Goal: Task Accomplishment & Management: Manage account settings

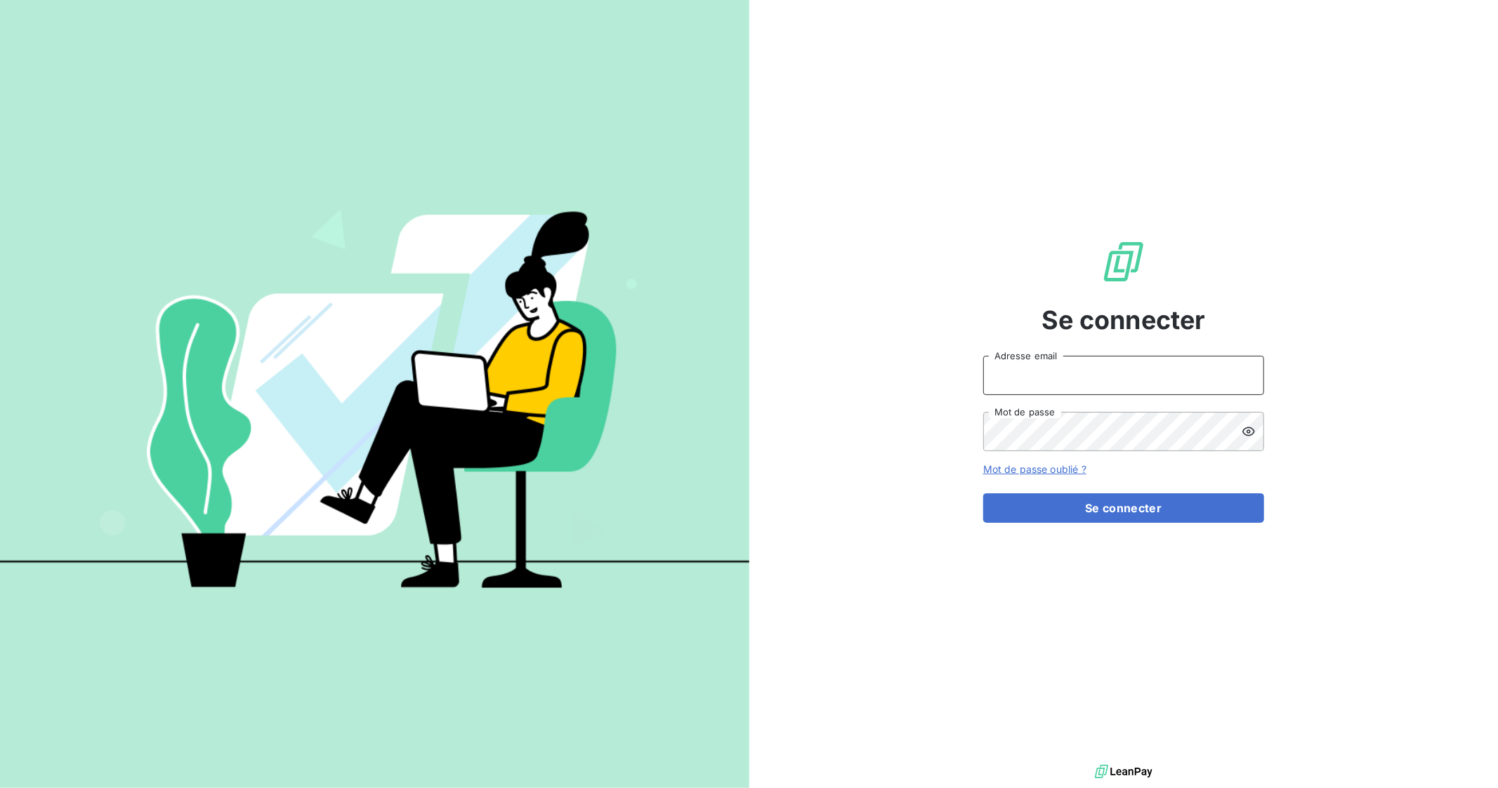
click at [998, 370] on input "Adresse email" at bounding box center [1123, 375] width 281 height 39
type input "[EMAIL_ADDRESS][DOMAIN_NAME]"
click at [998, 516] on button "Se connecter" at bounding box center [1123, 508] width 281 height 29
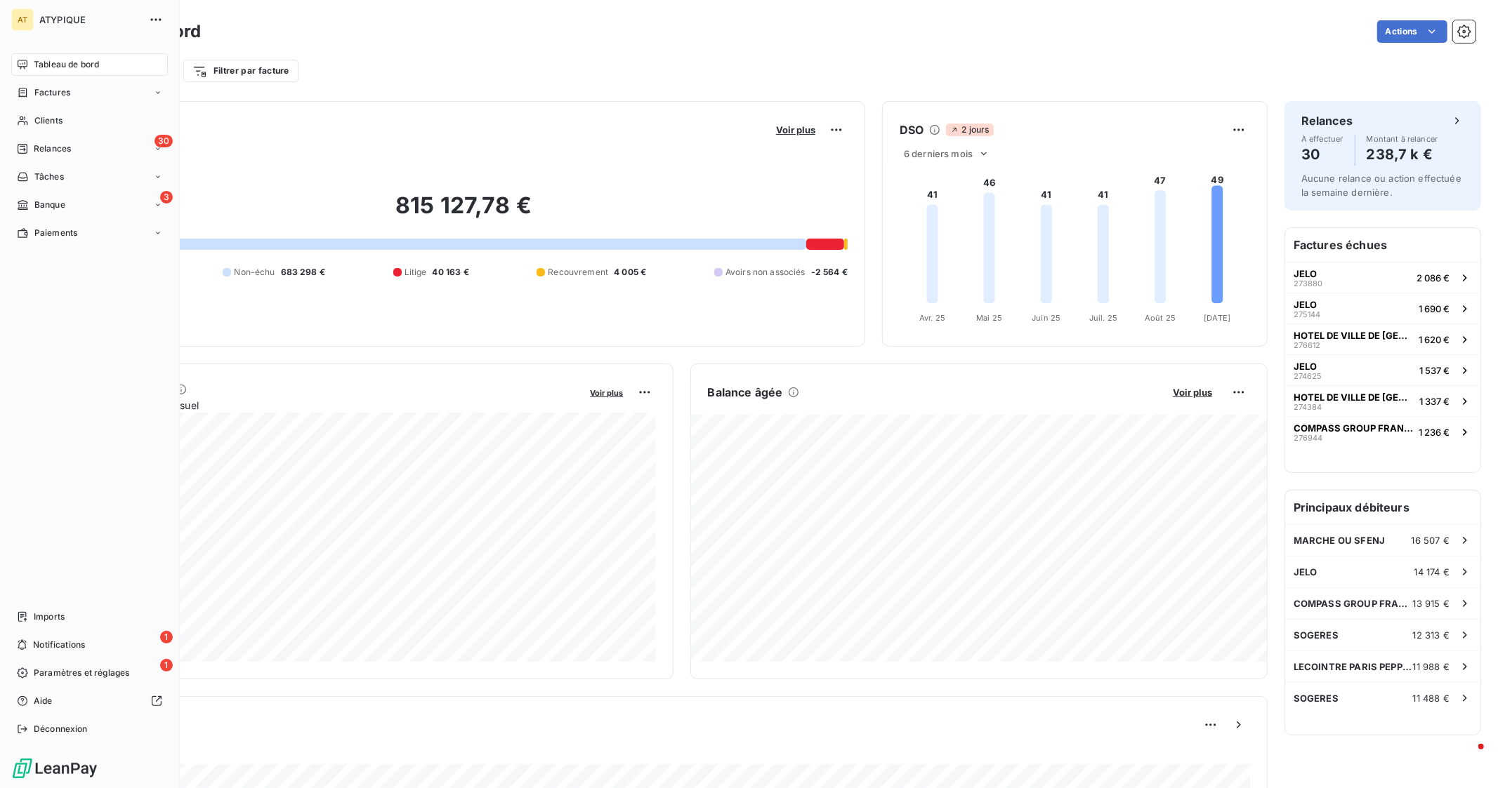
click at [88, 192] on nav "Tableau de bord Factures Clients 30 Relances Tâches 3 Banque Paiements" at bounding box center [89, 148] width 157 height 191
click at [82, 208] on div "3 Banque" at bounding box center [89, 205] width 157 height 22
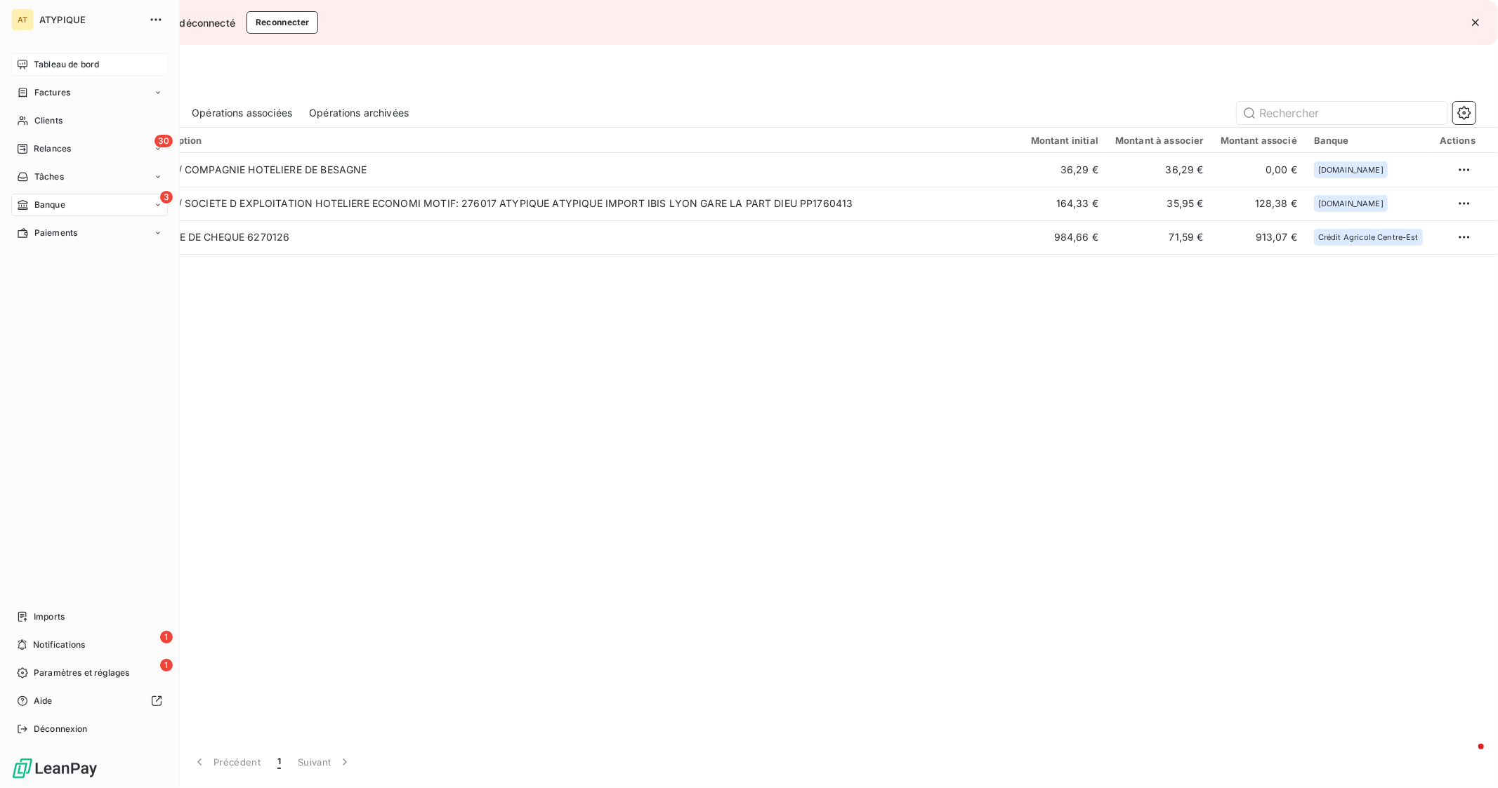
click at [40, 70] on span "Tableau de bord" at bounding box center [66, 64] width 65 height 13
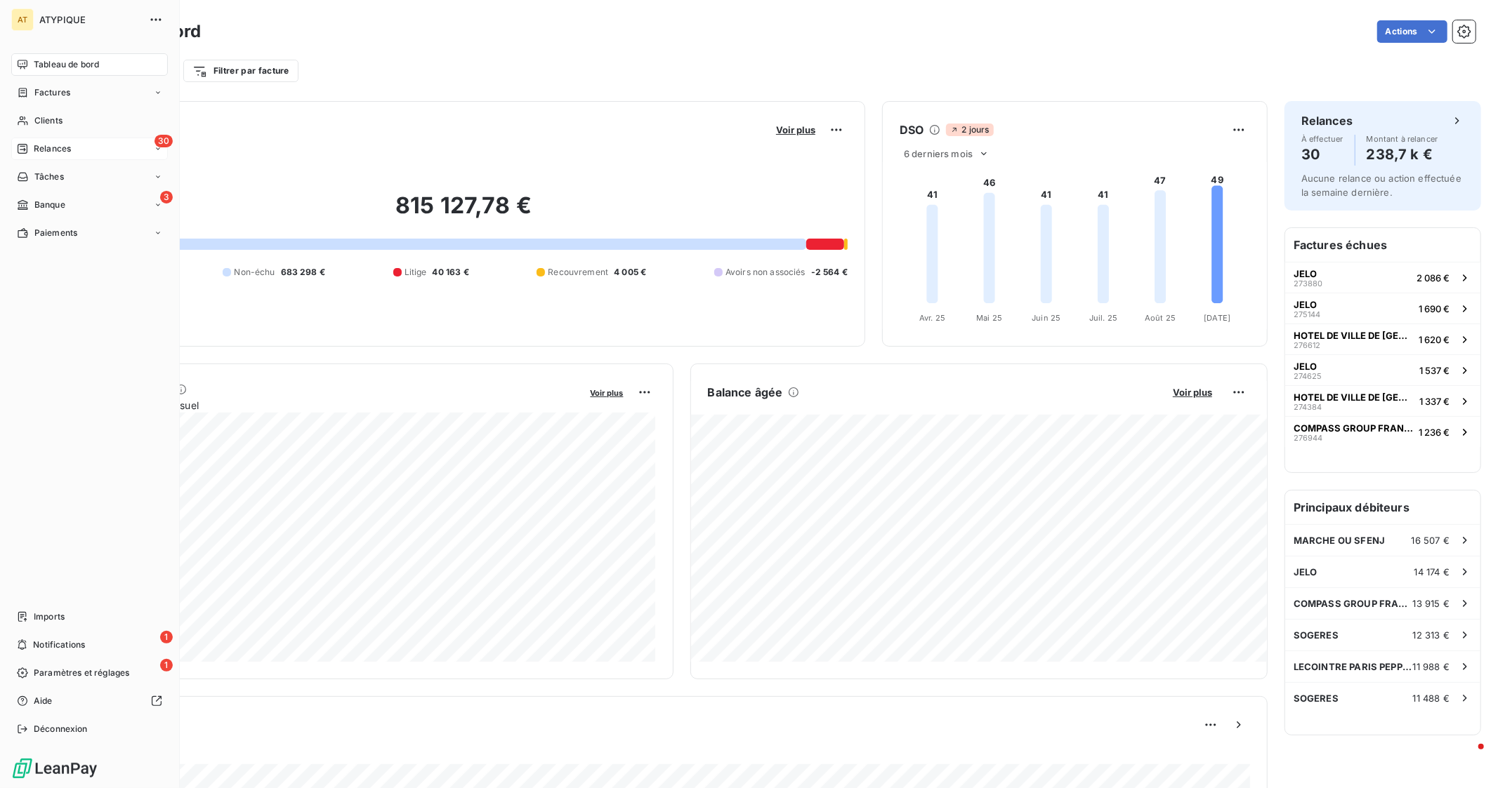
click at [69, 145] on span "Relances" at bounding box center [52, 149] width 37 height 13
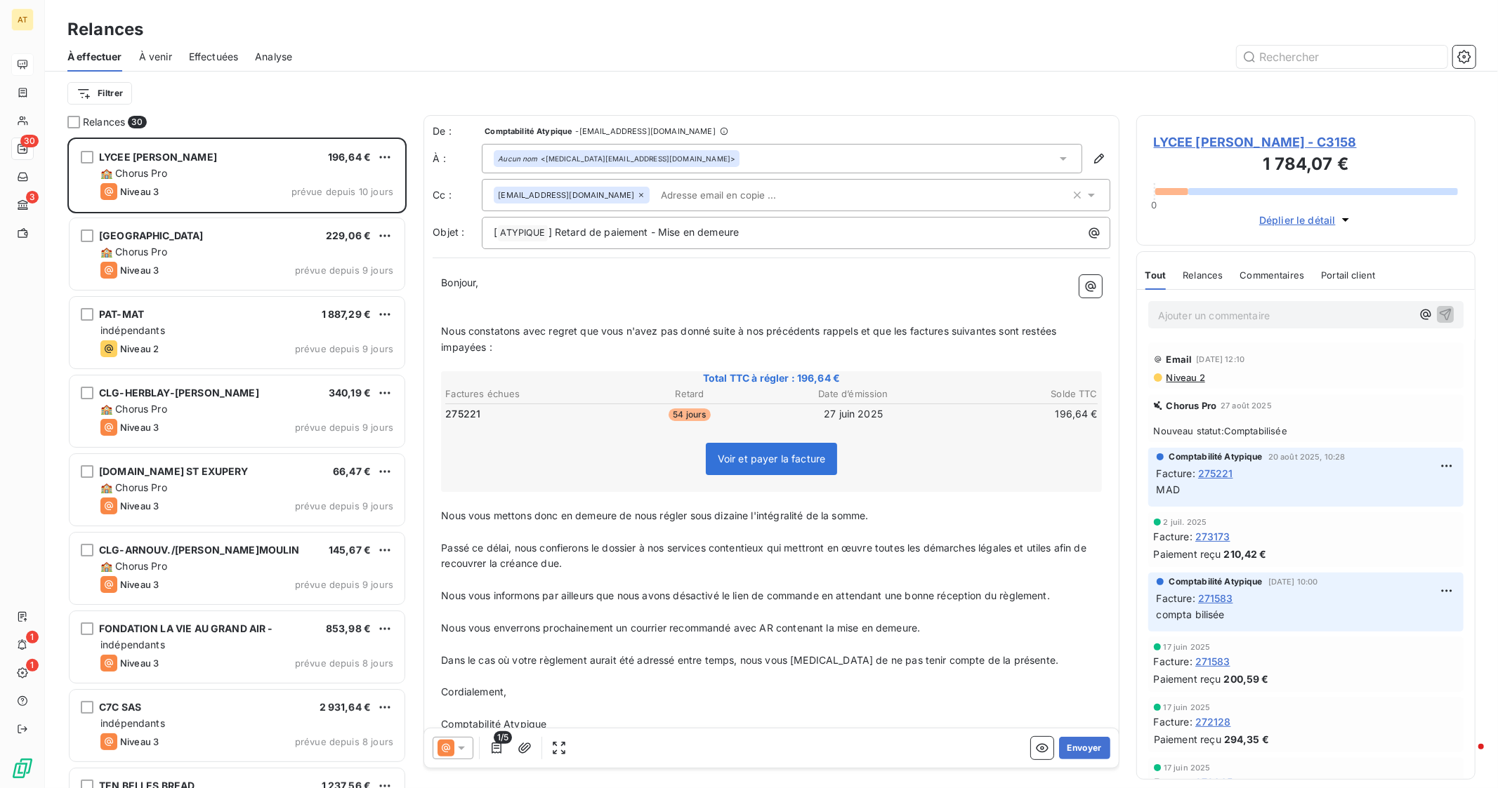
scroll to position [650, 339]
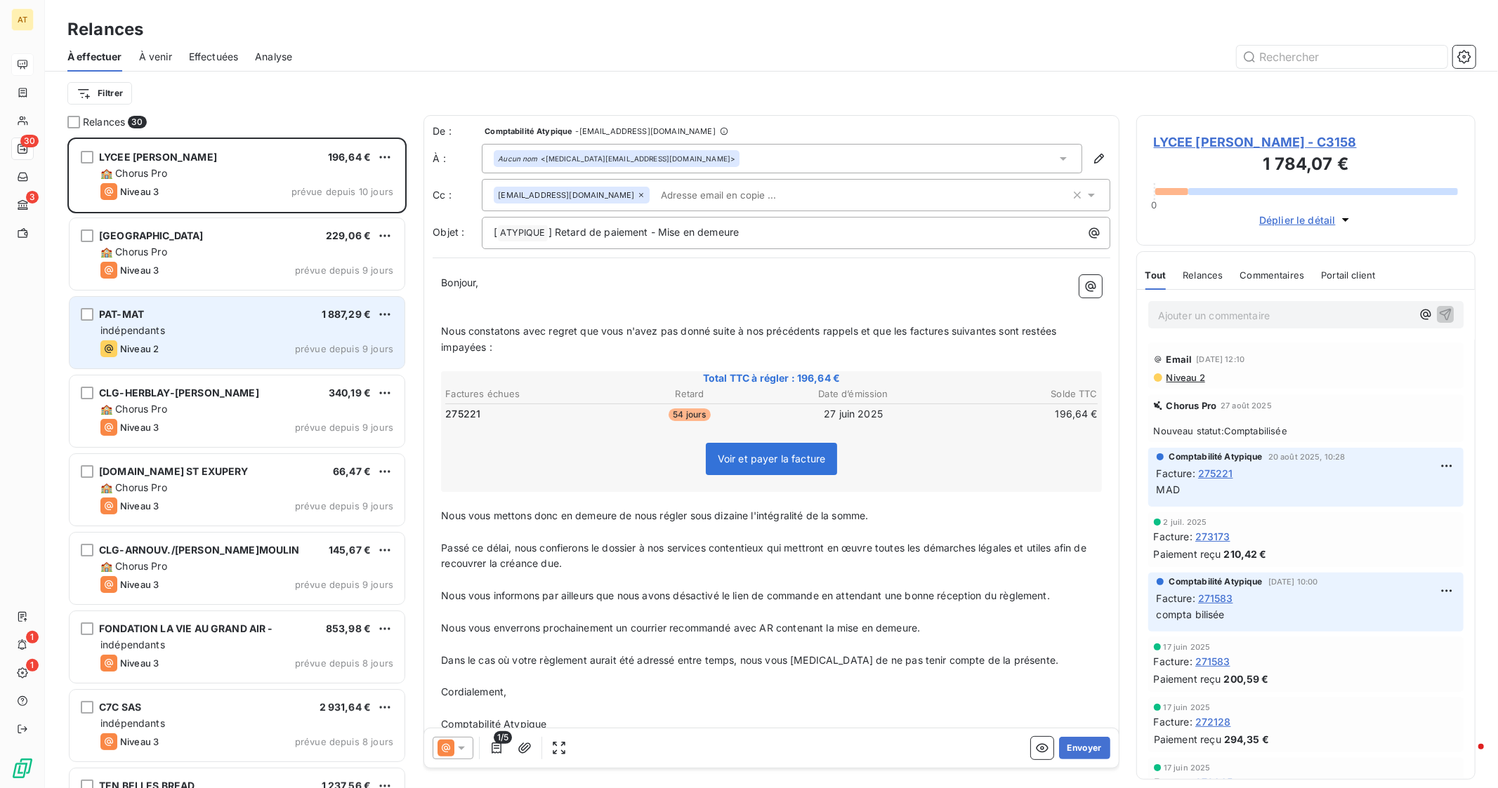
click at [225, 348] on div "Niveau 2 prévue depuis 9 jours" at bounding box center [246, 349] width 293 height 17
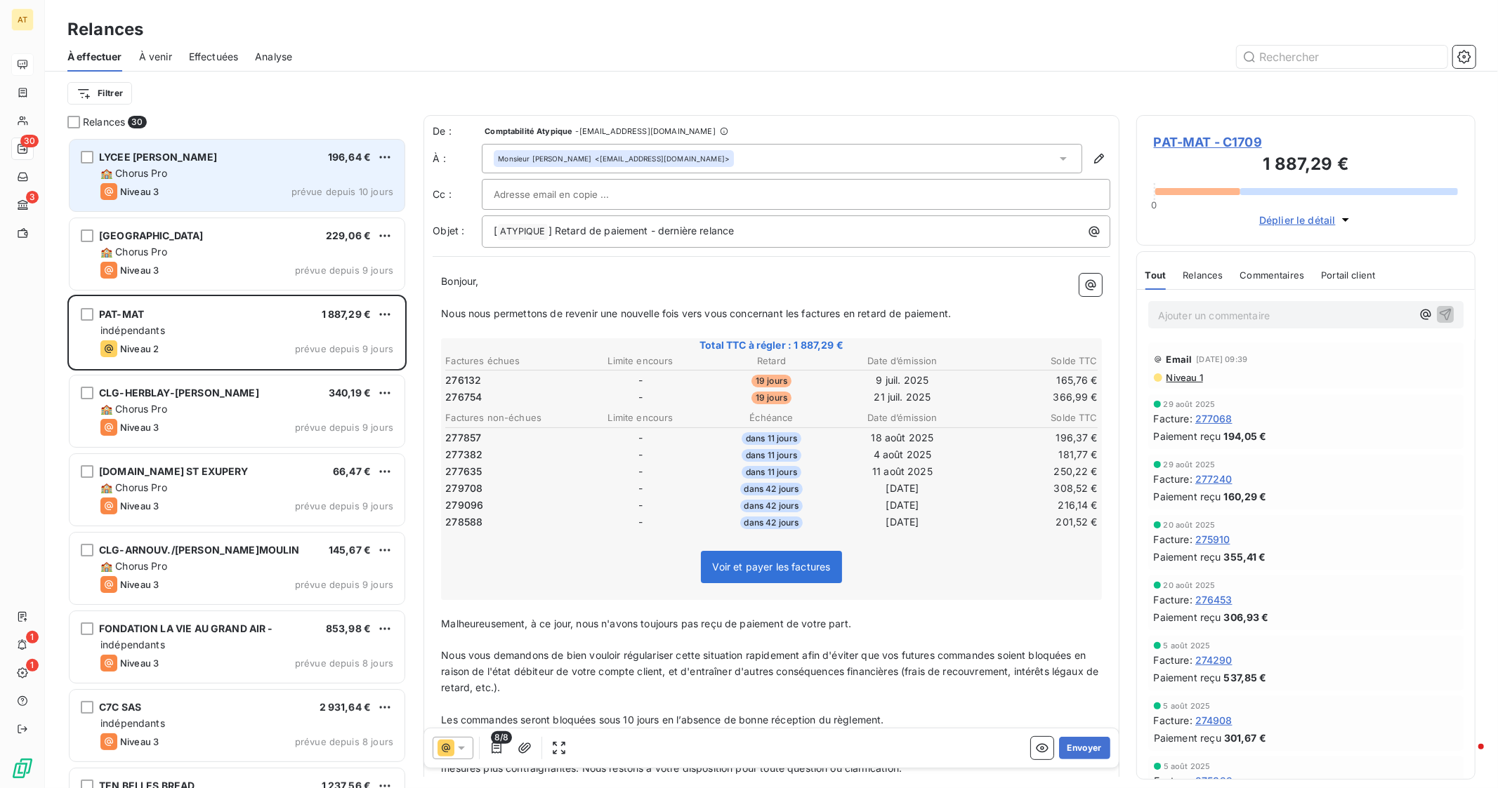
click at [241, 179] on div "🏫 Chorus Pro" at bounding box center [246, 173] width 293 height 14
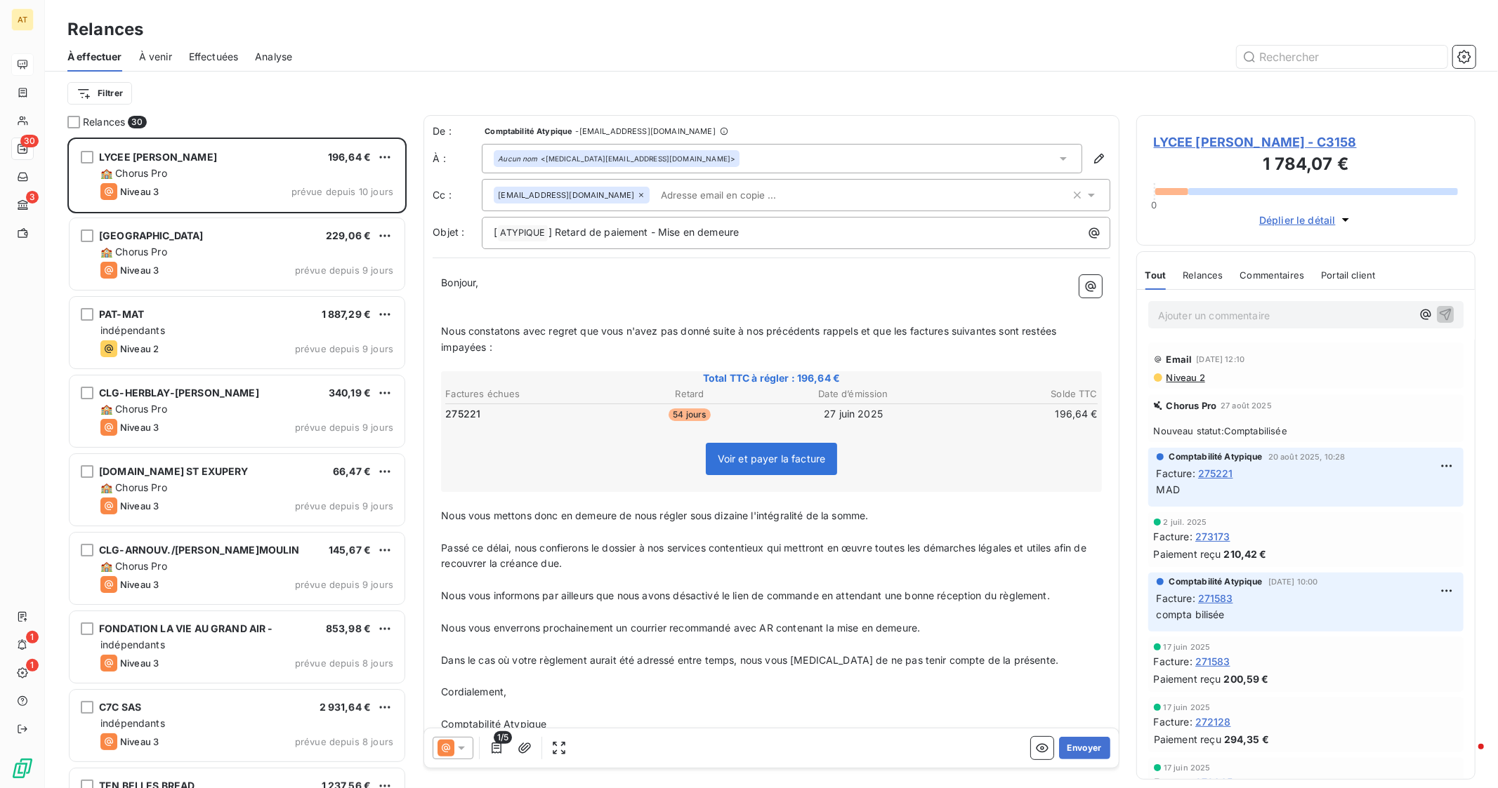
click at [471, 412] on span "275221" at bounding box center [462, 414] width 35 height 14
click at [458, 411] on span "275221" at bounding box center [462, 414] width 35 height 14
copy span "275221"
click at [458, 411] on span "275221" at bounding box center [462, 414] width 35 height 14
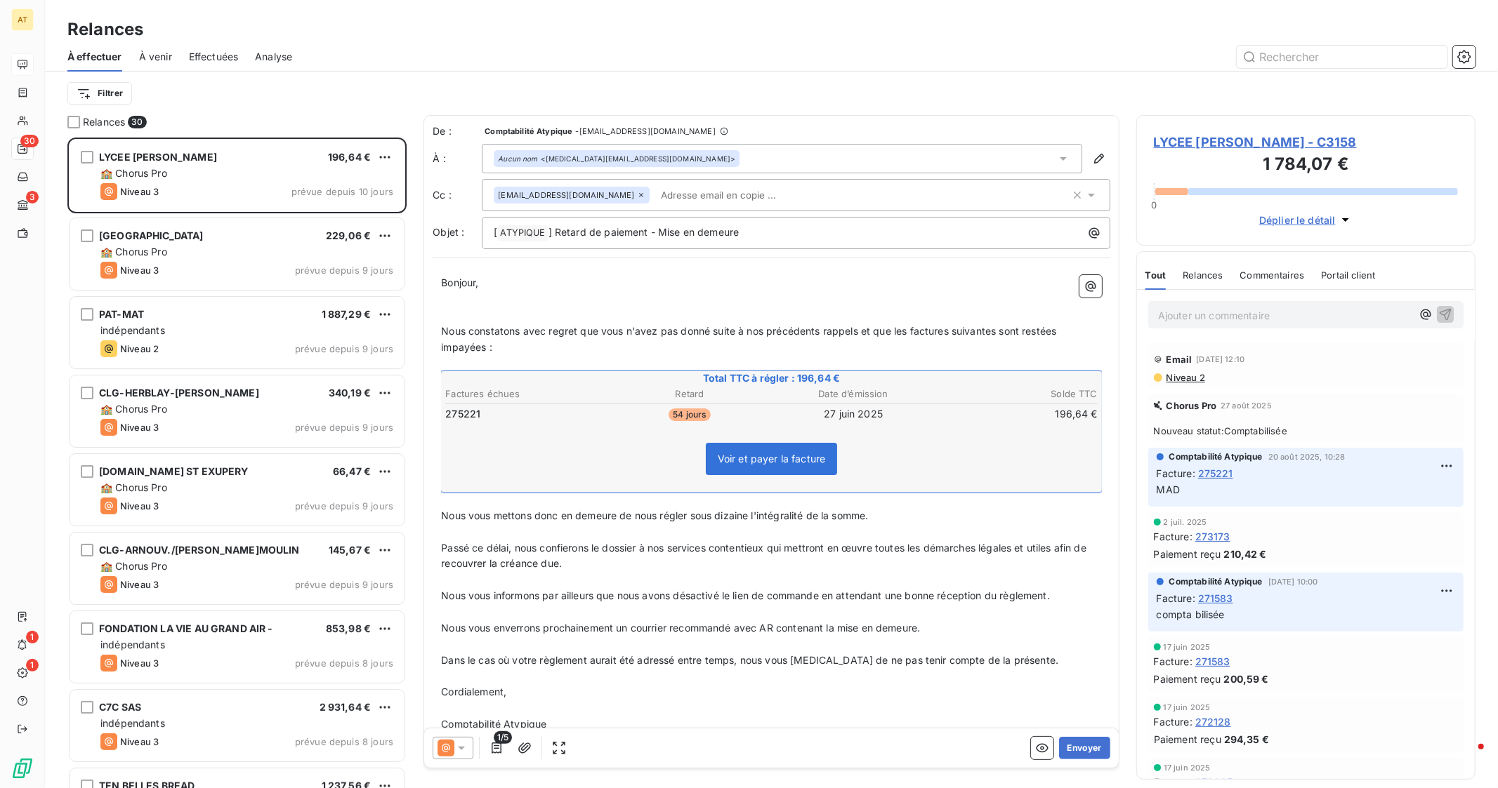
click at [998, 140] on span "LYCEE MARIE CURIE - C3158" at bounding box center [1306, 142] width 304 height 19
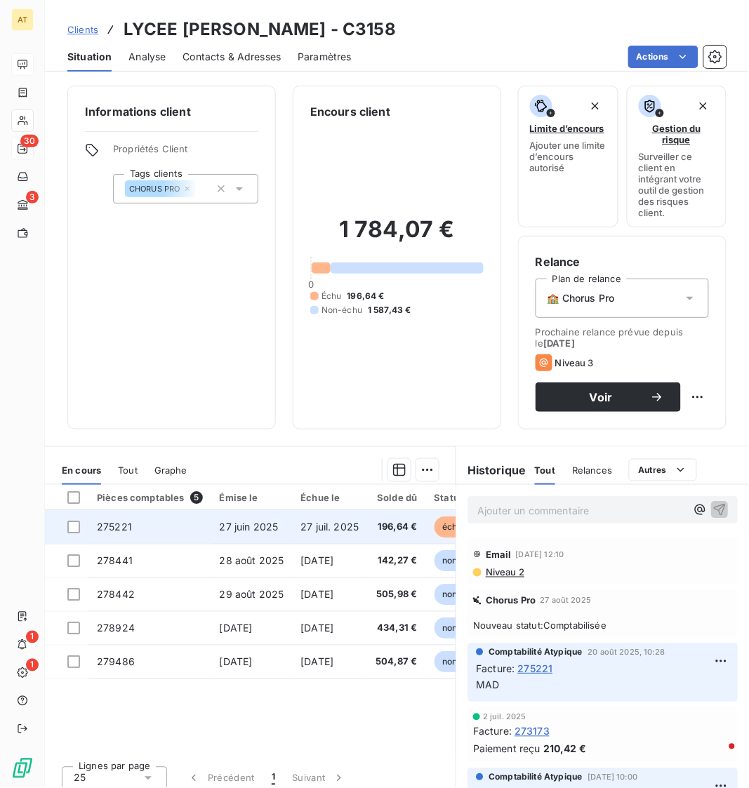
click at [157, 537] on td "275221" at bounding box center [149, 527] width 123 height 34
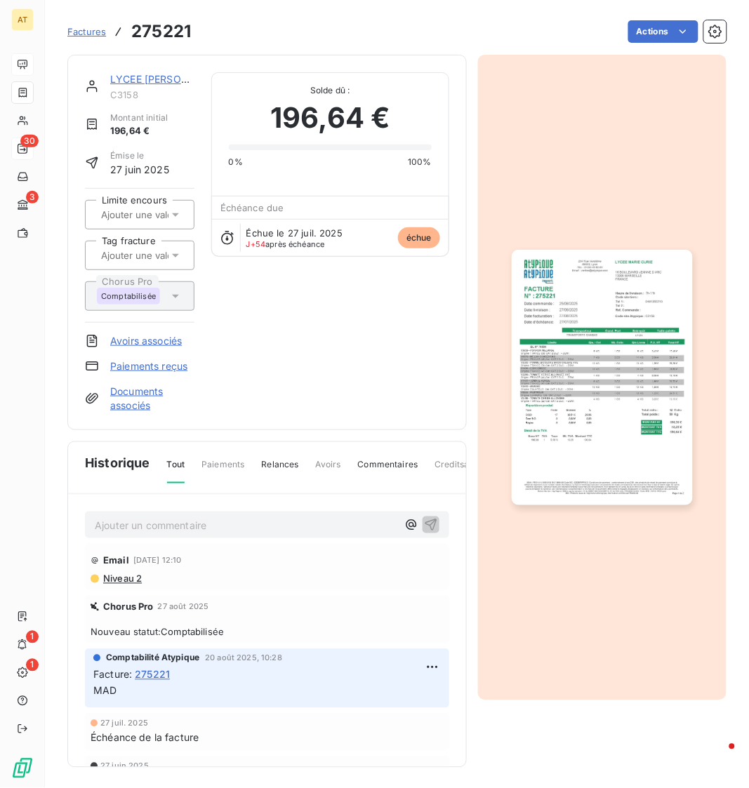
click at [131, 95] on span "C3158" at bounding box center [152, 94] width 84 height 11
copy span "C3158"
click at [131, 95] on span "C3158" at bounding box center [152, 94] width 84 height 11
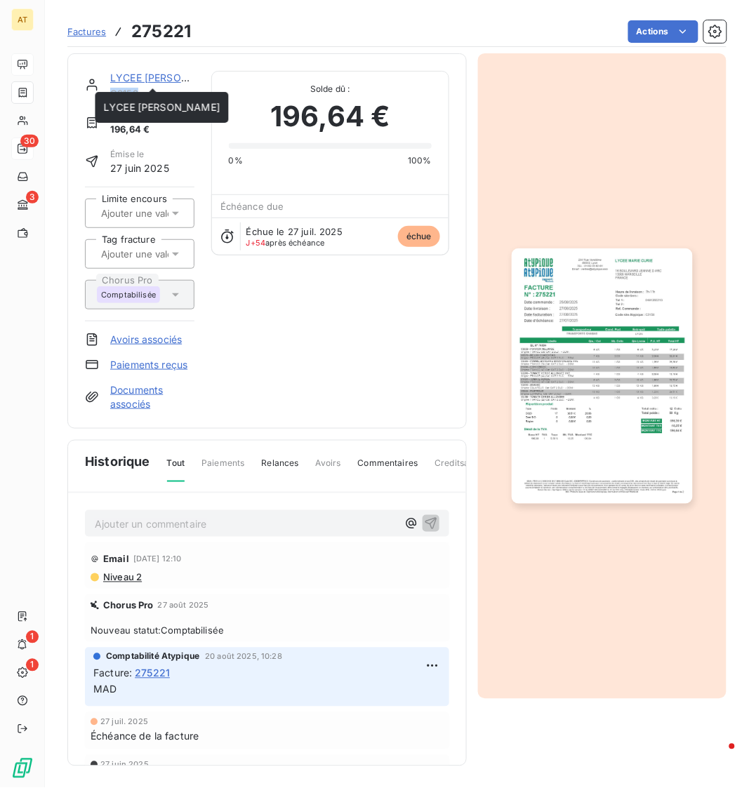
click at [157, 77] on link "LYCEE MARIE CURIE" at bounding box center [168, 78] width 117 height 12
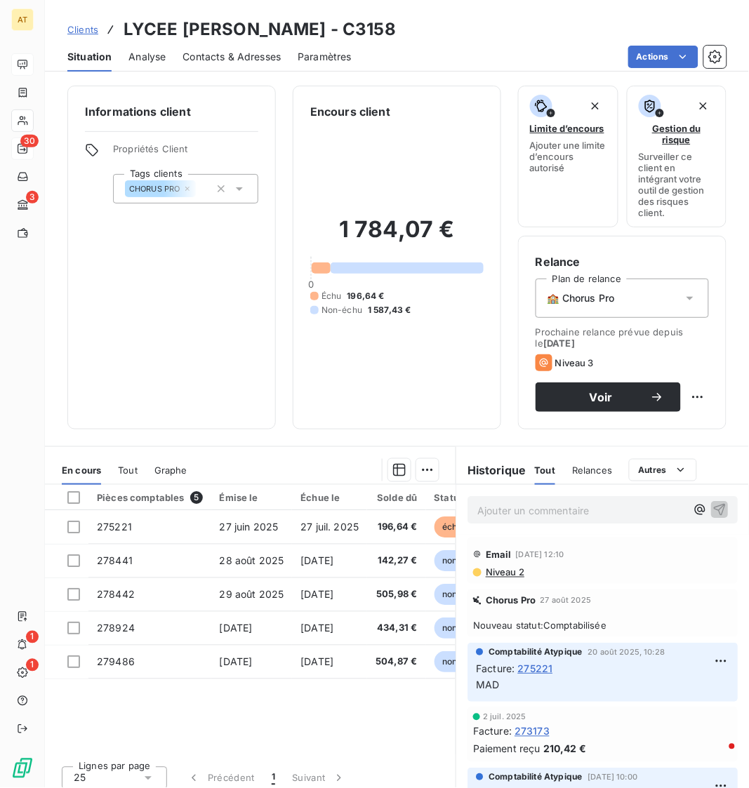
click at [244, 55] on span "Contacts & Adresses" at bounding box center [232, 57] width 98 height 14
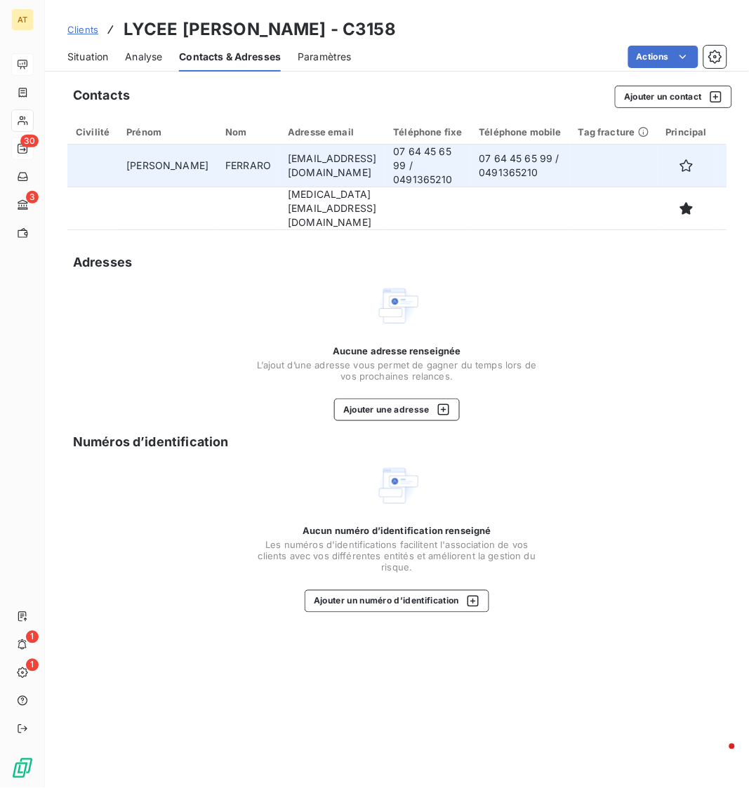
click at [405, 173] on td "07 64 45 65 99 / 0491365210" at bounding box center [428, 166] width 86 height 43
copy td "0491365210"
click at [405, 173] on td "07 64 45 65 99 / 0491365210" at bounding box center [428, 166] width 86 height 43
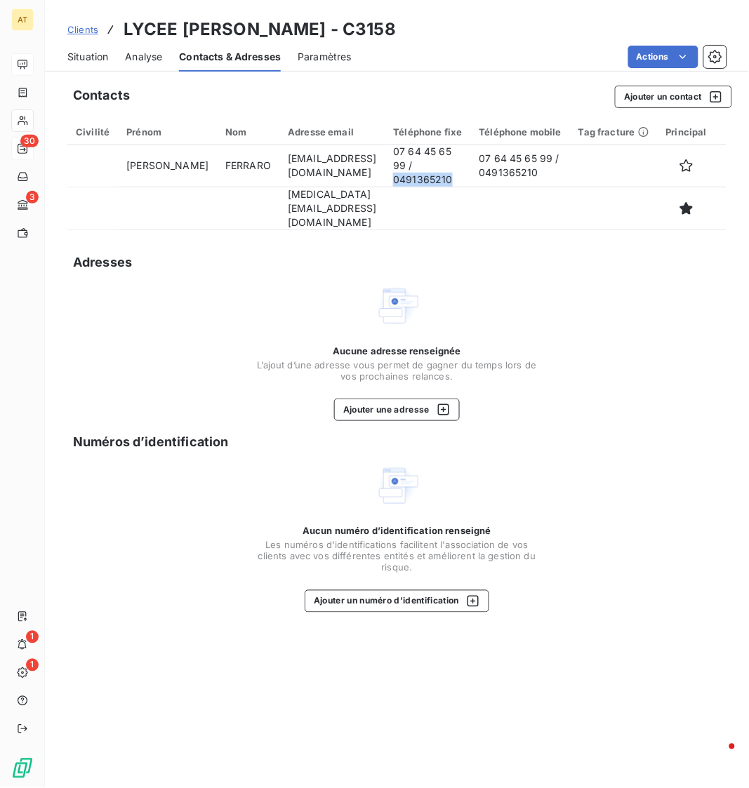
click at [92, 57] on span "Situation" at bounding box center [87, 57] width 41 height 14
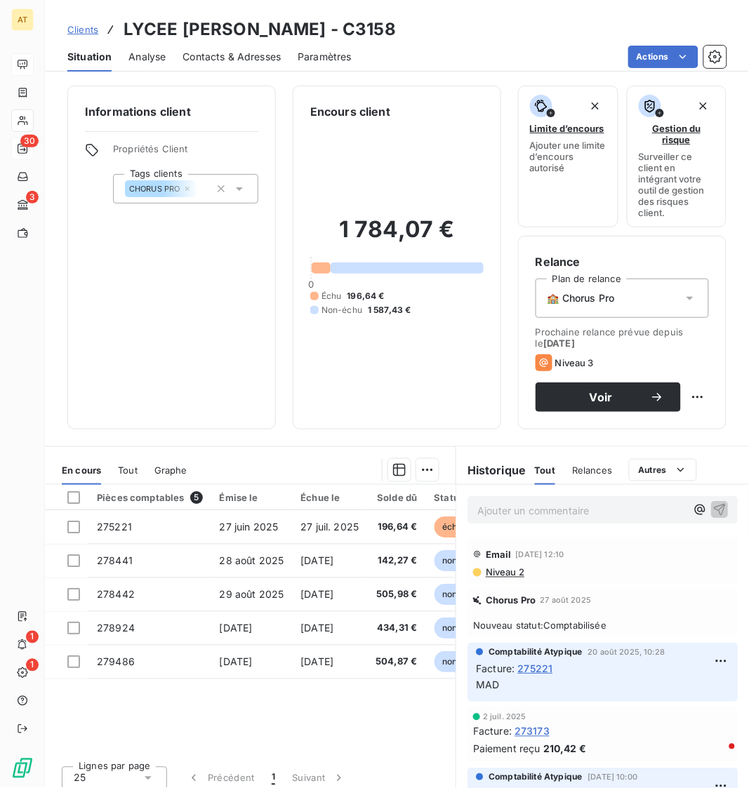
click at [246, 55] on span "Contacts & Adresses" at bounding box center [232, 57] width 98 height 14
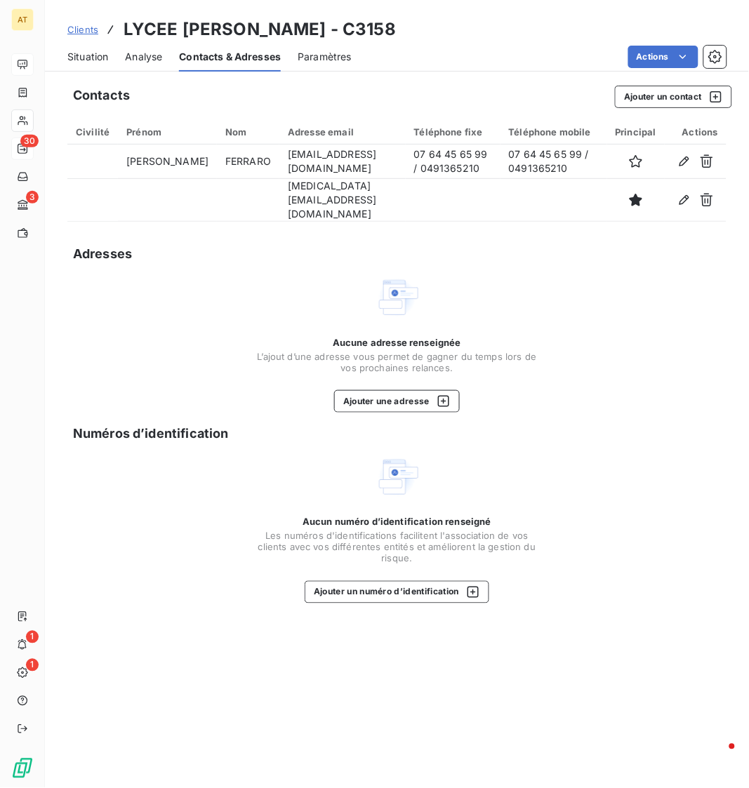
click at [88, 65] on div "Situation" at bounding box center [87, 56] width 41 height 29
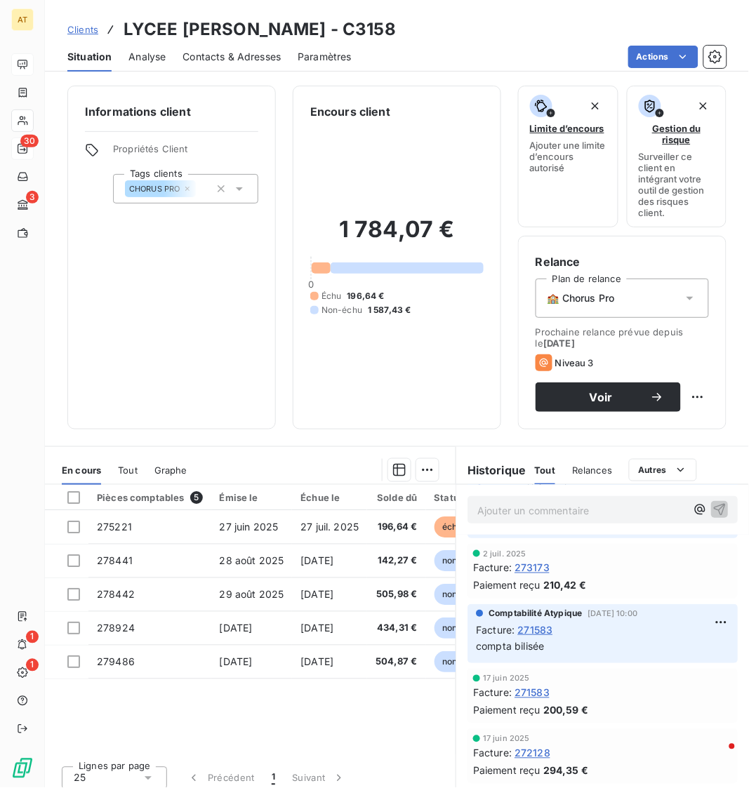
scroll to position [167, 0]
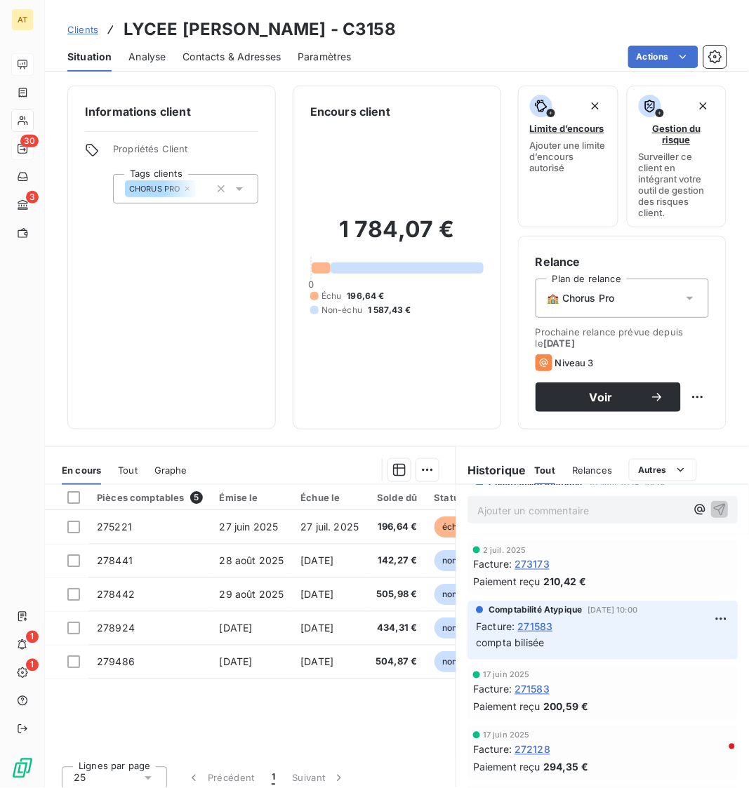
click at [341, 336] on div "1 784,07 € 0 Échu 196,64 € Non-échu 1 587,43 €" at bounding box center [396, 266] width 173 height 292
click at [225, 332] on div "Informations client Propriétés Client Tags clients CHORUS PRO MP OPTIMARCHE" at bounding box center [171, 258] width 209 height 344
click at [253, 58] on span "Contacts & Adresses" at bounding box center [232, 57] width 98 height 14
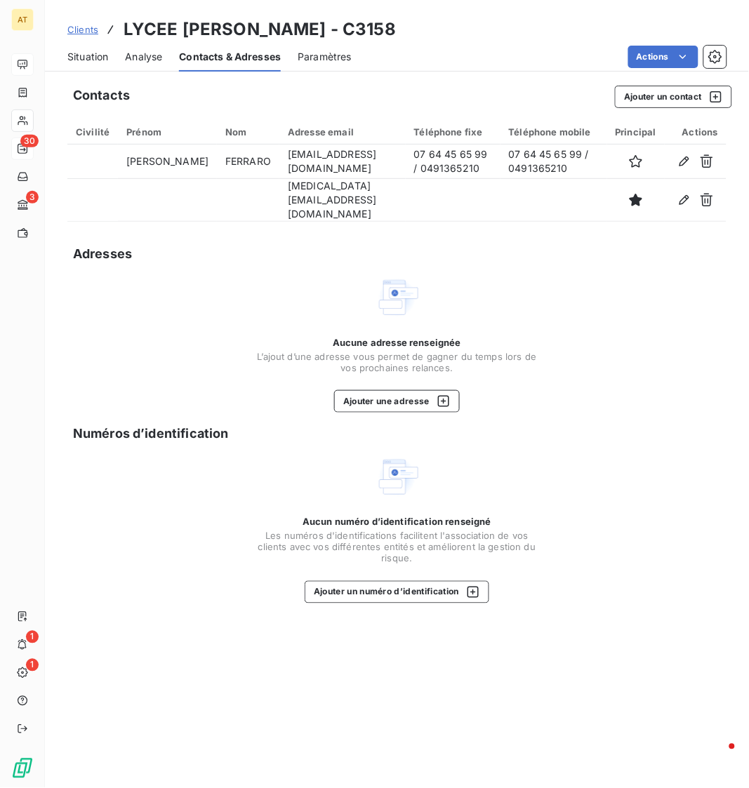
click at [100, 55] on span "Situation" at bounding box center [87, 57] width 41 height 14
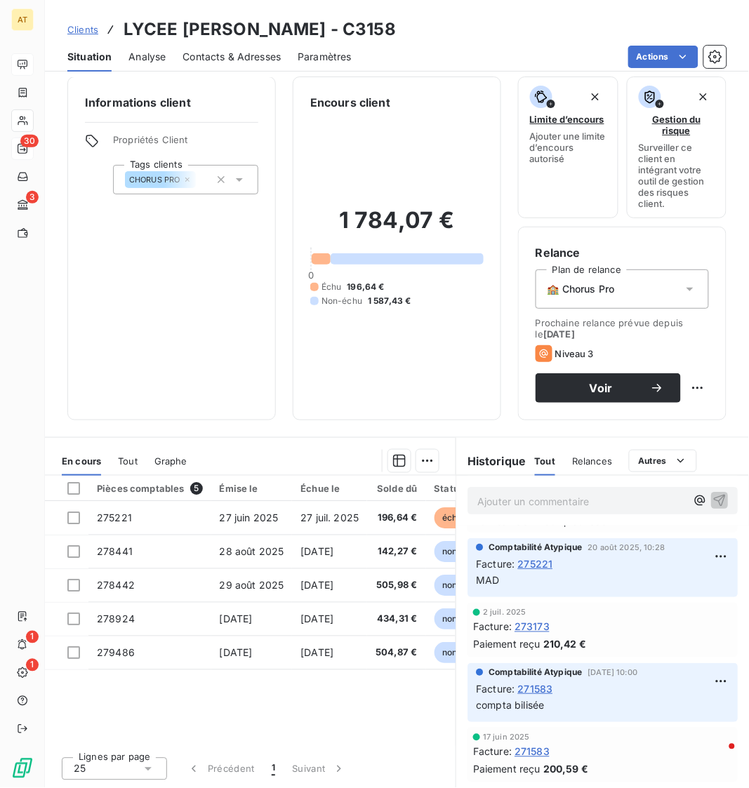
scroll to position [0, 0]
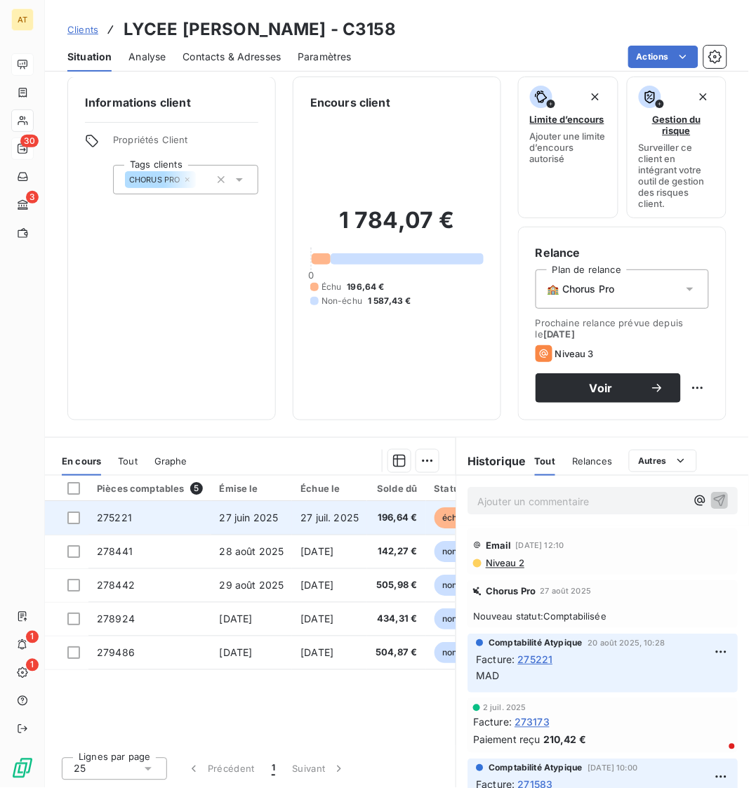
click at [108, 530] on td "275221" at bounding box center [149, 518] width 123 height 34
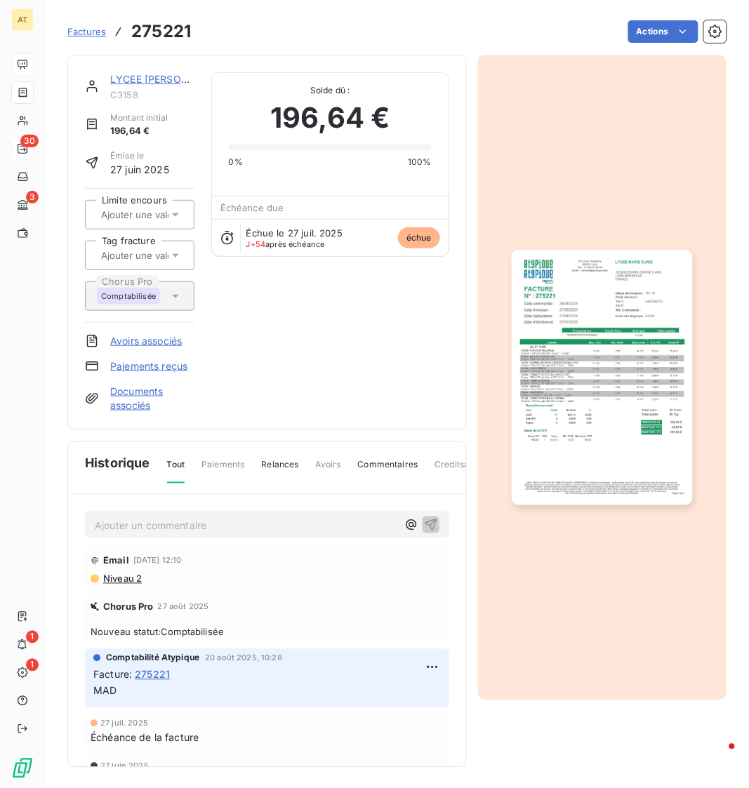
scroll to position [2, 0]
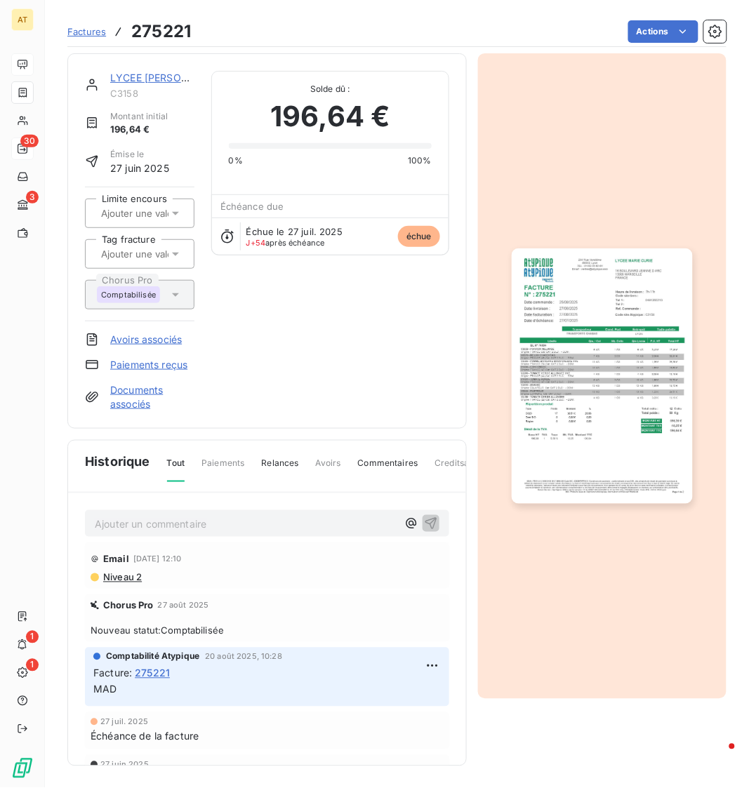
click at [244, 647] on div "Comptabilité Atypique 20 août 2025, 10:28 Facture : 275221 MAD" at bounding box center [267, 675] width 348 height 48
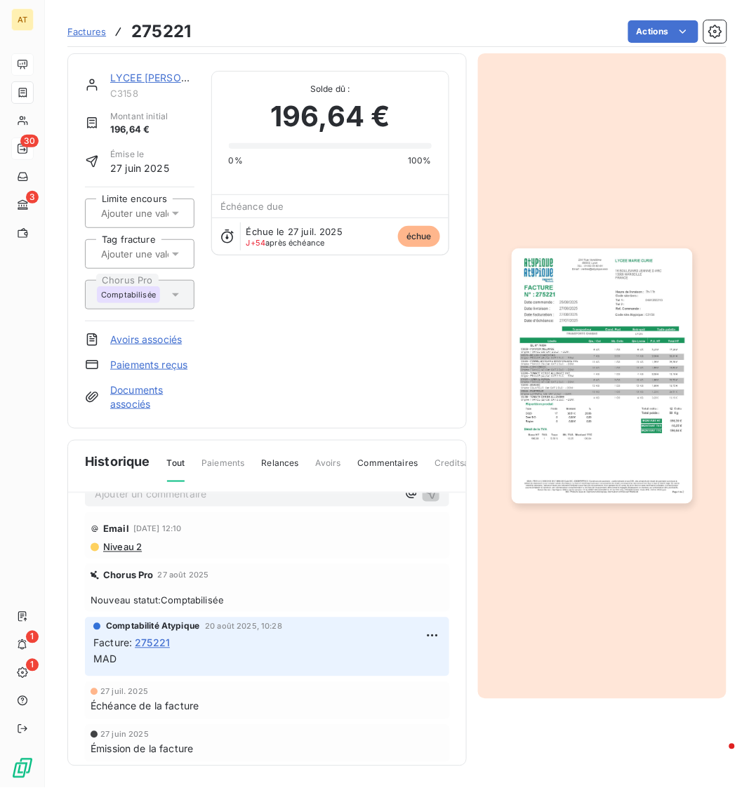
scroll to position [22, 0]
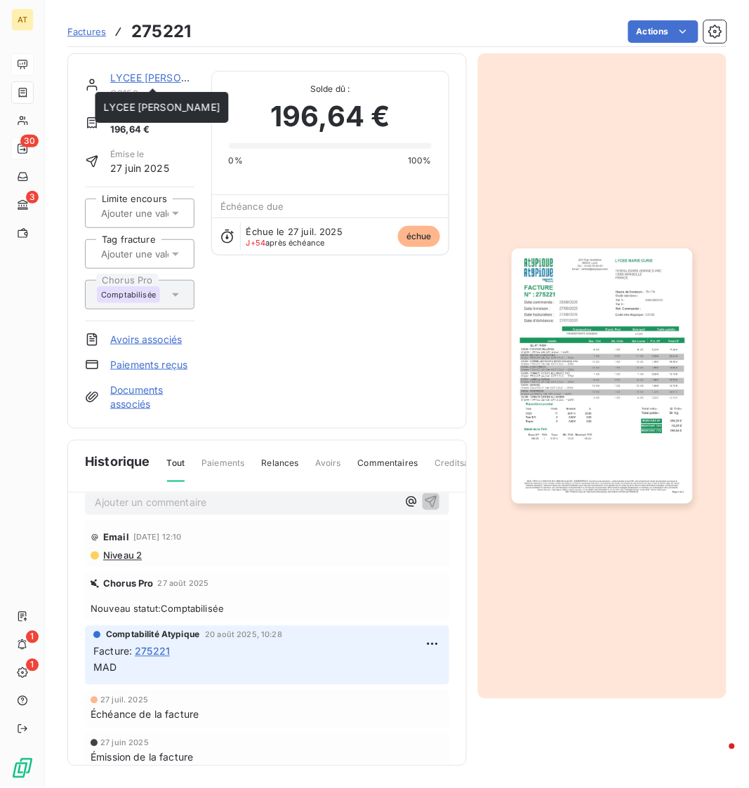
click at [167, 79] on link "LYCEE MARIE CURIE" at bounding box center [168, 78] width 117 height 12
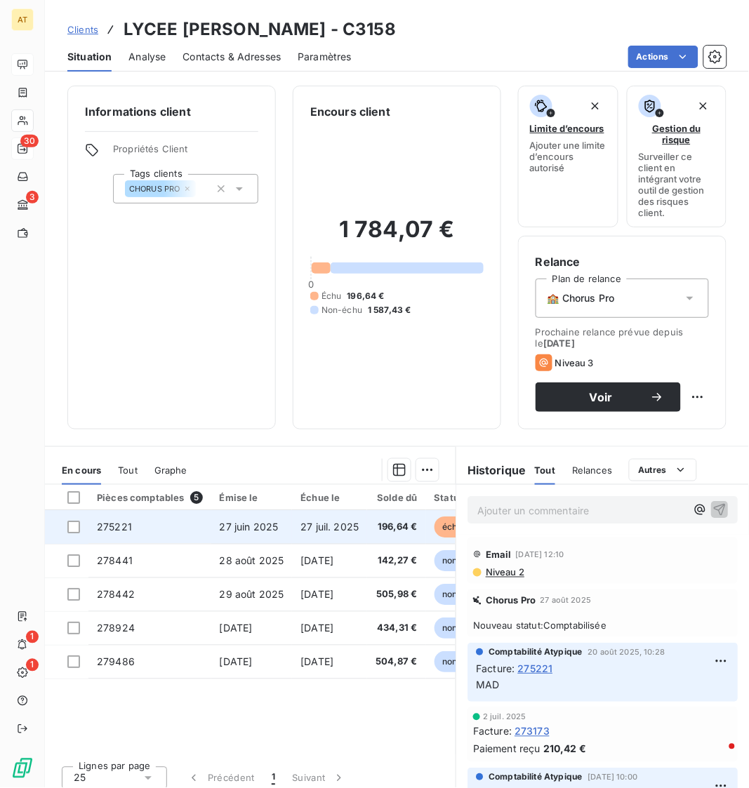
click at [128, 524] on span "275221" at bounding box center [114, 527] width 35 height 12
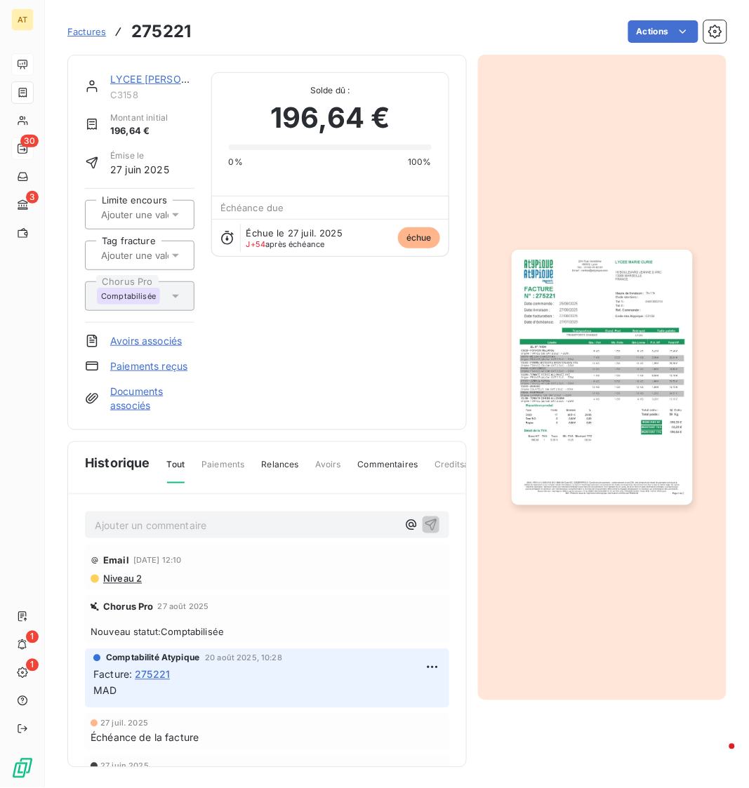
click at [159, 36] on h3 "275221" at bounding box center [161, 31] width 60 height 25
copy h3 "275221"
click at [164, 43] on h3 "275221" at bounding box center [161, 31] width 60 height 25
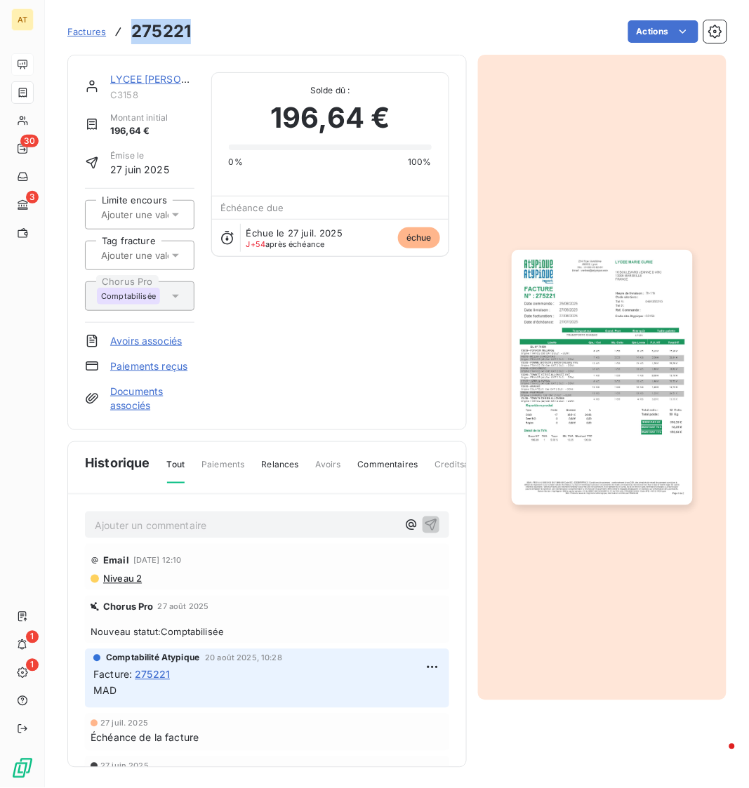
copy h3 "275221"
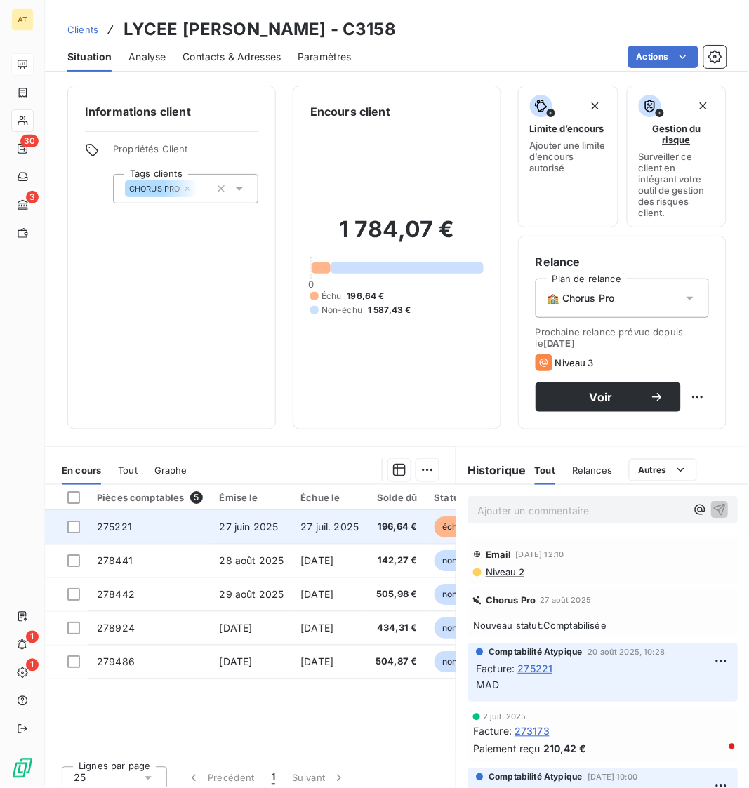
click at [127, 529] on span "275221" at bounding box center [114, 527] width 35 height 12
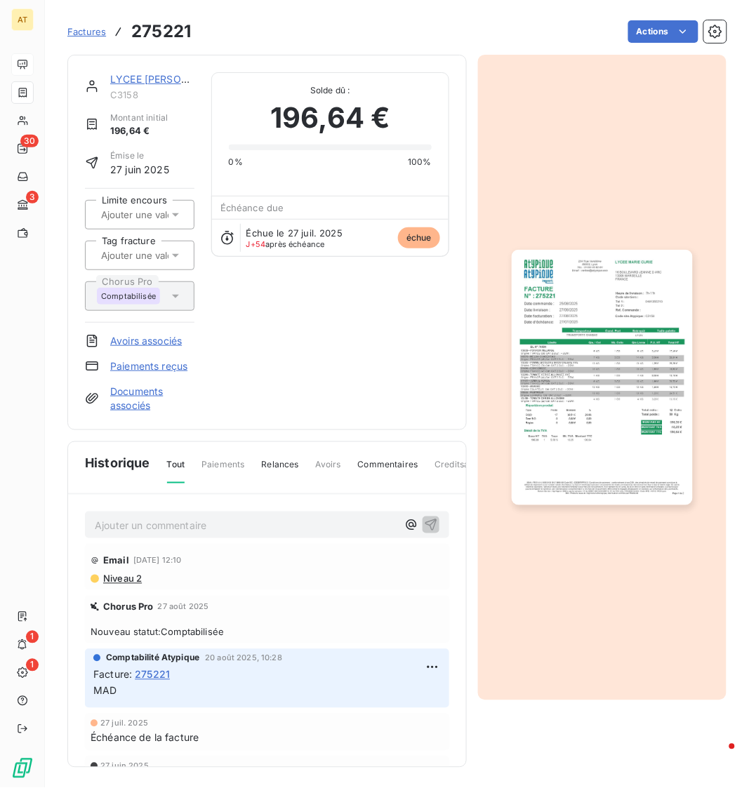
scroll to position [2, 0]
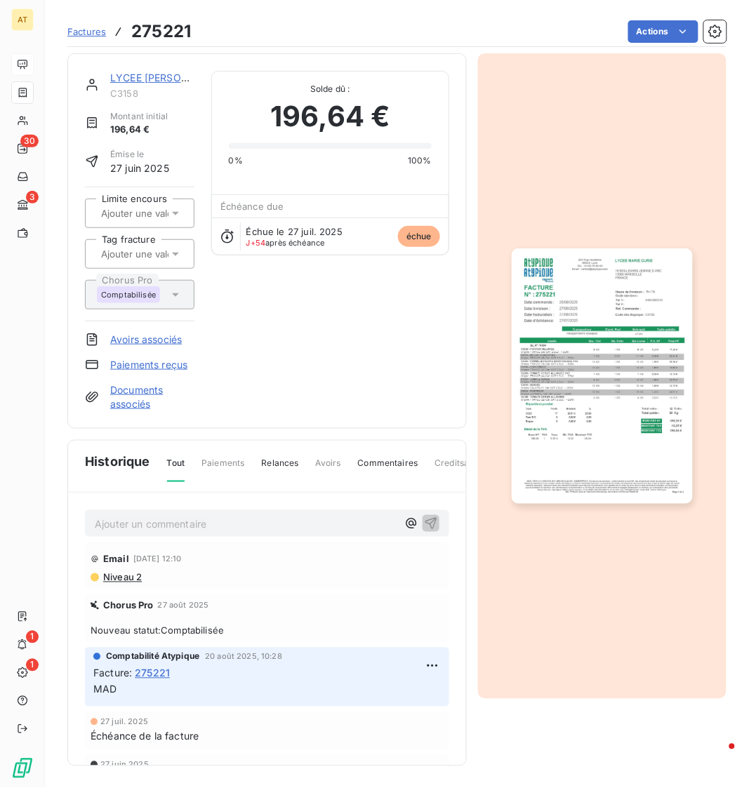
click at [238, 527] on p "Ajouter un commentaire ﻿" at bounding box center [246, 525] width 303 height 18
click at [164, 528] on span "CT avec mme - M. MAILLET" at bounding box center [173, 523] width 157 height 12
click at [358, 527] on p "CT avec mme mitaine adjointe M. MAILLET" at bounding box center [246, 524] width 303 height 16
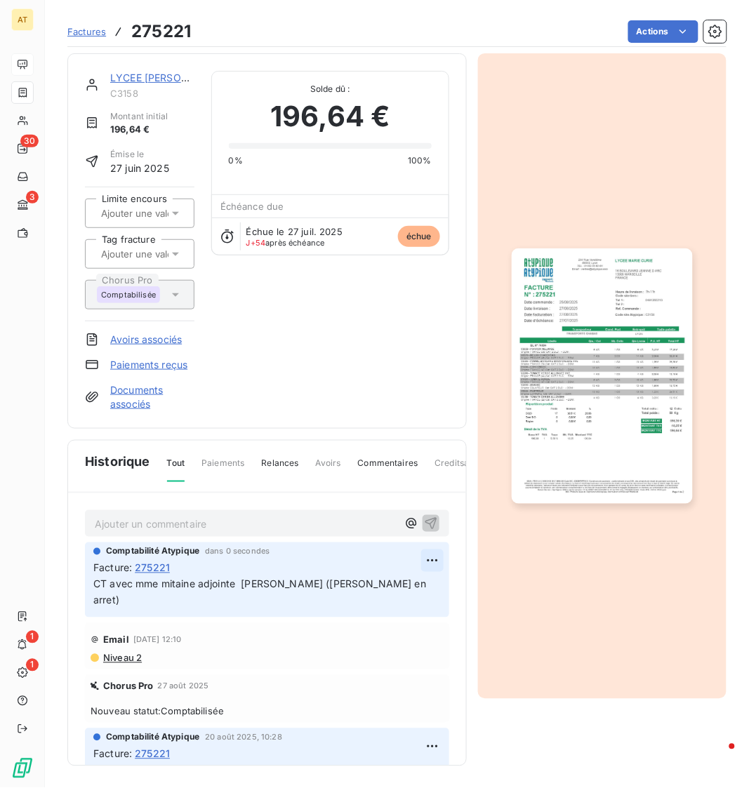
click at [430, 562] on html "AT 30 3 1 1 Factures 275221 Actions LYCEE MARIE CURIE C3158 Montant initial 196…" at bounding box center [374, 394] width 749 height 788
click at [418, 591] on div "Editer" at bounding box center [398, 592] width 79 height 22
click at [274, 600] on span "CT avec mme mitaine adjointe M. MAILLET (Mme MOREIRA en arret) > rappeler début…" at bounding box center [254, 593] width 322 height 28
drag, startPoint x: 316, startPoint y: 607, endPoint x: 237, endPoint y: 605, distance: 79.4
click at [237, 605] on p "CT avec mme mitaine adjointe M. MAILLET (Mme MOREIRA en arret) > rappeler début…" at bounding box center [267, 593] width 348 height 32
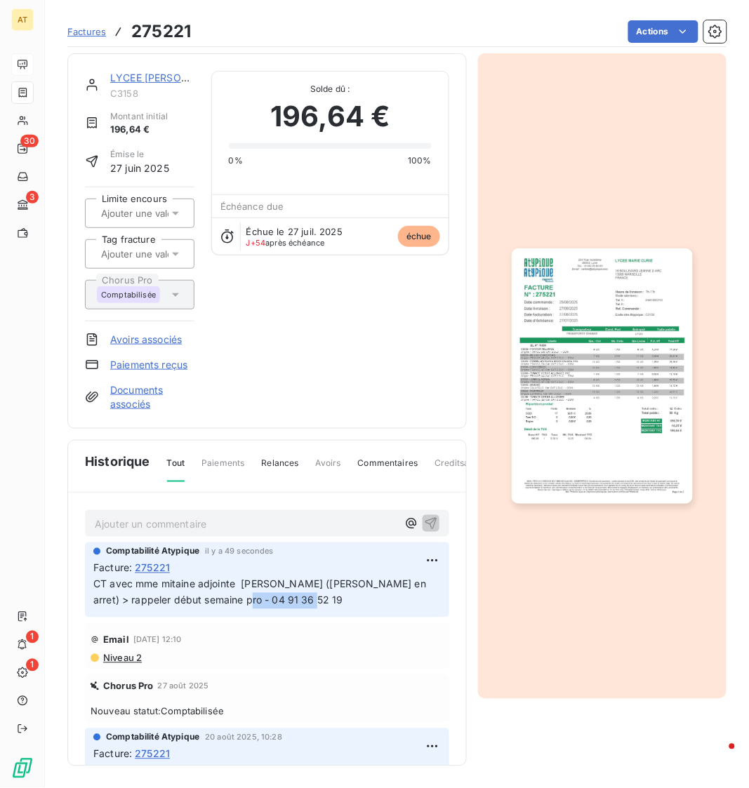
copy span "04 91 36 52 19"
click at [152, 83] on link "LYCEE MARIE CURIE" at bounding box center [168, 78] width 117 height 12
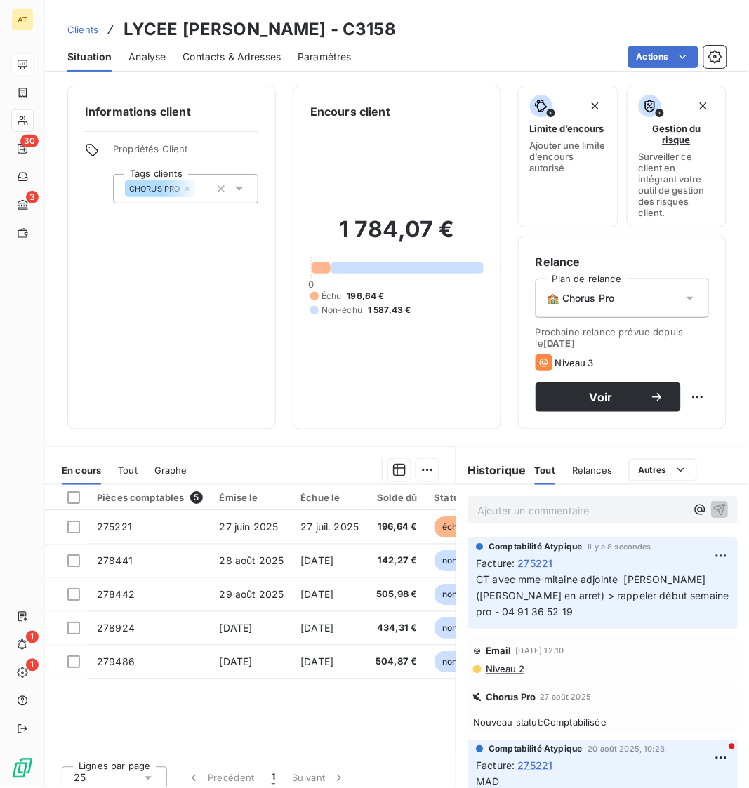
click at [244, 54] on span "Contacts & Adresses" at bounding box center [232, 57] width 98 height 14
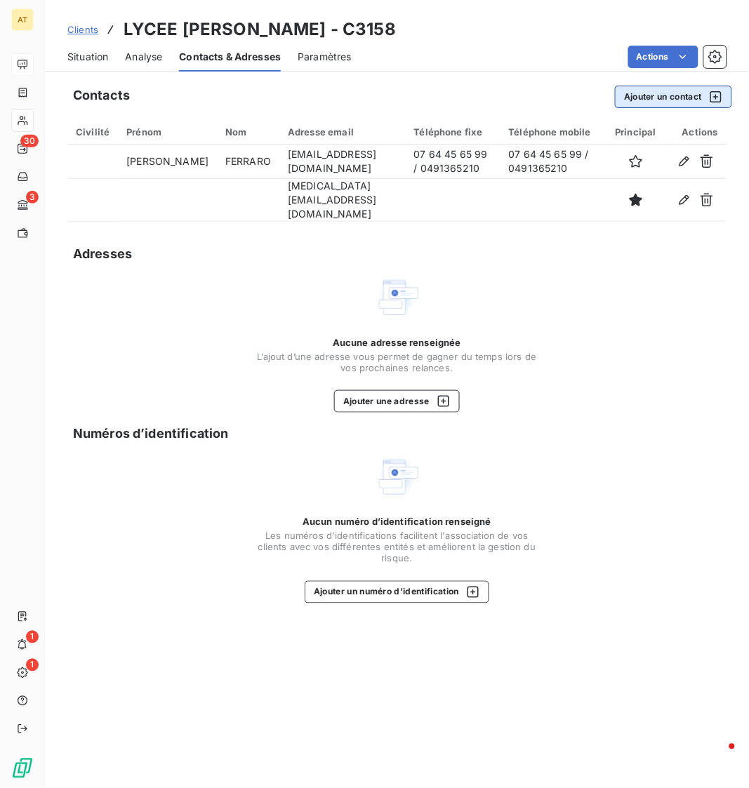
click at [675, 107] on button "Ajouter un contact" at bounding box center [673, 97] width 117 height 22
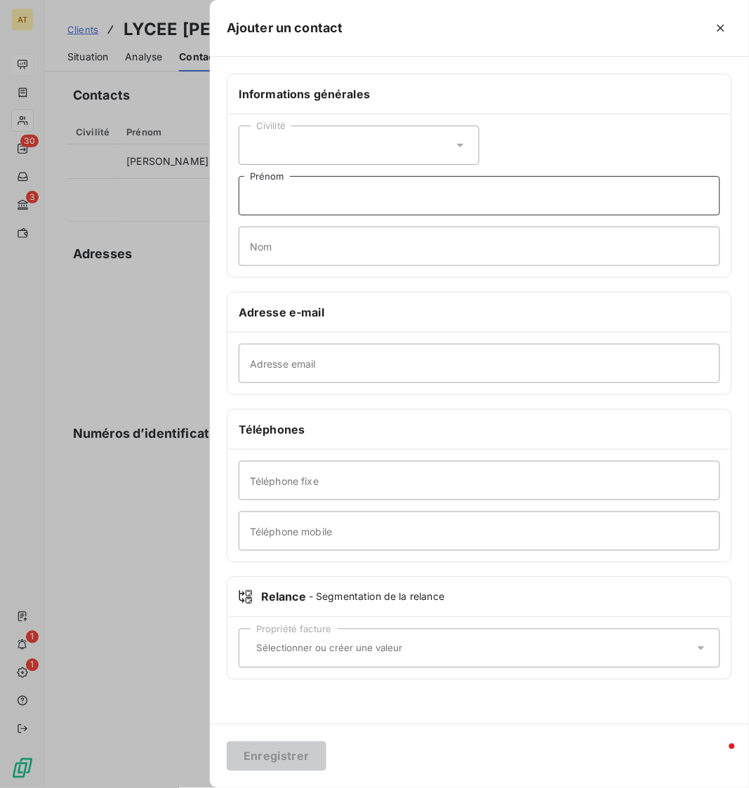
click at [374, 196] on input "Prénom" at bounding box center [480, 195] width 482 height 39
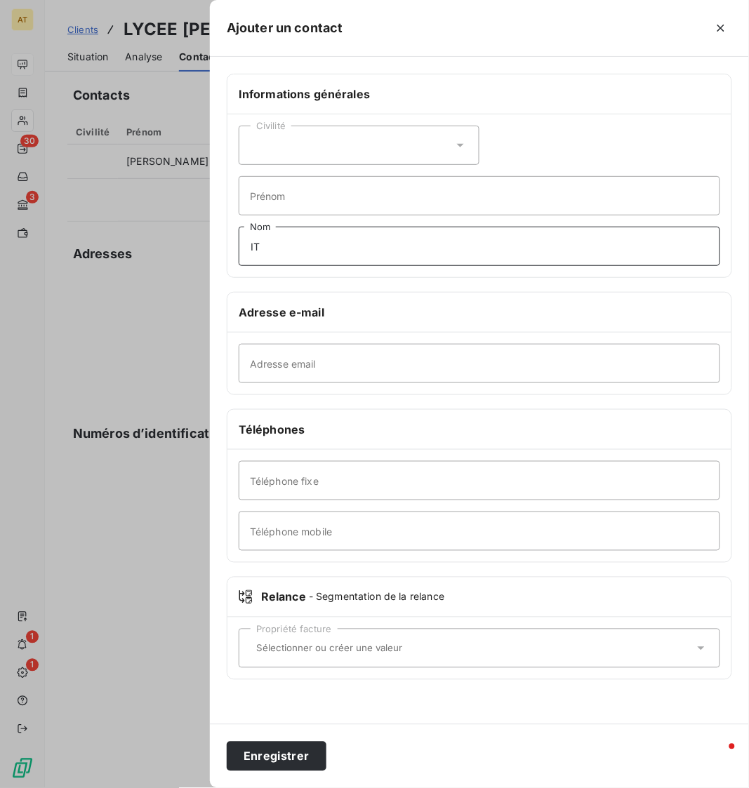
type input "I"
type input "MITAINE"
click at [434, 145] on div "Civilité" at bounding box center [359, 145] width 241 height 39
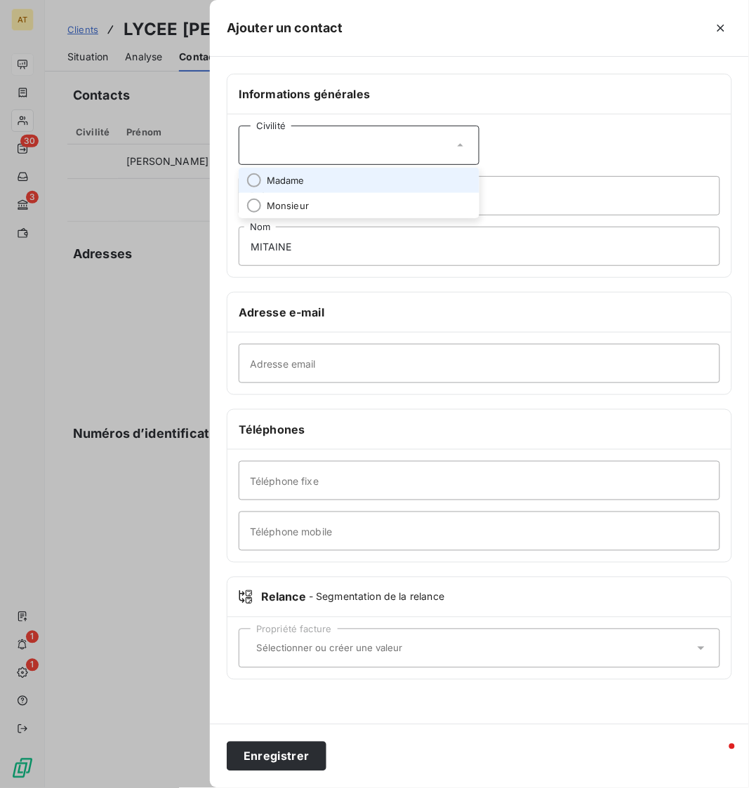
click at [409, 182] on li "Madame" at bounding box center [359, 180] width 241 height 25
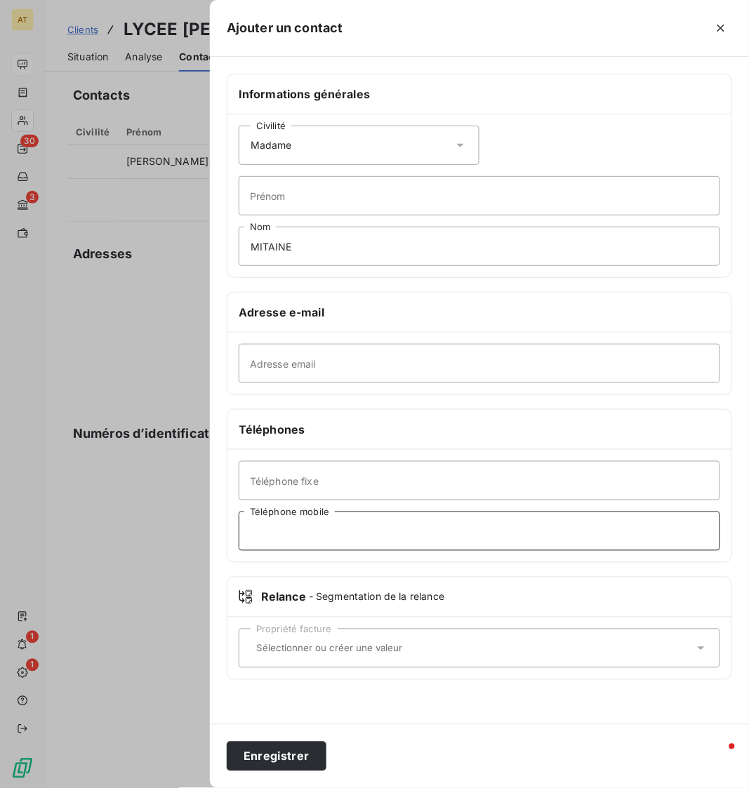
click at [369, 532] on input "Téléphone mobile" at bounding box center [480, 531] width 482 height 39
click at [394, 503] on div "Téléphone fixe Téléphone mobile" at bounding box center [479, 506] width 504 height 112
click at [416, 494] on input "Téléphone fixe" at bounding box center [480, 480] width 482 height 39
paste input "04 91 36 52 19"
type input "04 91 36 52 19"
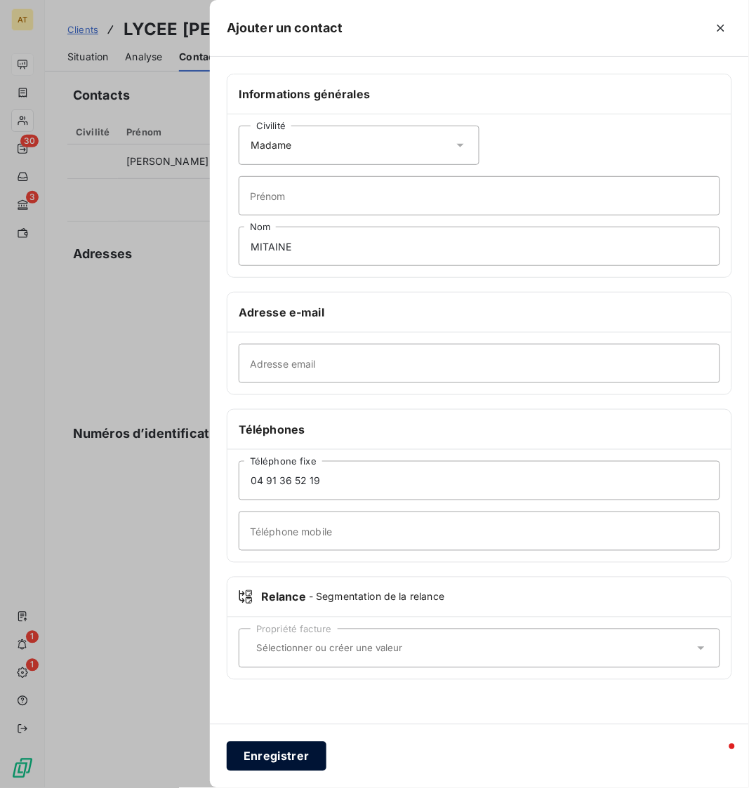
click at [278, 647] on button "Enregistrer" at bounding box center [277, 756] width 100 height 29
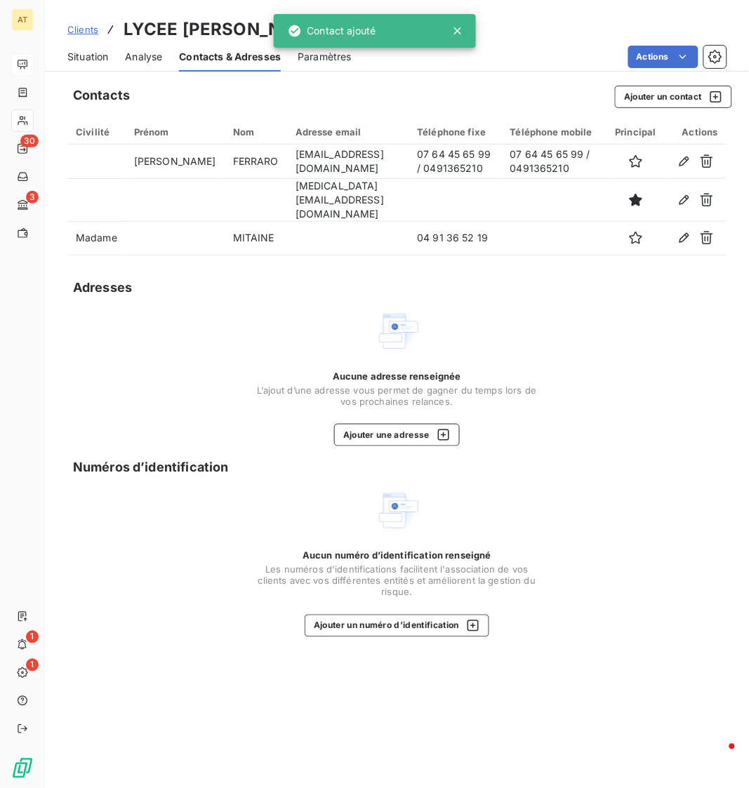
click at [95, 48] on div "Situation" at bounding box center [87, 56] width 41 height 29
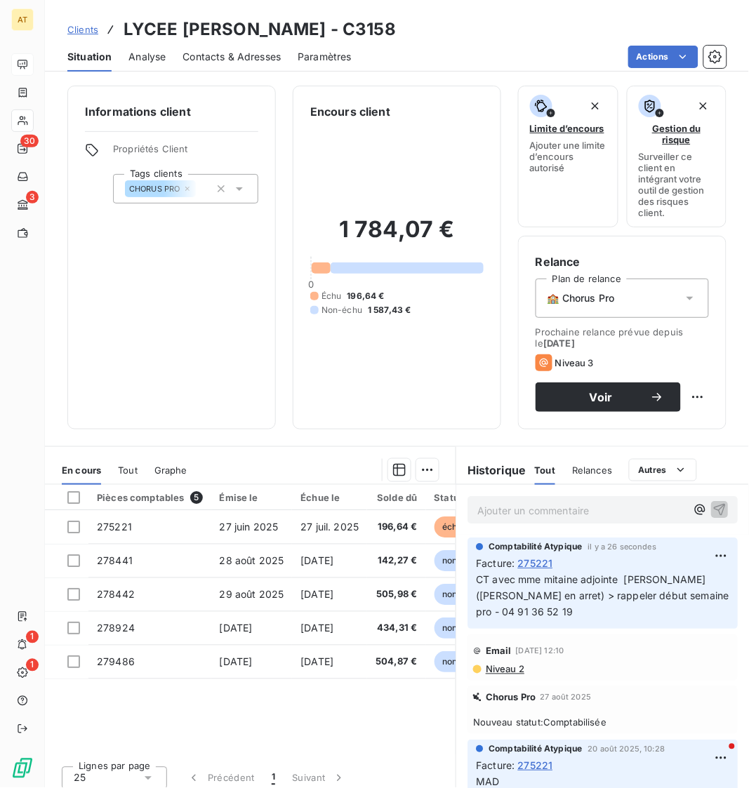
click at [705, 409] on div "Voir" at bounding box center [622, 397] width 173 height 29
click at [705, 404] on html "AT 30 3 1 1 Clients LYCEE MARIE CURIE - C3158 Situation Analyse Contacts & Adre…" at bounding box center [374, 394] width 749 height 788
click at [655, 435] on div "Replanifier cette action" at bounding box center [640, 429] width 126 height 22
select select "8"
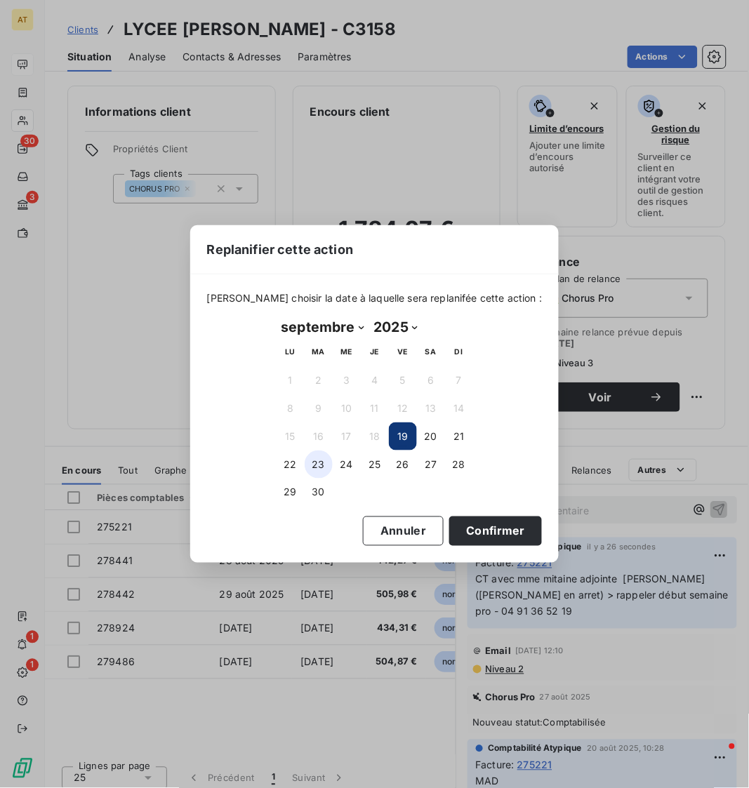
click at [323, 467] on button "23" at bounding box center [319, 465] width 28 height 28
click at [363, 520] on button "Annuler" at bounding box center [403, 531] width 81 height 29
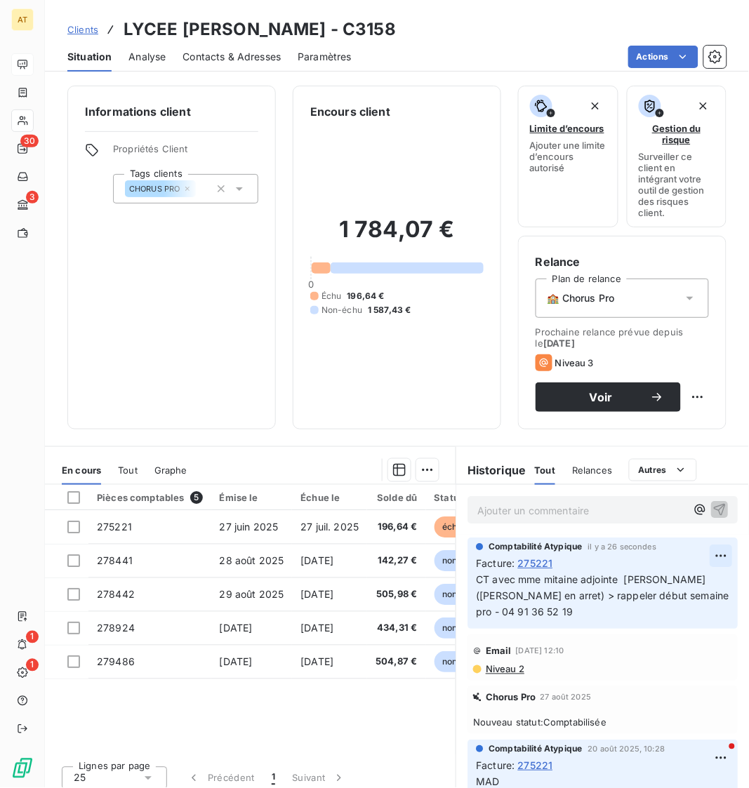
click at [725, 552] on html "AT 30 3 1 1 Clients LYCEE MARIE CURIE - C3158 Situation Analyse Contacts & Adre…" at bounding box center [374, 394] width 749 height 788
click at [619, 569] on html "AT 30 3 1 1 Clients LYCEE MARIE CURIE - C3158 Situation Analyse Contacts & Adre…" at bounding box center [374, 394] width 749 height 788
click at [720, 560] on html "AT 30 3 1 1 Clients LYCEE MARIE CURIE - C3158 Situation Analyse Contacts & Adre…" at bounding box center [374, 394] width 749 height 788
click at [708, 583] on div "Editer" at bounding box center [688, 587] width 79 height 22
click at [685, 581] on span "CT avec mme mitaine adjointe M. MAILLET (Mme MOREIRA en arret) > rappeler début…" at bounding box center [592, 596] width 233 height 44
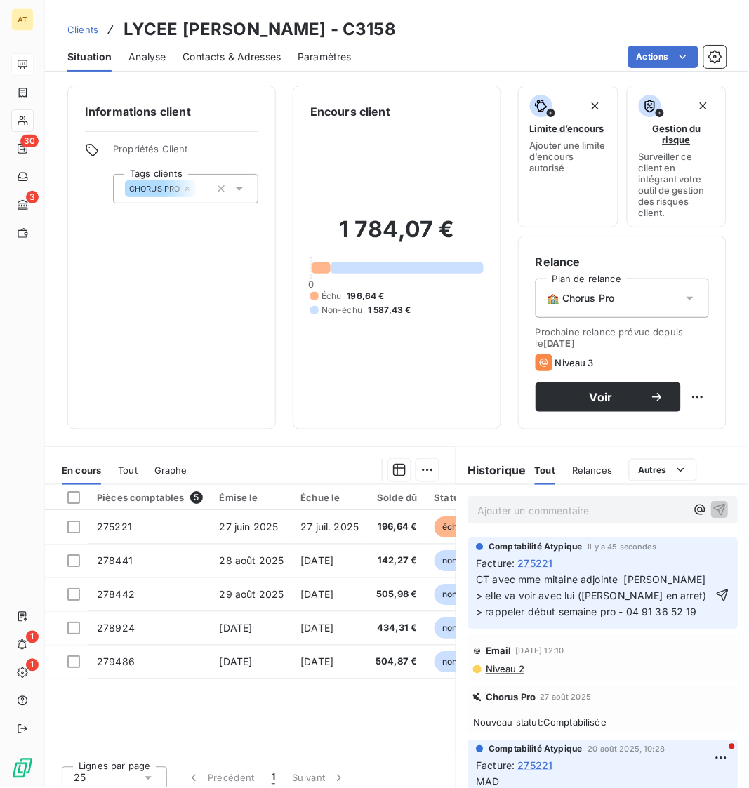
click at [662, 595] on span "CT avec mme mitaine adjointe M. MAILLET > elle va voir avec lui (Mme MOREIRA en…" at bounding box center [592, 596] width 233 height 44
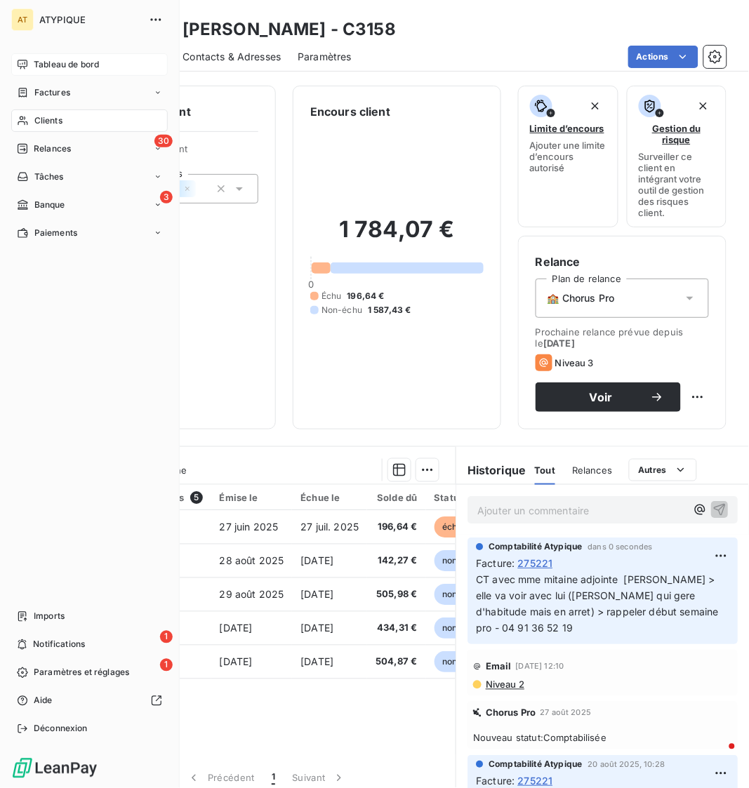
click at [32, 147] on div "Relances" at bounding box center [44, 149] width 54 height 13
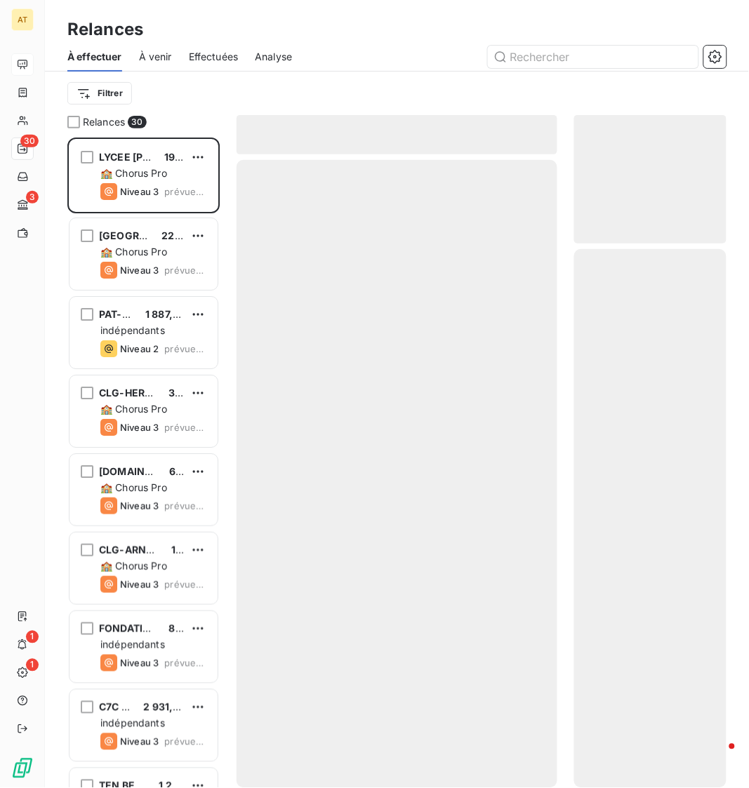
scroll to position [650, 152]
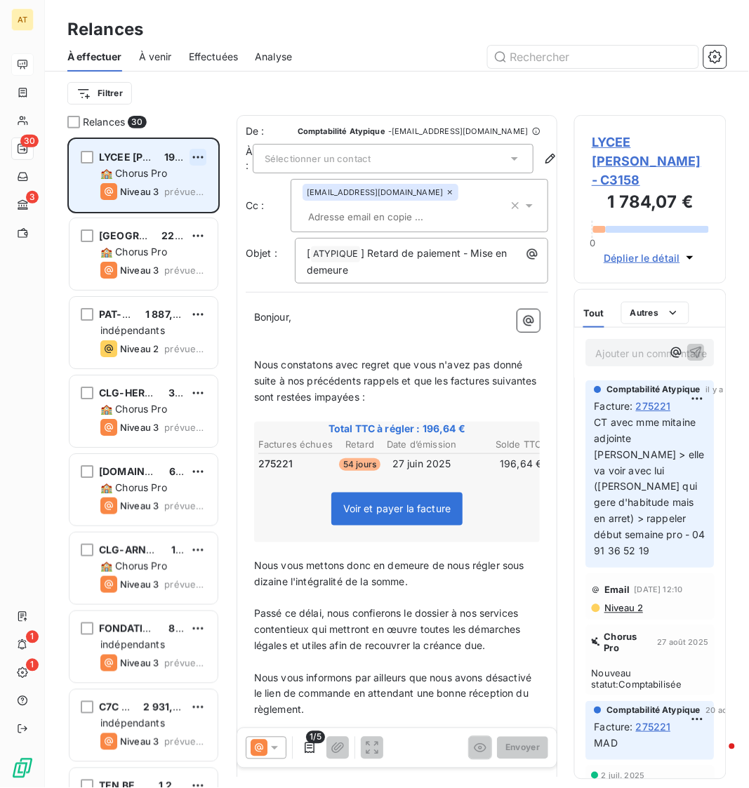
click at [197, 159] on html "AT 30 3 1 1 Relances À effectuer À venir Effectuées Analyse Filtrer Relances 30…" at bounding box center [374, 394] width 749 height 788
click at [185, 184] on div "Replanifier cette action" at bounding box center [137, 185] width 126 height 22
select select "8"
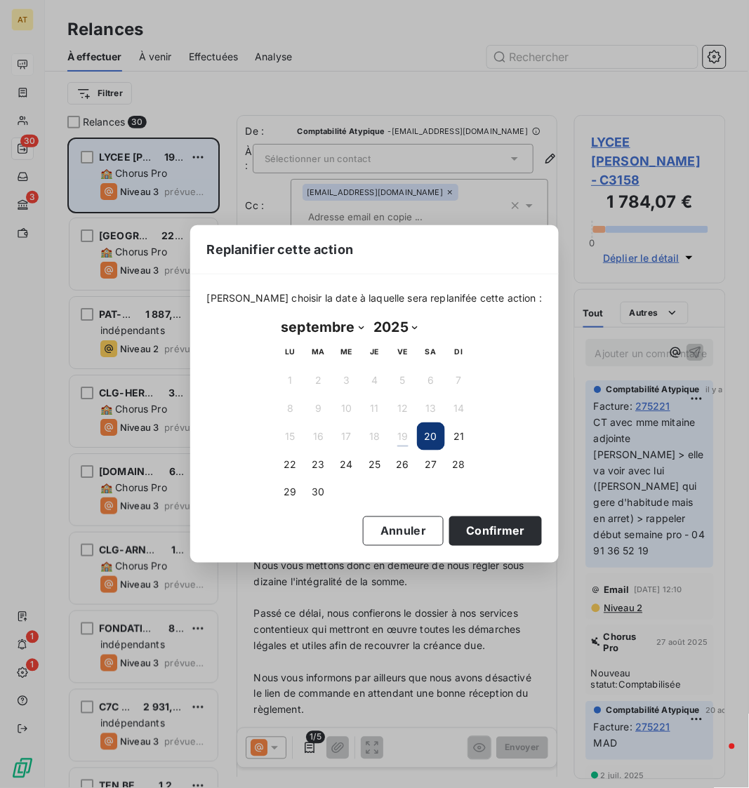
scroll to position [650, 152]
click at [331, 457] on td "23" at bounding box center [319, 465] width 28 height 28
click at [324, 465] on button "23" at bounding box center [319, 465] width 28 height 28
click at [497, 536] on button "Confirmer" at bounding box center [495, 531] width 93 height 29
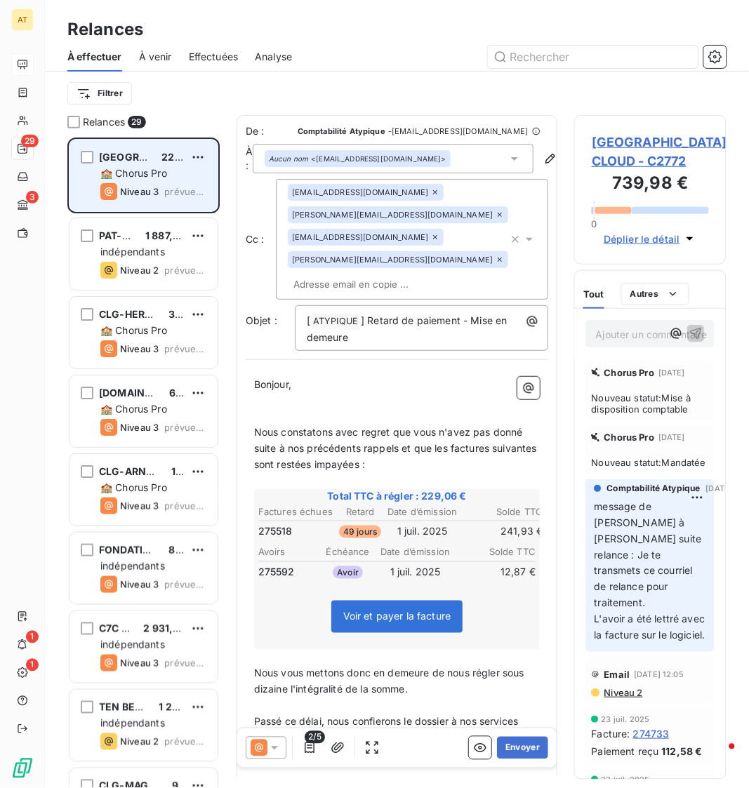
click at [673, 171] on h3 "739,98 €" at bounding box center [650, 185] width 117 height 28
click at [668, 163] on span "MAIRIE DE ST-CLOUD - C2772" at bounding box center [650, 152] width 117 height 38
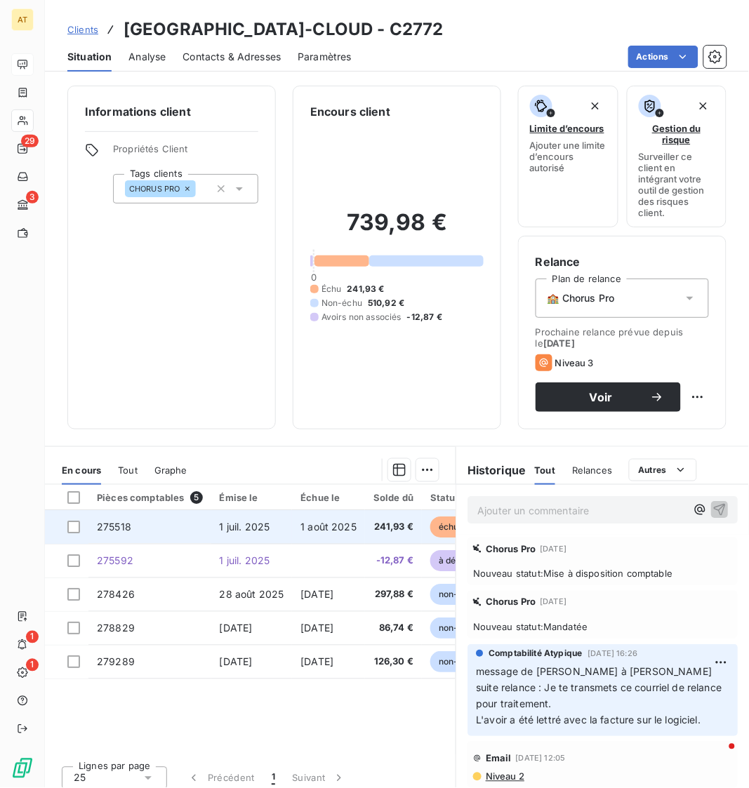
click at [136, 534] on td "275518" at bounding box center [149, 527] width 123 height 34
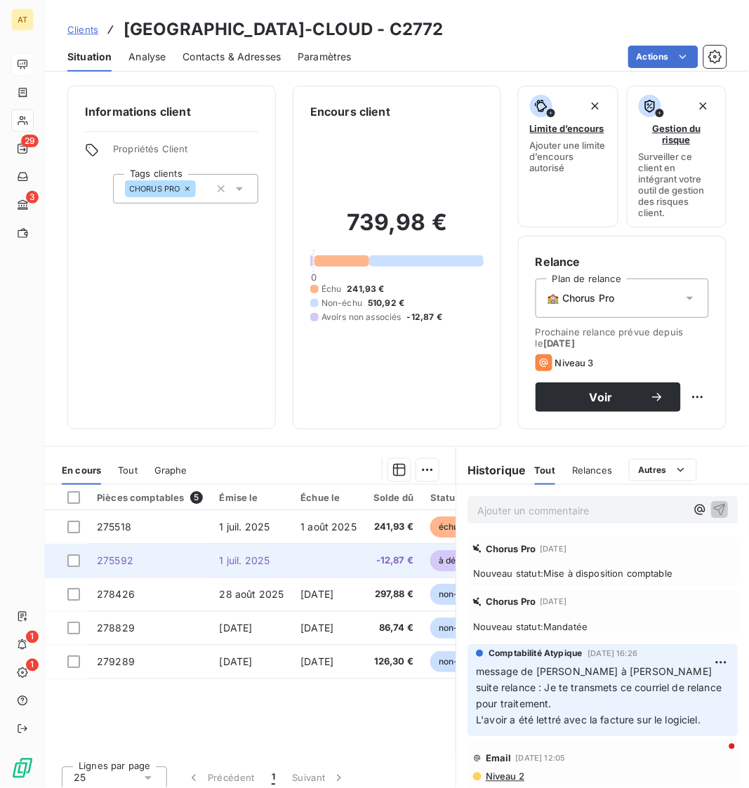
click at [190, 557] on td "275592" at bounding box center [149, 561] width 123 height 34
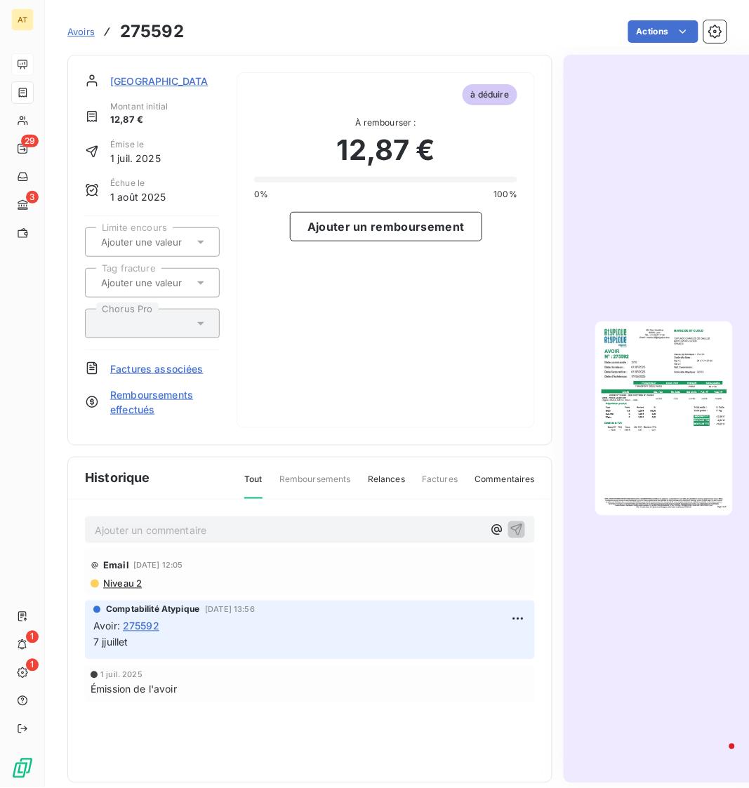
click at [685, 416] on img "button" at bounding box center [664, 419] width 138 height 194
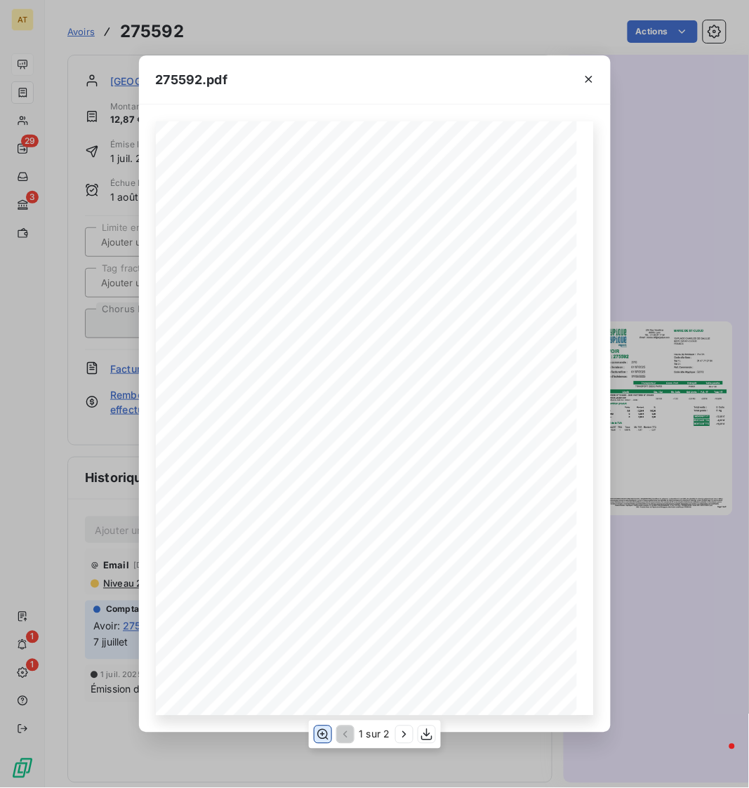
click at [323, 647] on button "button" at bounding box center [322, 735] width 17 height 17
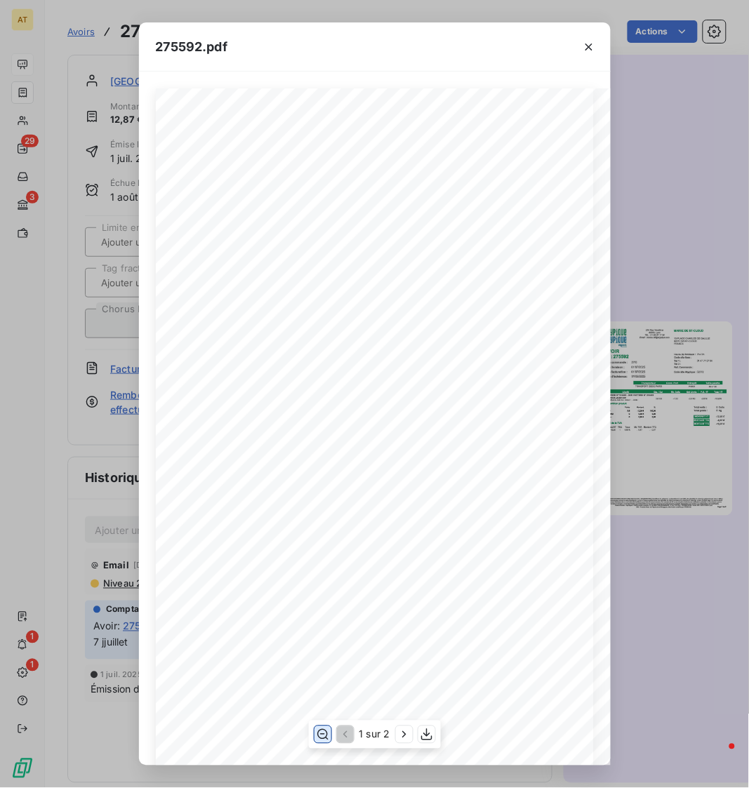
click at [323, 647] on button "button" at bounding box center [322, 735] width 17 height 17
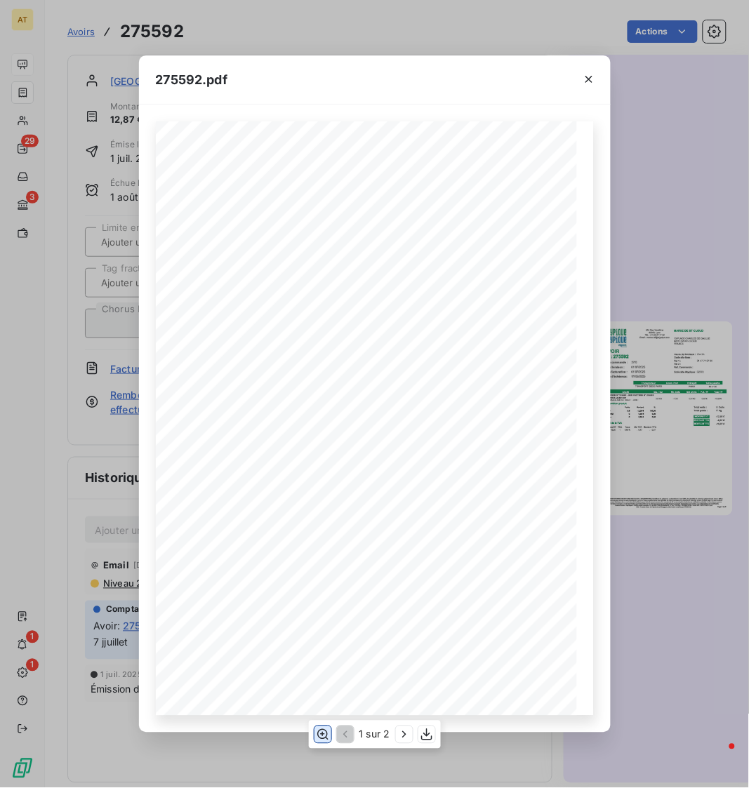
click at [323, 647] on button "button" at bounding box center [322, 735] width 17 height 17
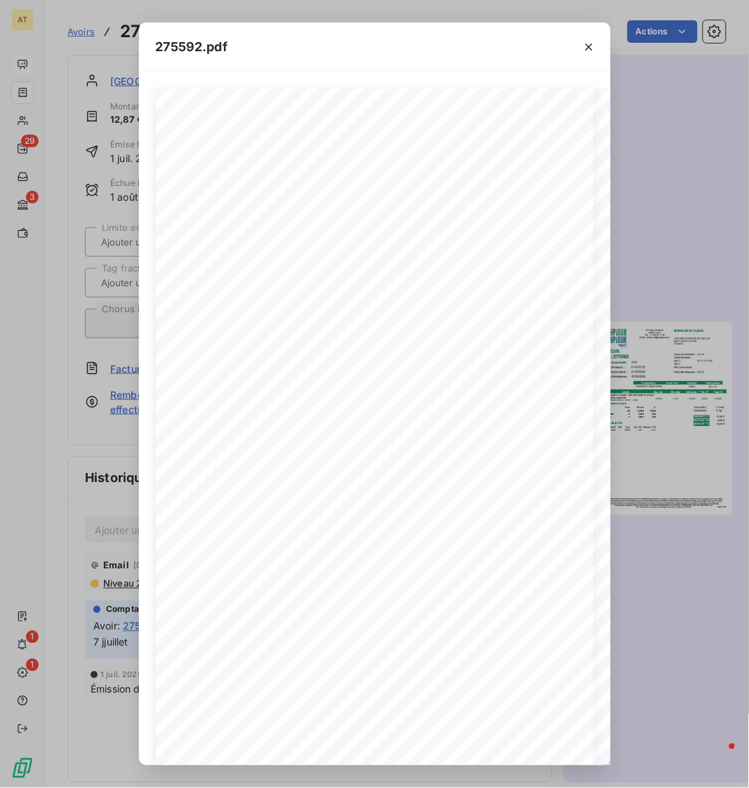
click at [121, 160] on div "275592.pdf 1 sur 2" at bounding box center [374, 394] width 749 height 788
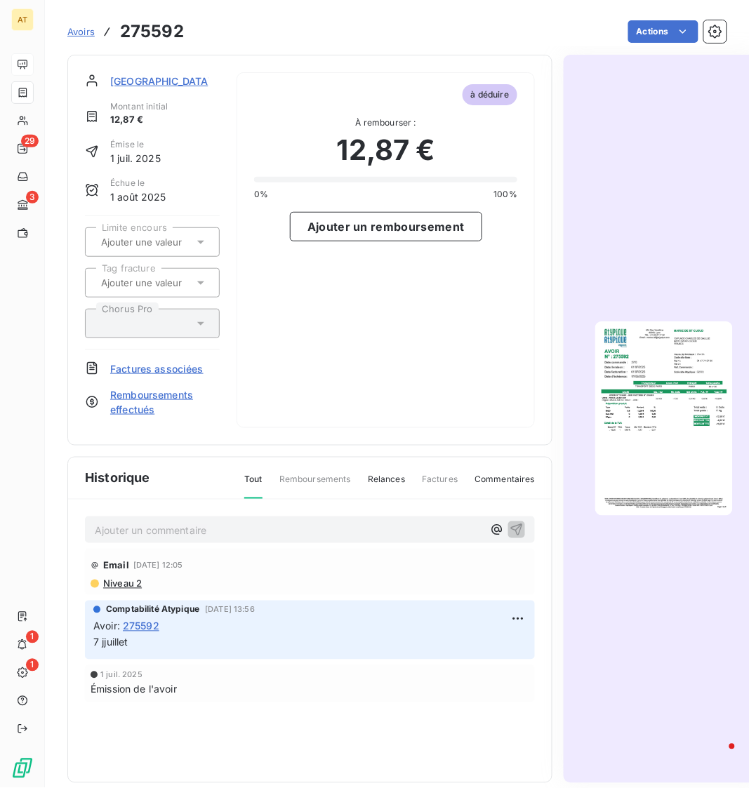
click at [170, 364] on span "Factures associées" at bounding box center [156, 369] width 93 height 15
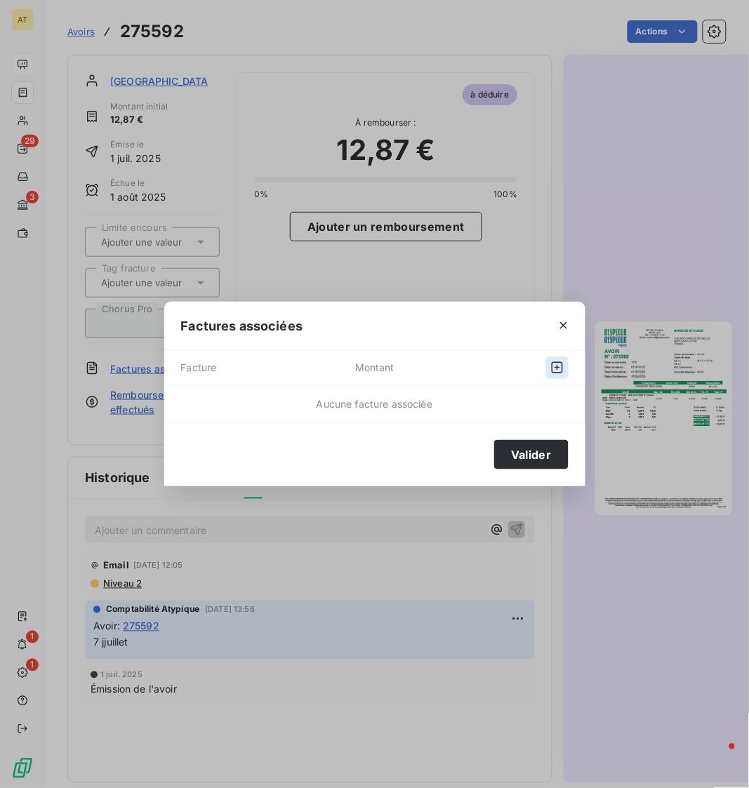
click at [558, 375] on button "button" at bounding box center [557, 368] width 22 height 22
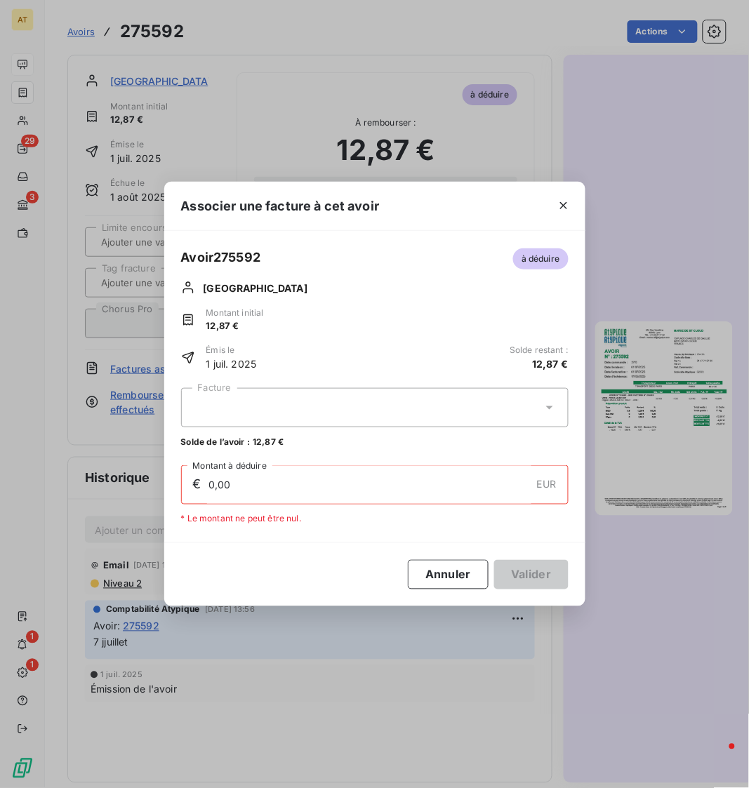
click at [360, 428] on div at bounding box center [375, 407] width 388 height 39
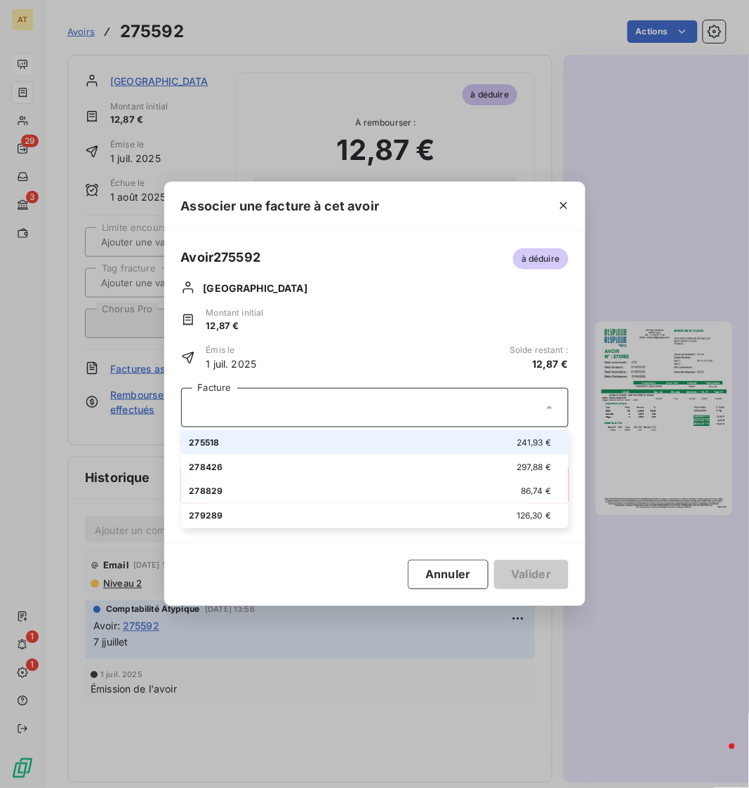
click at [360, 437] on div "275518 241,93 €" at bounding box center [375, 442] width 371 height 13
type input "12,87"
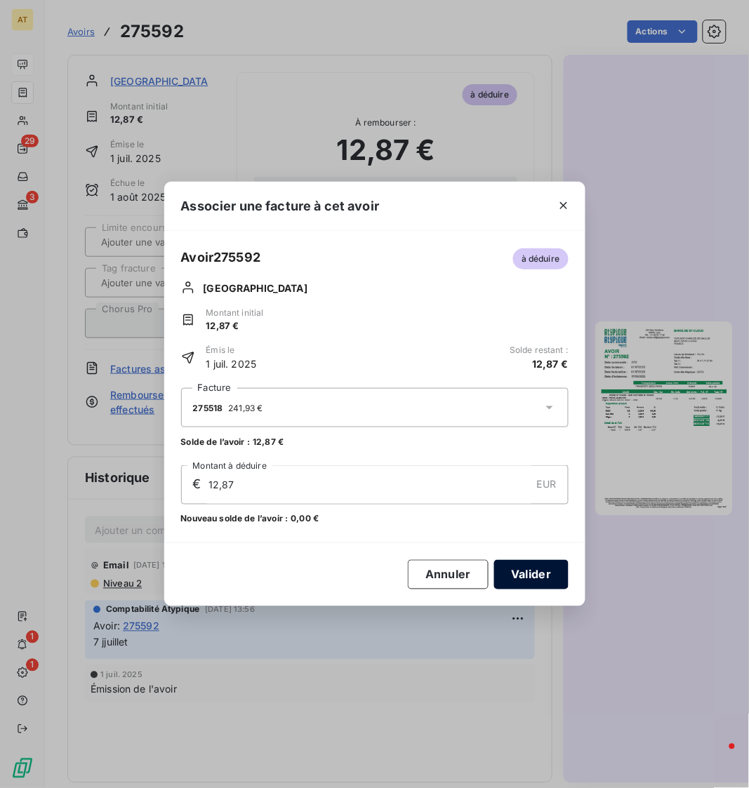
click at [508, 576] on button "Valider" at bounding box center [531, 574] width 74 height 29
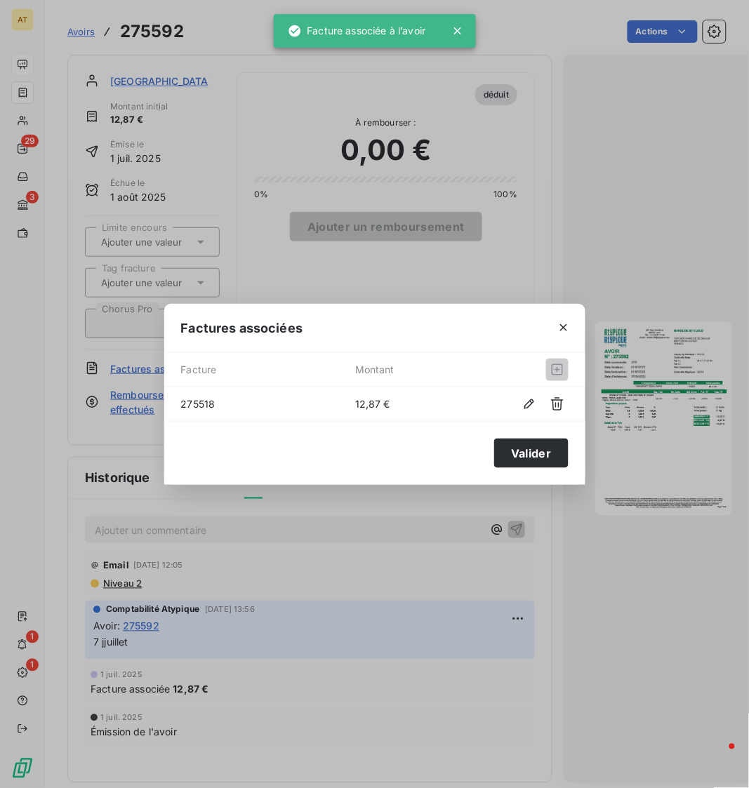
click at [487, 533] on div "Factures associées Facture Montant 275518 12,87 € Valider" at bounding box center [374, 394] width 749 height 788
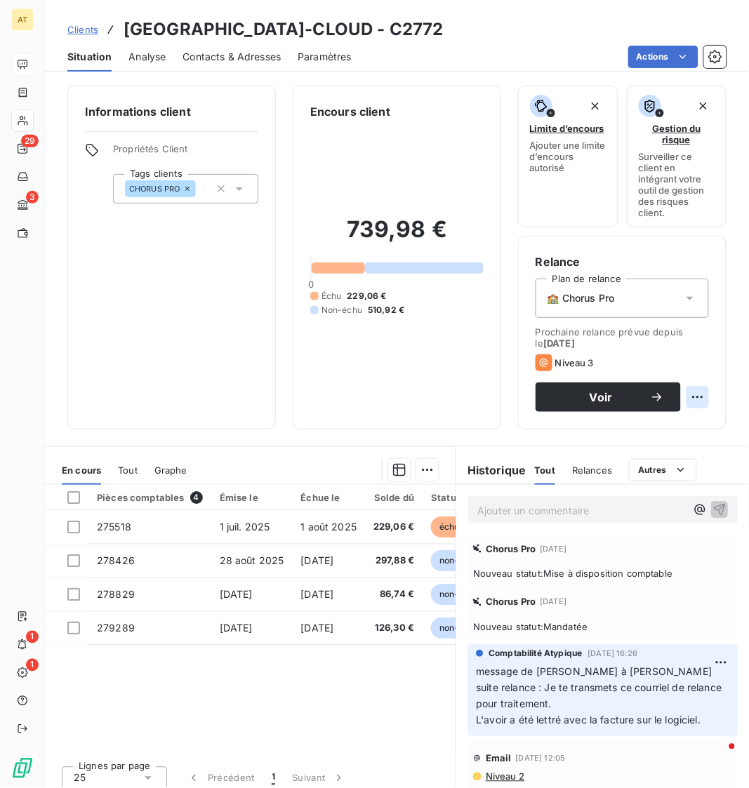
click at [697, 397] on html "AT 29 3 1 1 Clients MAIRIE DE ST-CLOUD - C2772 Situation Analyse Contacts & Adr…" at bounding box center [374, 394] width 749 height 788
click at [671, 423] on div "Replanifier cette action" at bounding box center [640, 429] width 126 height 22
select select "8"
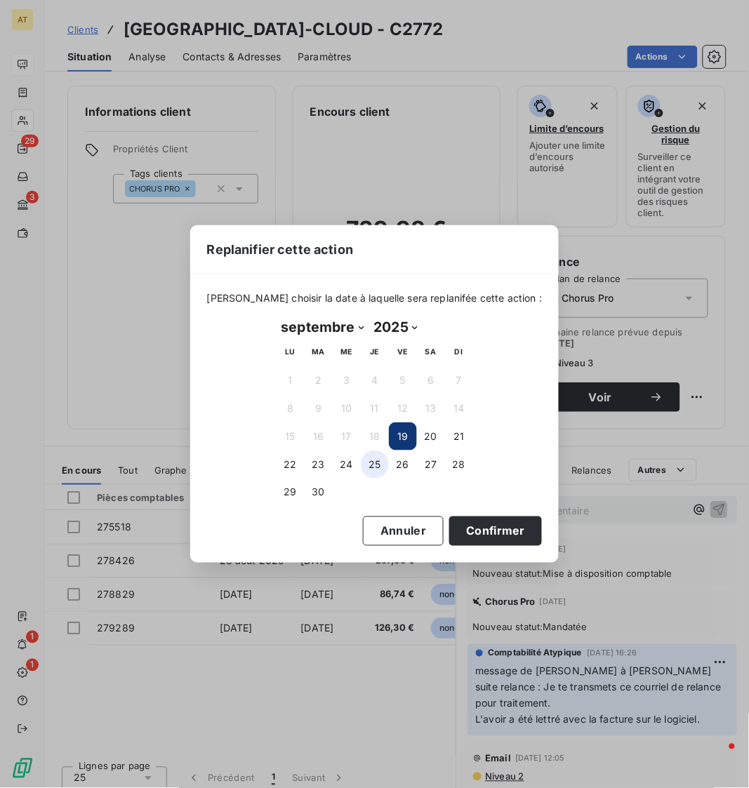
click at [373, 466] on button "25" at bounding box center [375, 465] width 28 height 28
click at [451, 527] on button "Confirmer" at bounding box center [495, 531] width 93 height 29
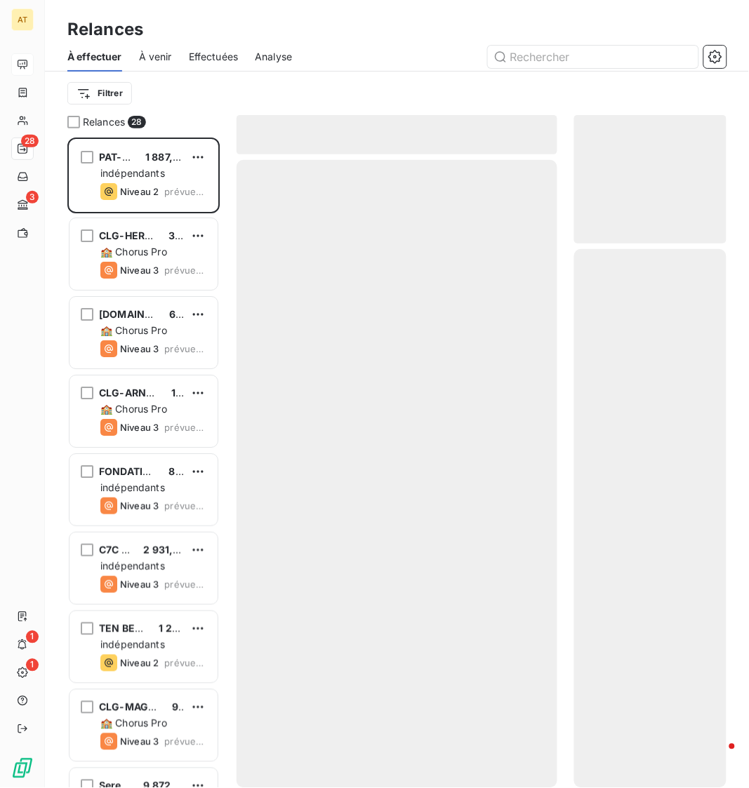
scroll to position [650, 152]
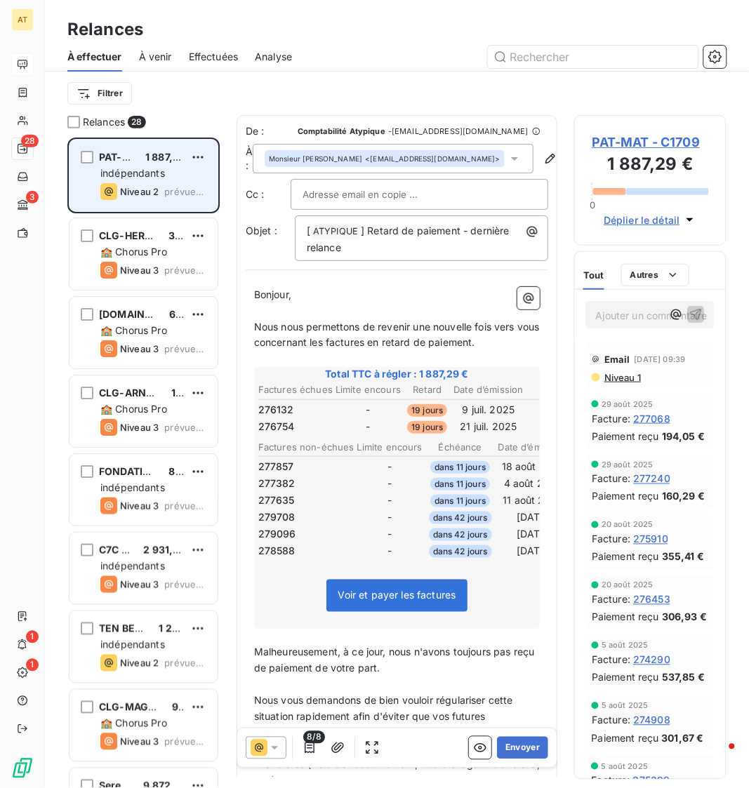
click at [133, 176] on span "indépendants" at bounding box center [132, 173] width 65 height 12
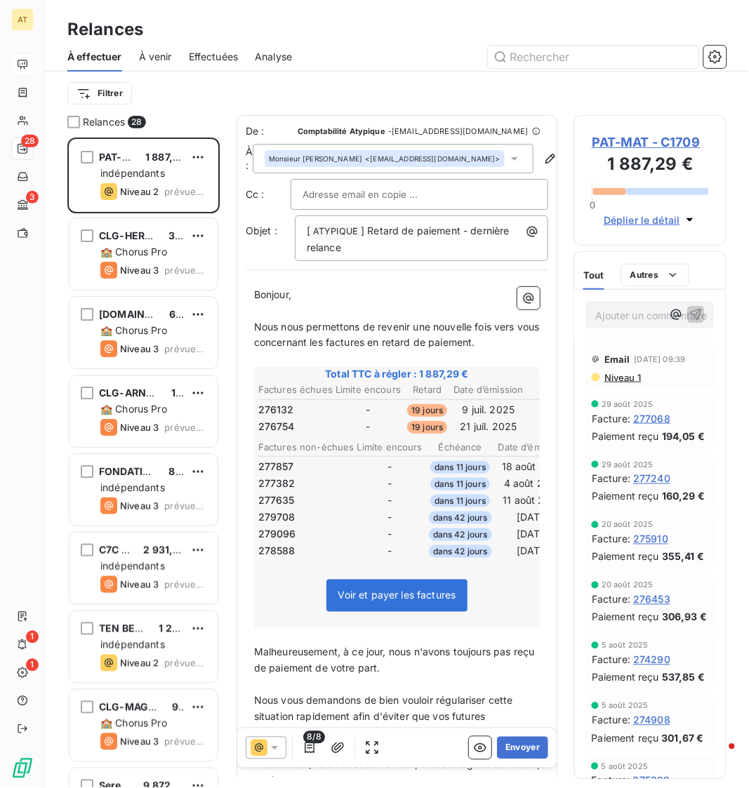
click at [674, 150] on span "PAT-MAT - C1709" at bounding box center [650, 142] width 117 height 19
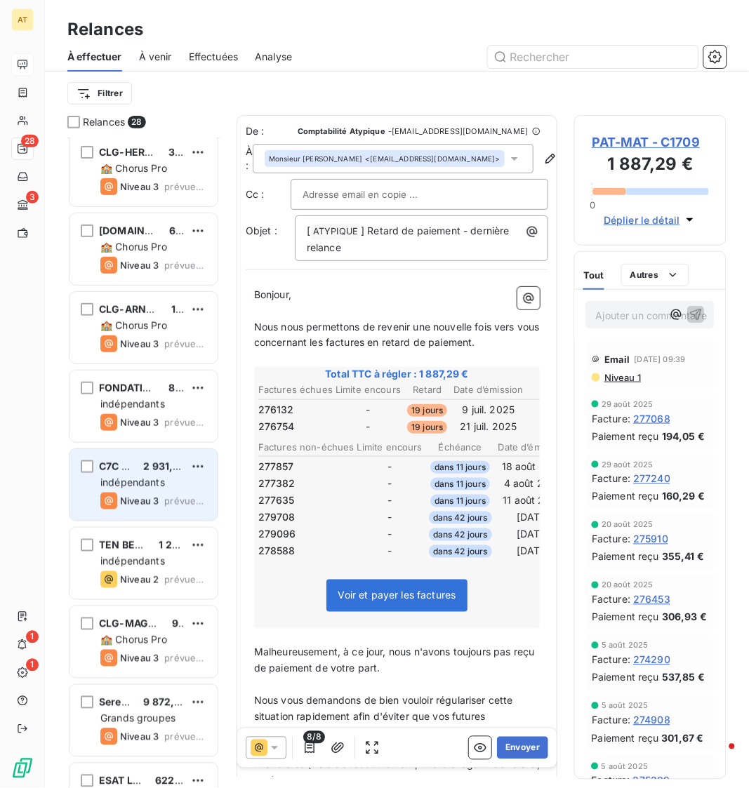
scroll to position [85, 0]
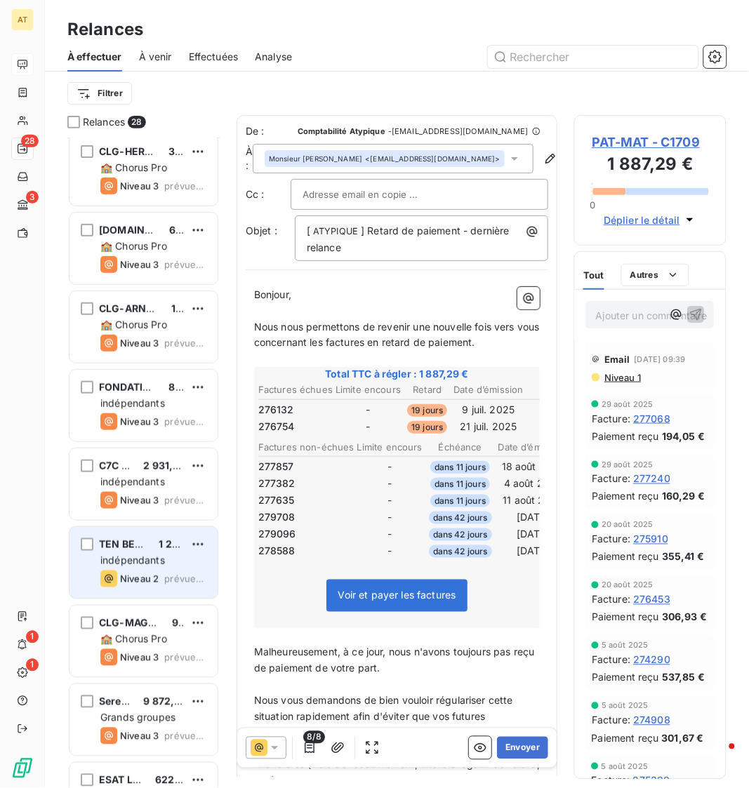
click at [143, 576] on span "Niveau 2" at bounding box center [139, 579] width 39 height 11
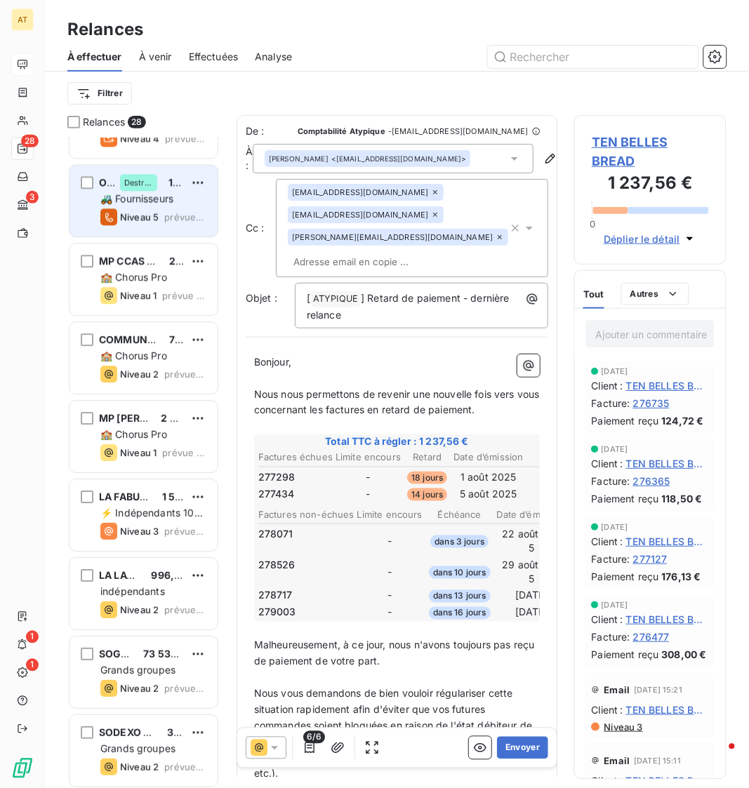
scroll to position [1552, 0]
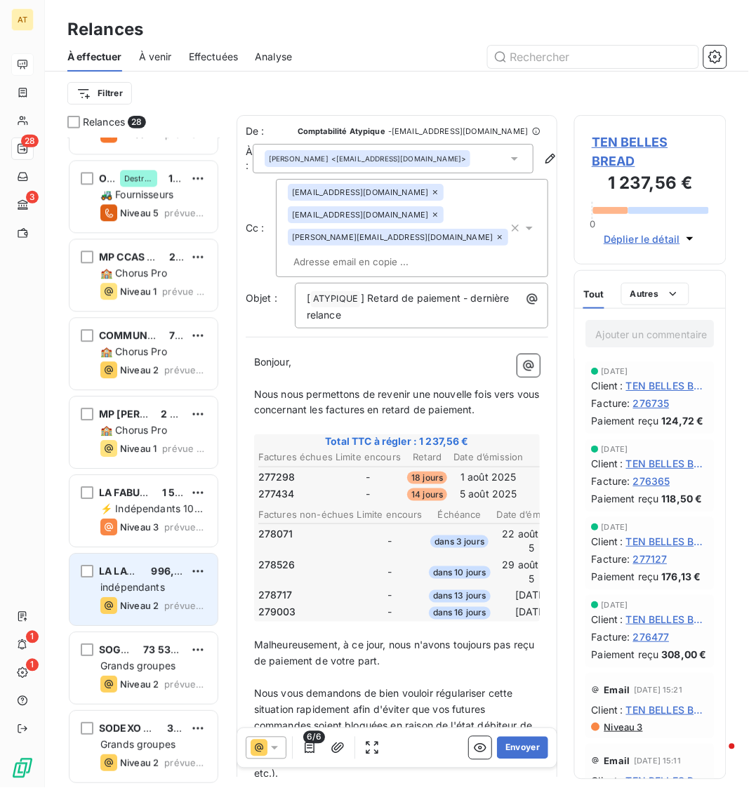
click at [150, 583] on span "indépendants" at bounding box center [132, 588] width 65 height 12
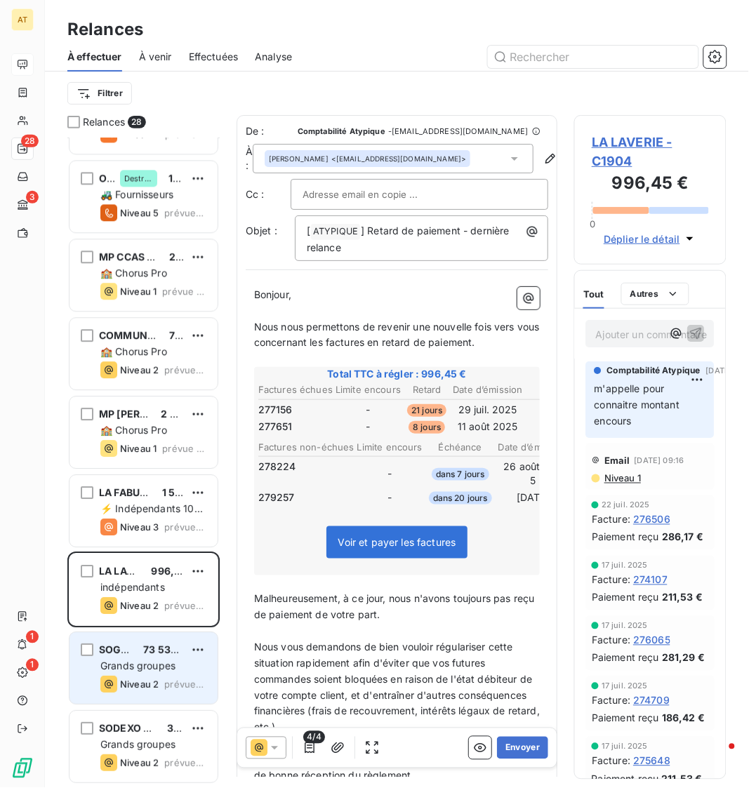
click at [141, 647] on div "SOGERES 73 534,57 €" at bounding box center [153, 651] width 106 height 13
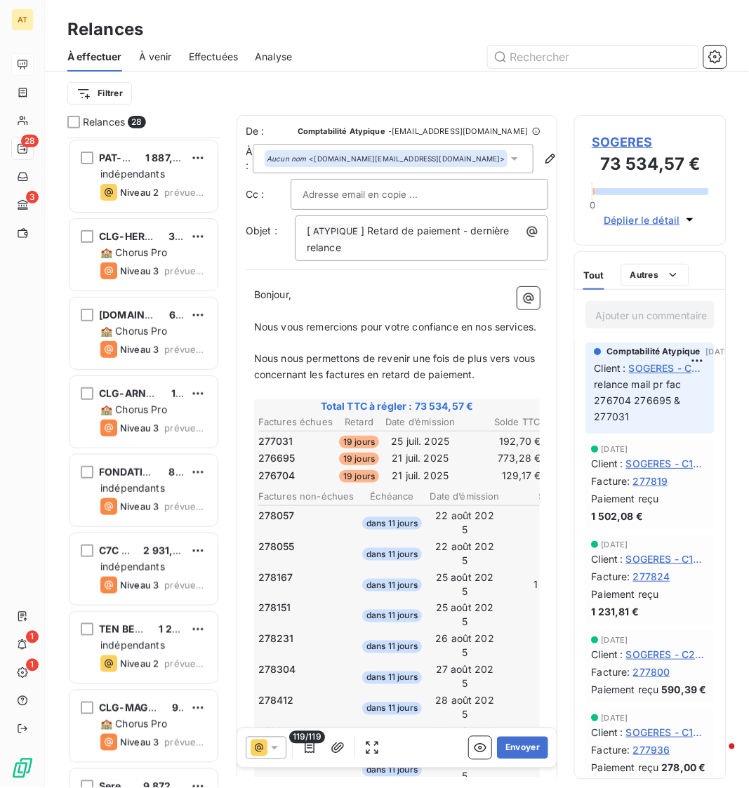
scroll to position [68, 0]
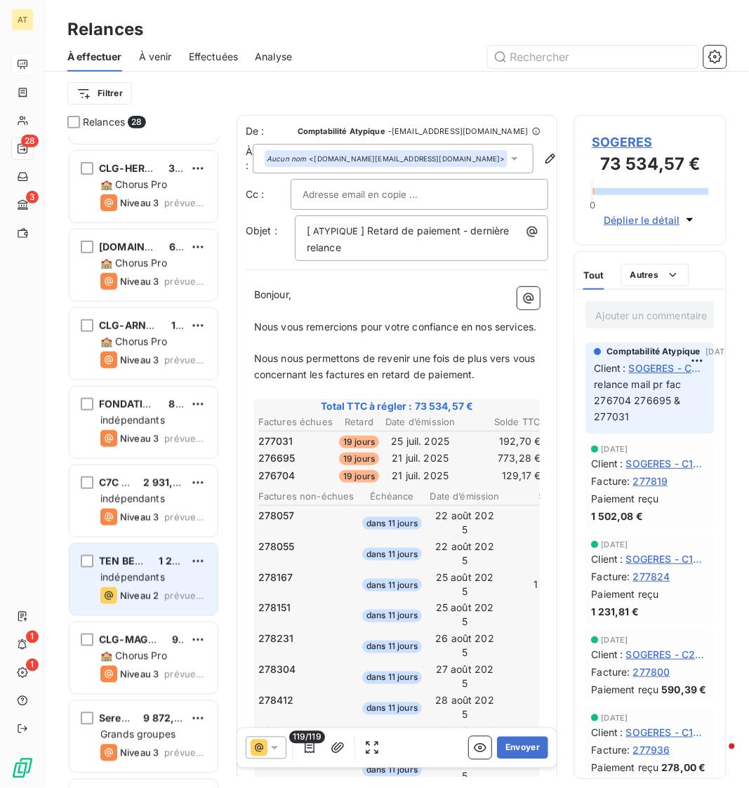
click at [136, 578] on span "indépendants" at bounding box center [132, 578] width 65 height 12
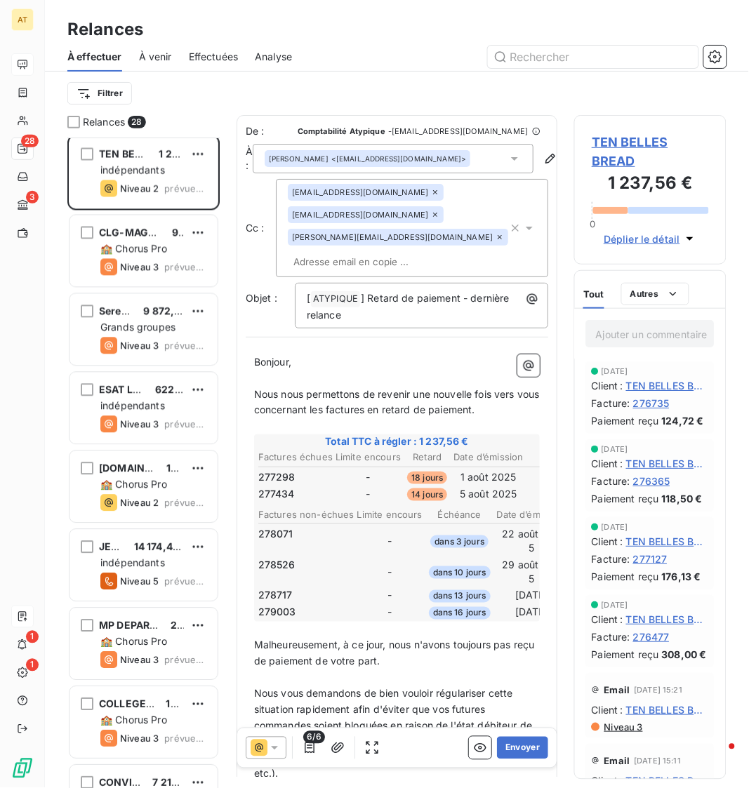
scroll to position [478, 0]
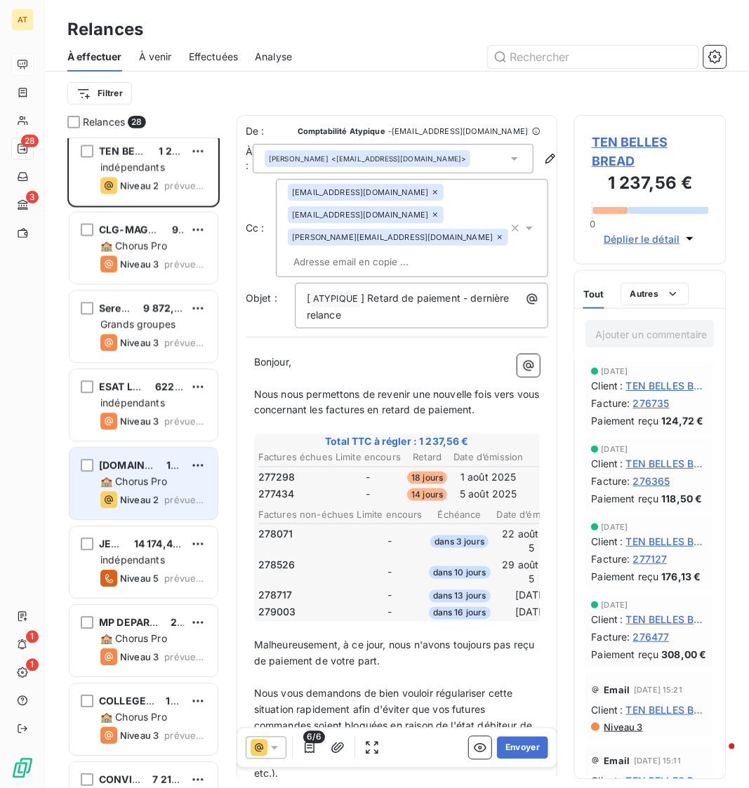
click at [145, 470] on span "[DOMAIN_NAME] NOAILLES" at bounding box center [167, 466] width 136 height 12
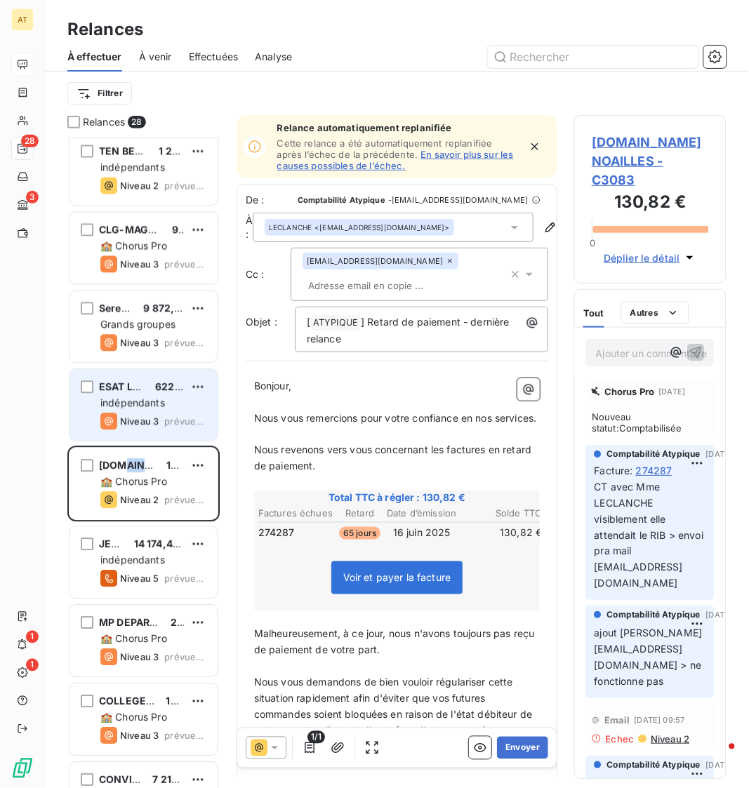
click at [145, 373] on div "ESAT LA ROUE 622,65 € indépendants Niveau 3 prévue depuis 5 jours" at bounding box center [144, 406] width 148 height 72
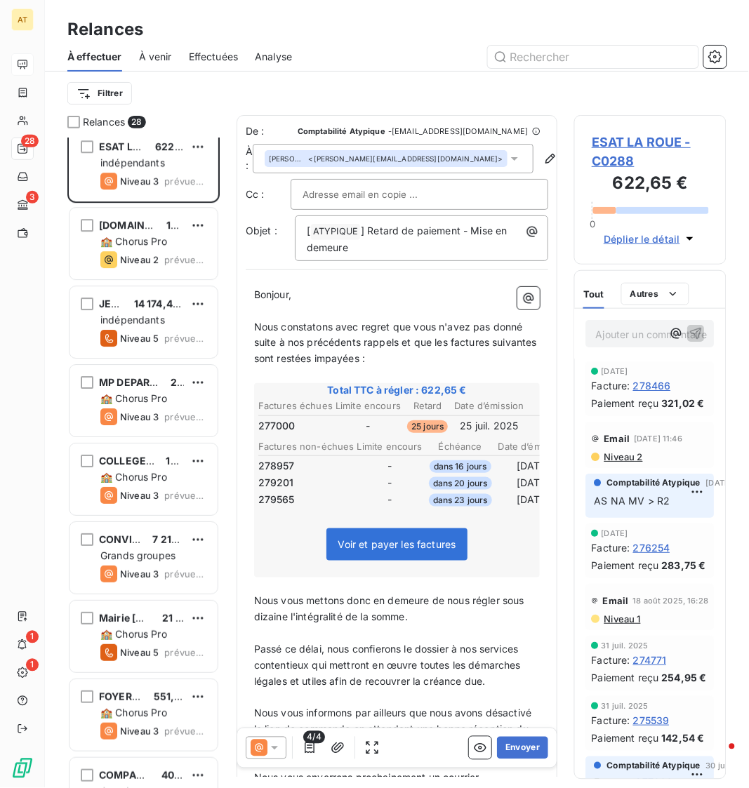
scroll to position [751, 0]
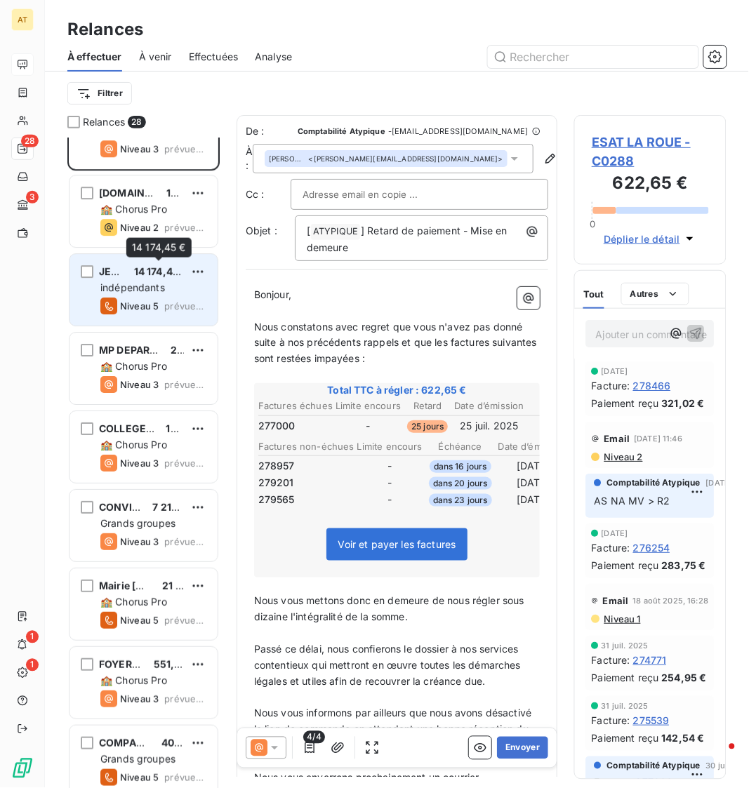
click at [163, 278] on div "14 174,45 €" at bounding box center [159, 272] width 50 height 14
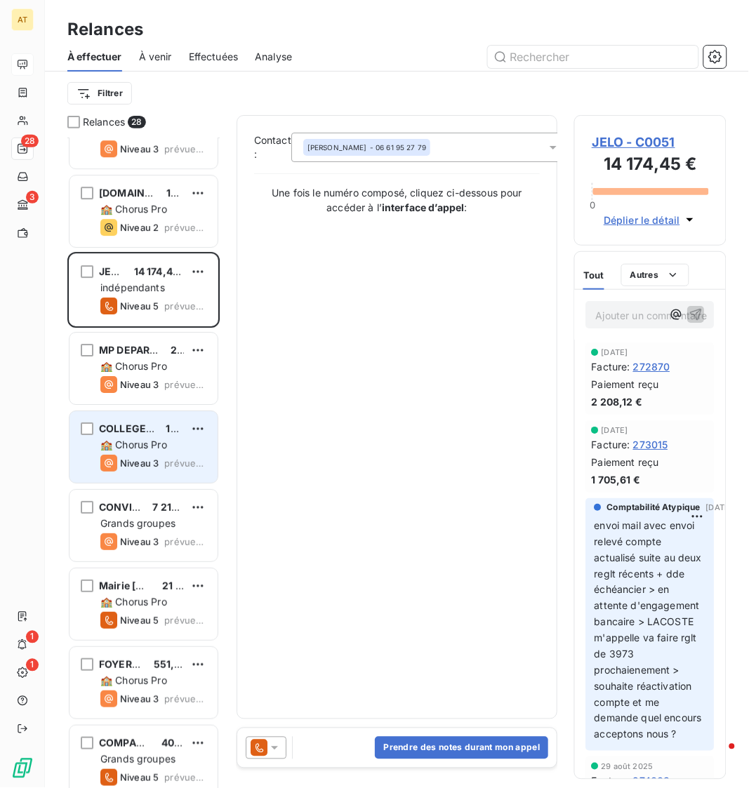
click at [163, 418] on div "COLLEGE ALBERT CAMUS 133,84 € 🏫 Chorus Pro Niveau 3 prévue depuis 3 jours" at bounding box center [144, 447] width 148 height 72
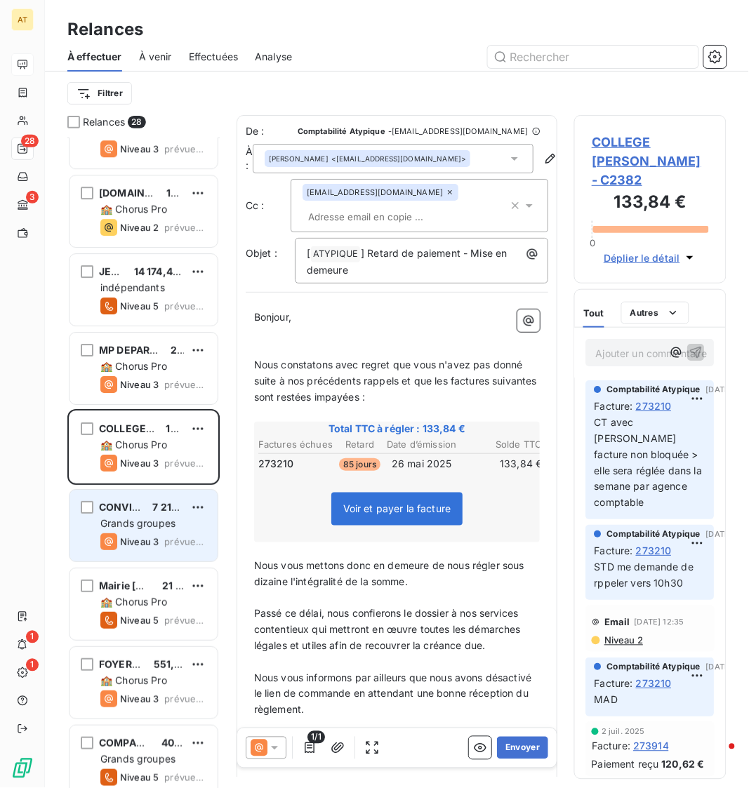
click at [147, 512] on div "CONVIVO IDF 7 216,12 €" at bounding box center [153, 507] width 106 height 13
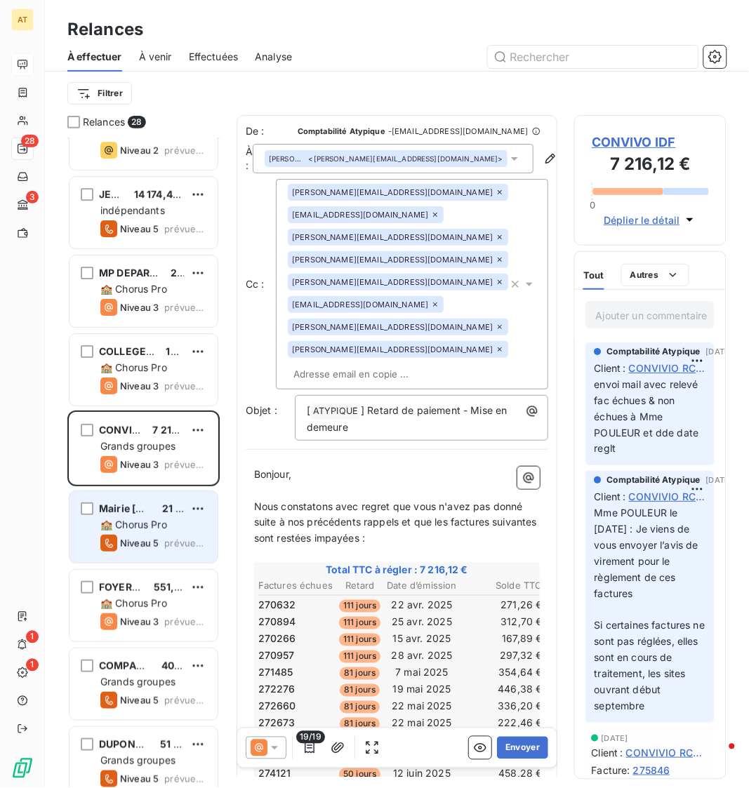
scroll to position [909, 0]
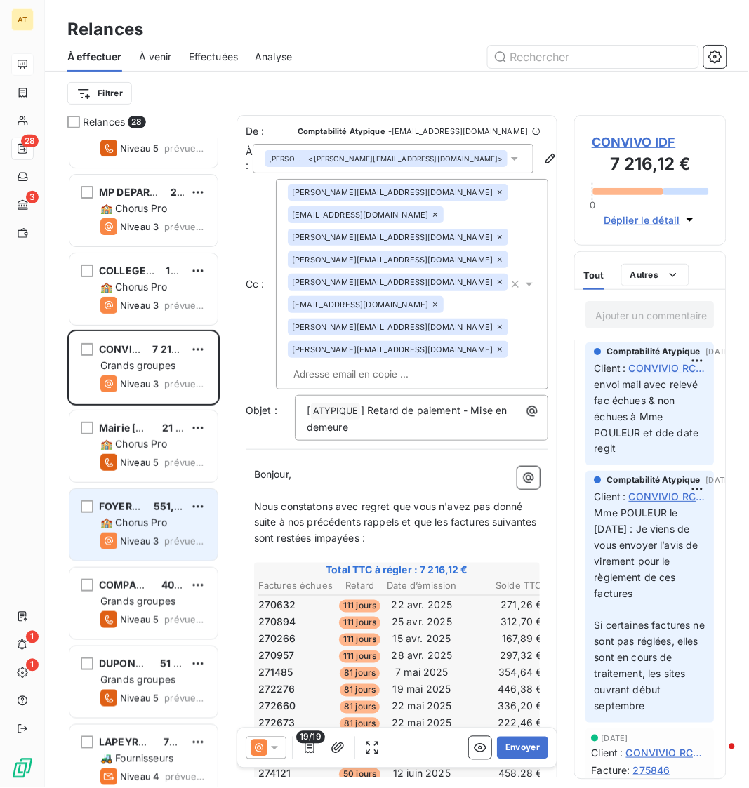
click at [152, 527] on span "🏫 Chorus Pro" at bounding box center [133, 523] width 67 height 12
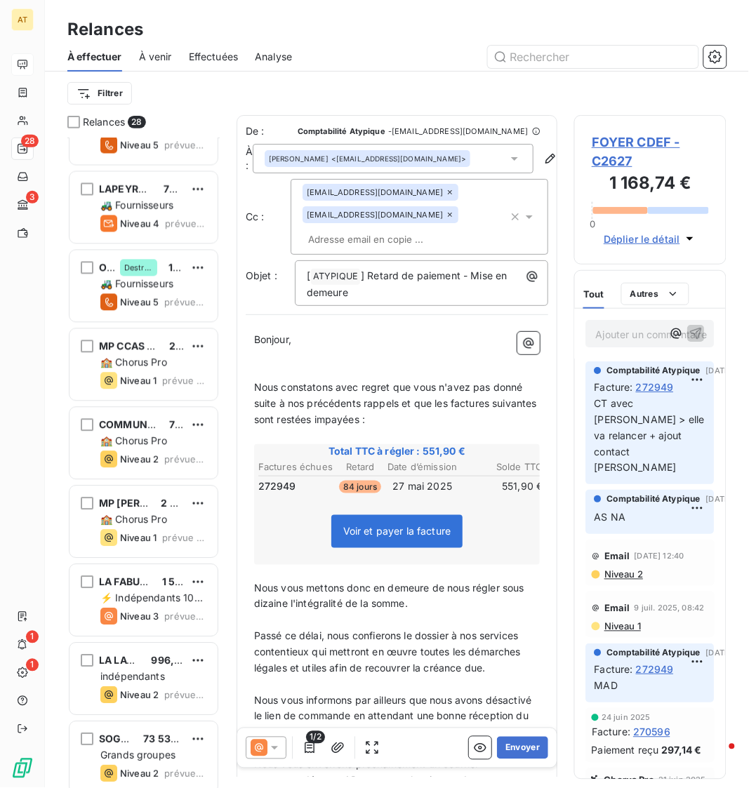
scroll to position [1463, 0]
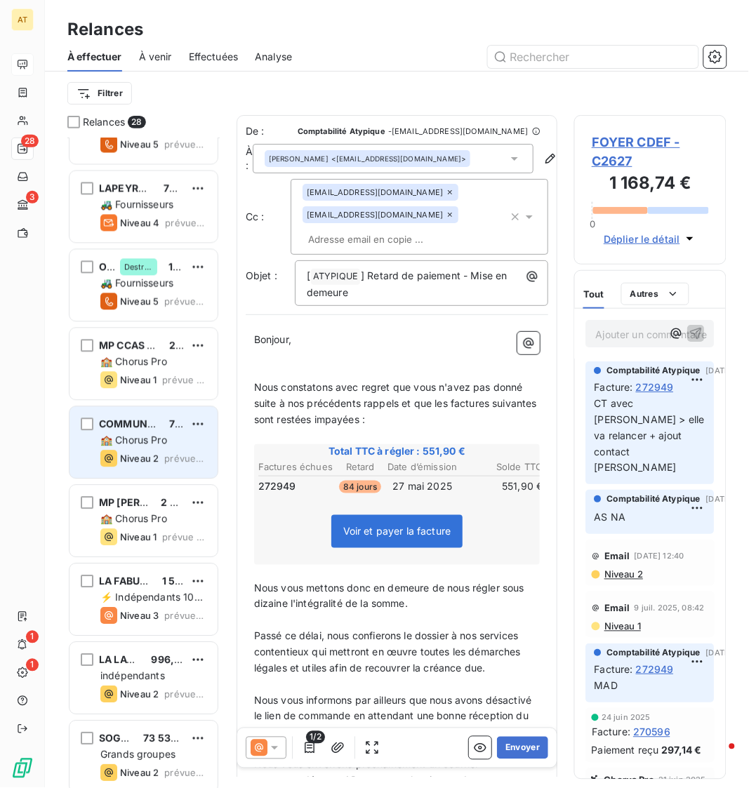
click at [140, 424] on span "COMMUNE [GEOGRAPHIC_DATA]" at bounding box center [179, 424] width 161 height 12
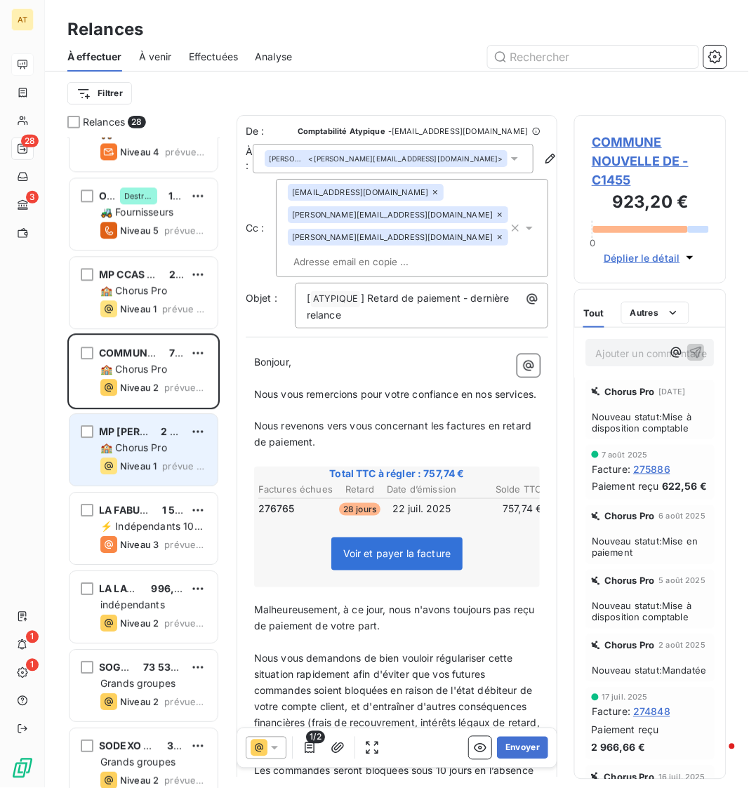
scroll to position [1552, 0]
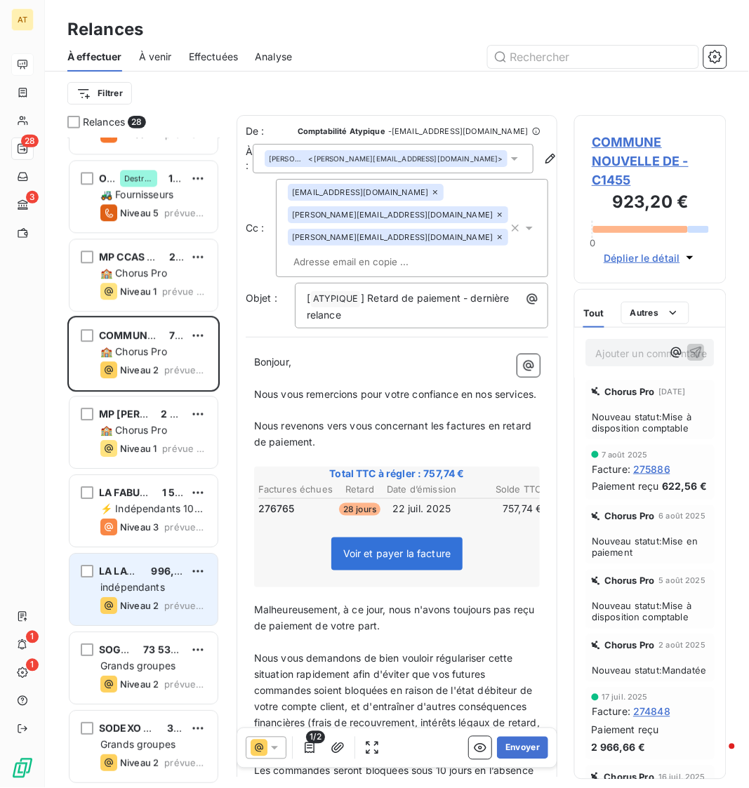
click at [134, 573] on span "LA LAVERIE" at bounding box center [127, 572] width 57 height 12
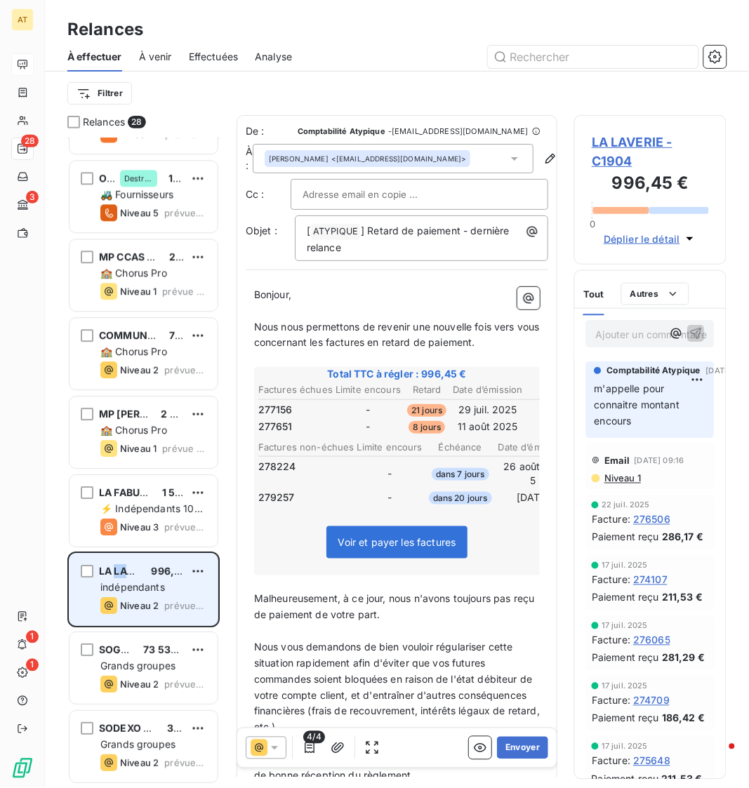
click at [134, 573] on span "LA LAVERIE" at bounding box center [127, 572] width 57 height 12
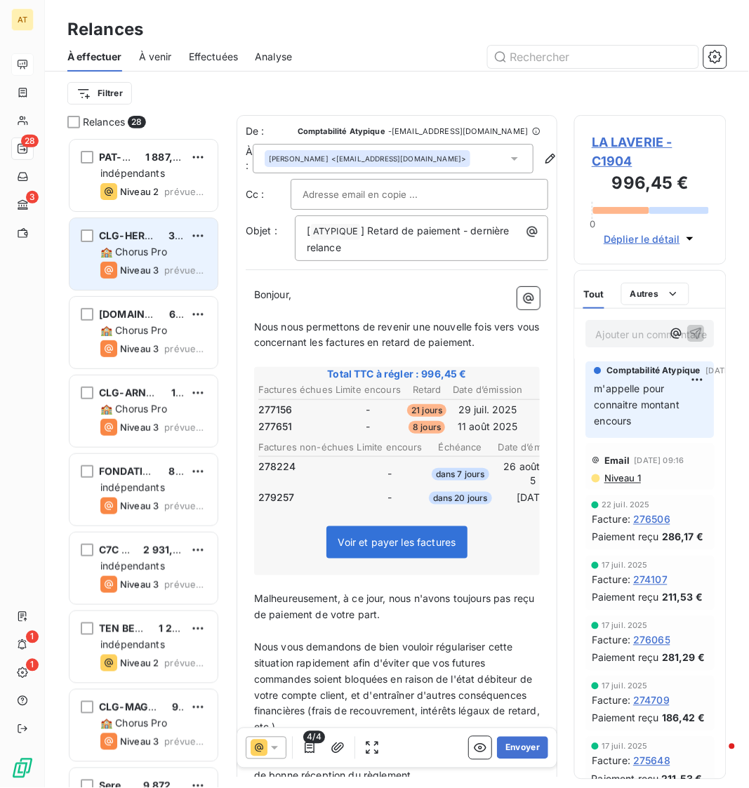
click at [161, 259] on div "CLG-HERBLAY-G.DUHAMEL 340,19 € 🏫 Chorus Pro Niveau 3 prévue depuis 9 jours" at bounding box center [144, 254] width 148 height 72
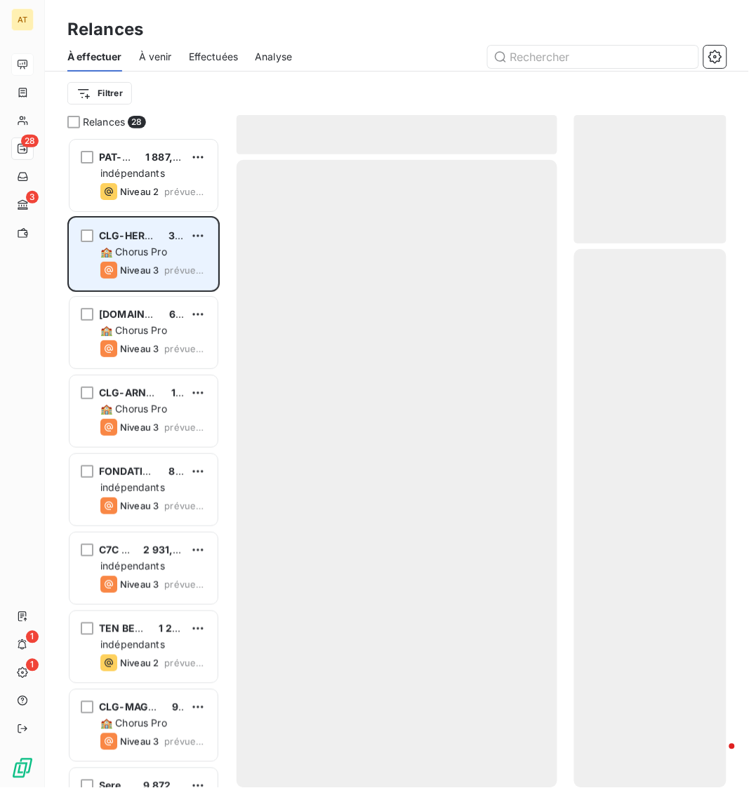
click at [161, 259] on div "CLG-HERBLAY-G.DUHAMEL 340,19 € 🏫 Chorus Pro Niveau 3 prévue depuis 9 jours" at bounding box center [144, 254] width 148 height 72
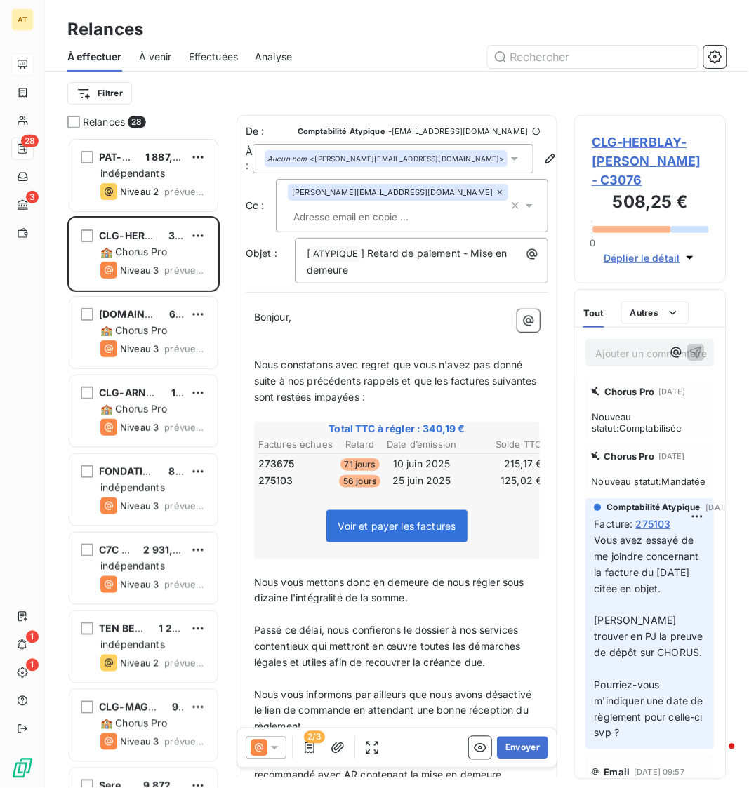
click at [625, 170] on span "CLG-HERBLAY-[PERSON_NAME] - C3076" at bounding box center [650, 161] width 117 height 57
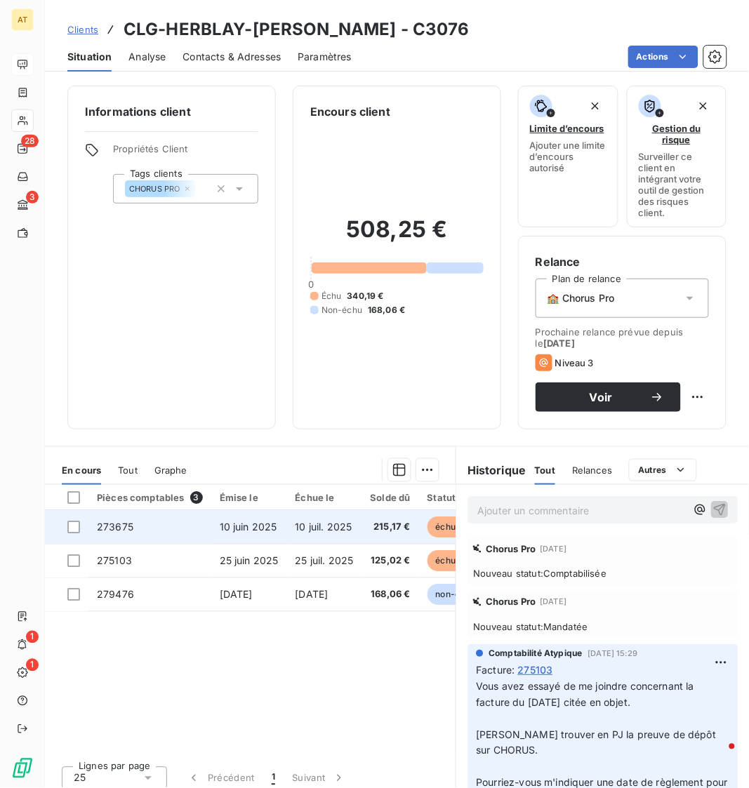
click at [301, 543] on td "10 juil. 2025" at bounding box center [324, 527] width 75 height 34
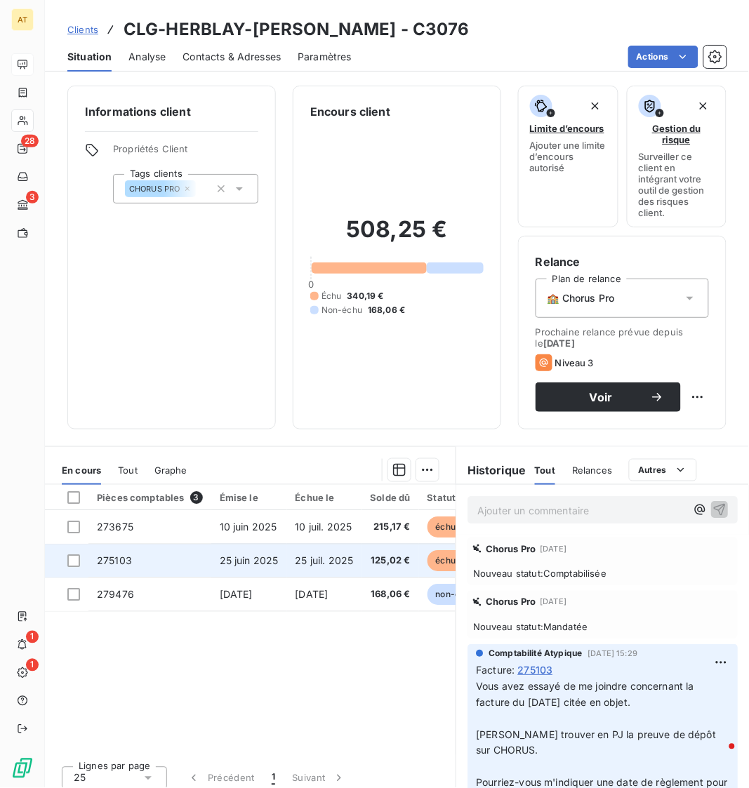
click at [301, 555] on span "25 juil. 2025" at bounding box center [325, 561] width 58 height 12
click at [308, 563] on span "25 juil. 2025" at bounding box center [325, 561] width 58 height 12
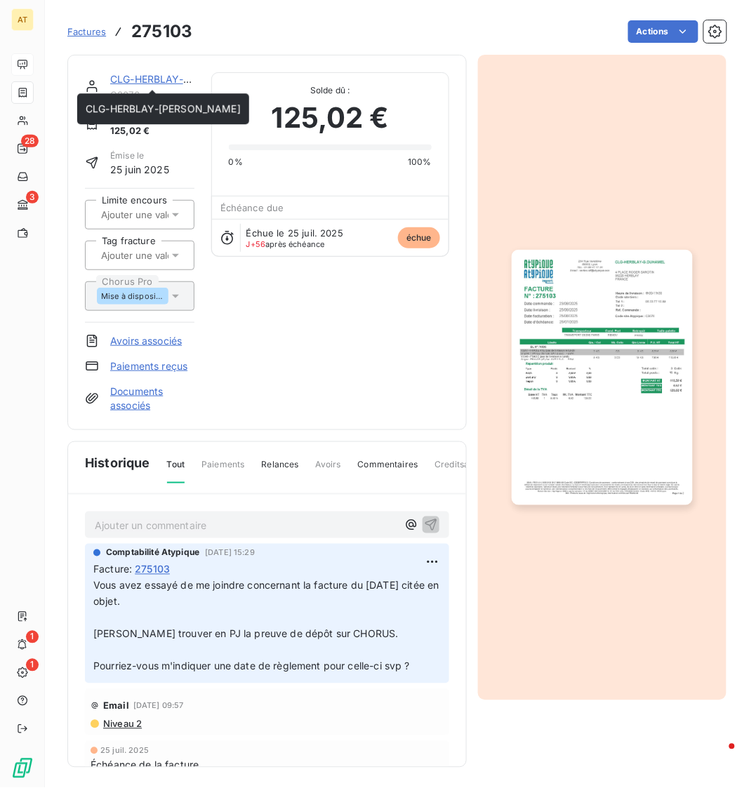
click at [140, 78] on link "CLG-HERBLAY-[PERSON_NAME]" at bounding box center [187, 79] width 155 height 12
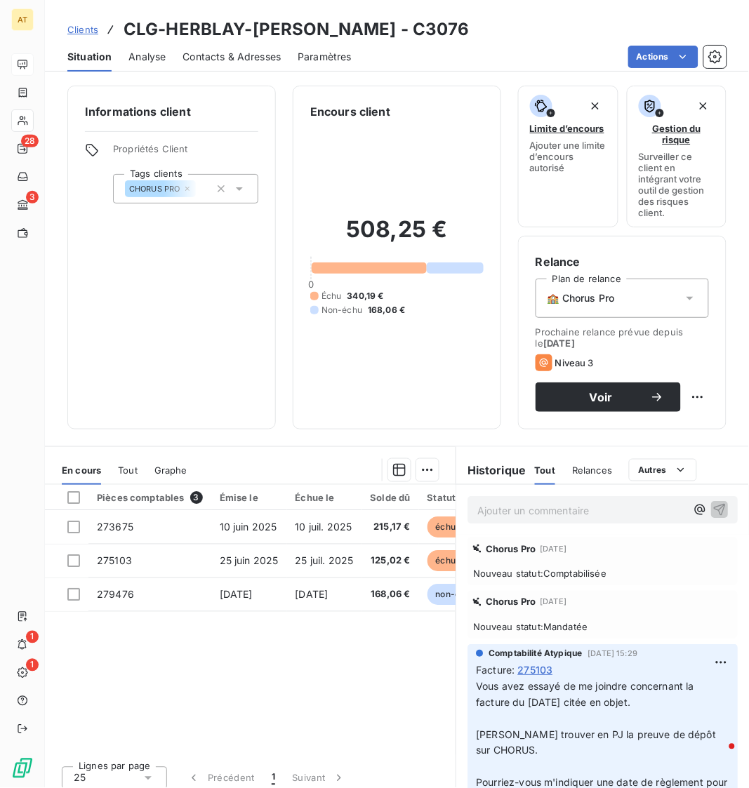
click at [213, 61] on span "Contacts & Adresses" at bounding box center [232, 57] width 98 height 14
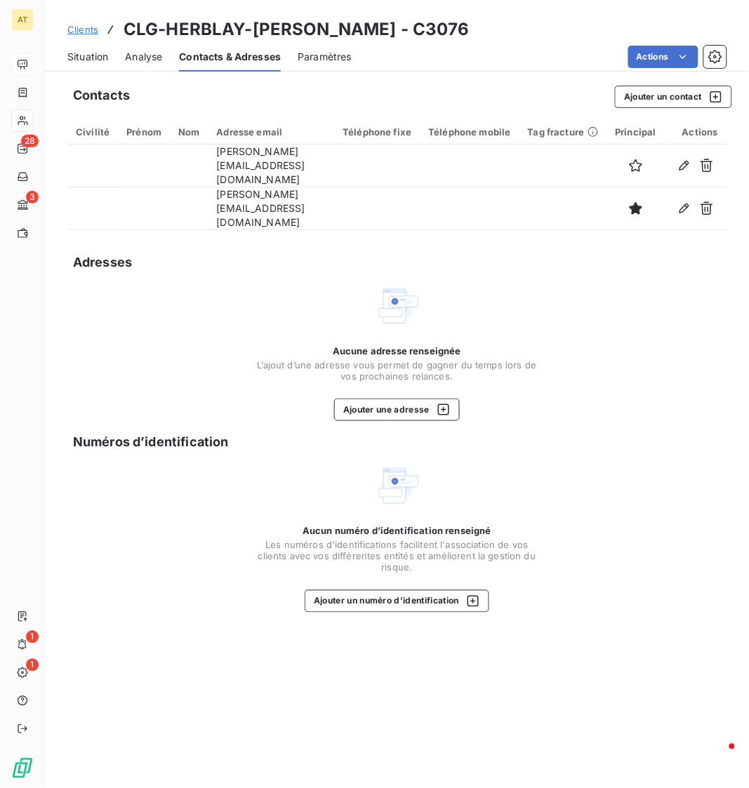
click at [88, 70] on div "Situation" at bounding box center [87, 56] width 41 height 29
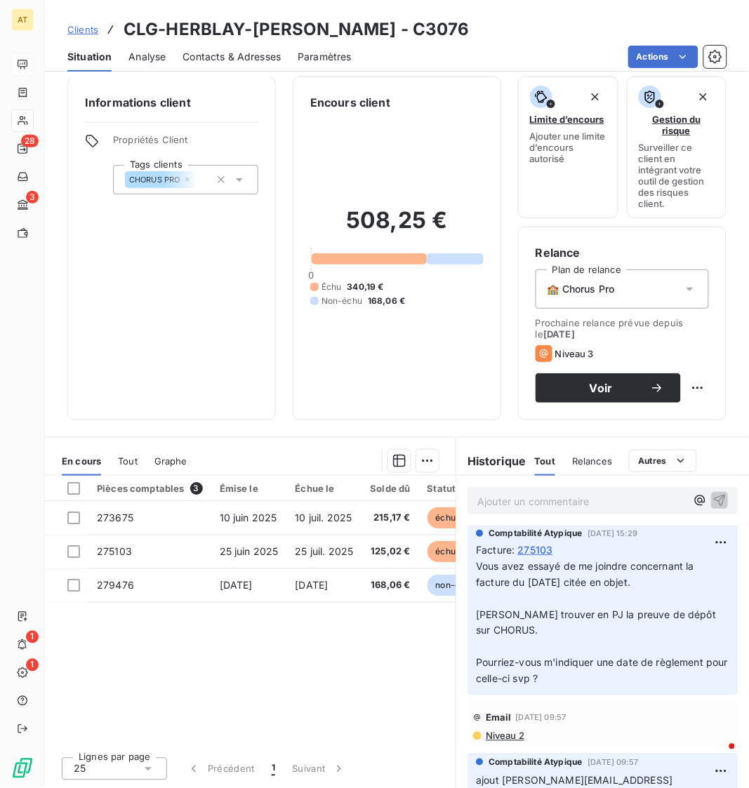
scroll to position [100, 0]
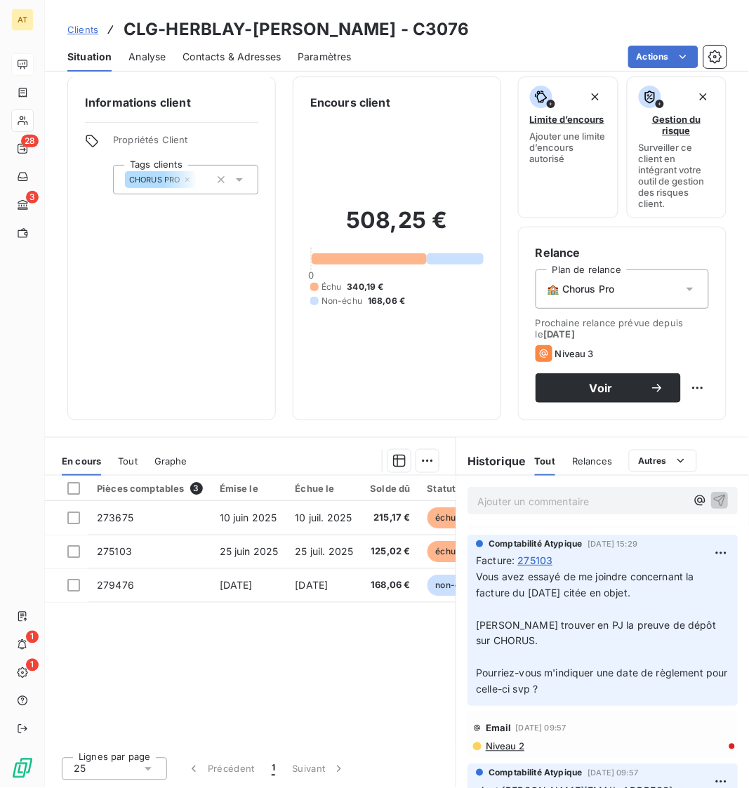
click at [388, 25] on h3 "CLG-HERBLAY-[PERSON_NAME] - C3076" at bounding box center [297, 29] width 346 height 25
copy h3 "C3076"
click at [244, 55] on span "Contacts & Adresses" at bounding box center [232, 57] width 98 height 14
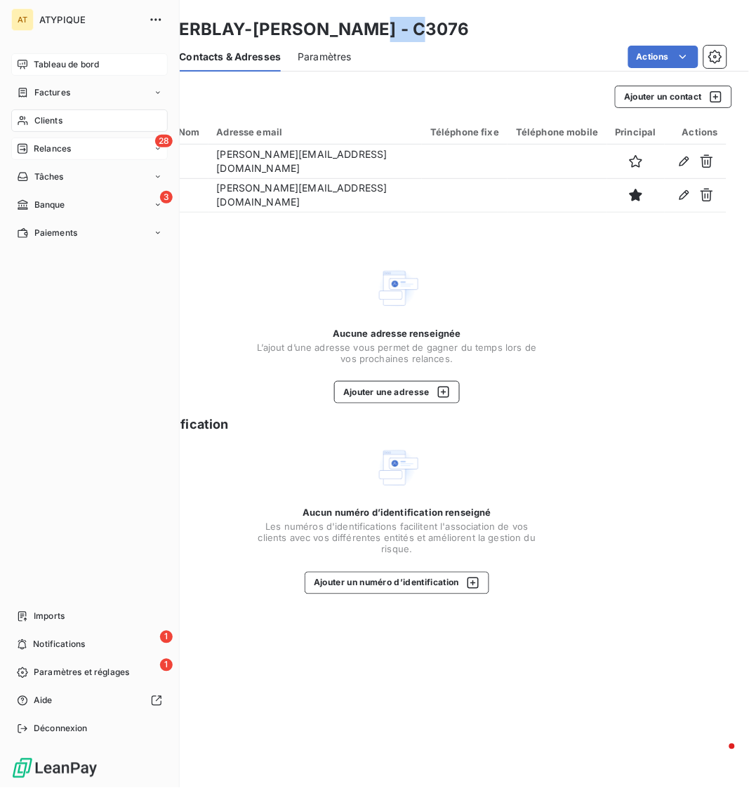
click at [56, 147] on span "Relances" at bounding box center [52, 149] width 37 height 13
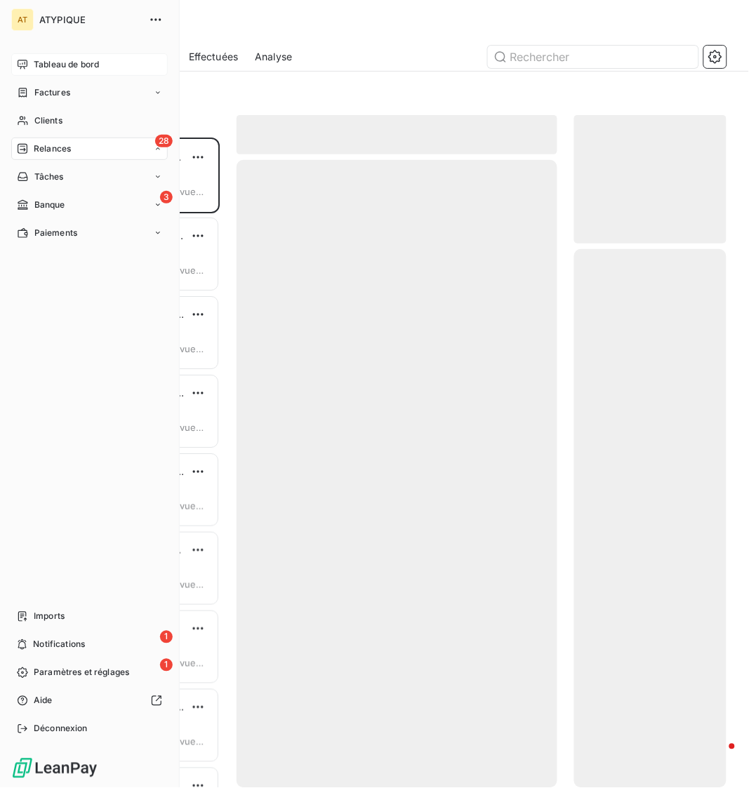
scroll to position [650, 152]
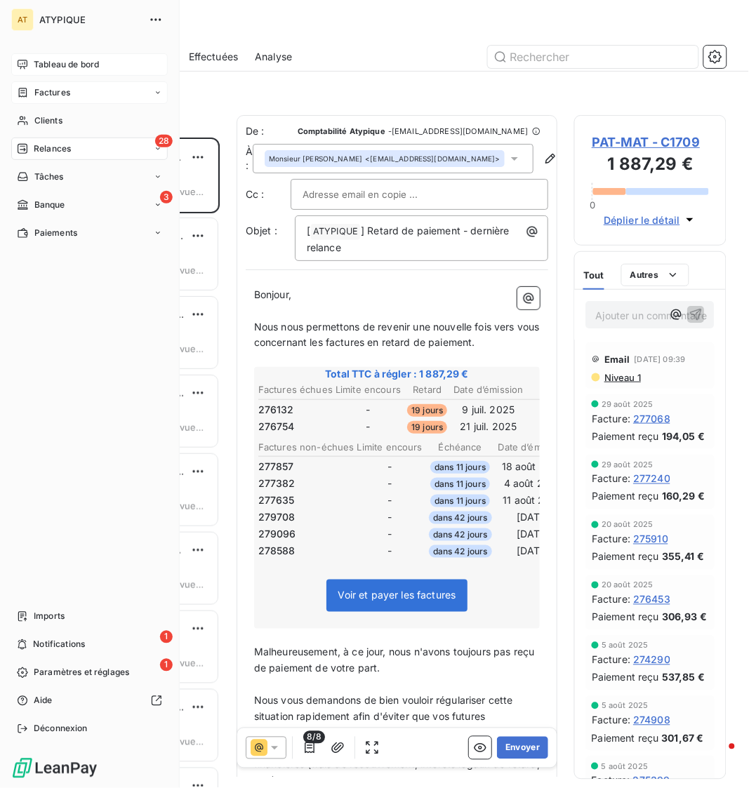
click at [21, 87] on icon at bounding box center [23, 92] width 12 height 11
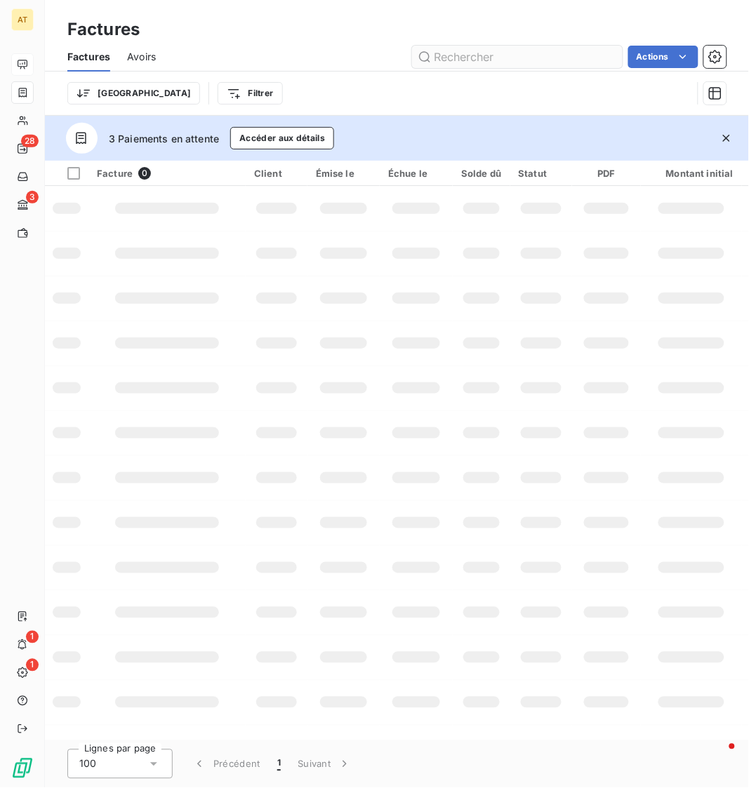
click at [588, 47] on input "text" at bounding box center [517, 57] width 211 height 22
type input "277286"
click at [731, 127] on button "button" at bounding box center [726, 138] width 31 height 31
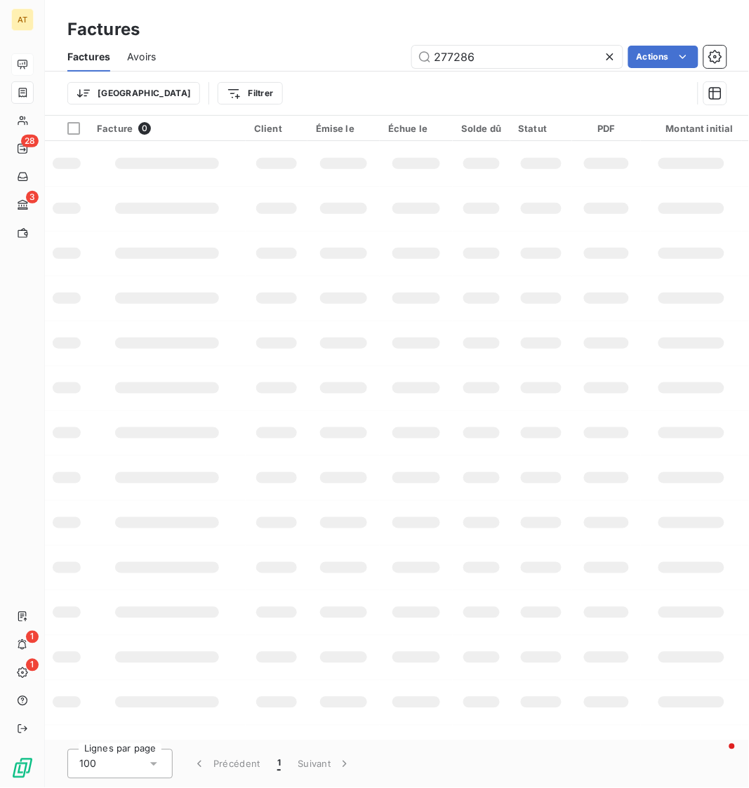
click at [731, 127] on th "Montant initial" at bounding box center [691, 128] width 101 height 25
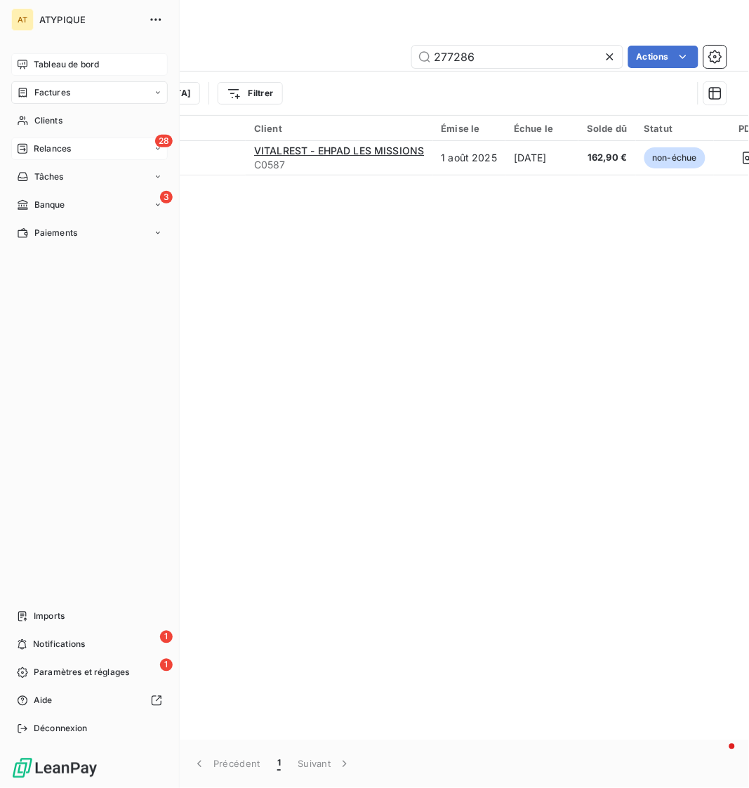
click at [32, 141] on div "28 Relances" at bounding box center [89, 149] width 157 height 22
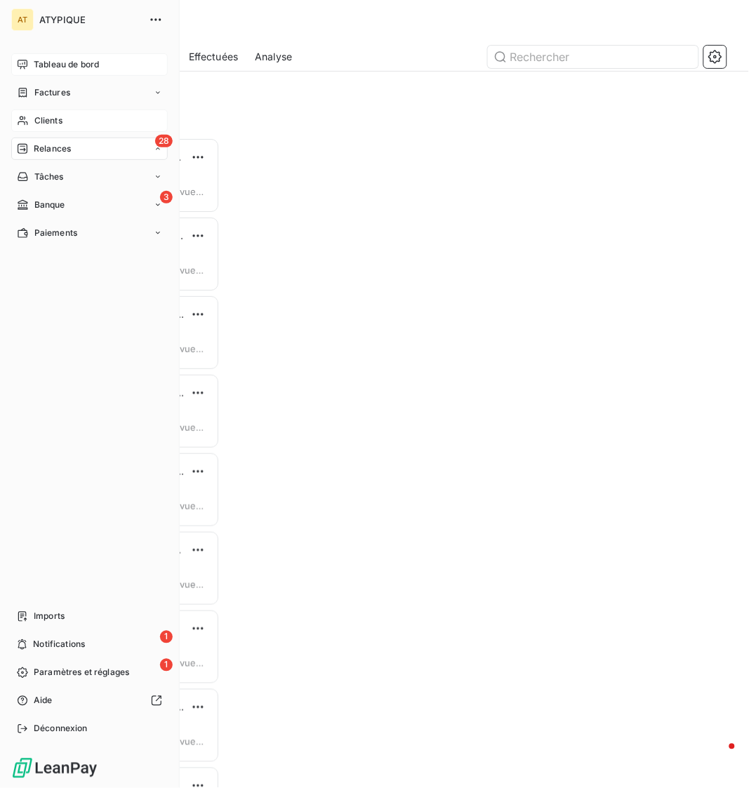
scroll to position [650, 152]
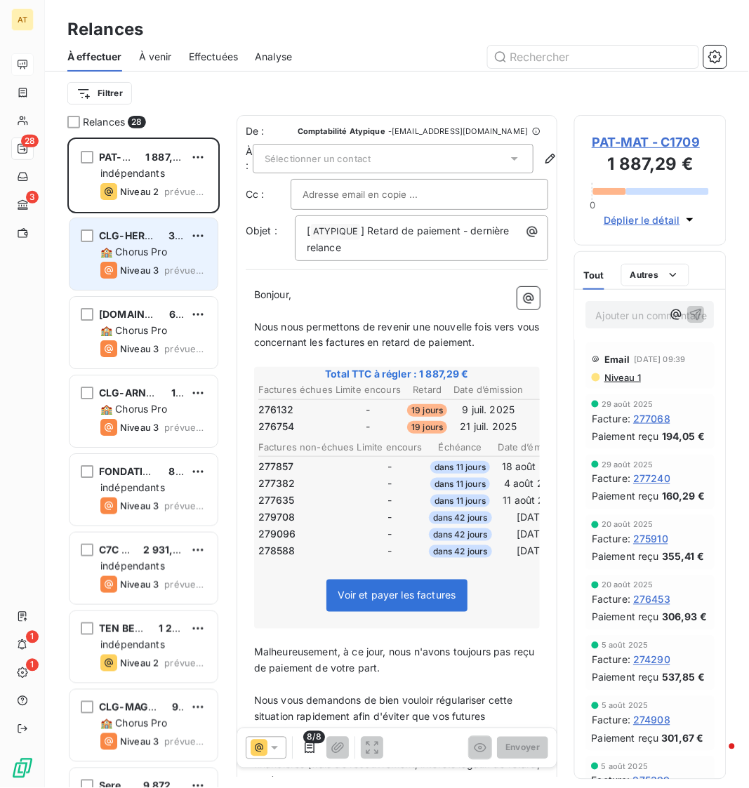
click at [178, 254] on div "🏫 Chorus Pro" at bounding box center [153, 252] width 106 height 14
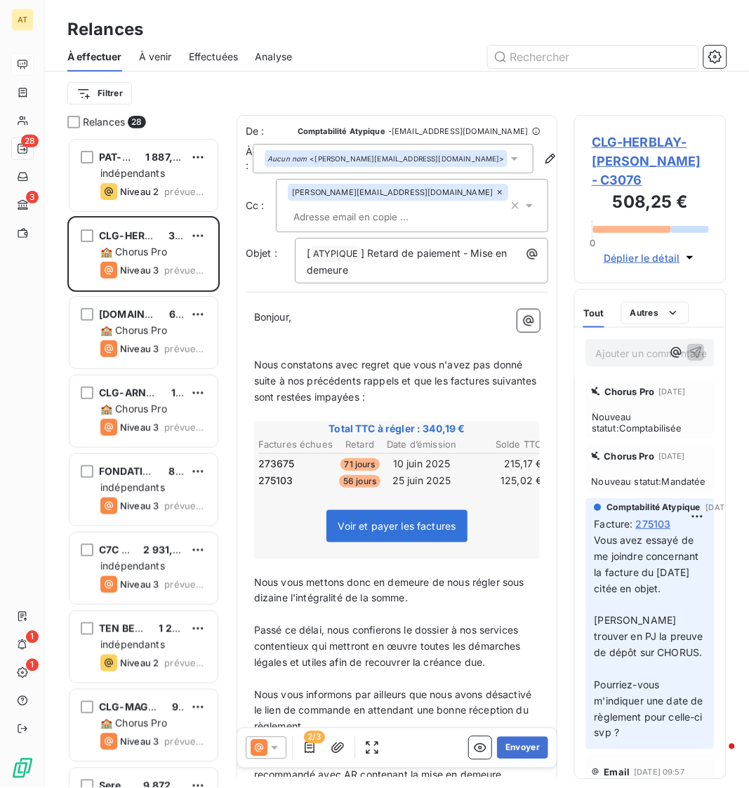
click at [639, 157] on span "CLG-HERBLAY-[PERSON_NAME] - C3076" at bounding box center [650, 161] width 117 height 57
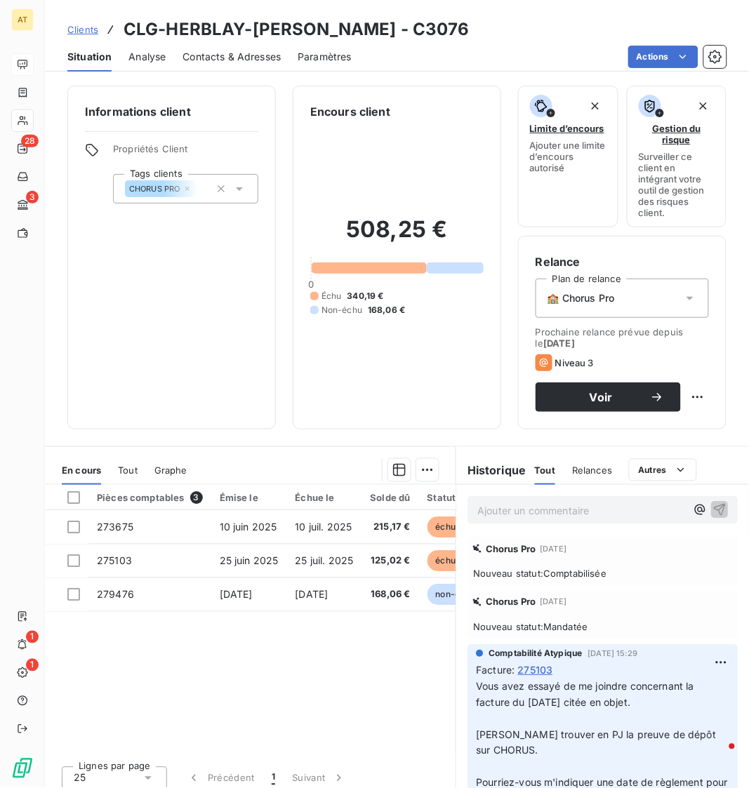
click at [388, 28] on h3 "CLG-HERBLAY-[PERSON_NAME] - C3076" at bounding box center [297, 29] width 346 height 25
copy h3 "C3076"
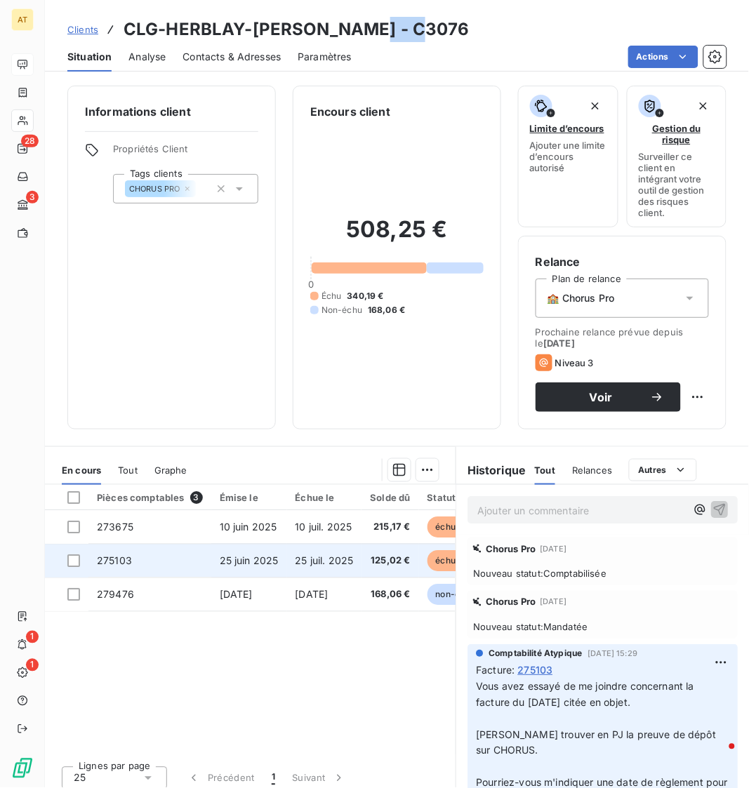
click at [224, 572] on td "25 juin 2025" at bounding box center [249, 561] width 76 height 34
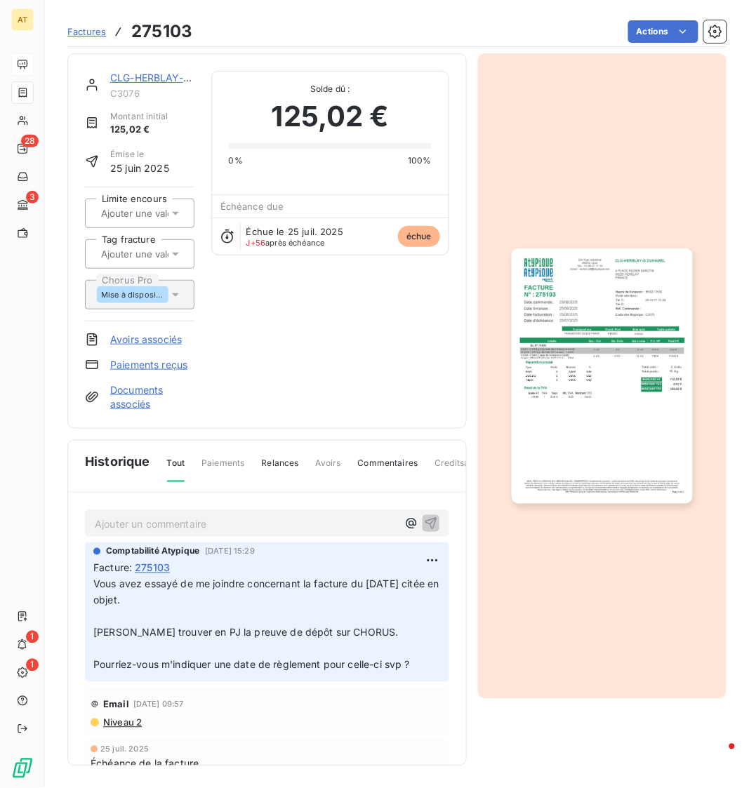
click at [180, 33] on h3 "275103" at bounding box center [161, 31] width 61 height 25
copy h3 "275103"
click at [138, 75] on link "CLG-HERBLAY-[PERSON_NAME]" at bounding box center [187, 78] width 155 height 12
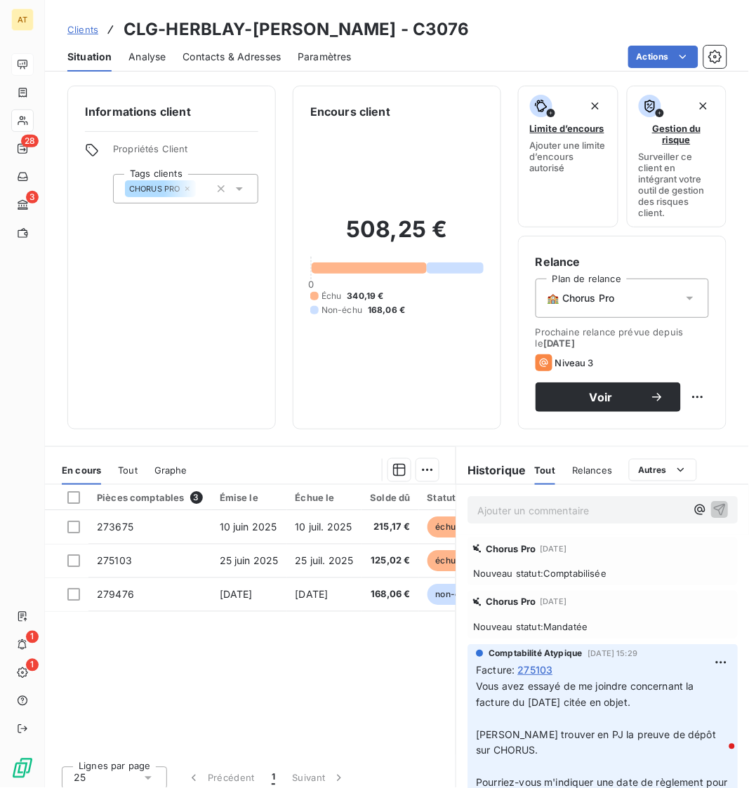
click at [256, 60] on span "Contacts & Adresses" at bounding box center [232, 57] width 98 height 14
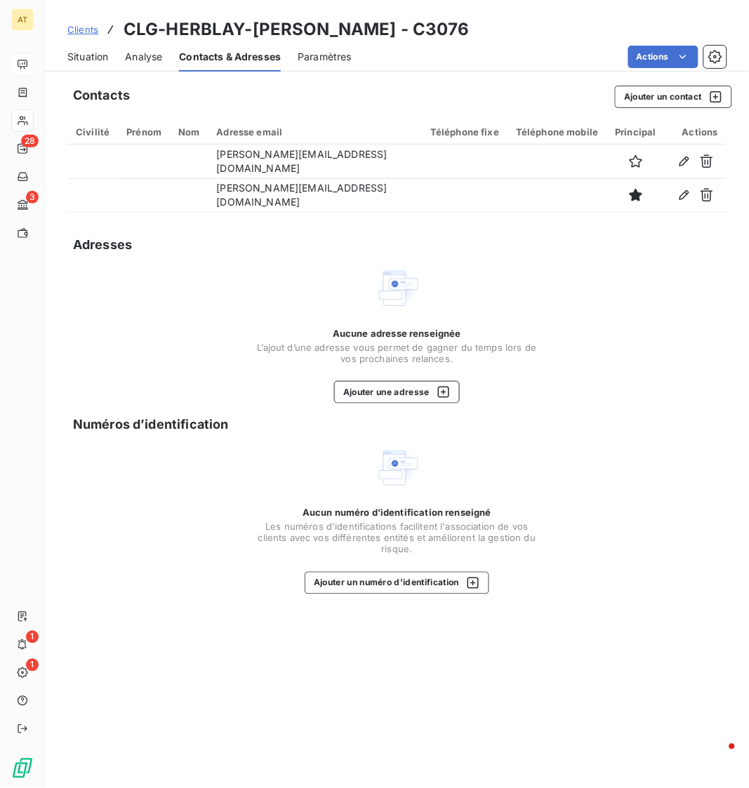
click at [95, 61] on span "Situation" at bounding box center [87, 57] width 41 height 14
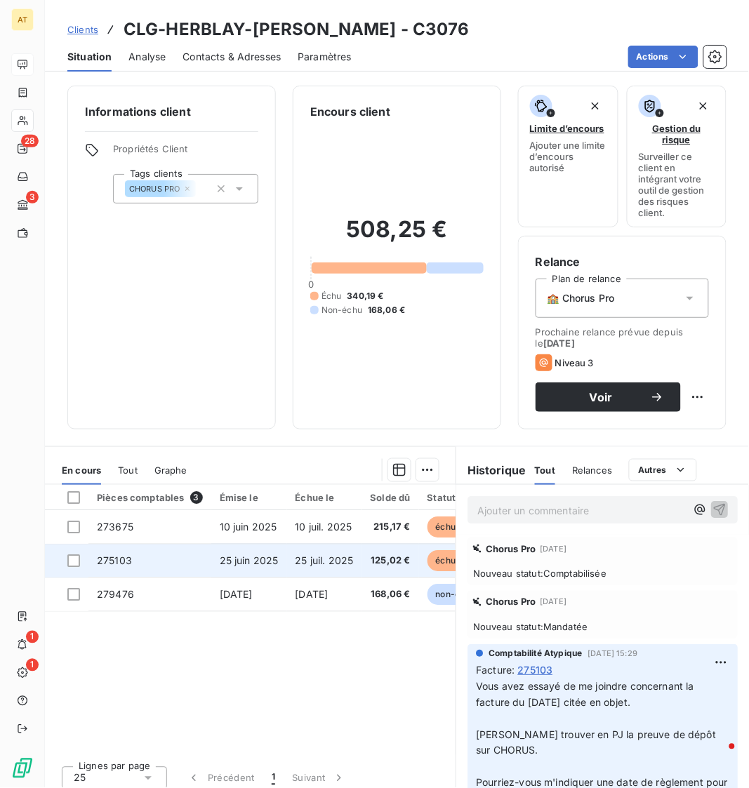
click at [174, 557] on td "275103" at bounding box center [149, 561] width 123 height 34
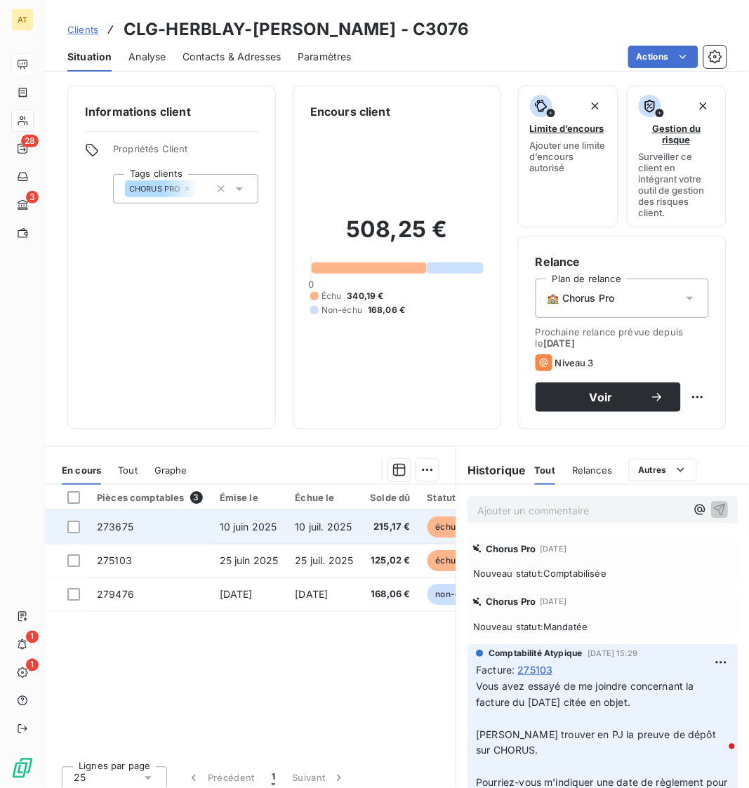
click at [204, 531] on td "273675" at bounding box center [149, 527] width 123 height 34
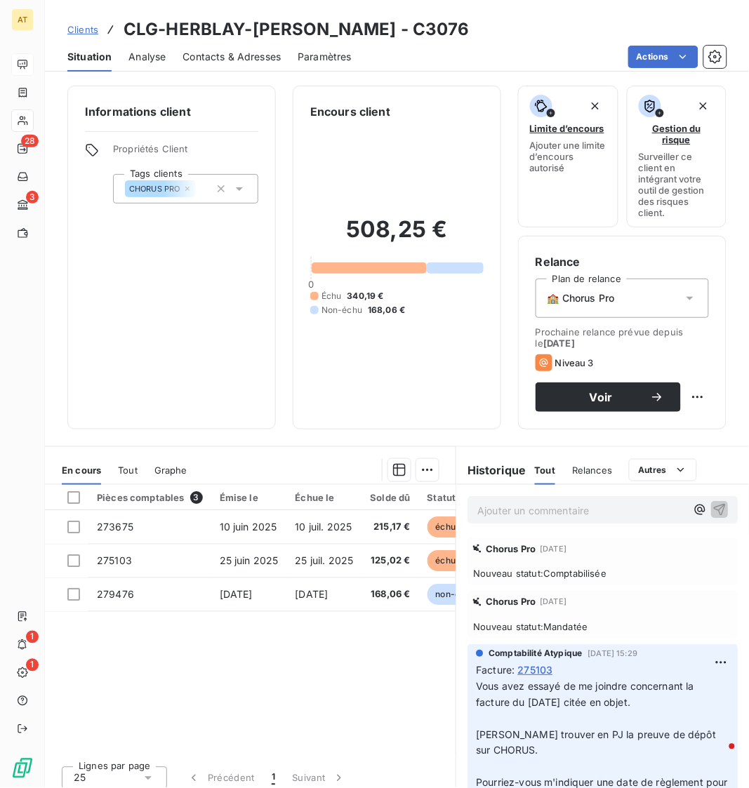
click at [221, 56] on span "Contacts & Adresses" at bounding box center [232, 57] width 98 height 14
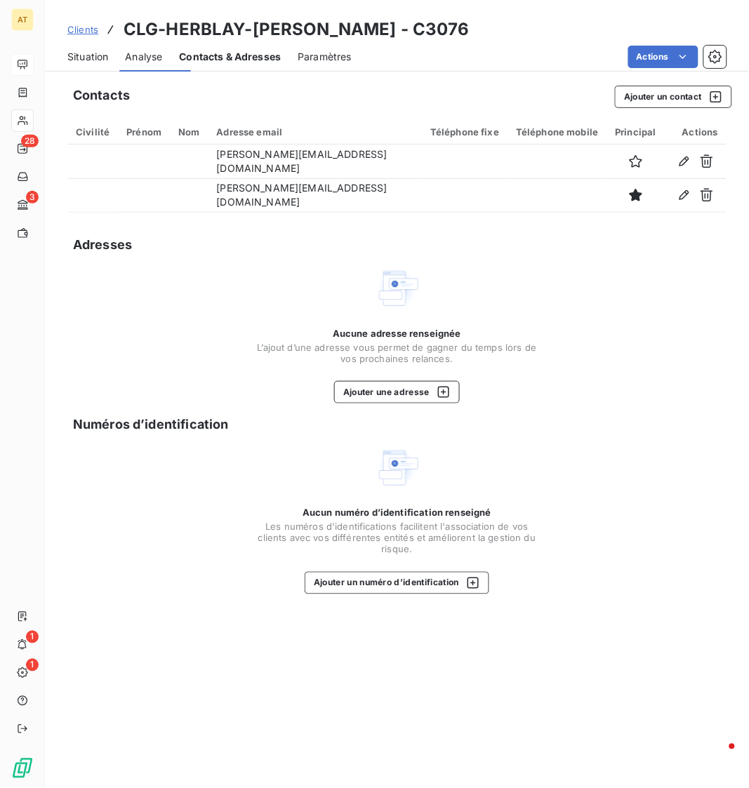
click at [221, 56] on span "Contacts & Adresses" at bounding box center [230, 57] width 102 height 14
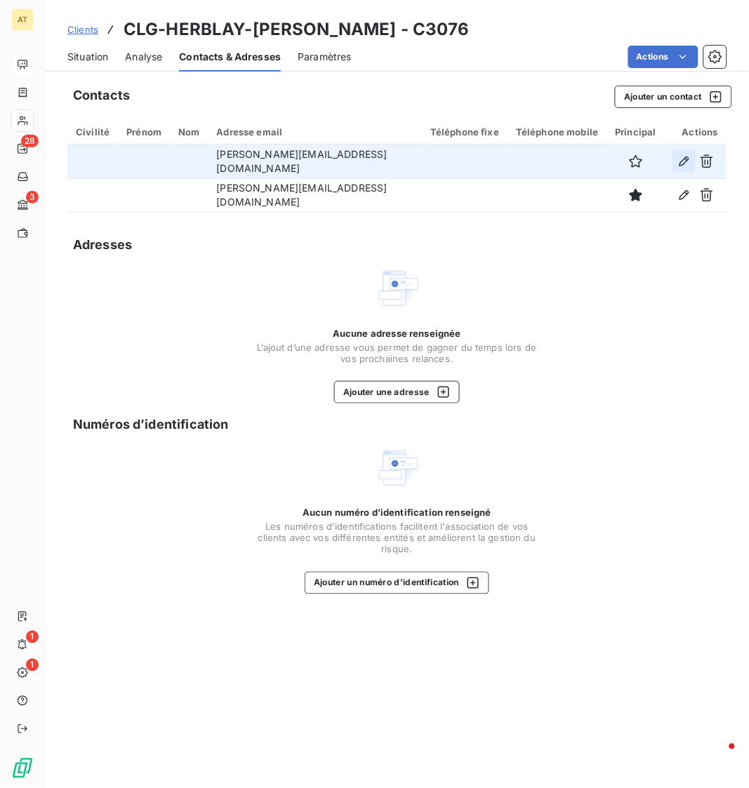
click at [692, 167] on button "button" at bounding box center [684, 161] width 22 height 22
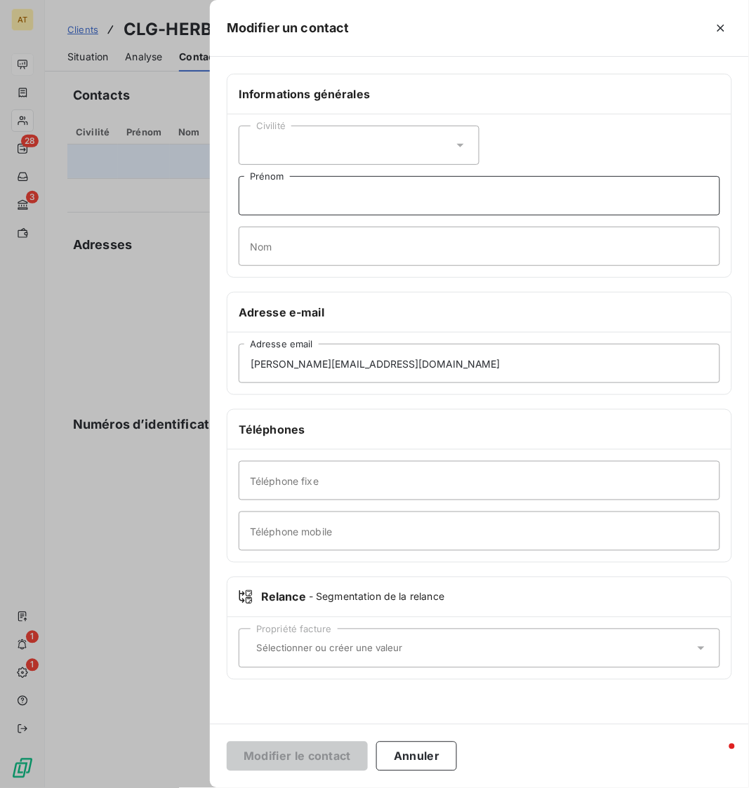
click at [379, 203] on input "Prénom" at bounding box center [480, 195] width 482 height 39
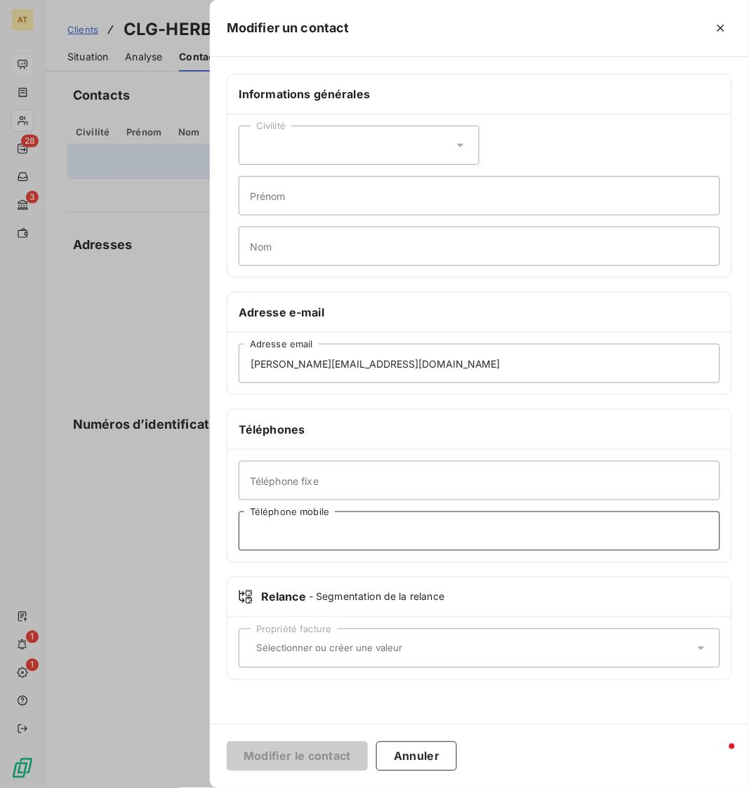
click at [291, 527] on input "Téléphone mobile" at bounding box center [480, 531] width 482 height 39
paste input "06 23 77 15 89"
type input "06 23 77 15 89"
click at [297, 640] on div "Propriété facture" at bounding box center [480, 648] width 482 height 39
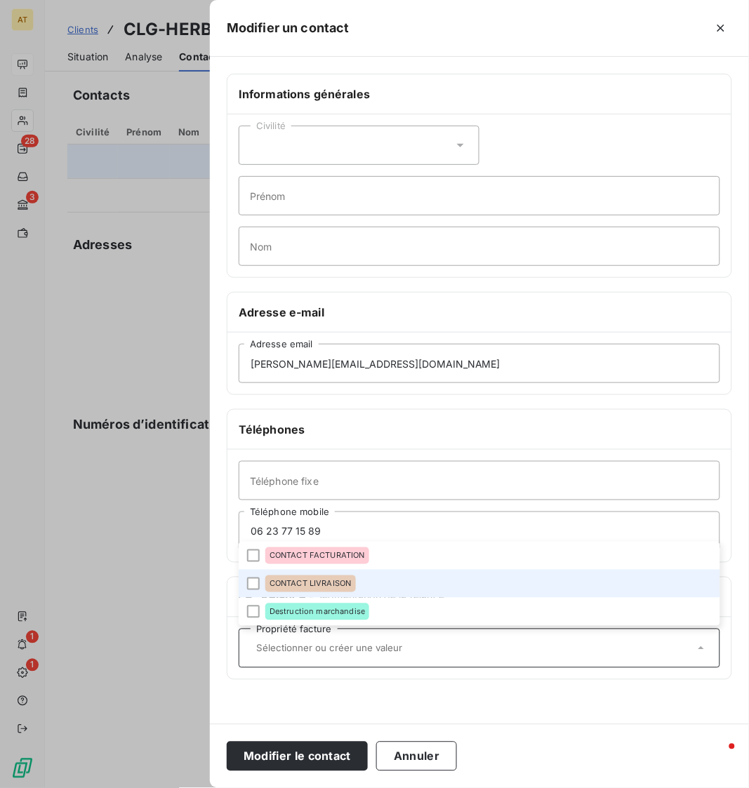
click at [322, 587] on span "CONTACT LIVRAISON" at bounding box center [311, 584] width 82 height 8
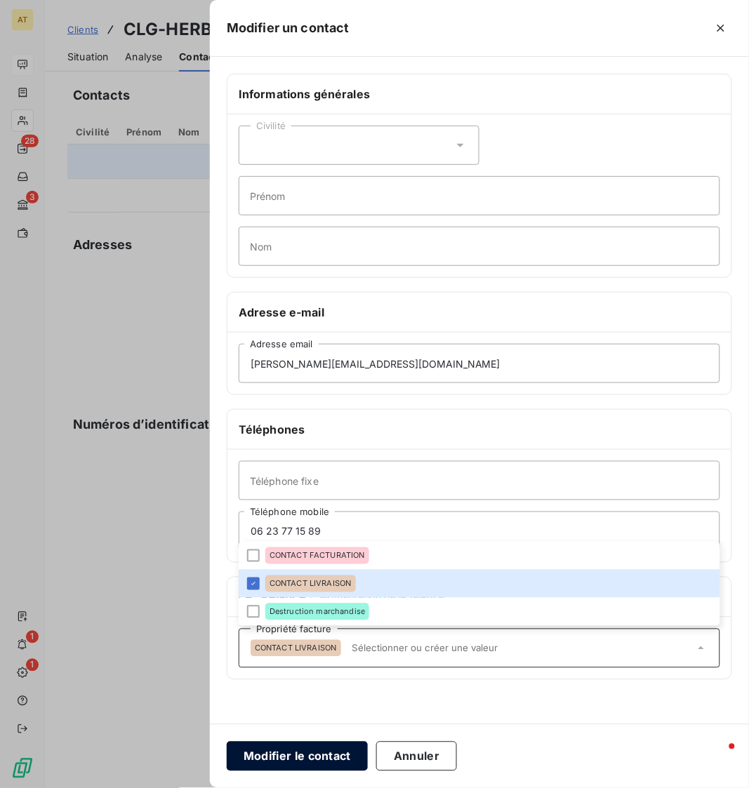
click at [330, 647] on button "Modifier le contact" at bounding box center [297, 756] width 141 height 29
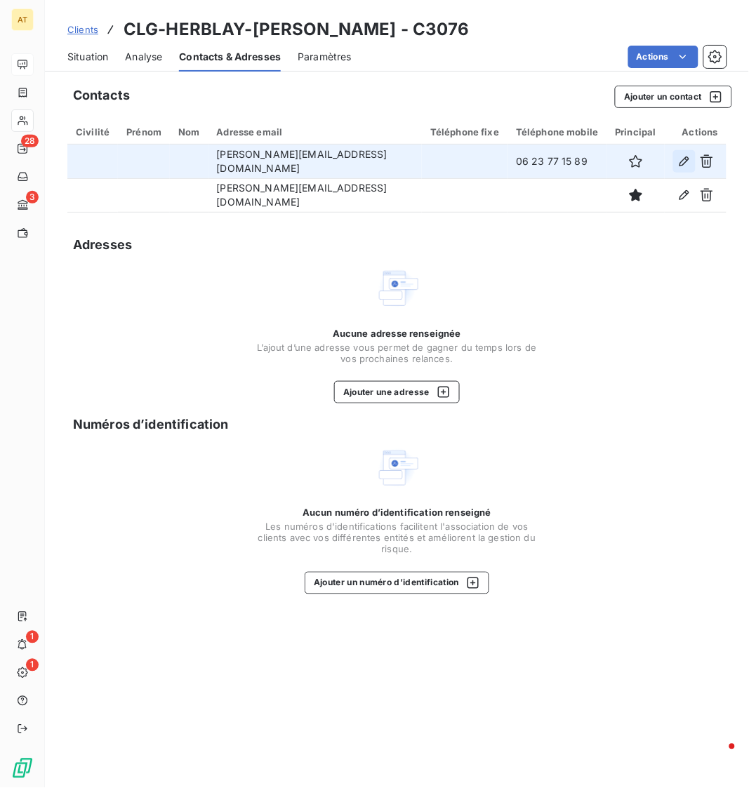
click at [677, 166] on button "button" at bounding box center [684, 161] width 22 height 22
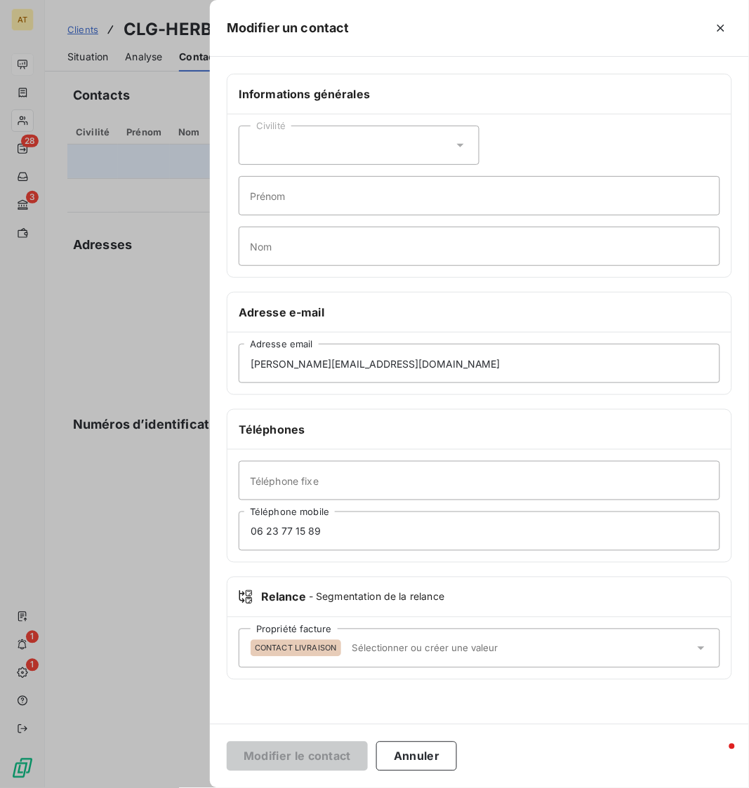
click at [81, 284] on div at bounding box center [374, 394] width 749 height 788
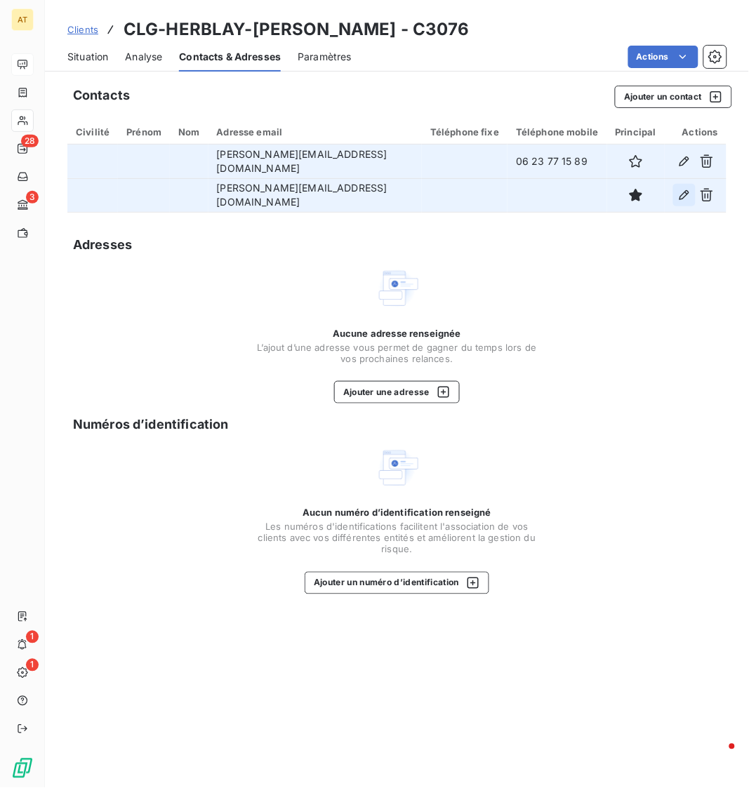
click at [681, 195] on icon "button" at bounding box center [685, 195] width 14 height 14
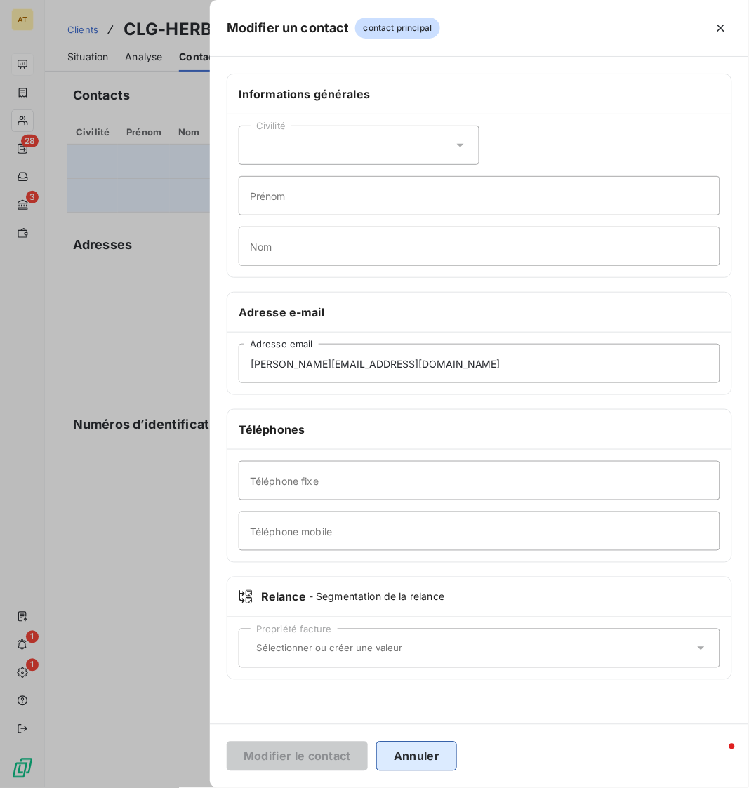
click at [415, 647] on button "Annuler" at bounding box center [416, 756] width 81 height 29
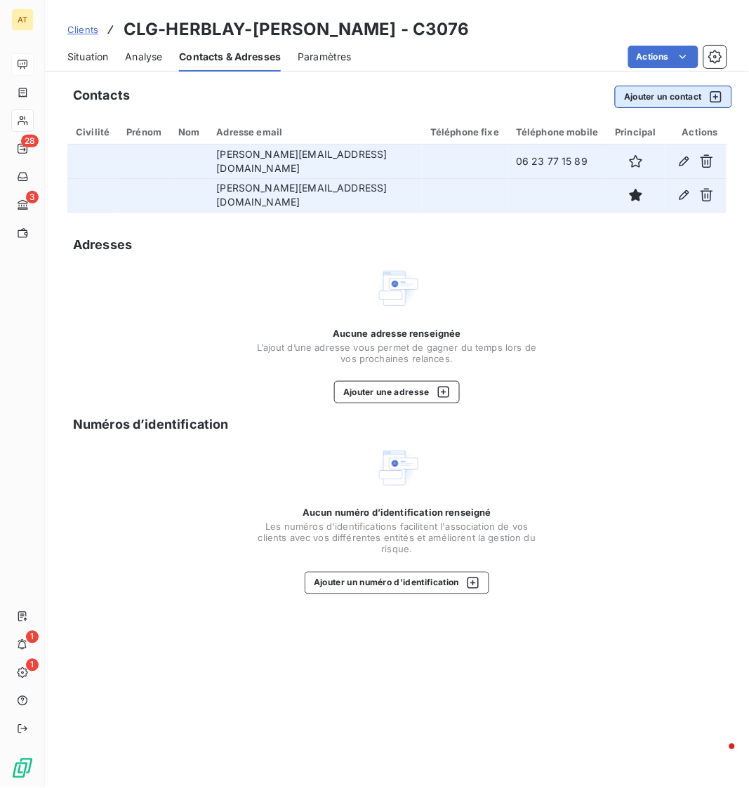
click at [673, 99] on button "Ajouter un contact" at bounding box center [673, 97] width 117 height 22
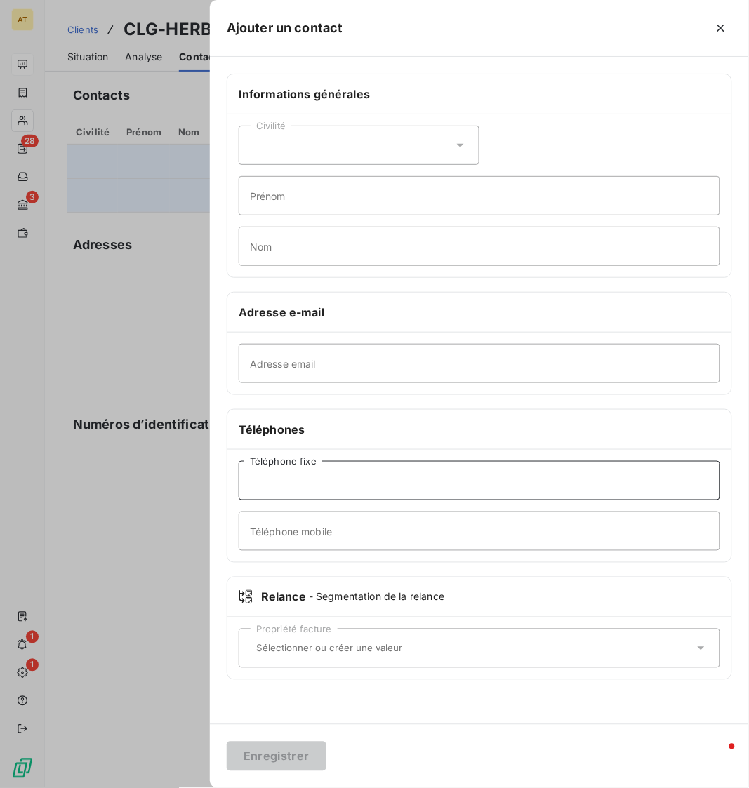
click at [407, 491] on input "Téléphone fixe" at bounding box center [480, 480] width 482 height 39
paste input "01 34 50 00 10"
type input "01 34 50 00 10"
click at [279, 647] on button "Enregistrer" at bounding box center [277, 756] width 100 height 29
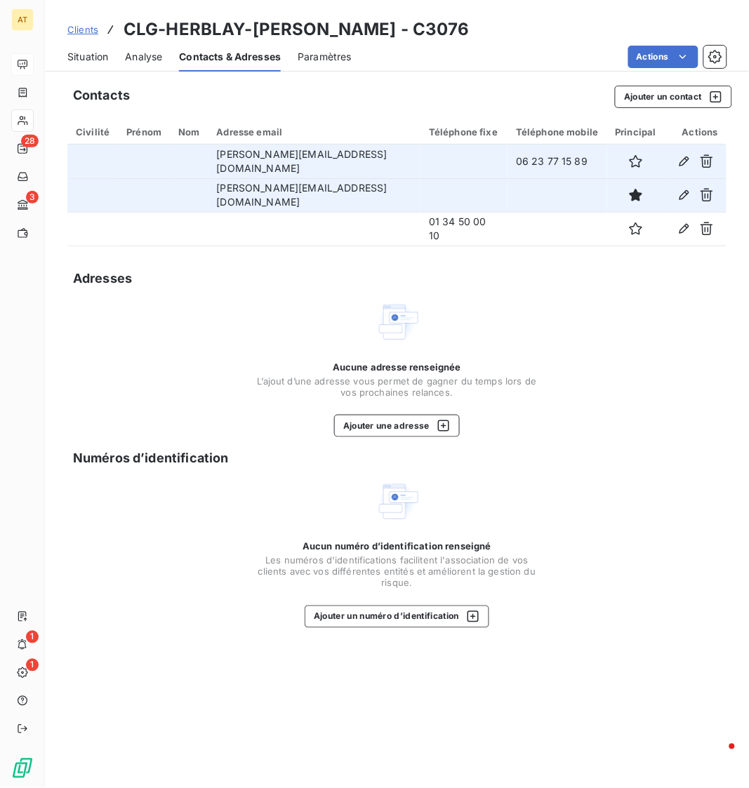
click at [88, 54] on span "Situation" at bounding box center [87, 57] width 41 height 14
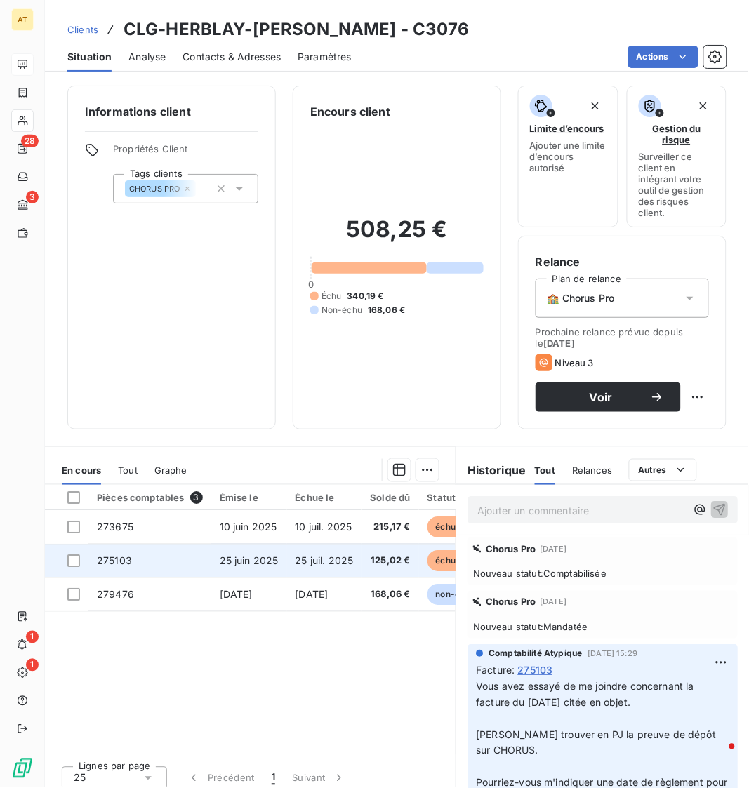
click at [114, 571] on td "275103" at bounding box center [149, 561] width 123 height 34
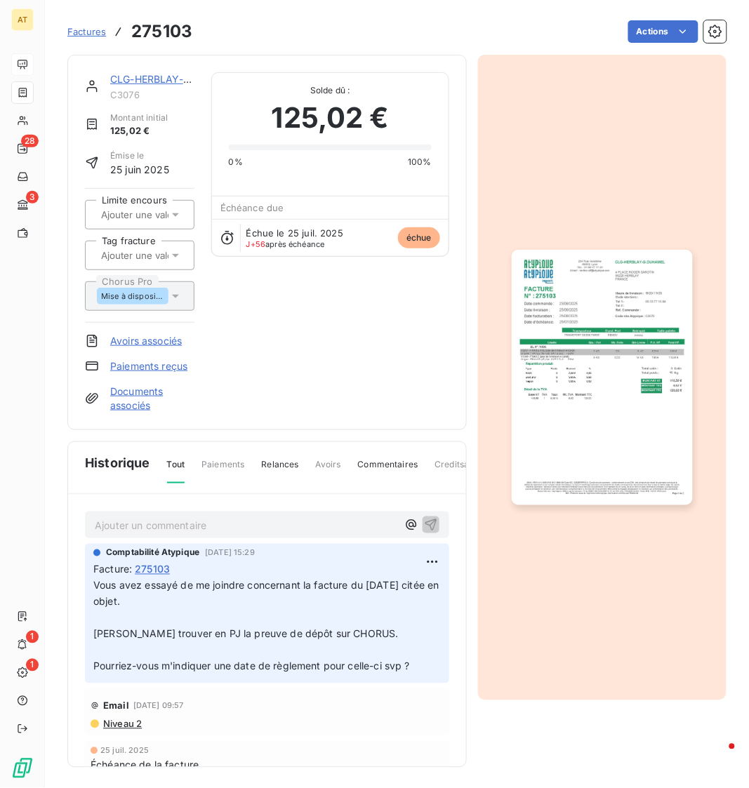
click at [167, 28] on h3 "275103" at bounding box center [161, 31] width 61 height 25
copy h3 "275103"
click at [197, 527] on p "Ajouter un commentaire ﻿" at bounding box center [246, 526] width 303 height 18
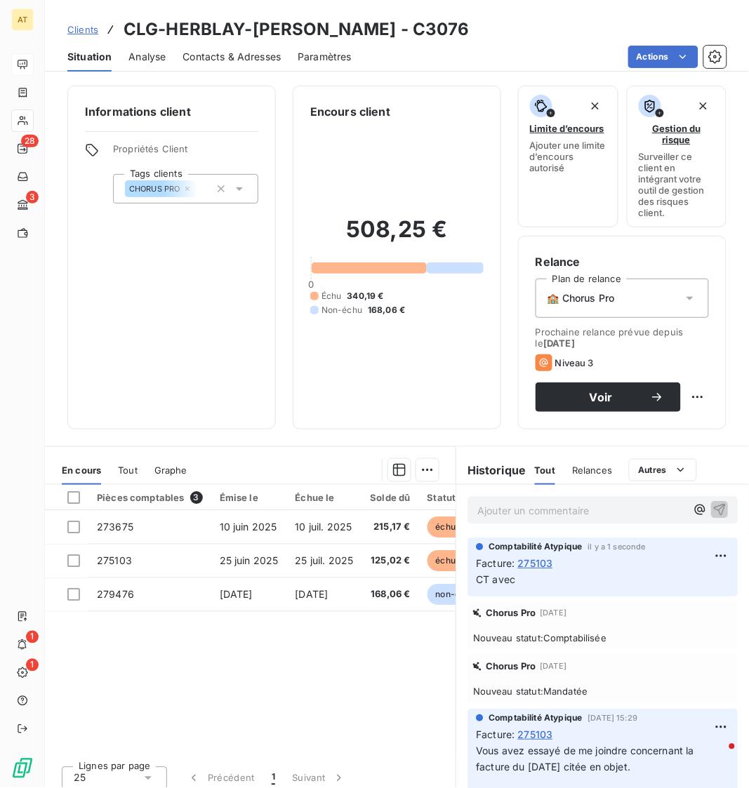
scroll to position [9, 0]
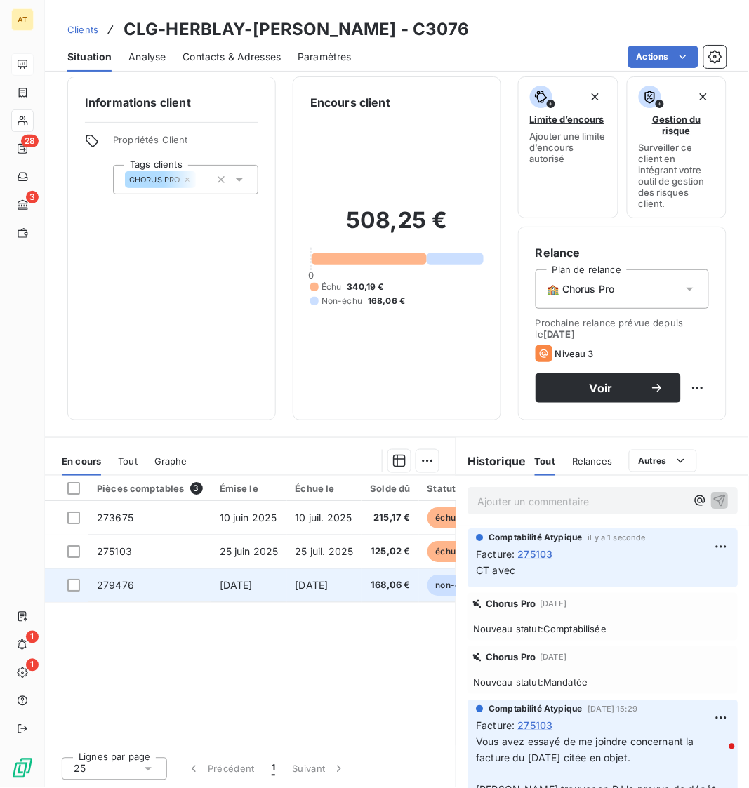
click at [119, 598] on td "279476" at bounding box center [149, 586] width 123 height 34
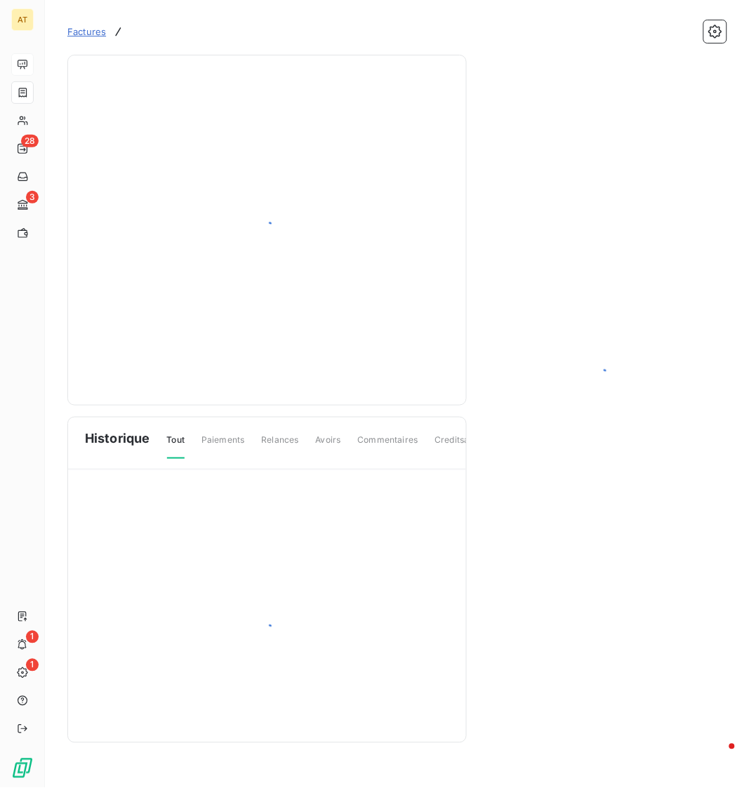
click at [119, 598] on div at bounding box center [267, 632] width 398 height 325
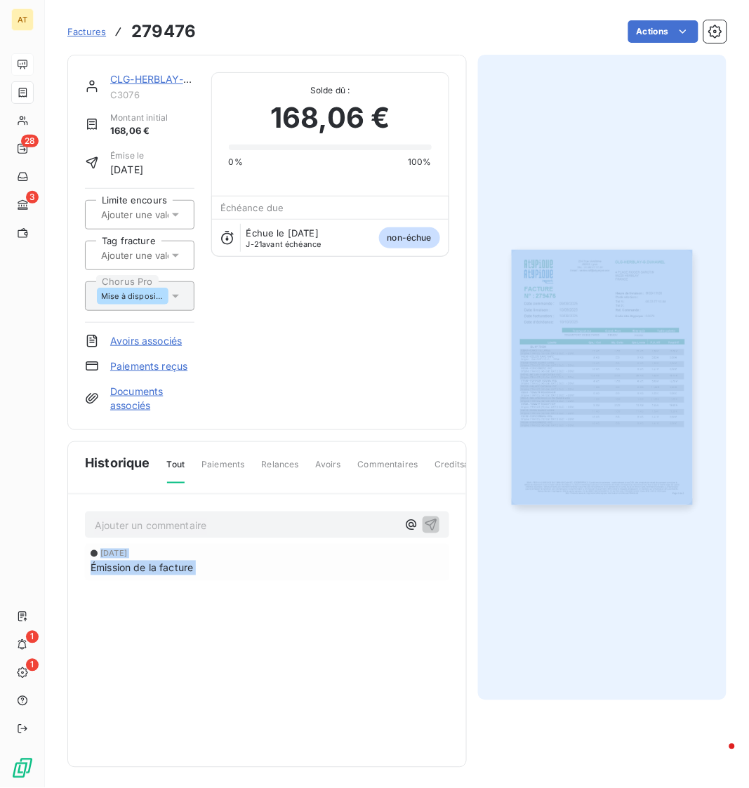
click at [170, 26] on h3 "279476" at bounding box center [163, 31] width 65 height 25
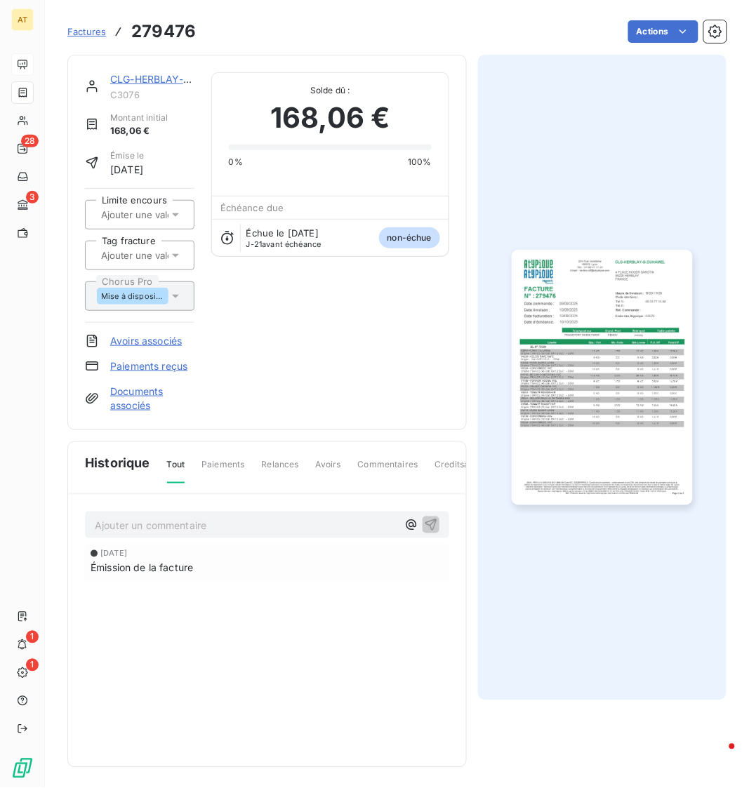
click at [170, 26] on h3 "279476" at bounding box center [163, 31] width 65 height 25
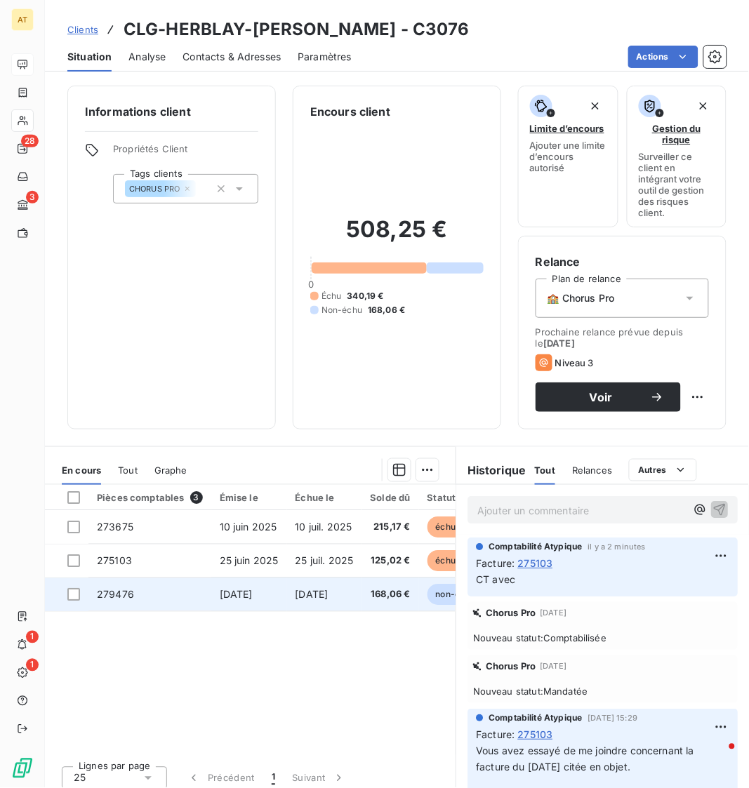
click at [122, 600] on span "279476" at bounding box center [115, 594] width 37 height 12
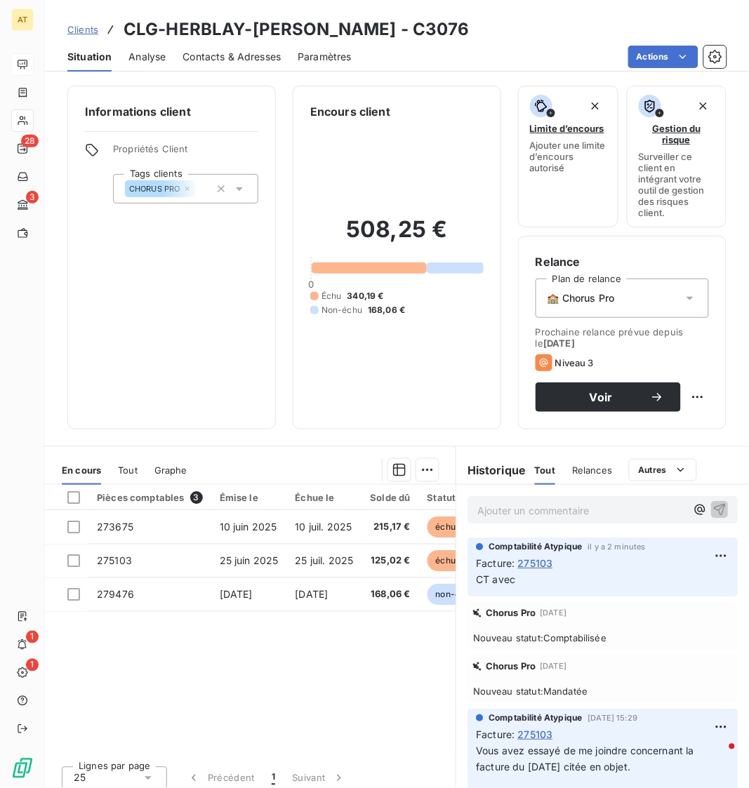
click at [540, 560] on span "275103" at bounding box center [534, 563] width 35 height 15
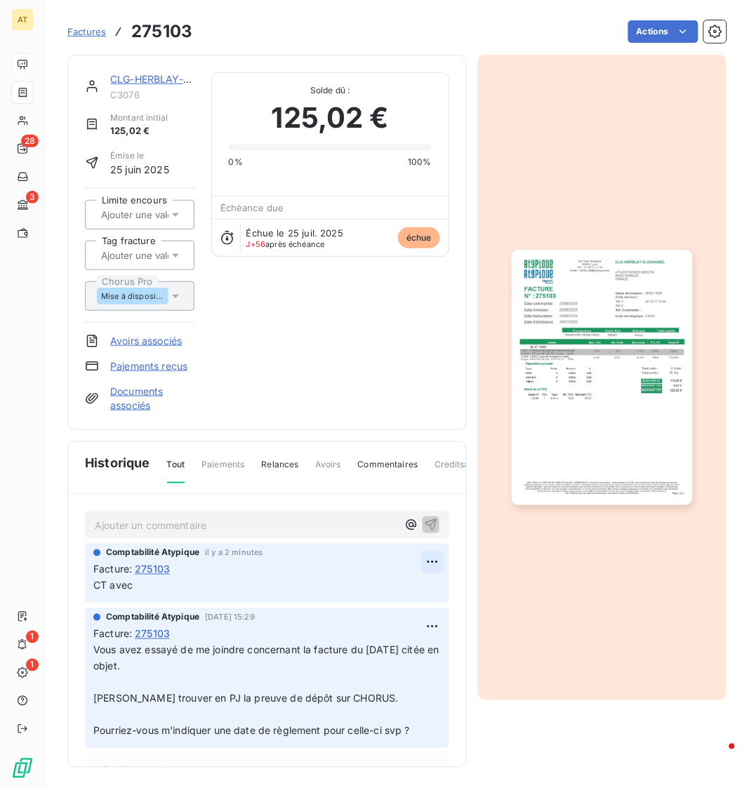
click at [423, 560] on html "AT 28 3 1 1 Factures 275103 Actions CLG-HERBLAY-G.DUHAMEL C3076 Montant initial…" at bounding box center [374, 394] width 749 height 788
click at [384, 592] on div "Editer" at bounding box center [398, 594] width 79 height 22
click at [107, 589] on span "CT mise à l'agence" at bounding box center [138, 586] width 90 height 12
click at [305, 579] on p "CT Mme BEDELIAN > mise à l'agence" at bounding box center [257, 587] width 328 height 16
click at [301, 390] on div "CLG-HERBLAY-G.DUHAMEL C3076 Montant initial 125,02 € Émise le 25 juin 2025 Limi…" at bounding box center [267, 242] width 364 height 341
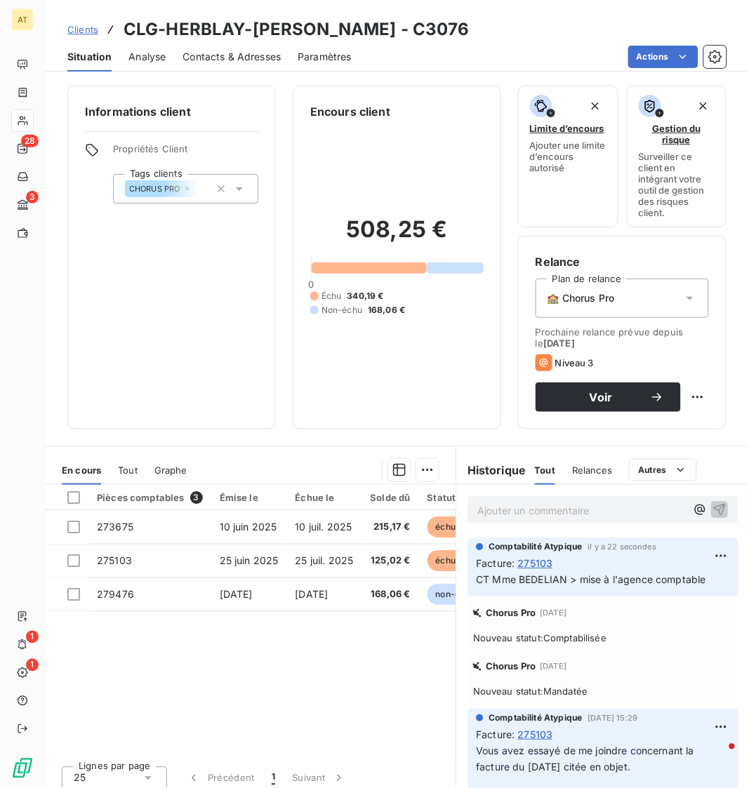
click at [249, 53] on span "Contacts & Adresses" at bounding box center [232, 57] width 98 height 14
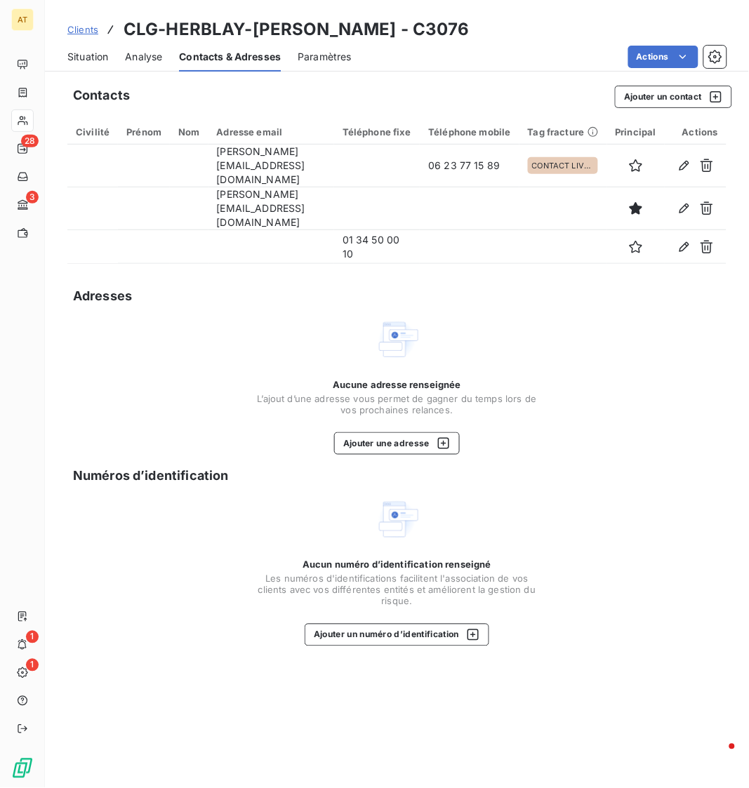
click at [428, 243] on td at bounding box center [469, 247] width 99 height 34
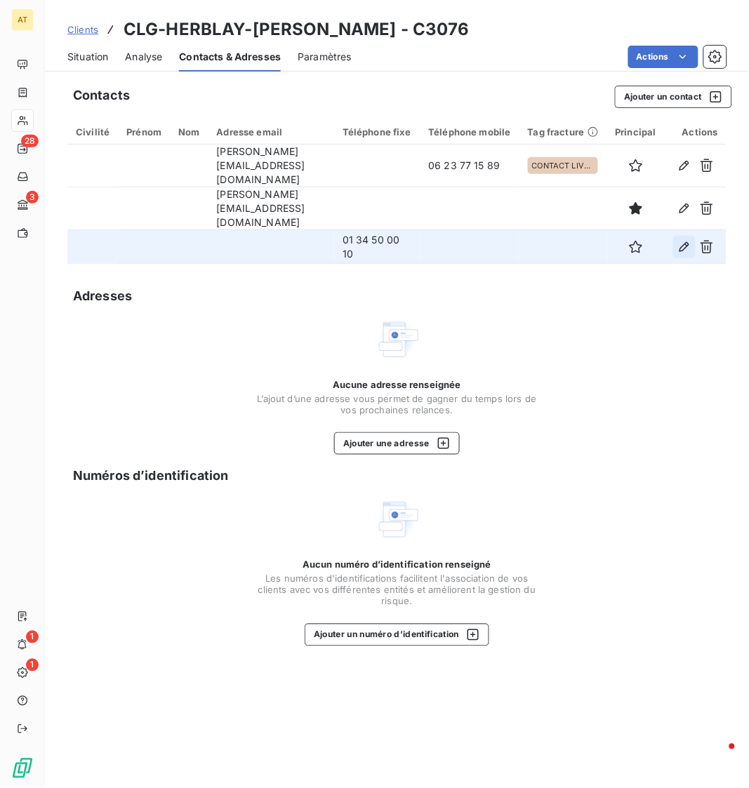
click at [685, 238] on button "button" at bounding box center [684, 247] width 22 height 22
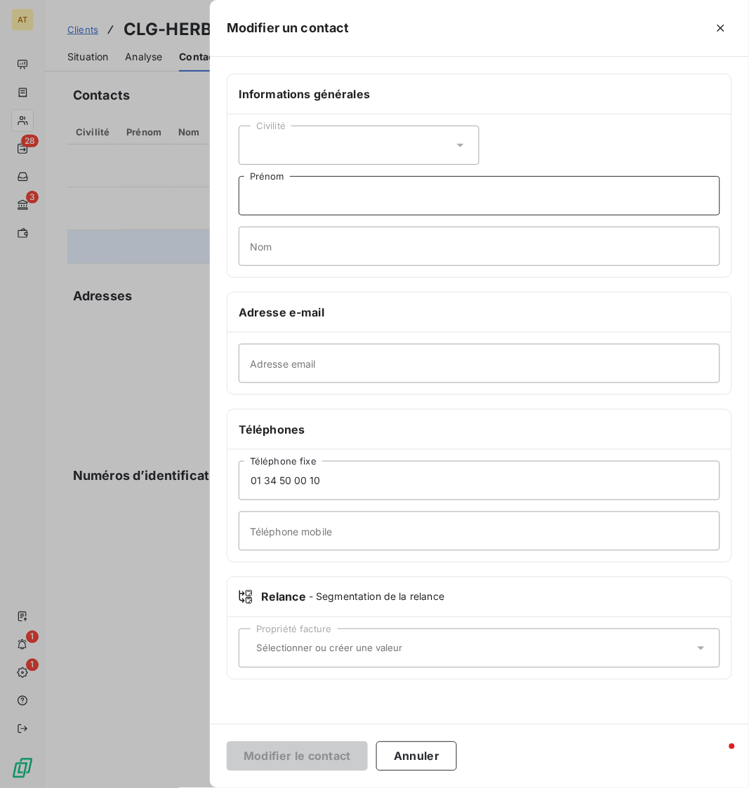
click at [414, 199] on input "Prénom" at bounding box center [480, 195] width 482 height 39
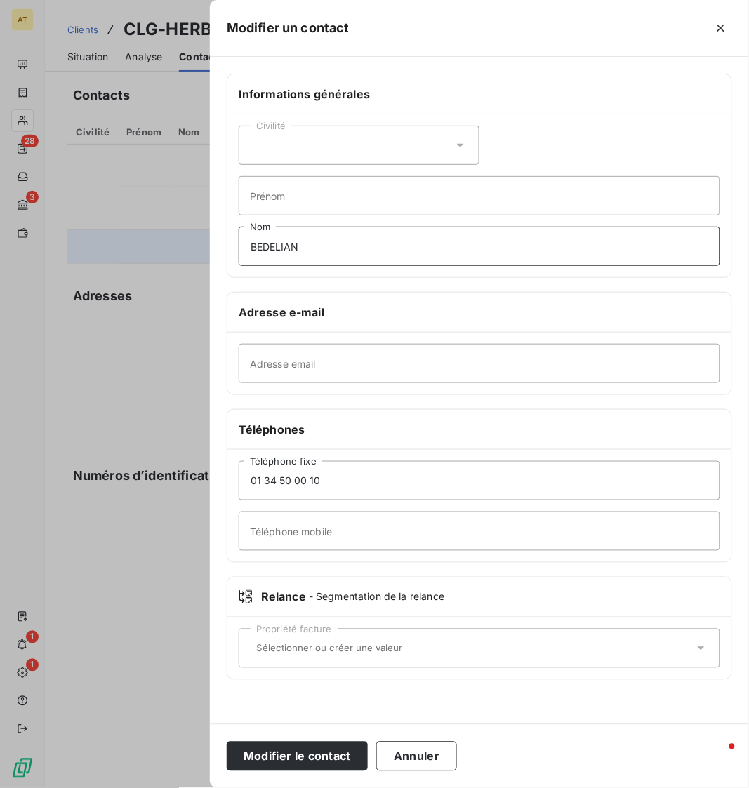
type input "BEDELIAN"
click at [322, 144] on div "Civilité" at bounding box center [359, 145] width 241 height 39
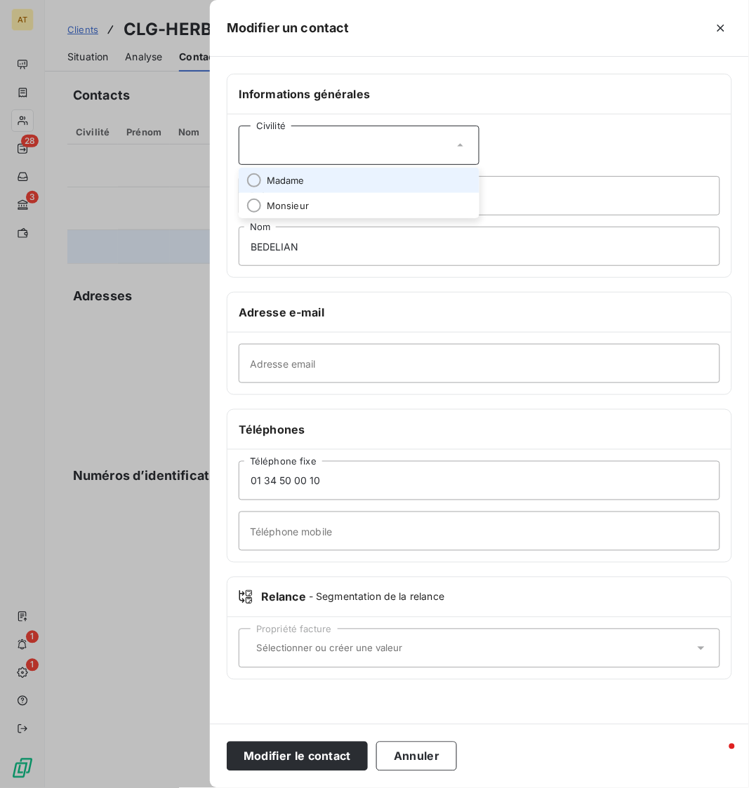
click at [339, 170] on li "Madame" at bounding box center [359, 180] width 241 height 25
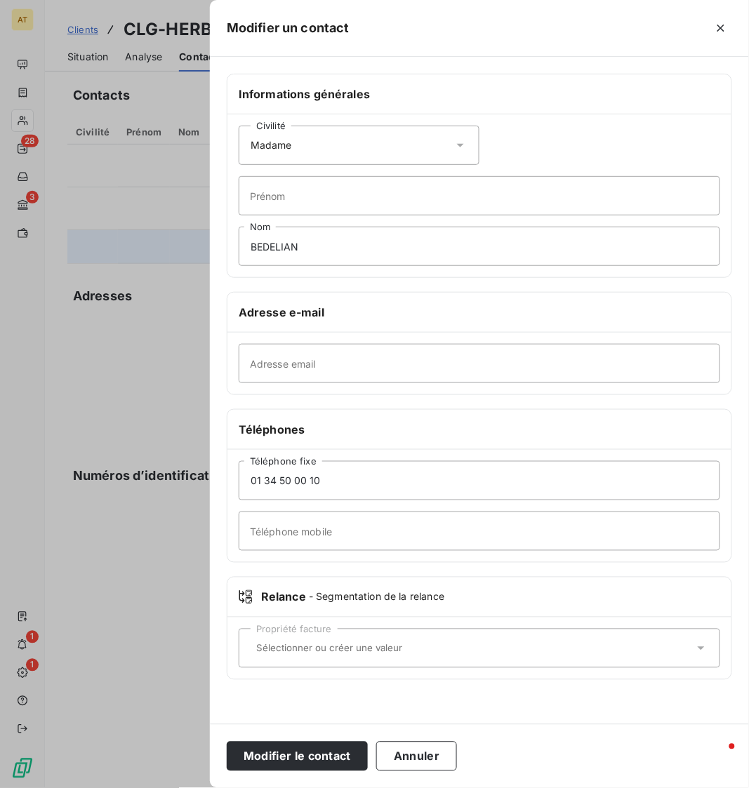
click at [510, 101] on h6 "Informations générales" at bounding box center [480, 94] width 482 height 17
click at [246, 740] on div "Modifier le contact Annuler" at bounding box center [479, 757] width 539 height 64
click at [249, 751] on button "Modifier le contact" at bounding box center [297, 756] width 141 height 29
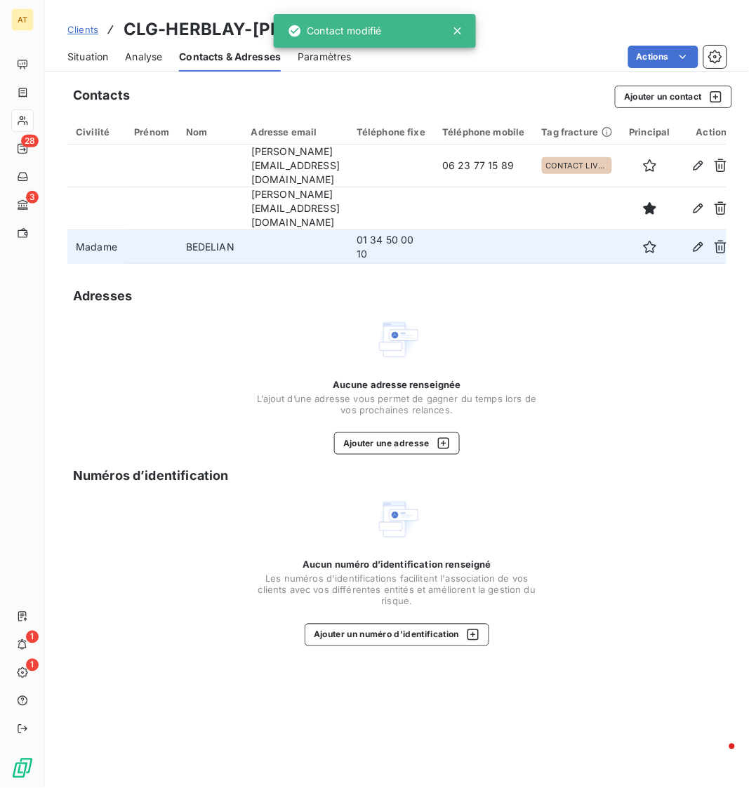
click at [188, 388] on div "Aucune adresse renseignée L’ajout d’une adresse vous permet de gagner du temps …" at bounding box center [396, 386] width 659 height 138
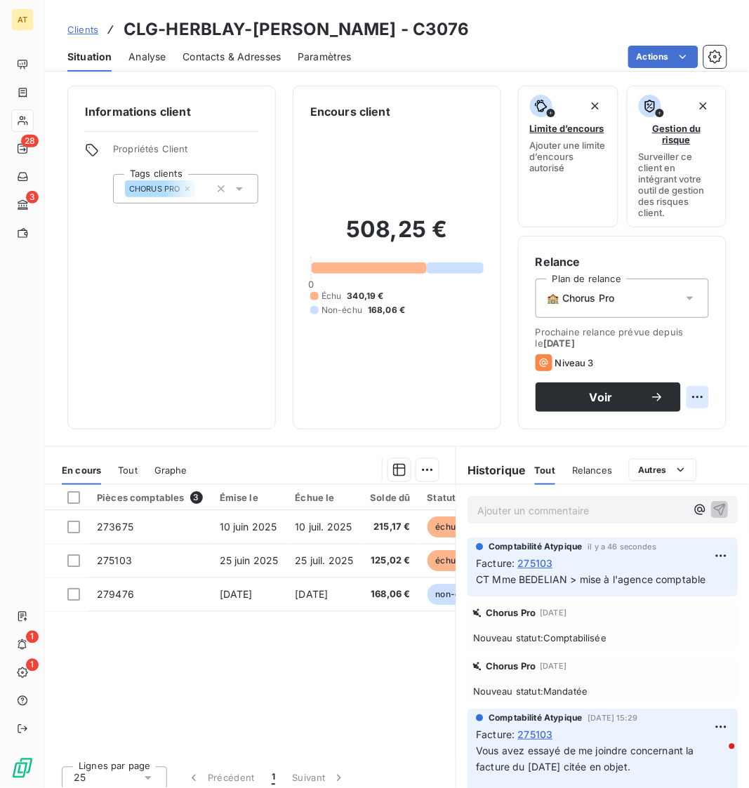
click at [703, 390] on html "AT 28 3 1 1 Clients CLG-HERBLAY-[PERSON_NAME] - C3076 Situation Analyse Contact…" at bounding box center [374, 394] width 749 height 788
click at [680, 428] on div "Replanifier cette action" at bounding box center [640, 429] width 126 height 22
select select "8"
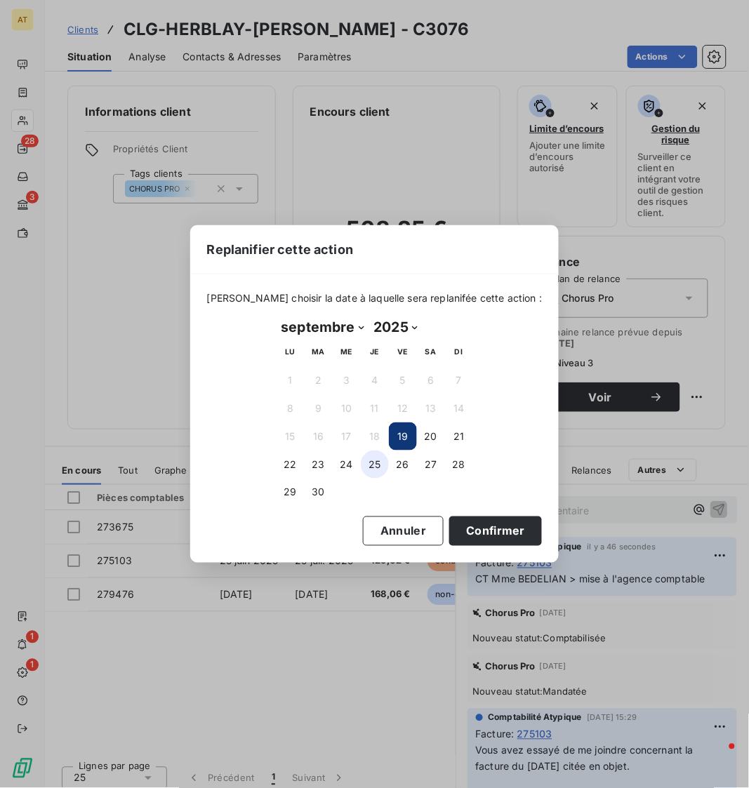
click at [364, 461] on button "25" at bounding box center [375, 465] width 28 height 28
click at [481, 530] on button "Confirmer" at bounding box center [495, 531] width 93 height 29
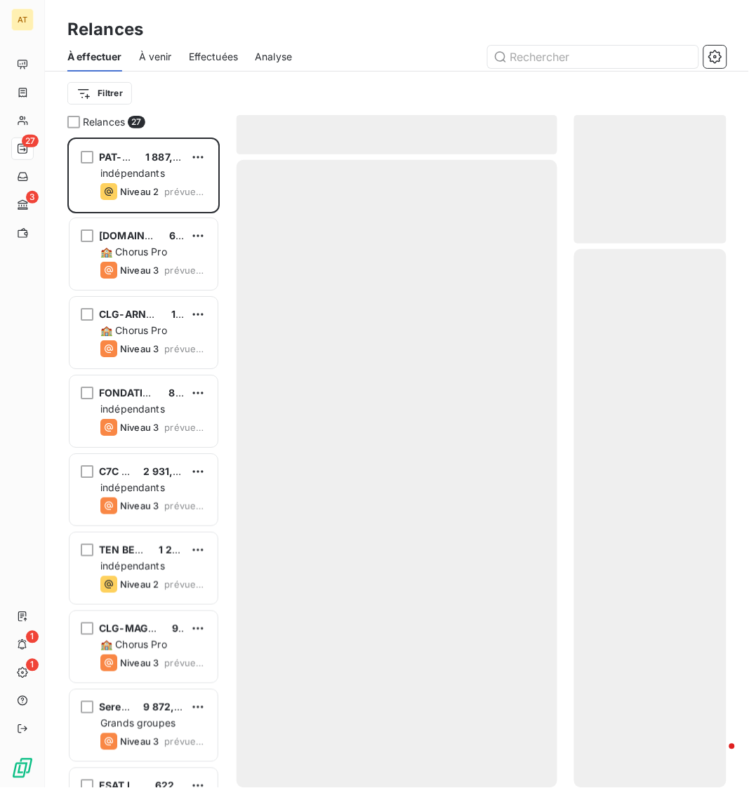
scroll to position [650, 152]
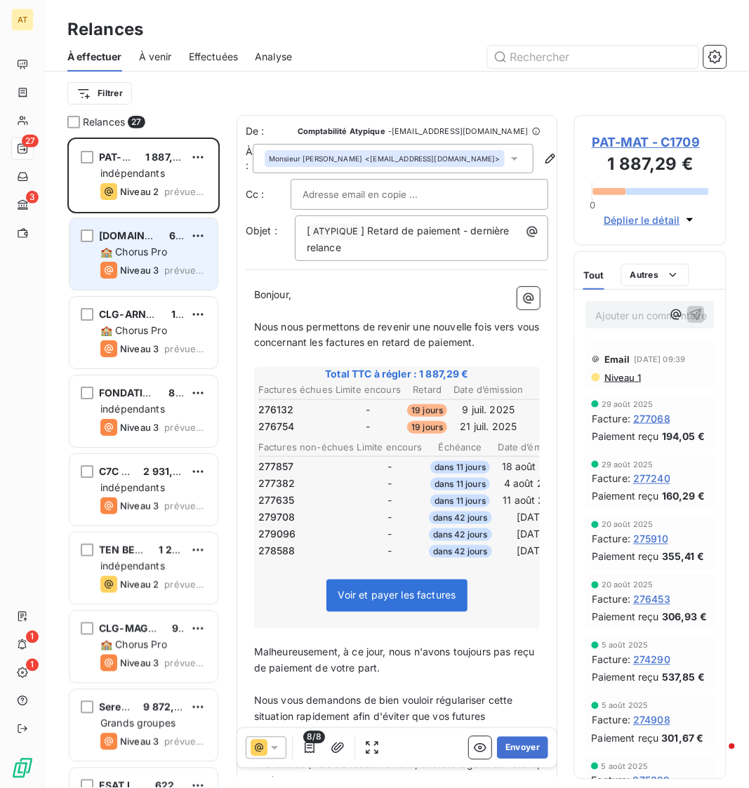
click at [147, 251] on span "🏫 Chorus Pro" at bounding box center [133, 252] width 67 height 12
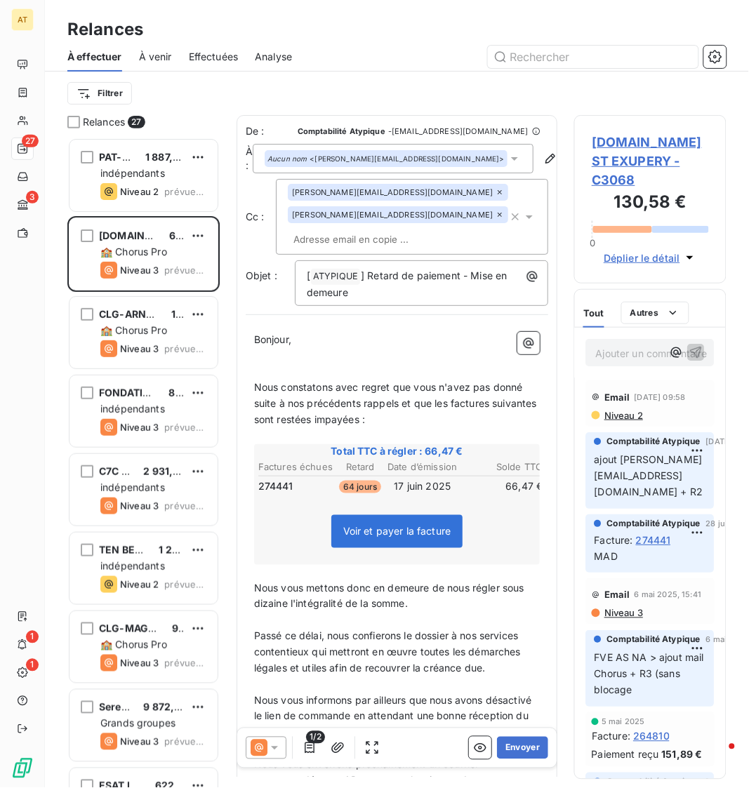
click at [653, 159] on span "[DOMAIN_NAME] ST EXUPERY - C3068" at bounding box center [650, 161] width 117 height 57
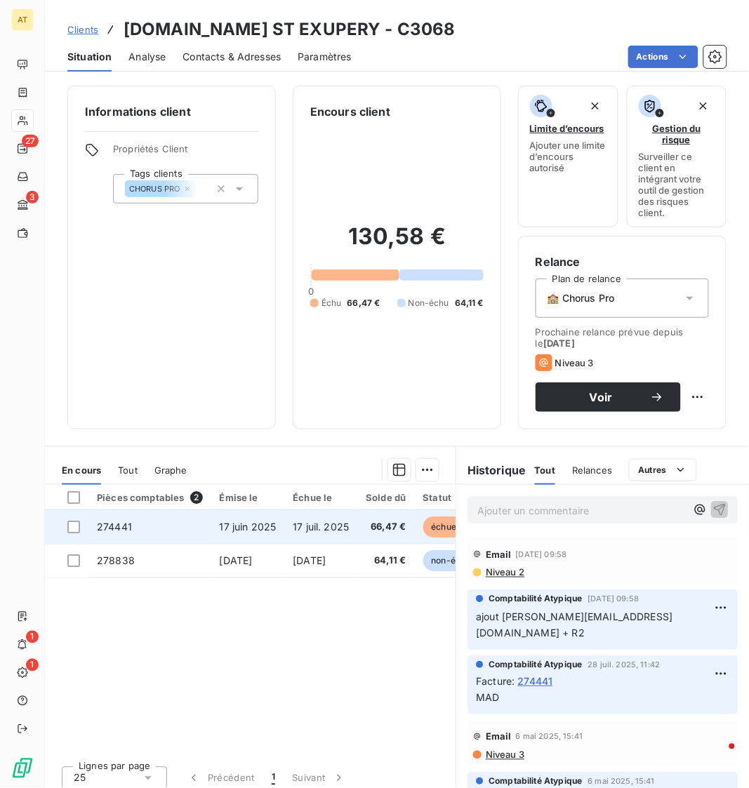
click at [158, 531] on td "274441" at bounding box center [149, 527] width 123 height 34
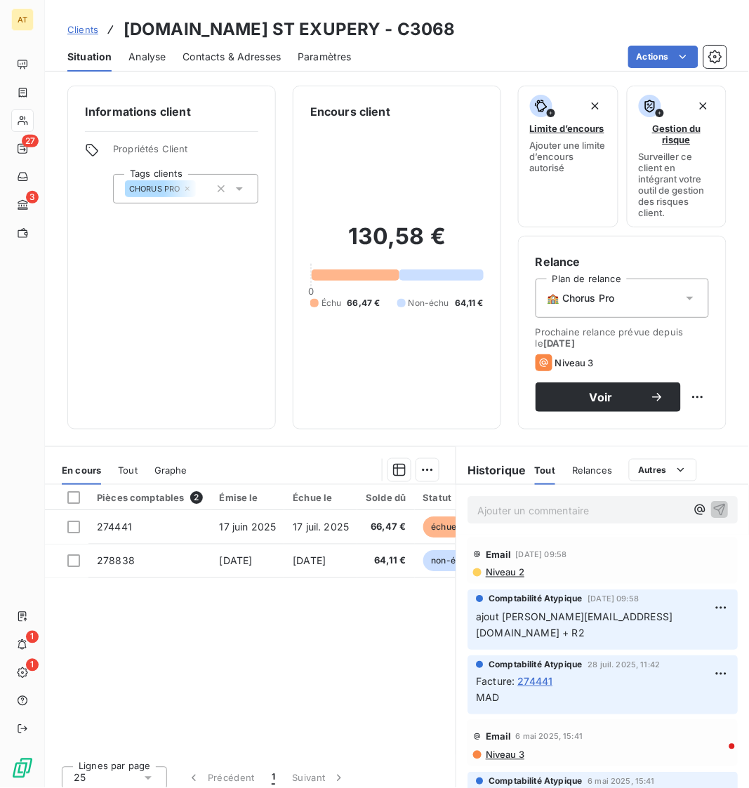
click at [248, 58] on span "Contacts & Adresses" at bounding box center [232, 57] width 98 height 14
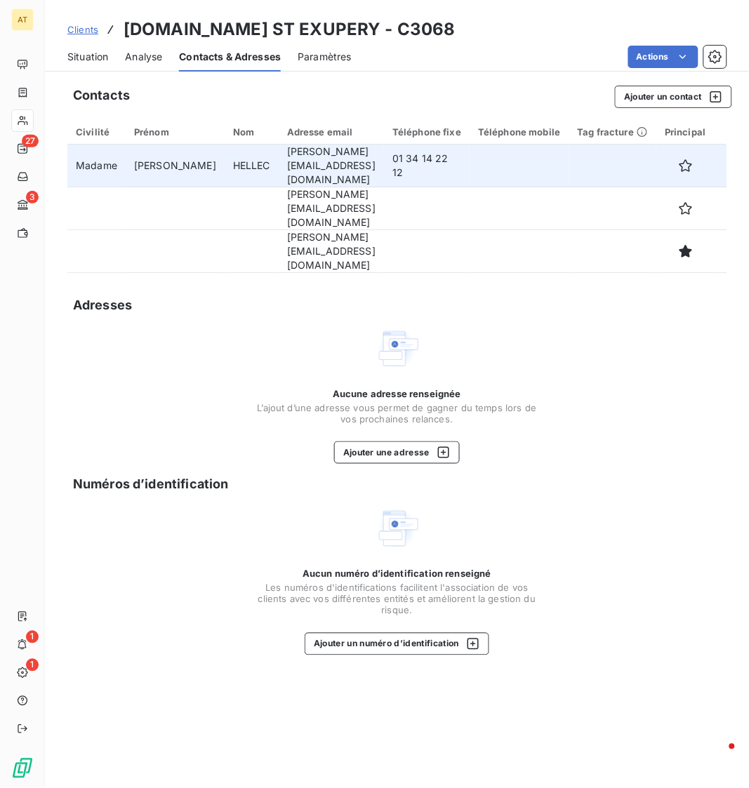
click at [384, 146] on td "01 34 14 22 12" at bounding box center [427, 166] width 86 height 43
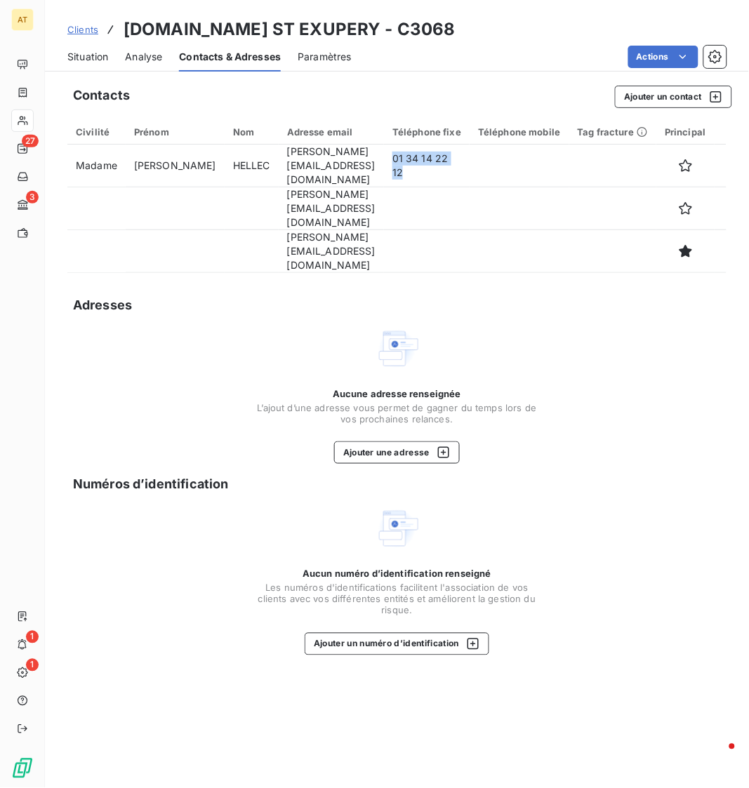
copy td "01 34 14 22 12"
click at [100, 65] on div "Situation" at bounding box center [87, 56] width 41 height 29
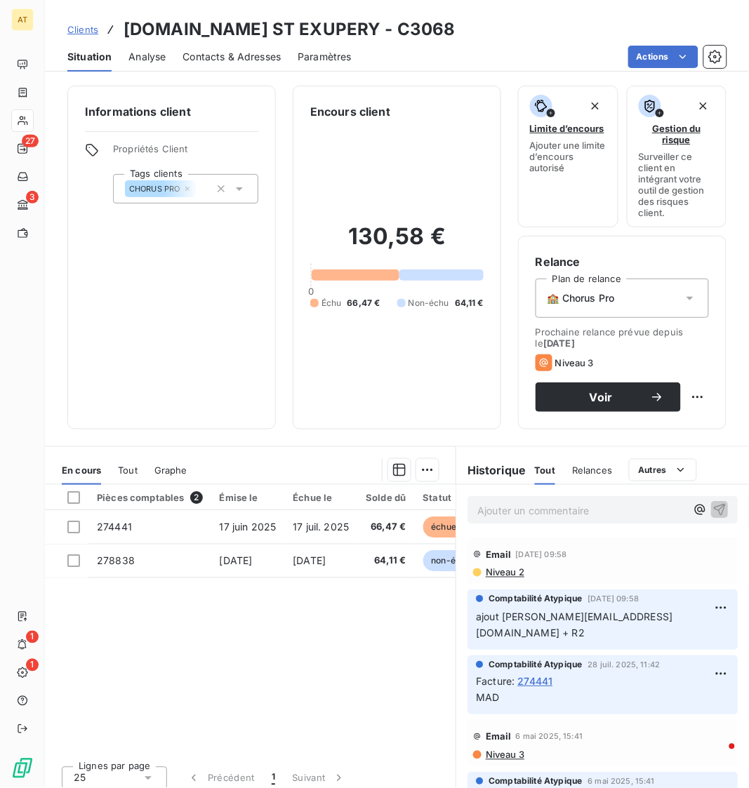
click at [249, 63] on div "Contacts & Adresses" at bounding box center [232, 56] width 98 height 29
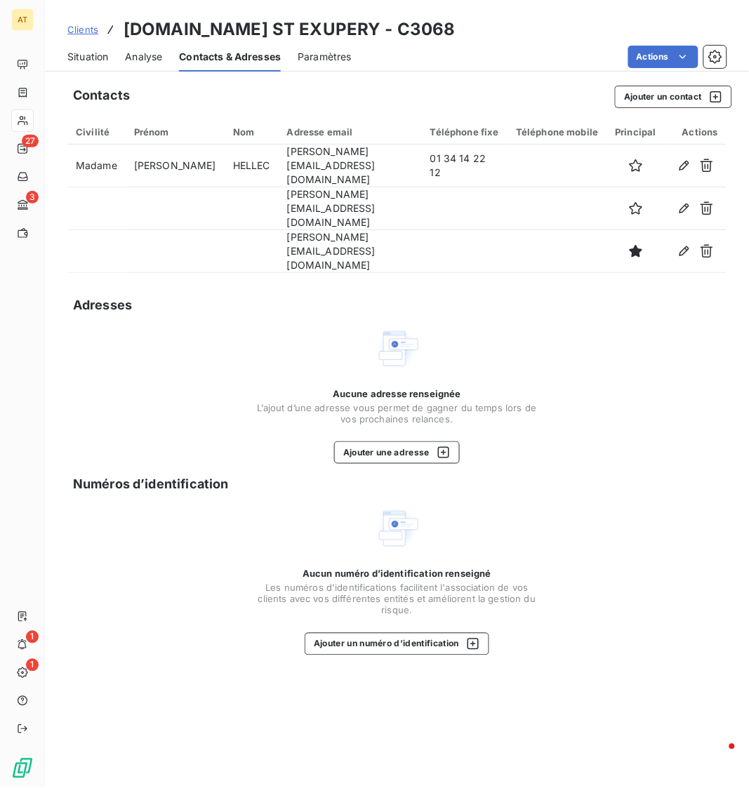
click at [91, 59] on span "Situation" at bounding box center [87, 57] width 41 height 14
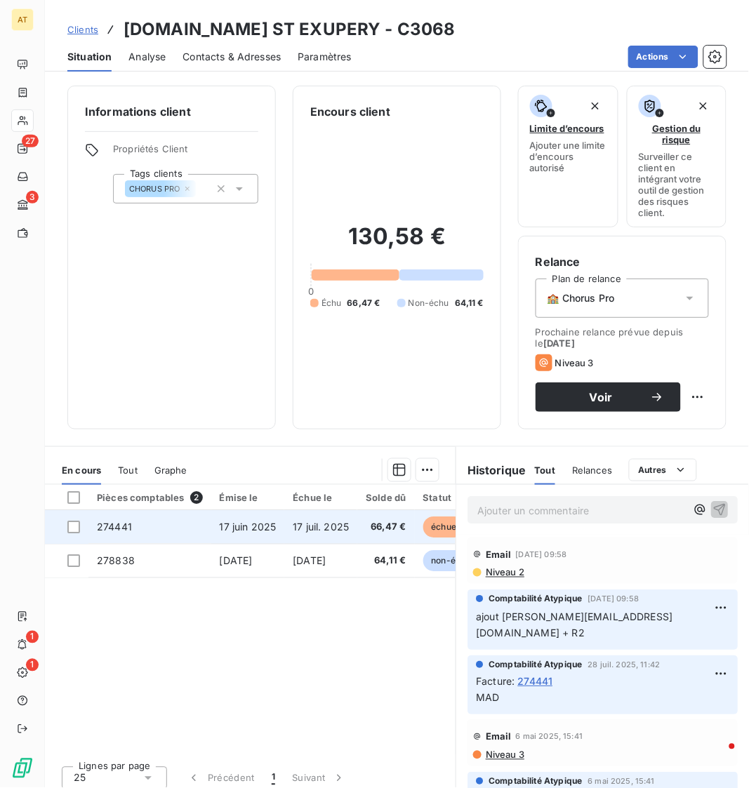
click at [157, 525] on td "274441" at bounding box center [149, 527] width 123 height 34
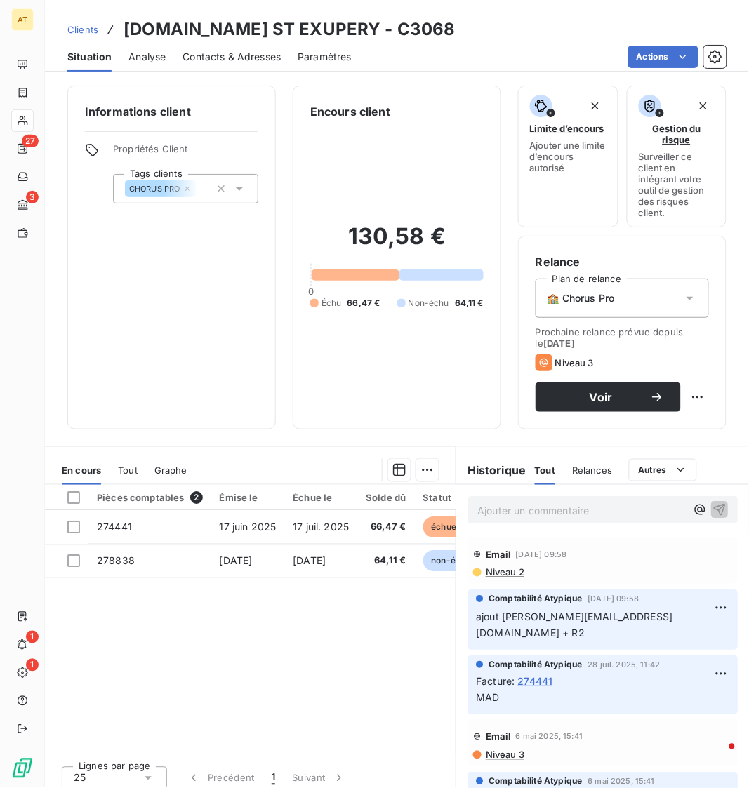
click at [260, 68] on div "Contacts & Adresses" at bounding box center [232, 56] width 98 height 29
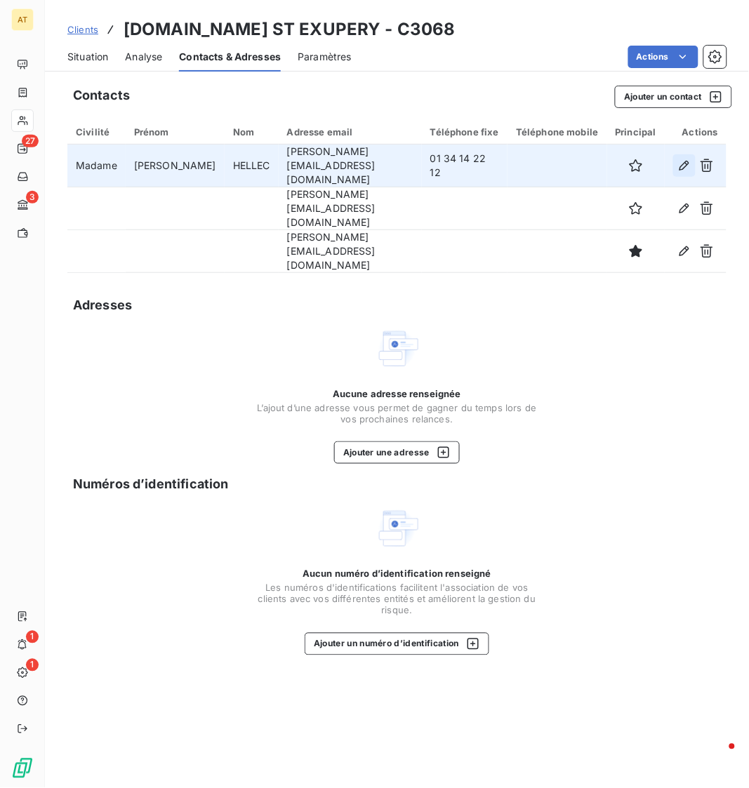
click at [678, 164] on icon "button" at bounding box center [685, 166] width 14 height 14
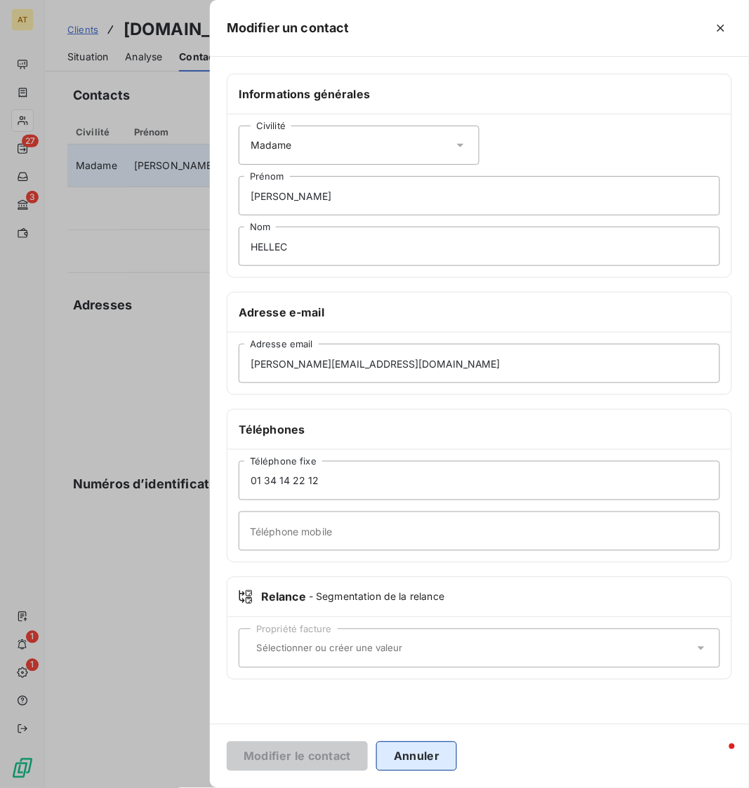
click at [402, 751] on button "Annuler" at bounding box center [416, 756] width 81 height 29
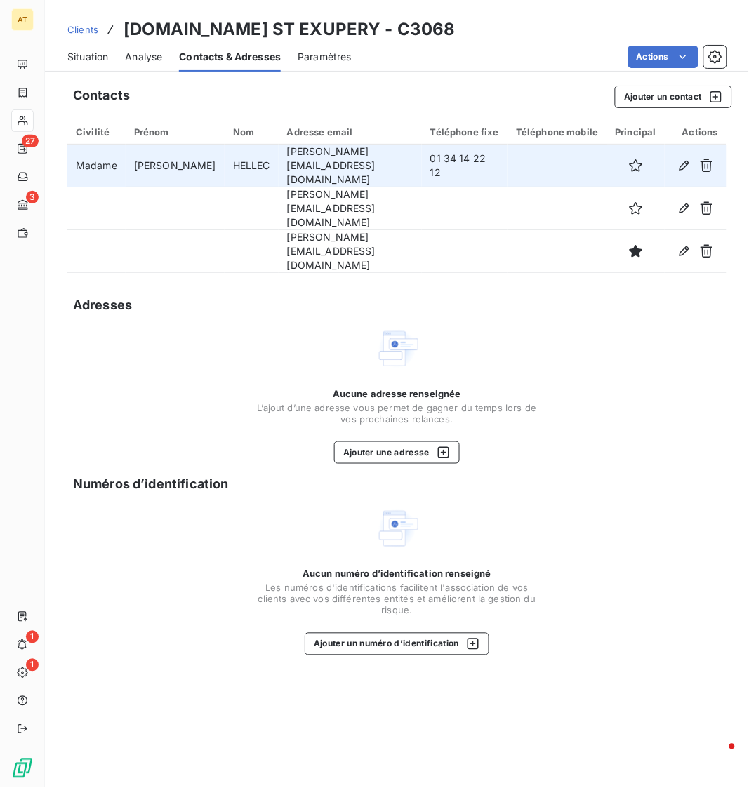
click at [284, 263] on div "Contacts Ajouter un contact Civilité Prénom Nom Adresse email Téléphone fixe Té…" at bounding box center [397, 432] width 704 height 711
click at [450, 163] on td "01 34 14 22 12" at bounding box center [465, 166] width 86 height 43
copy td "01 34 14 22 12"
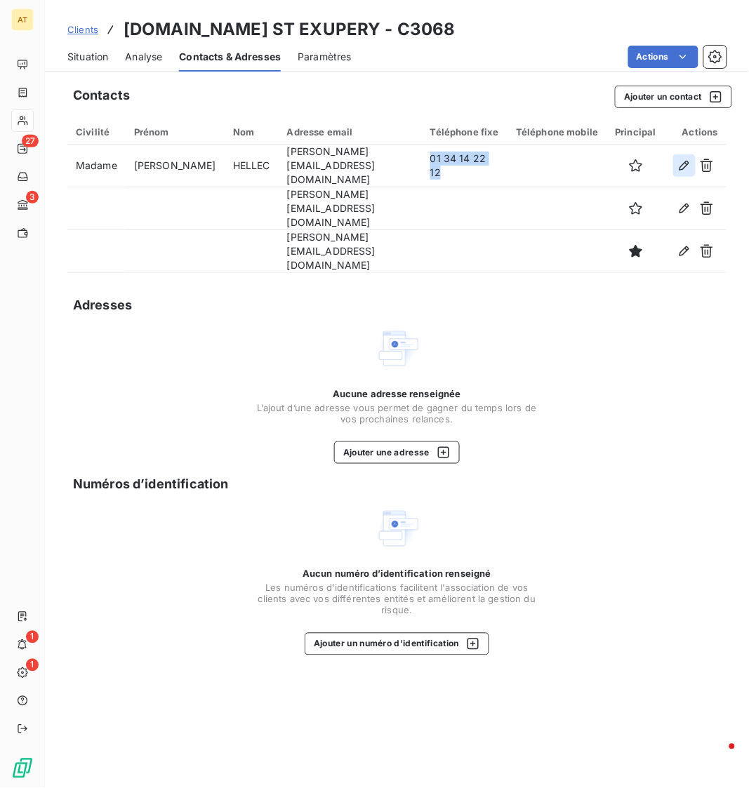
click at [684, 166] on icon "button" at bounding box center [685, 166] width 14 height 14
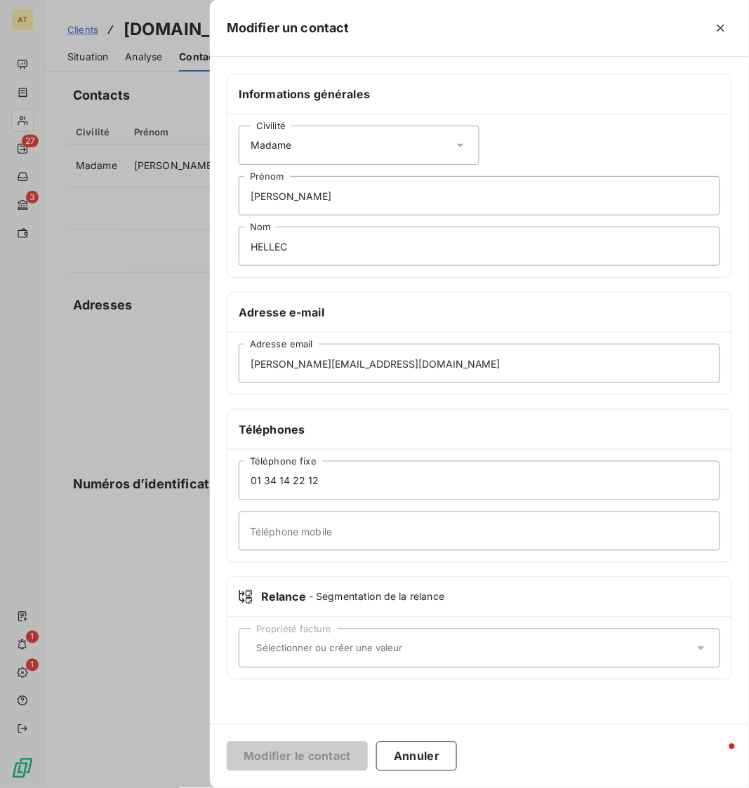
click at [347, 664] on div "Propriété facture" at bounding box center [480, 648] width 482 height 39
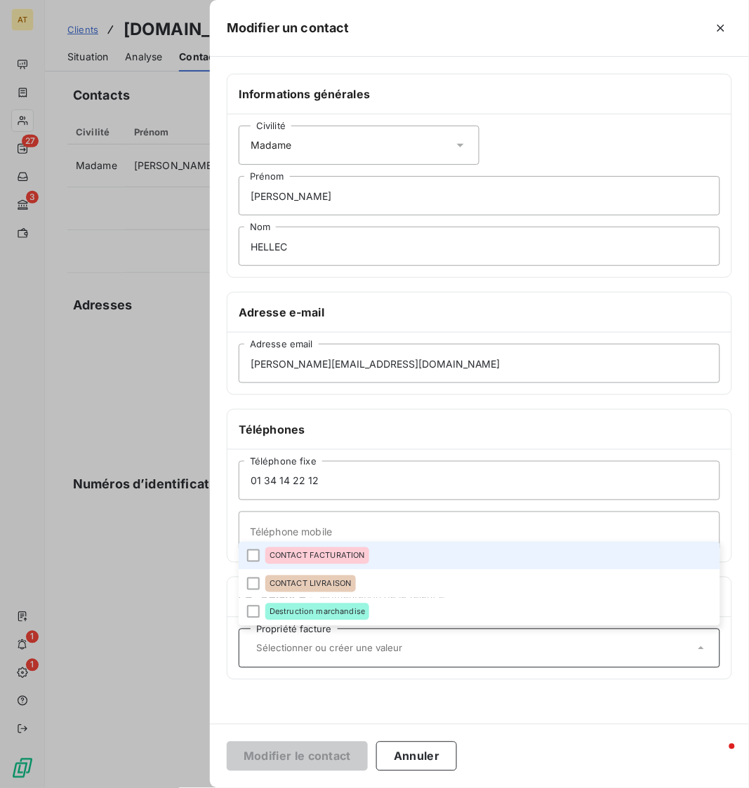
click at [357, 568] on li "CONTACT FACTURATION" at bounding box center [480, 556] width 482 height 28
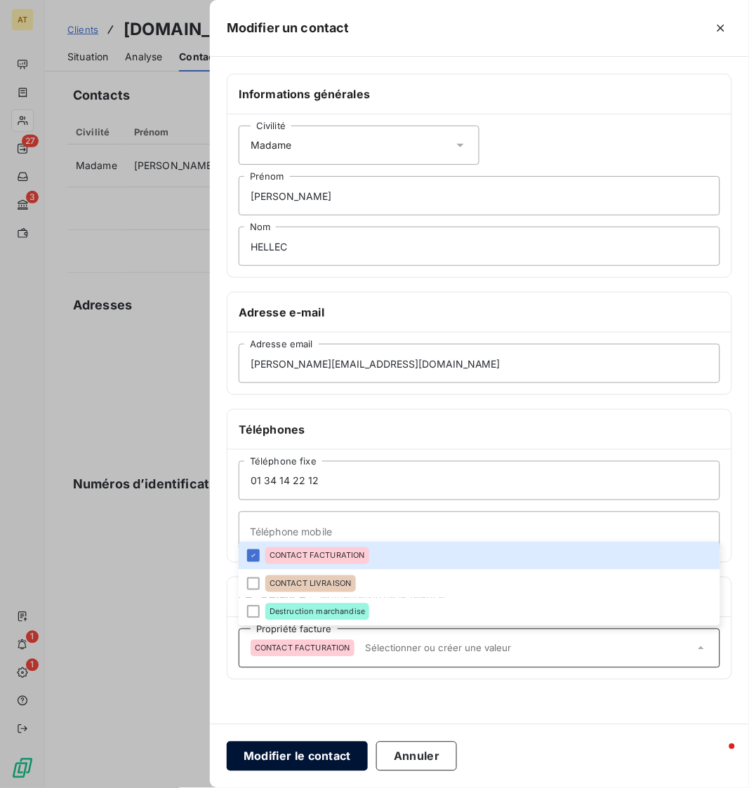
click at [303, 761] on button "Modifier le contact" at bounding box center [297, 756] width 141 height 29
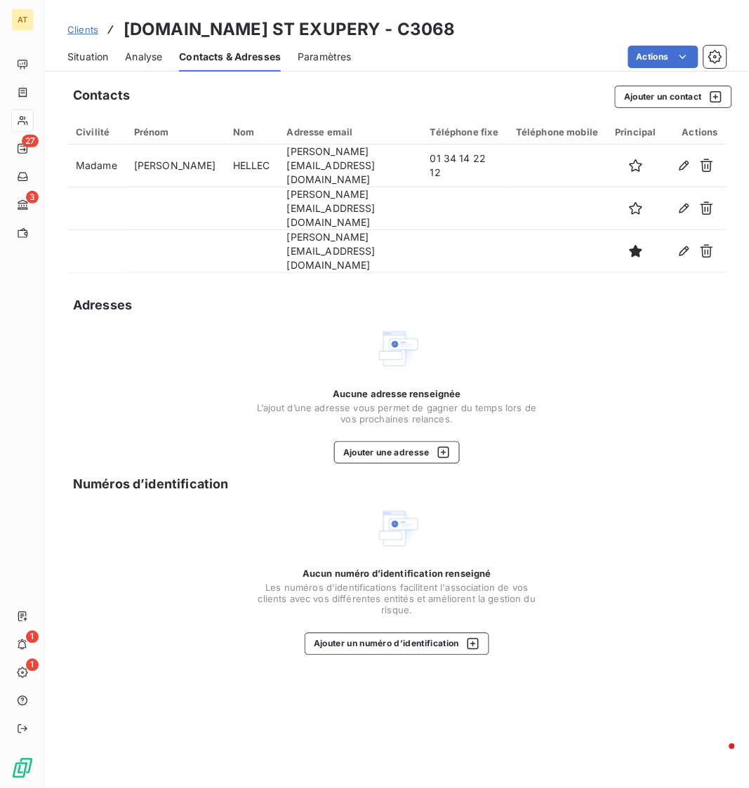
click at [524, 296] on div "Adresses" at bounding box center [396, 306] width 659 height 20
click at [108, 67] on div "Situation" at bounding box center [87, 56] width 41 height 29
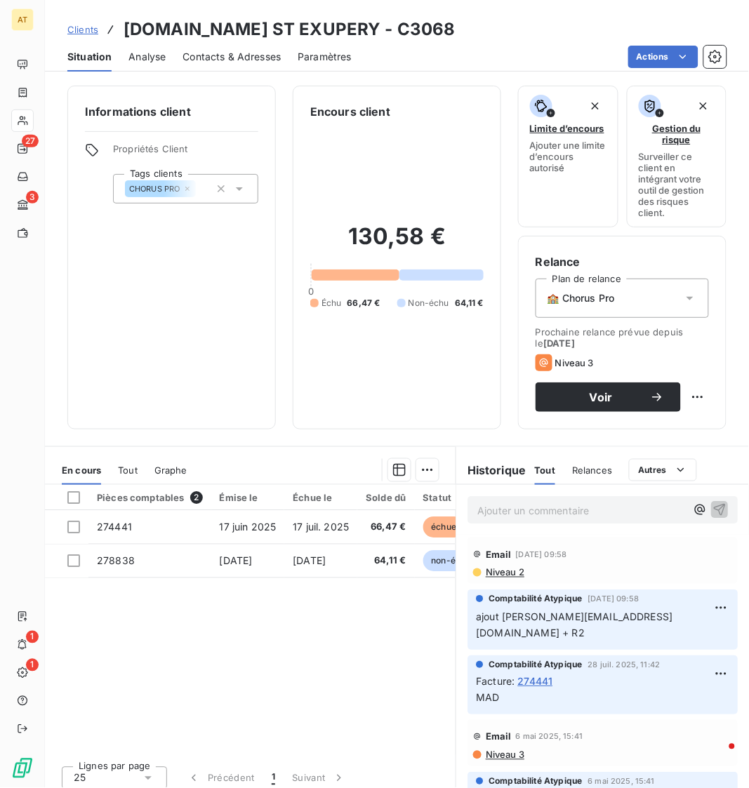
click at [345, 676] on div "Pièces comptables 2 Émise le Échue le Solde dû Statut Délai Retard Tag fracture…" at bounding box center [250, 620] width 411 height 270
click at [213, 51] on span "Contacts & Adresses" at bounding box center [232, 57] width 98 height 14
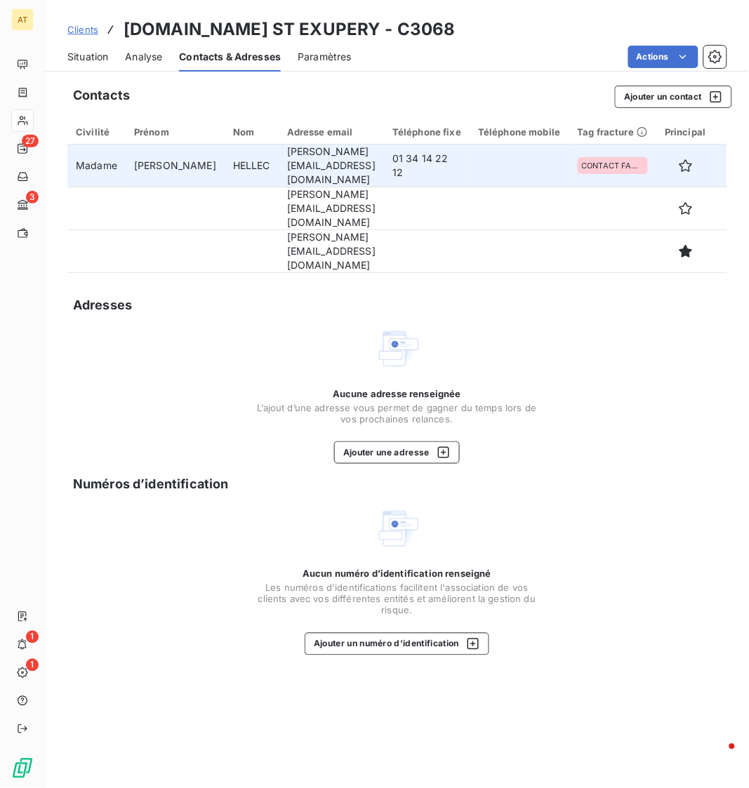
click at [279, 147] on td "[PERSON_NAME][EMAIL_ADDRESS][DOMAIN_NAME]" at bounding box center [331, 166] width 105 height 43
copy td "[PERSON_NAME][EMAIL_ADDRESS][DOMAIN_NAME]"
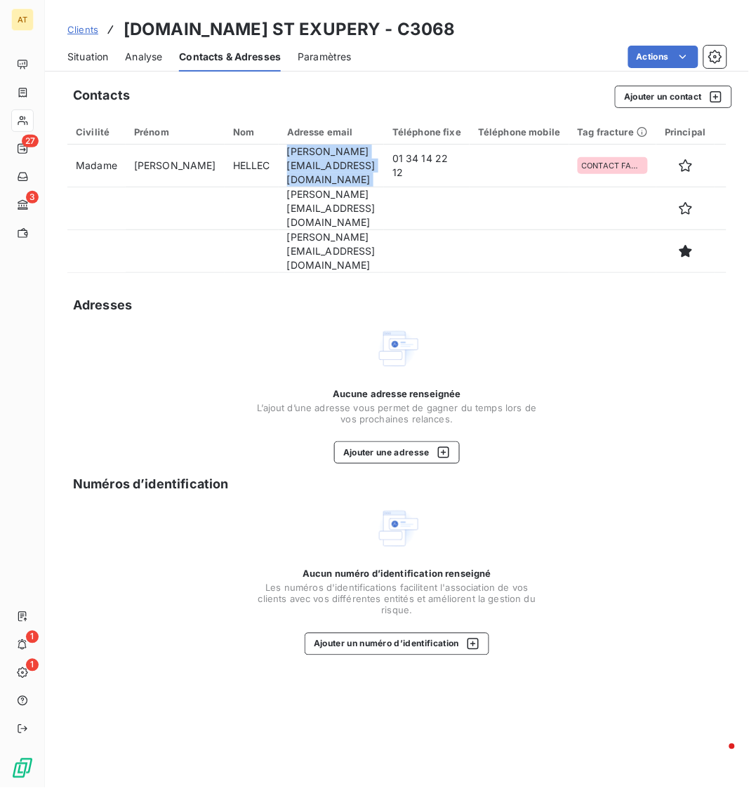
click at [83, 58] on span "Situation" at bounding box center [87, 57] width 41 height 14
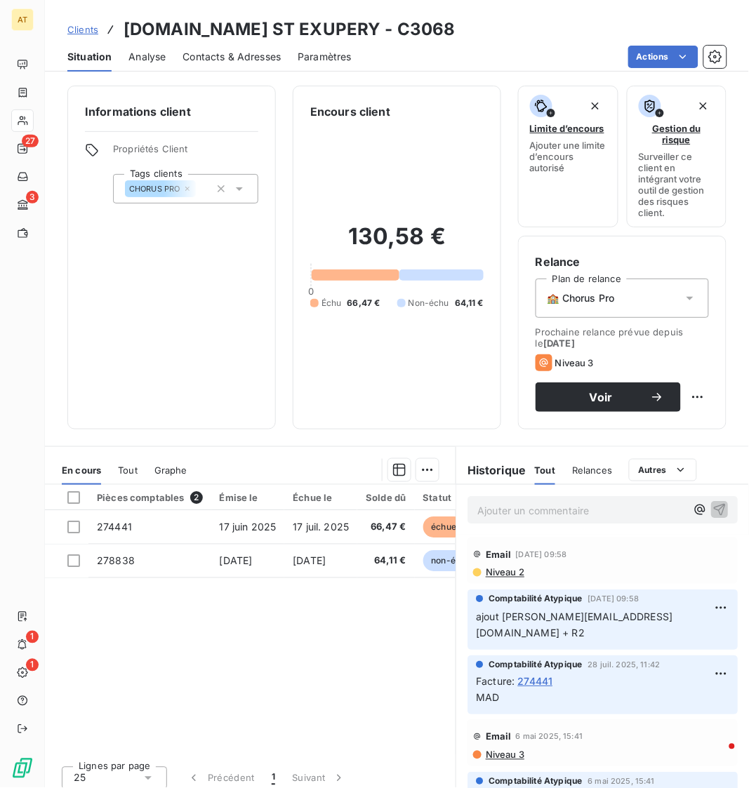
click at [542, 556] on span "[DATE] 09:58" at bounding box center [541, 554] width 51 height 8
click at [502, 575] on span "Niveau 2" at bounding box center [504, 572] width 40 height 11
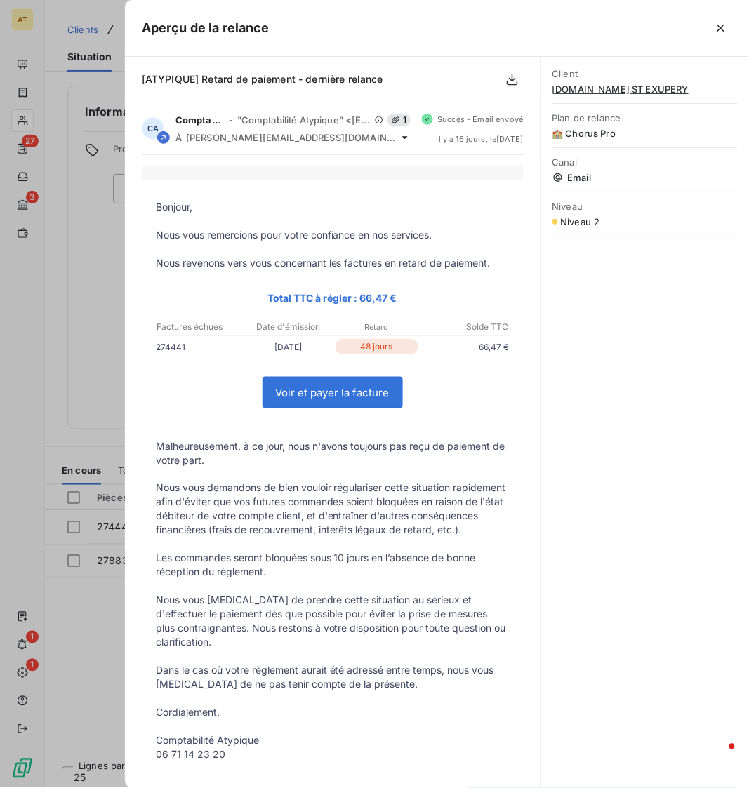
click at [28, 264] on div at bounding box center [374, 394] width 749 height 788
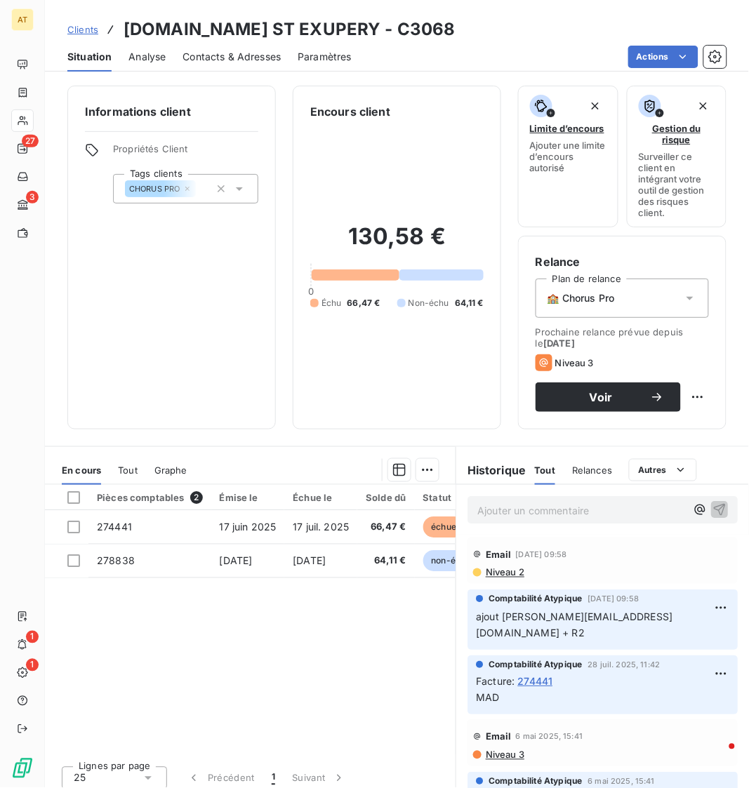
click at [261, 48] on div "Contacts & Adresses" at bounding box center [232, 56] width 98 height 29
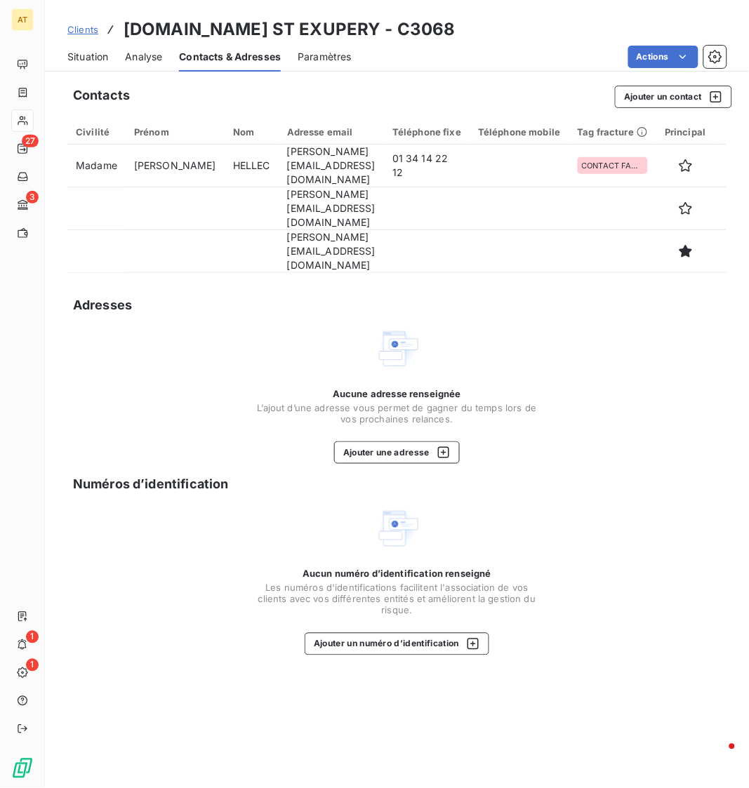
click at [103, 62] on span "Situation" at bounding box center [87, 57] width 41 height 14
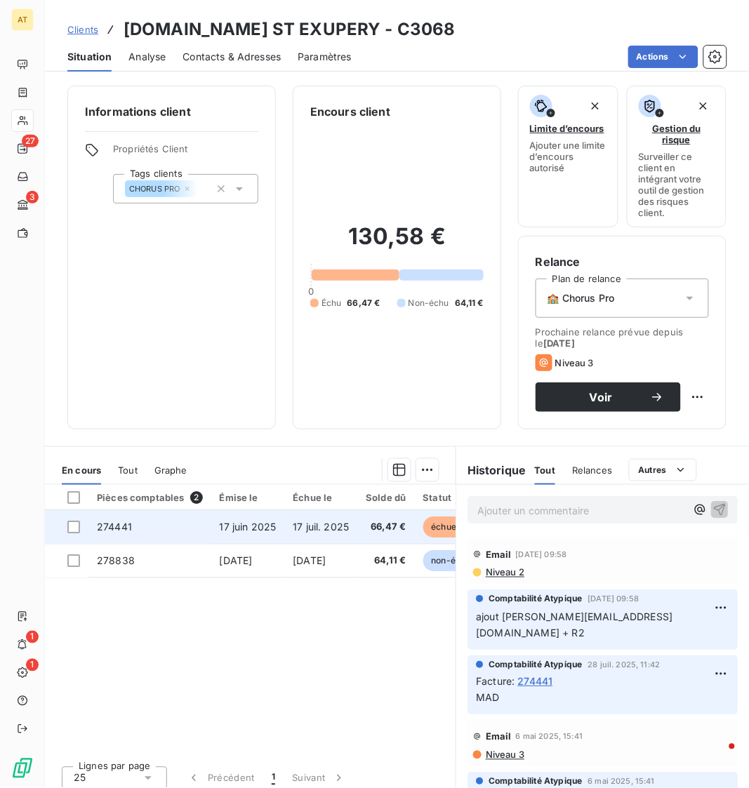
click at [117, 515] on td "274441" at bounding box center [149, 527] width 123 height 34
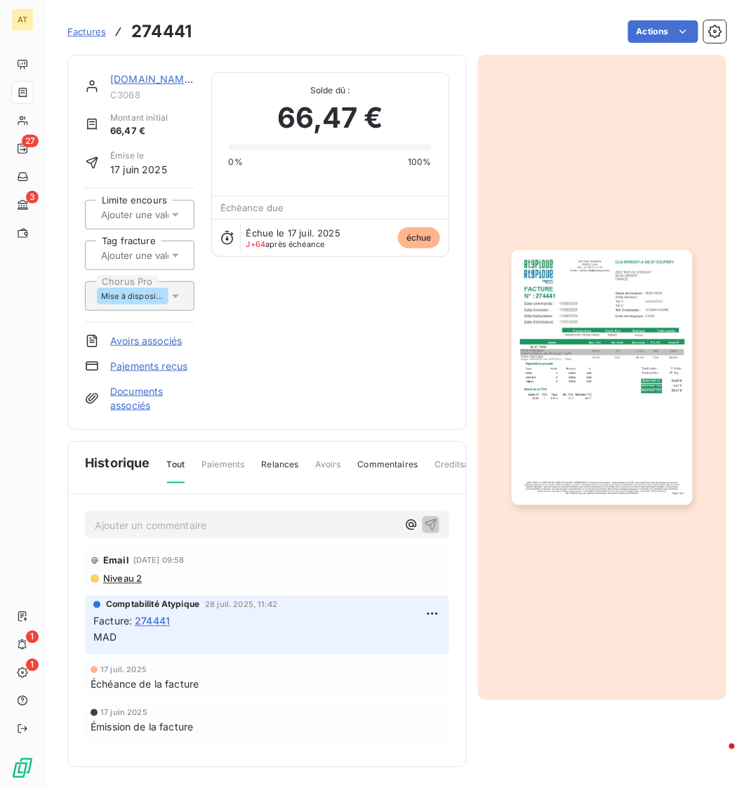
scroll to position [2, 0]
click at [225, 523] on p "Ajouter un commentaire ﻿" at bounding box center [246, 525] width 303 height 18
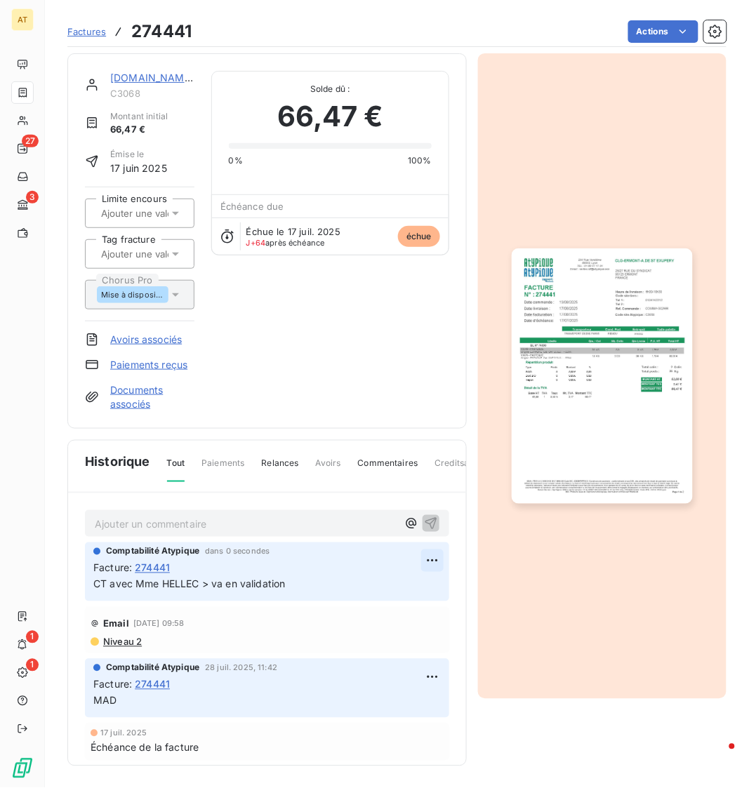
click at [434, 566] on html "AT 27 3 1 1 Factures 274441 Actions [DOMAIN_NAME] ST EXUPERY C3068 Montant init…" at bounding box center [374, 394] width 749 height 788
click at [420, 586] on div "Editer" at bounding box center [398, 592] width 79 height 22
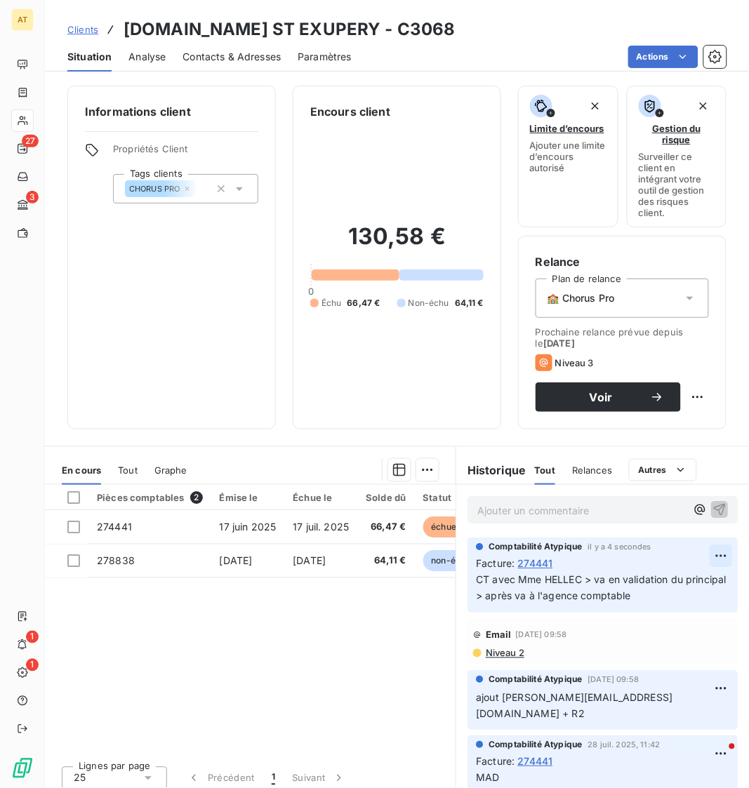
click at [725, 549] on html "AT 27 3 1 1 Clients [DOMAIN_NAME] ST EXUPERY - C3068 Situation Analyse Contacts…" at bounding box center [374, 394] width 749 height 788
click at [692, 579] on div "Editer" at bounding box center [688, 587] width 79 height 22
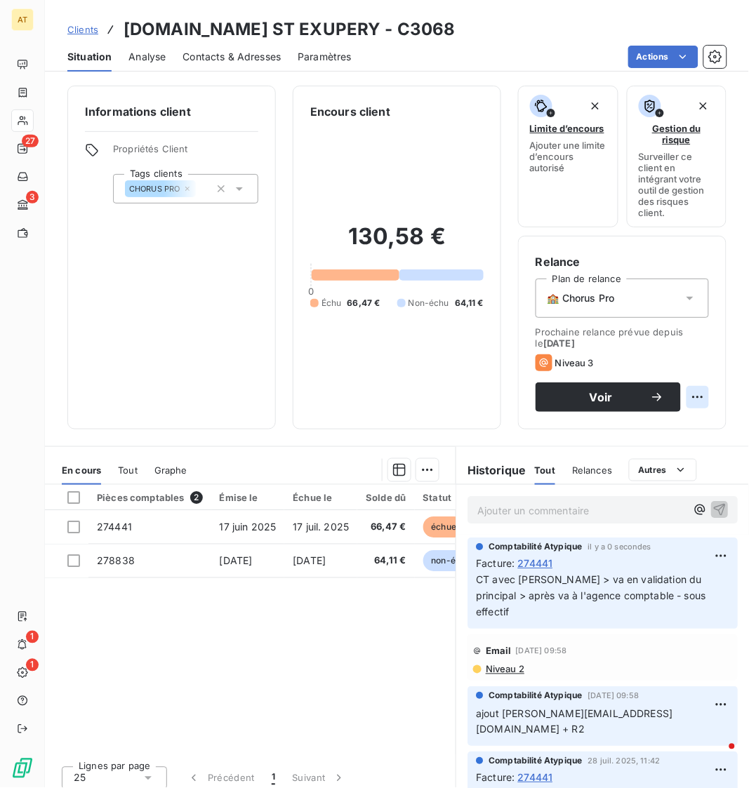
click at [692, 395] on html "AT 27 3 1 1 Clients [DOMAIN_NAME] ST EXUPERY - C3068 Situation Analyse Contacts…" at bounding box center [374, 394] width 749 height 788
click at [657, 428] on div "Replanifier cette action" at bounding box center [640, 429] width 126 height 22
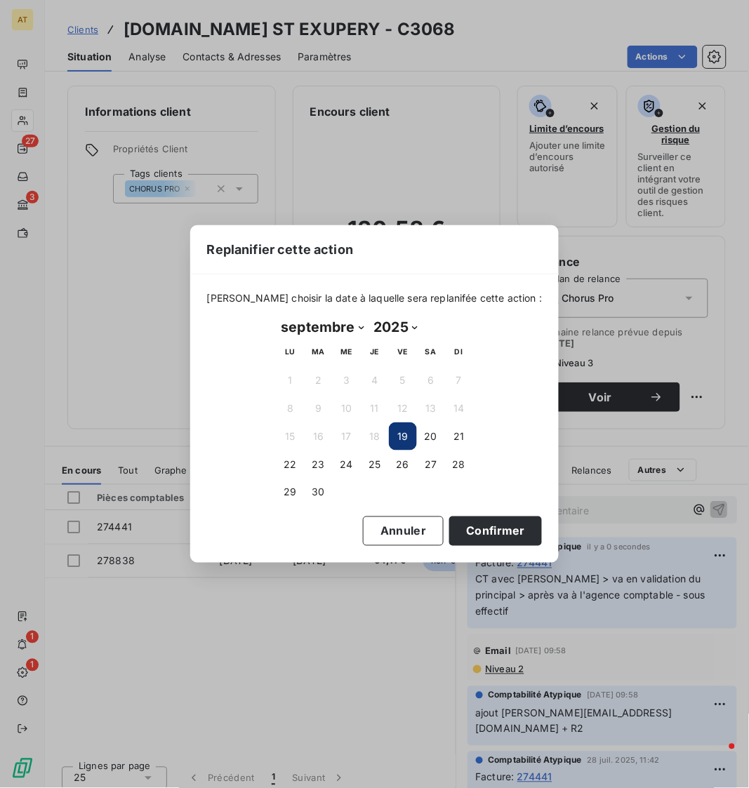
click at [348, 329] on select "janvier février mars avril mai juin juillet août septembre octobre novembre déc…" at bounding box center [323, 327] width 93 height 22
select select "9"
click at [277, 316] on select "janvier février mars avril mai juin juillet août septembre octobre novembre déc…" at bounding box center [323, 327] width 93 height 22
click at [323, 397] on button "7" at bounding box center [319, 409] width 28 height 28
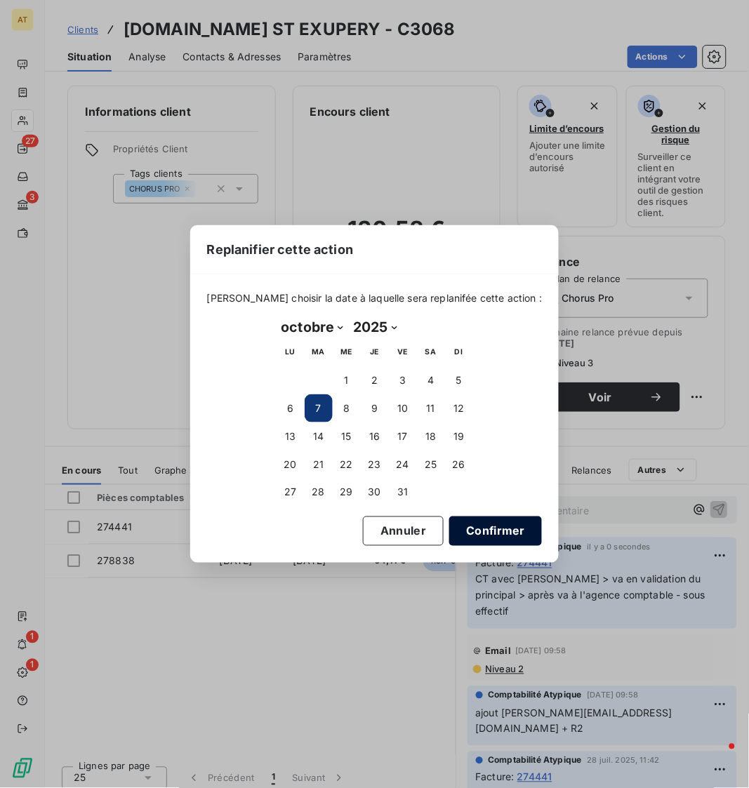
click at [469, 538] on button "Confirmer" at bounding box center [495, 531] width 93 height 29
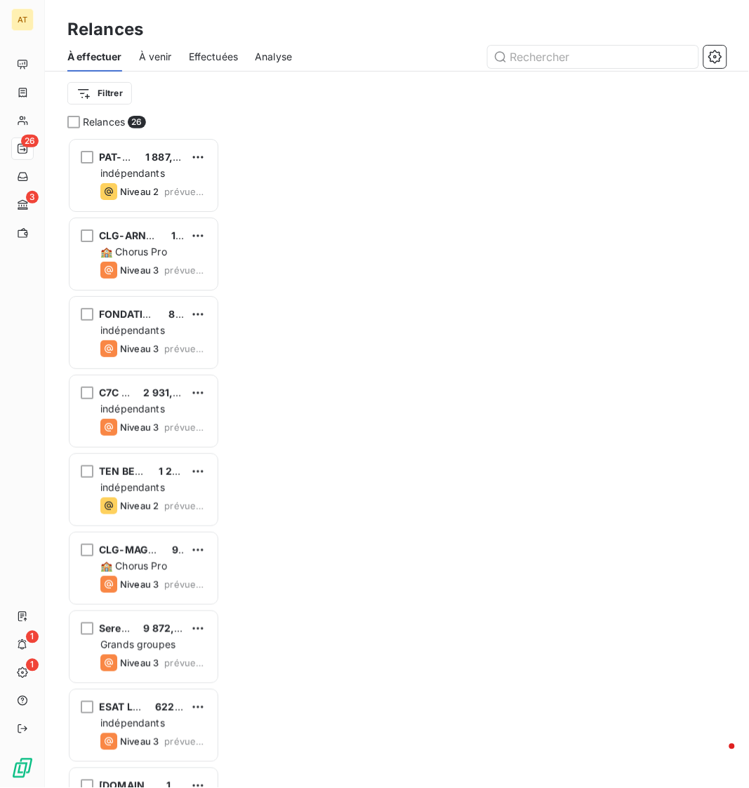
scroll to position [650, 152]
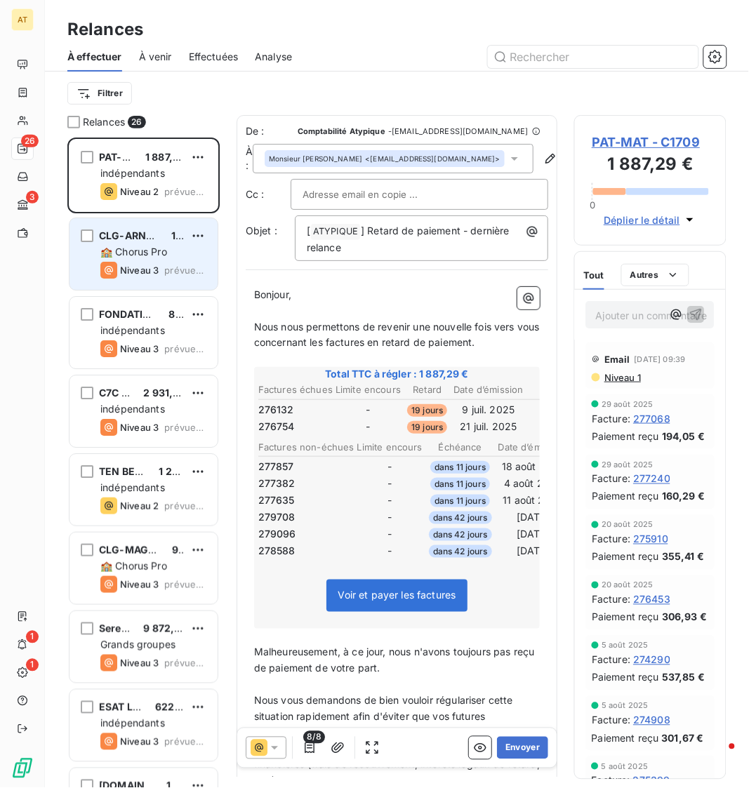
click at [128, 260] on div "CLG-ARNOUV./[PERSON_NAME]MOULIN 145,67 € 🏫 Chorus Pro Niveau 3 prévue depuis 9 …" at bounding box center [144, 254] width 148 height 72
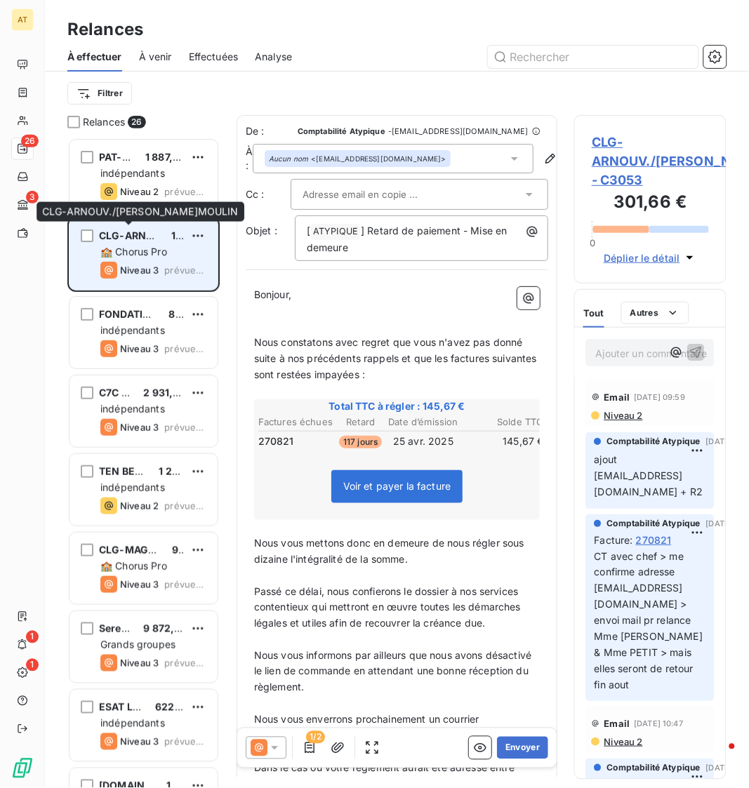
click at [150, 232] on span "CLG-ARNOUV./[PERSON_NAME]MOULIN" at bounding box center [199, 236] width 201 height 12
click at [154, 265] on span "Niveau 3" at bounding box center [139, 270] width 39 height 11
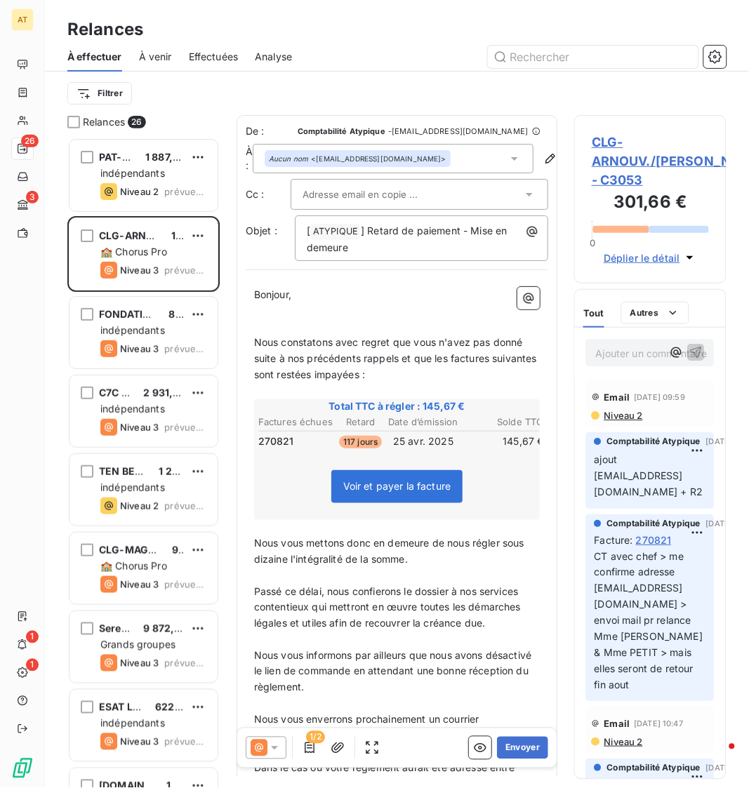
click at [665, 175] on span "CLG-ARNOUV./[PERSON_NAME]MOULIN - C3053" at bounding box center [650, 161] width 117 height 57
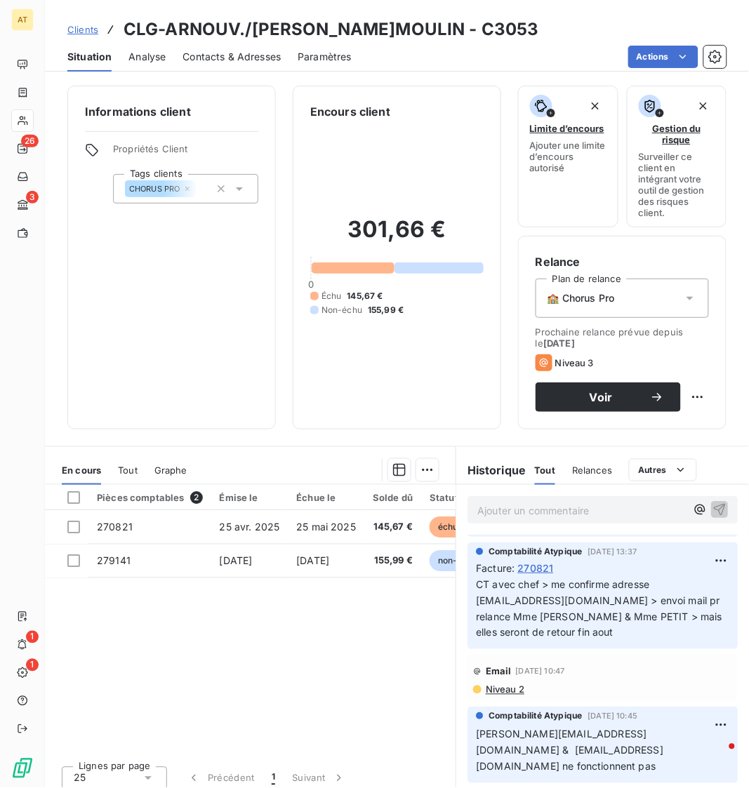
scroll to position [100, 0]
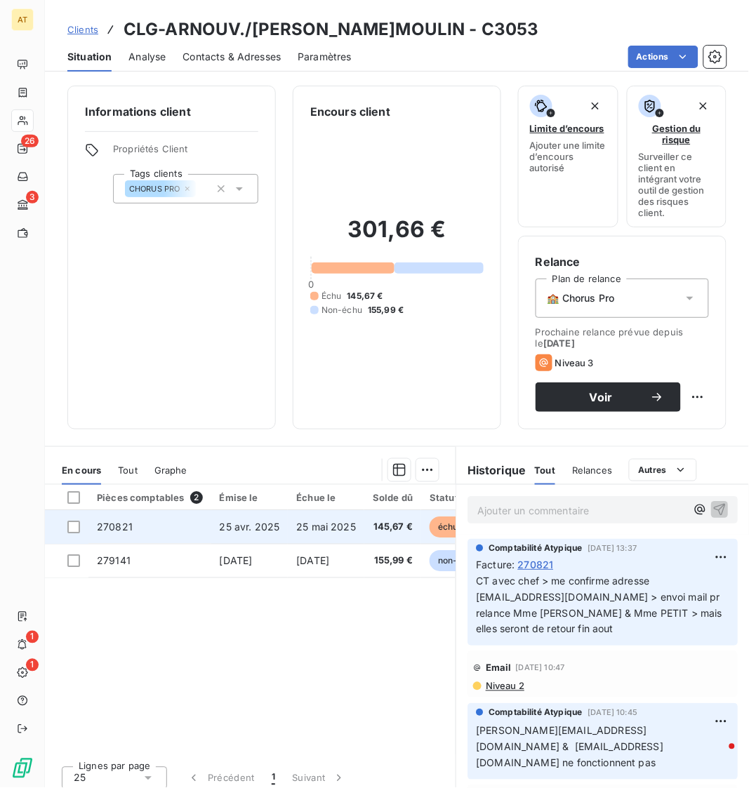
click at [119, 528] on span "270821" at bounding box center [115, 527] width 36 height 12
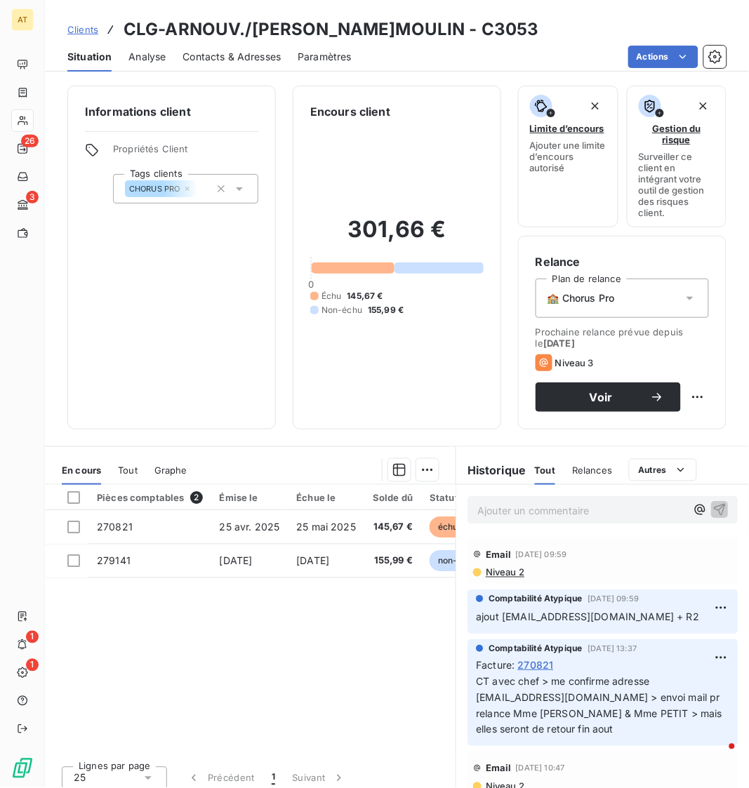
click at [246, 69] on div "Contacts & Adresses" at bounding box center [232, 56] width 98 height 29
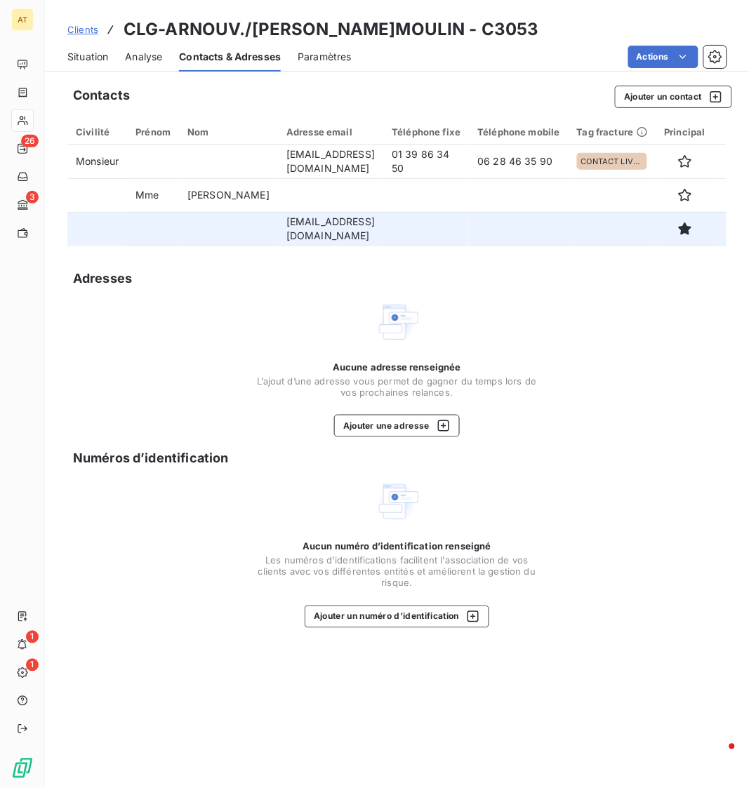
click at [588, 235] on td at bounding box center [613, 229] width 88 height 34
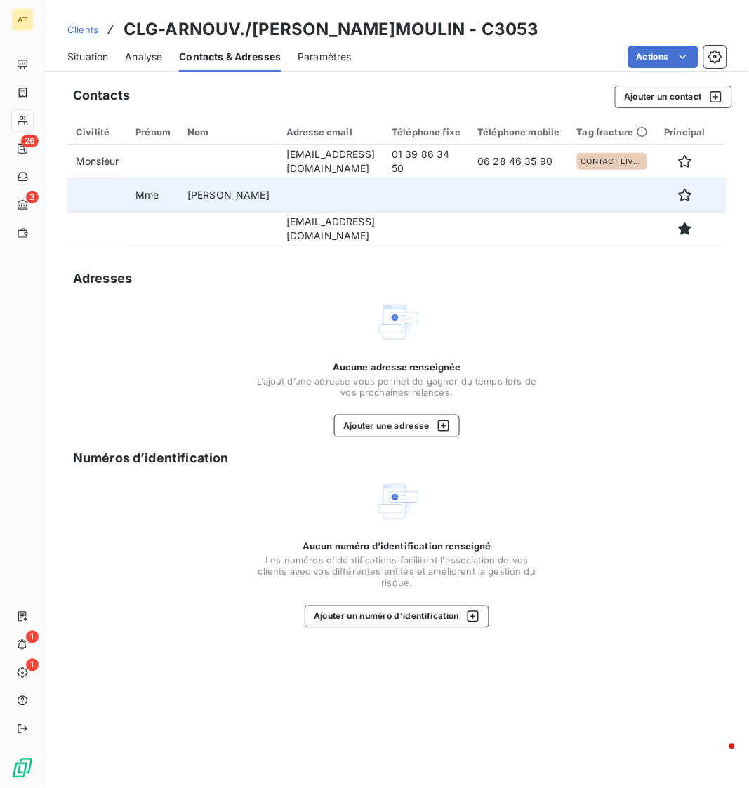
click at [410, 202] on td at bounding box center [426, 195] width 86 height 34
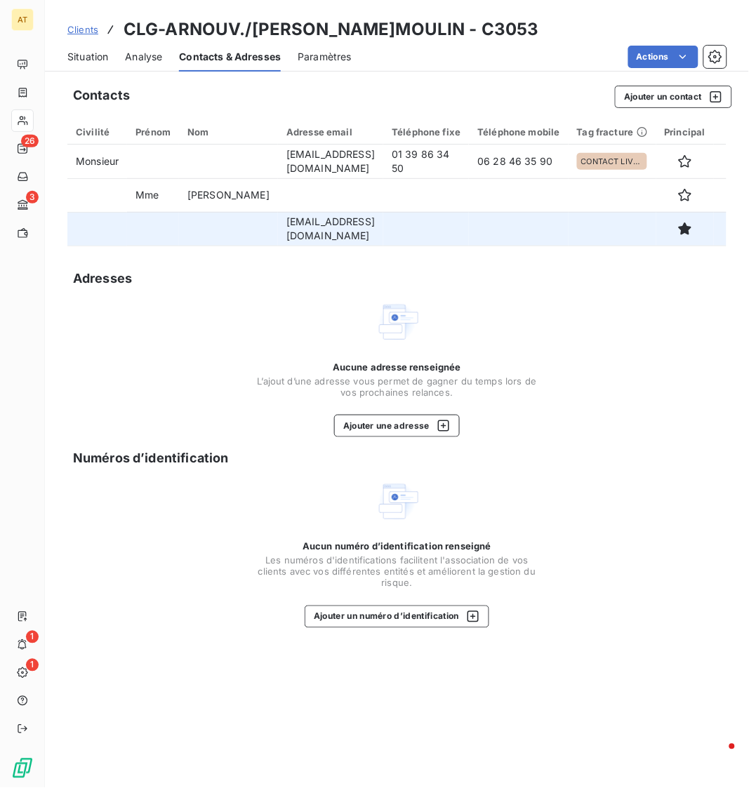
click at [327, 226] on td "[EMAIL_ADDRESS][DOMAIN_NAME]" at bounding box center [330, 229] width 105 height 34
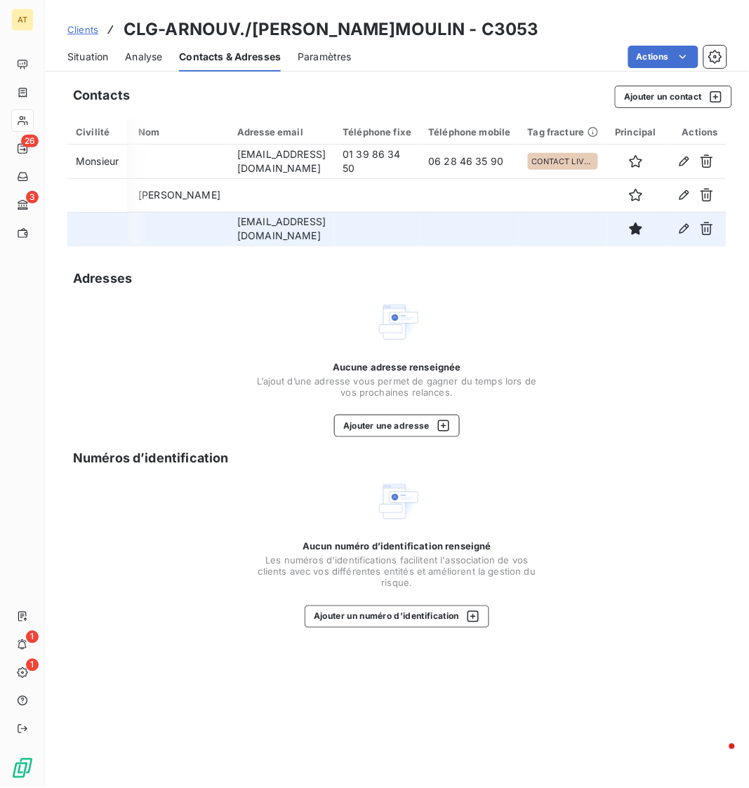
scroll to position [0, 51]
click at [692, 227] on icon "button" at bounding box center [685, 229] width 14 height 14
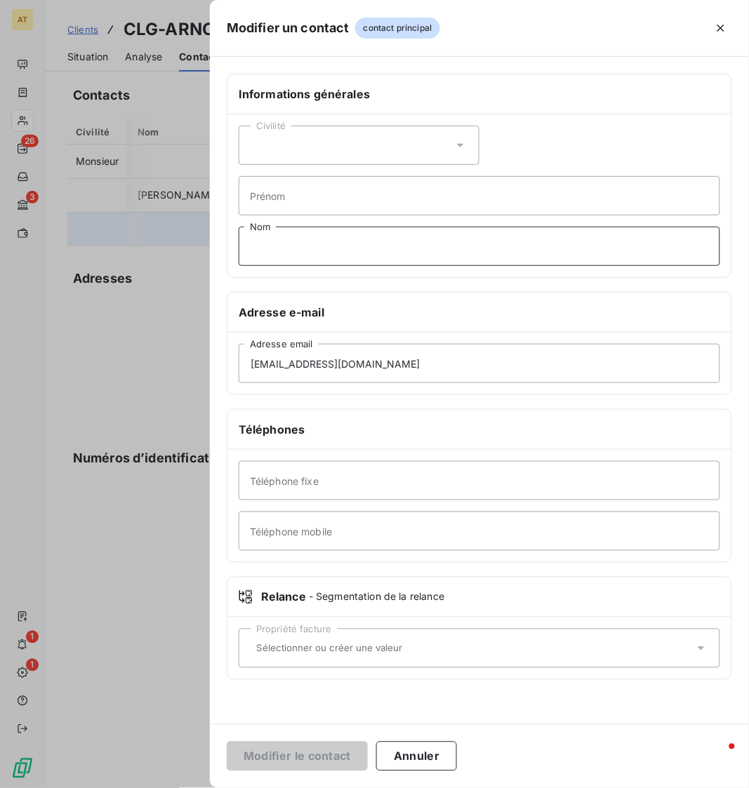
click at [321, 258] on input "Nom" at bounding box center [480, 246] width 482 height 39
type input "[PERSON_NAME]"
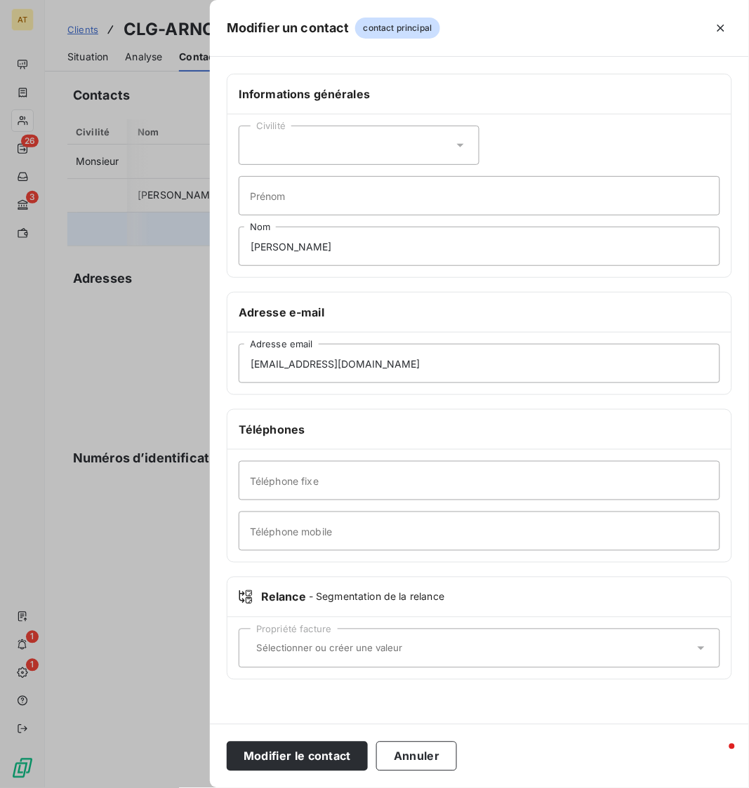
click at [307, 151] on div "Civilité" at bounding box center [359, 145] width 241 height 39
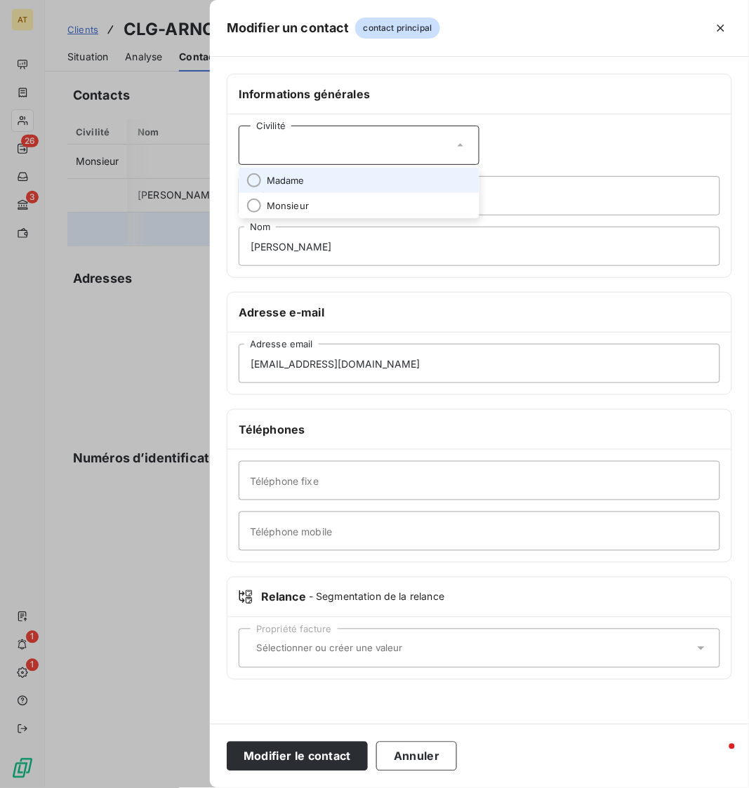
click at [336, 180] on li "Madame" at bounding box center [359, 180] width 241 height 25
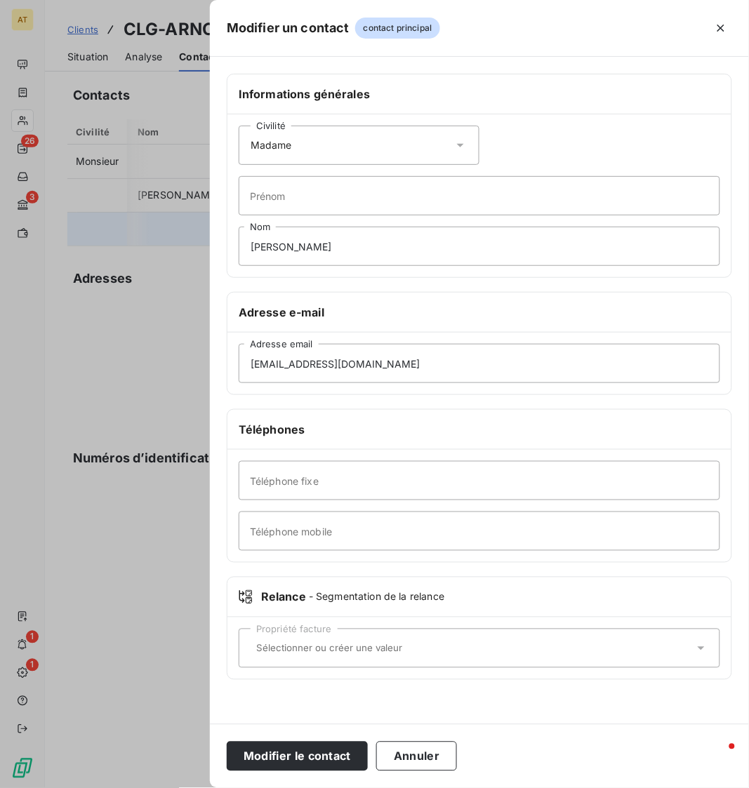
click at [303, 642] on input "text" at bounding box center [473, 648] width 444 height 13
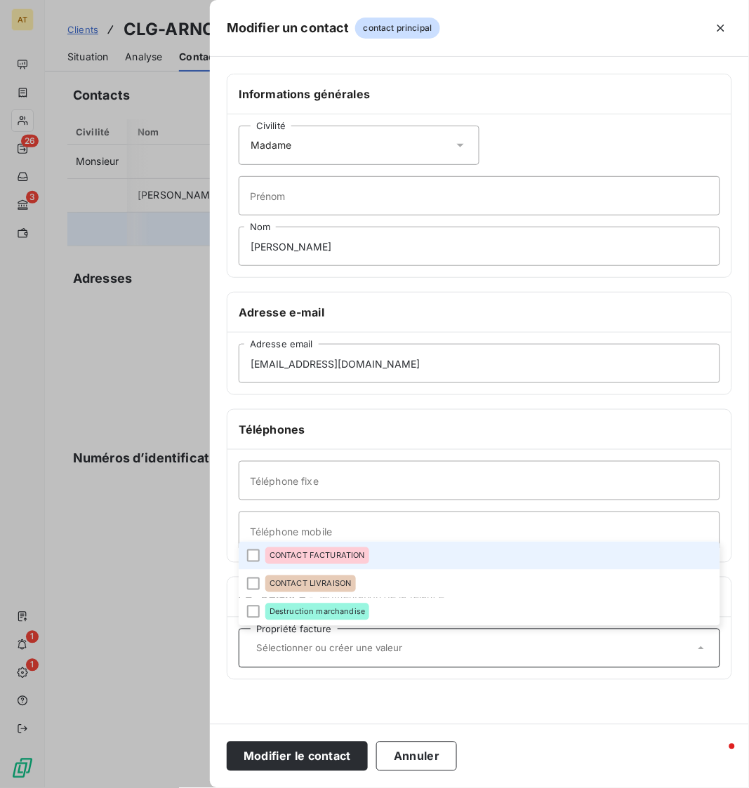
click at [367, 564] on div "CONTACT FACTURATION" at bounding box center [317, 556] width 104 height 17
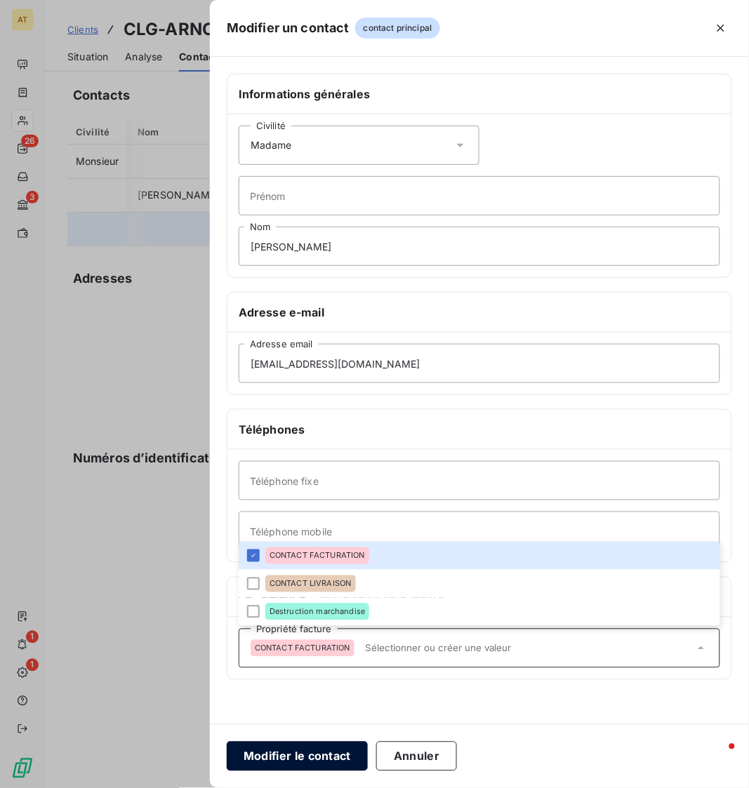
click at [303, 763] on button "Modifier le contact" at bounding box center [297, 756] width 141 height 29
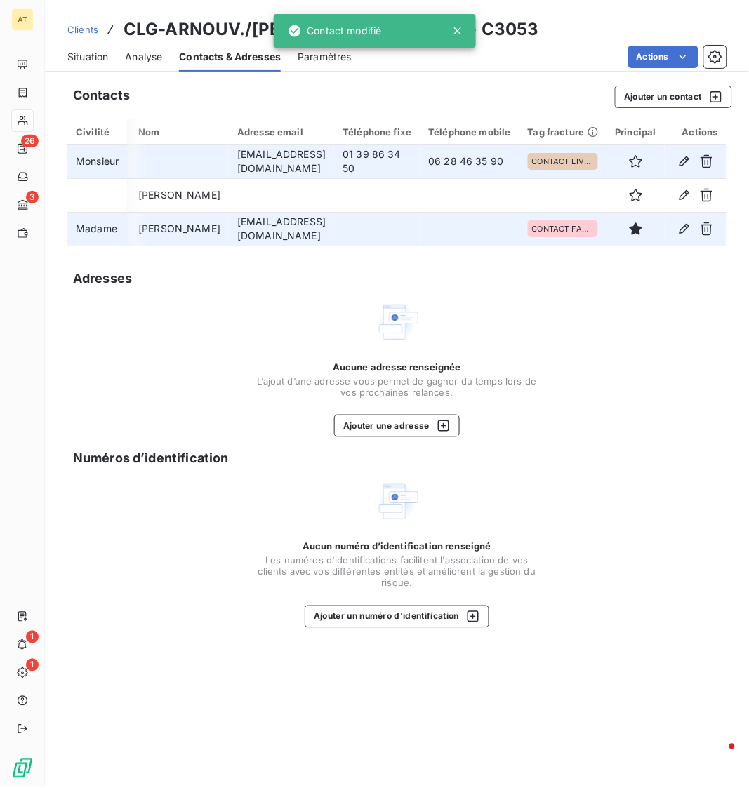
click at [377, 161] on td "01 39 86 34 50" at bounding box center [377, 162] width 86 height 34
copy td "01 39 86 34 50"
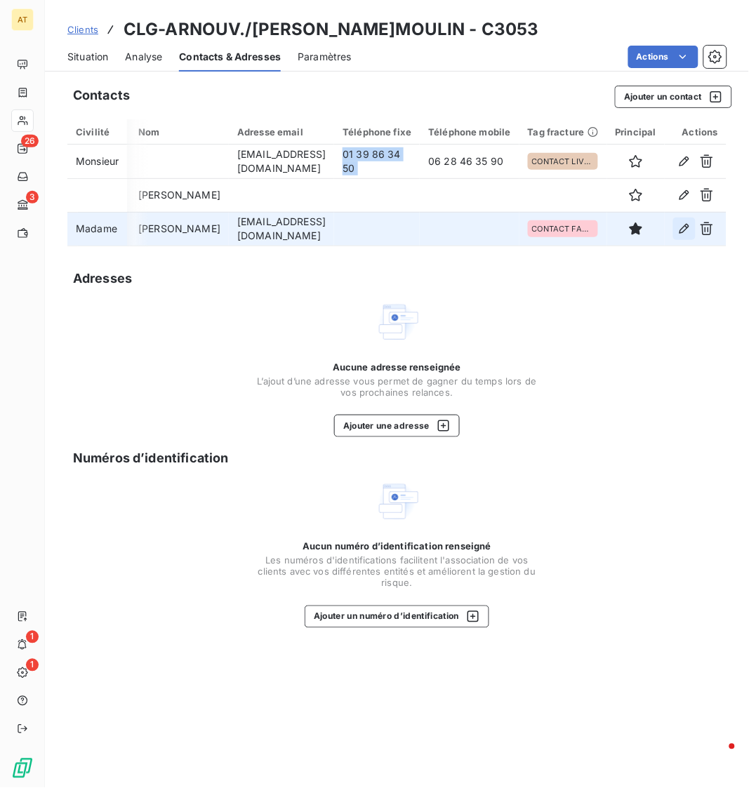
click at [696, 236] on button "button" at bounding box center [684, 229] width 22 height 22
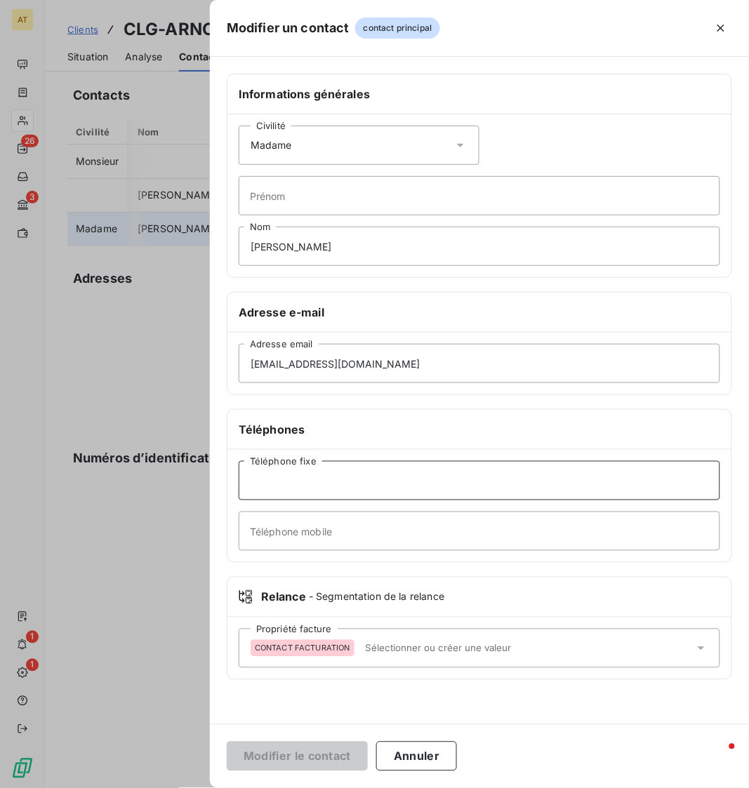
click at [340, 489] on input "Téléphone fixe" at bounding box center [480, 480] width 482 height 39
paste input "01 39 86 34 50"
type input "01 39 86 34 50"
click at [308, 743] on button "Modifier le contact" at bounding box center [297, 756] width 141 height 29
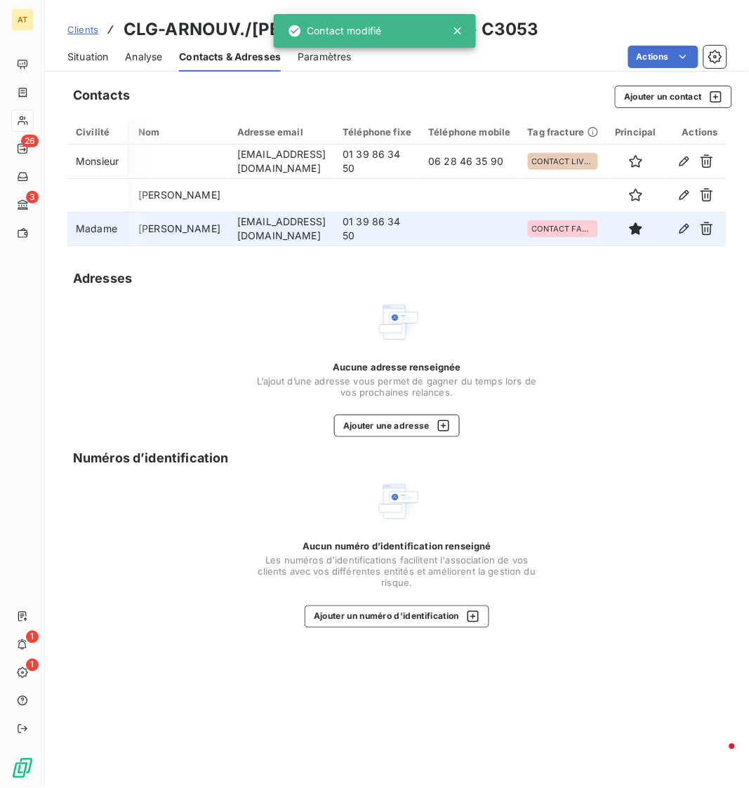
click at [371, 224] on td "01 39 86 34 50" at bounding box center [377, 229] width 86 height 34
copy td "01 39 86 34 50"
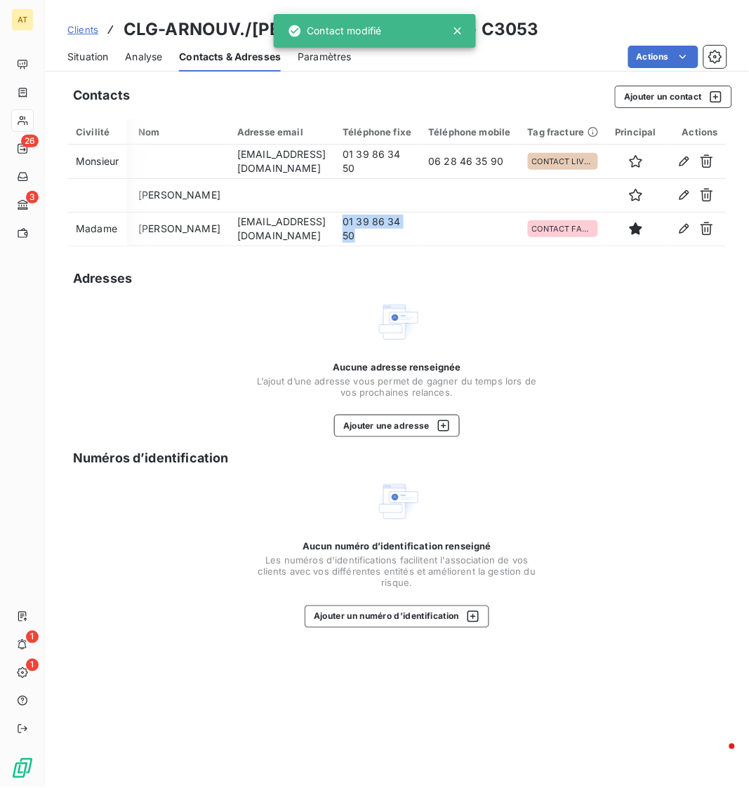
click at [194, 264] on div "Contacts Ajouter un contact Civilité Prénom Nom Adresse email Téléphone fixe Té…" at bounding box center [397, 432] width 704 height 711
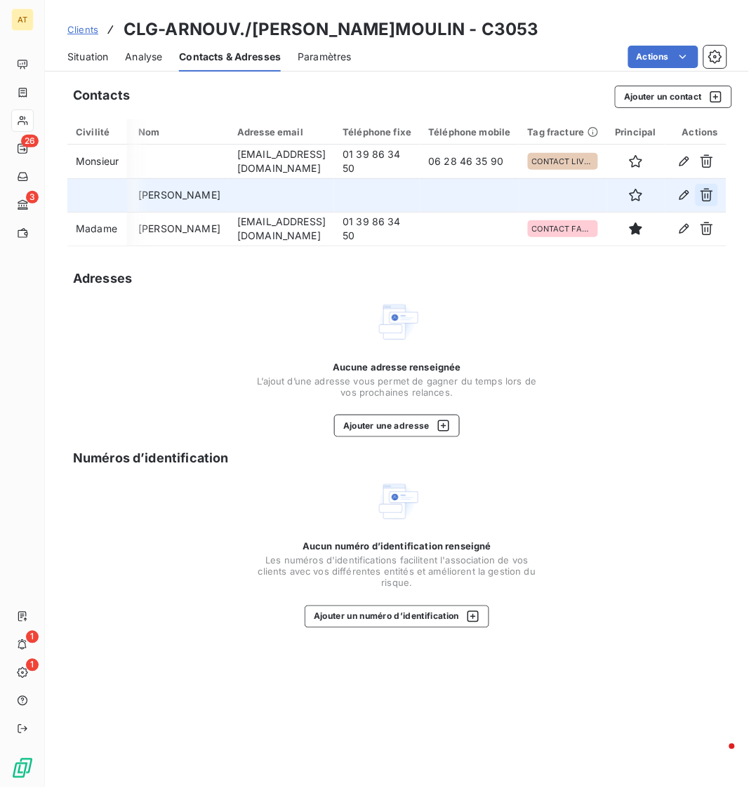
click at [714, 193] on icon "button" at bounding box center [707, 195] width 14 height 14
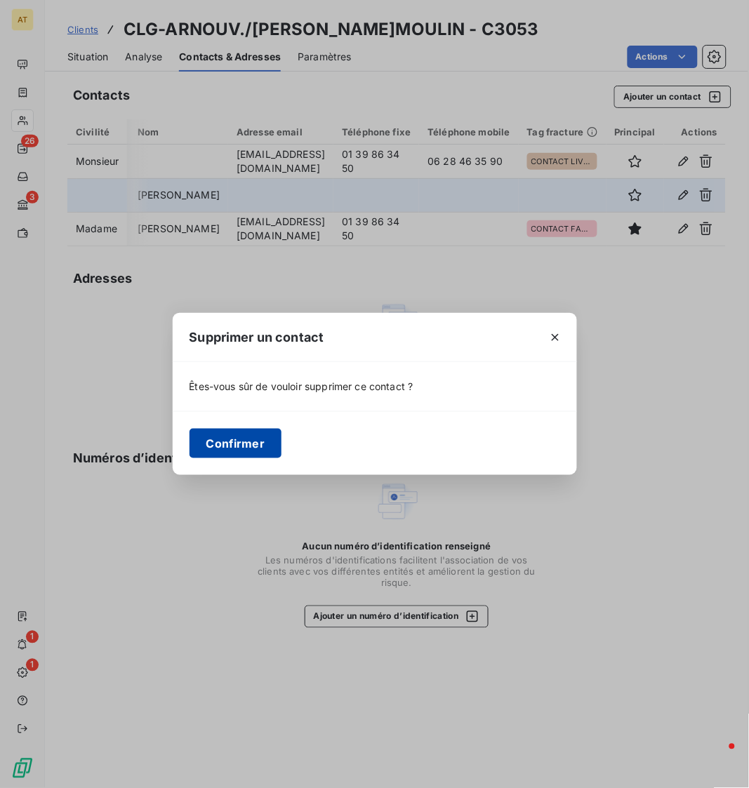
click at [206, 441] on button "Confirmer" at bounding box center [236, 443] width 93 height 29
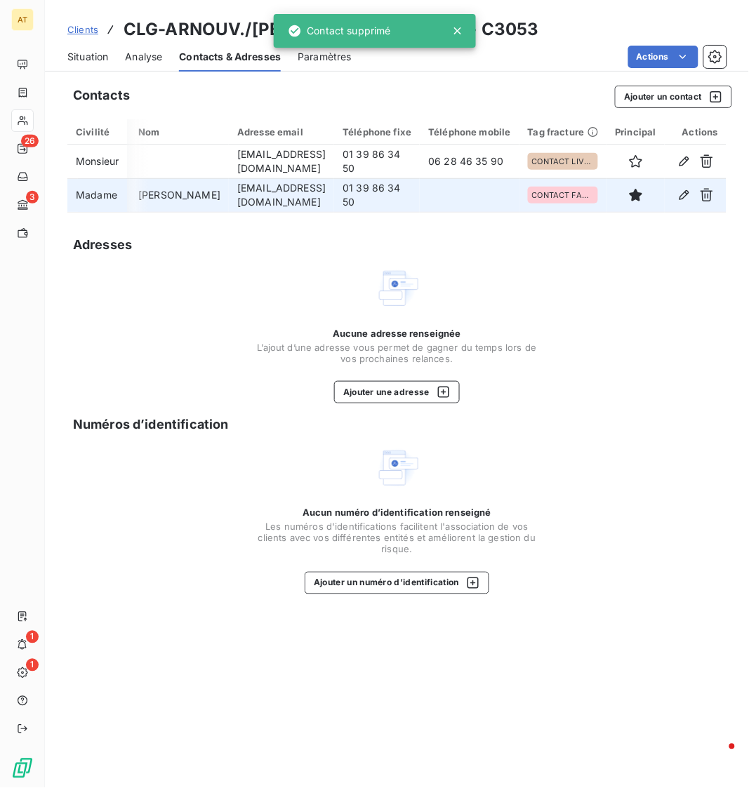
click at [86, 63] on span "Situation" at bounding box center [87, 57] width 41 height 14
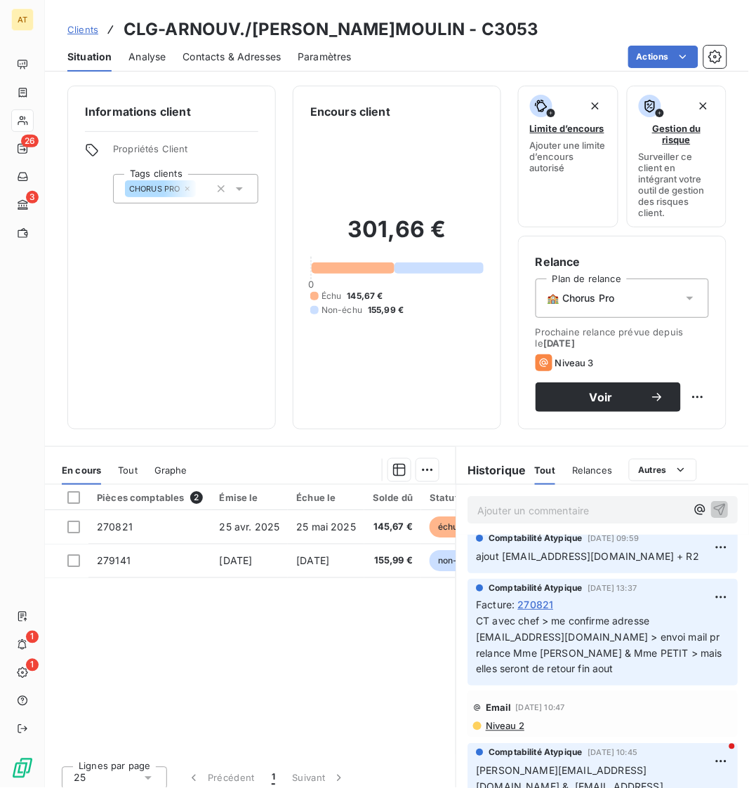
scroll to position [0, 0]
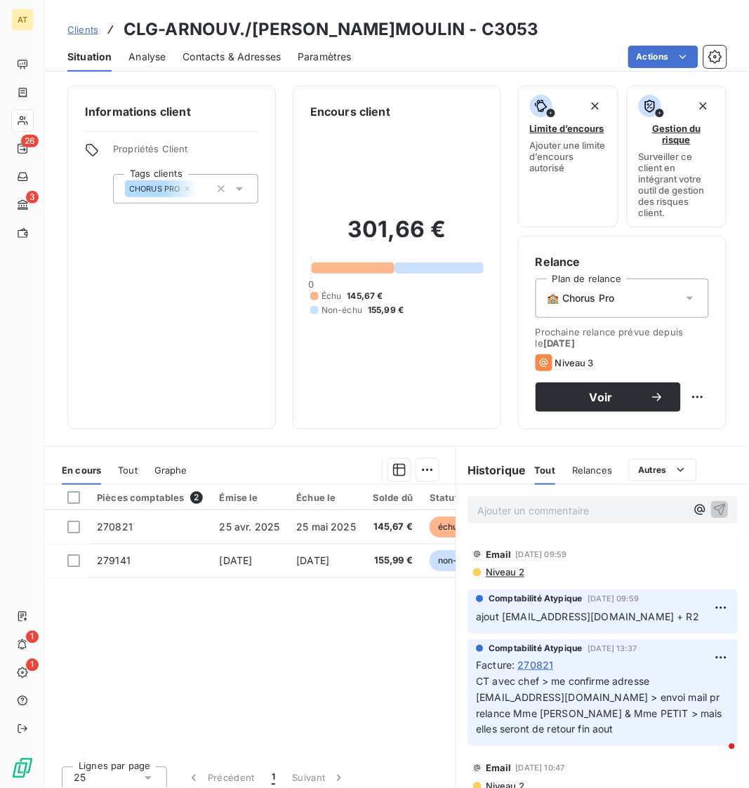
click at [225, 50] on span "Contacts & Adresses" at bounding box center [232, 57] width 98 height 14
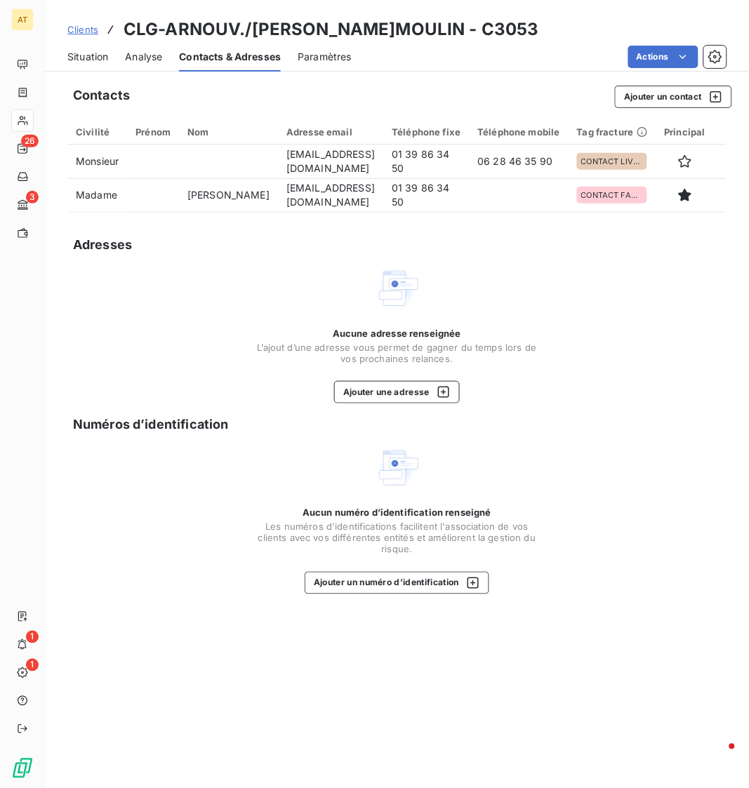
click at [78, 46] on div "Situation" at bounding box center [87, 56] width 41 height 29
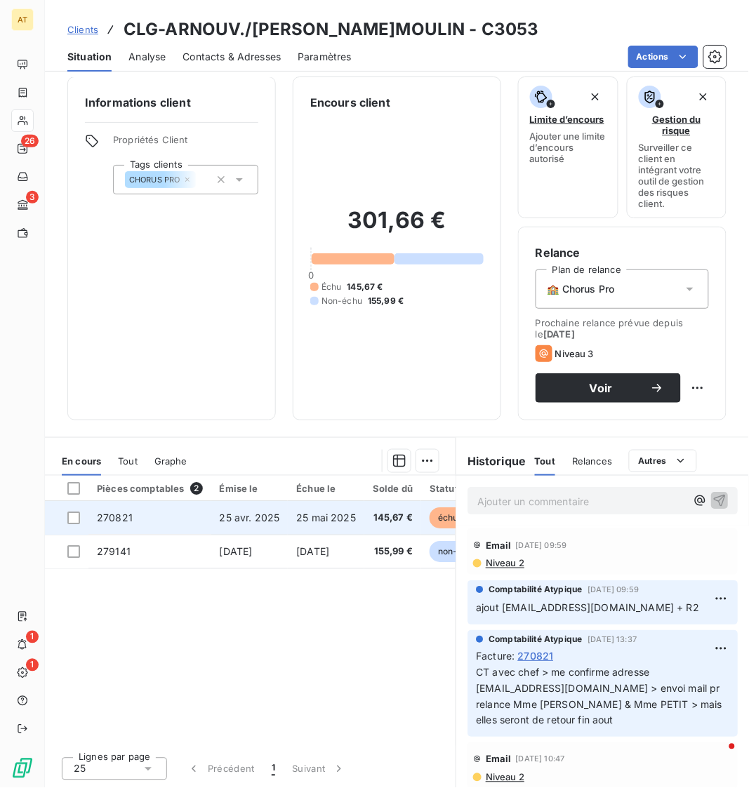
click at [113, 508] on td "270821" at bounding box center [149, 518] width 123 height 34
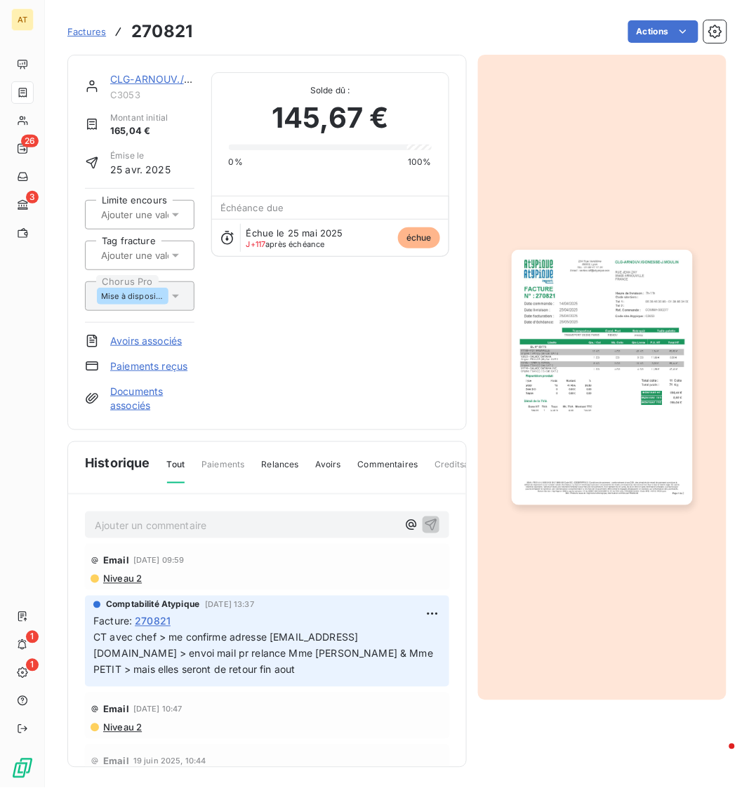
click at [170, 30] on h3 "270821" at bounding box center [161, 31] width 61 height 25
copy h3 "270821"
click at [133, 583] on span "Niveau 2" at bounding box center [122, 579] width 40 height 11
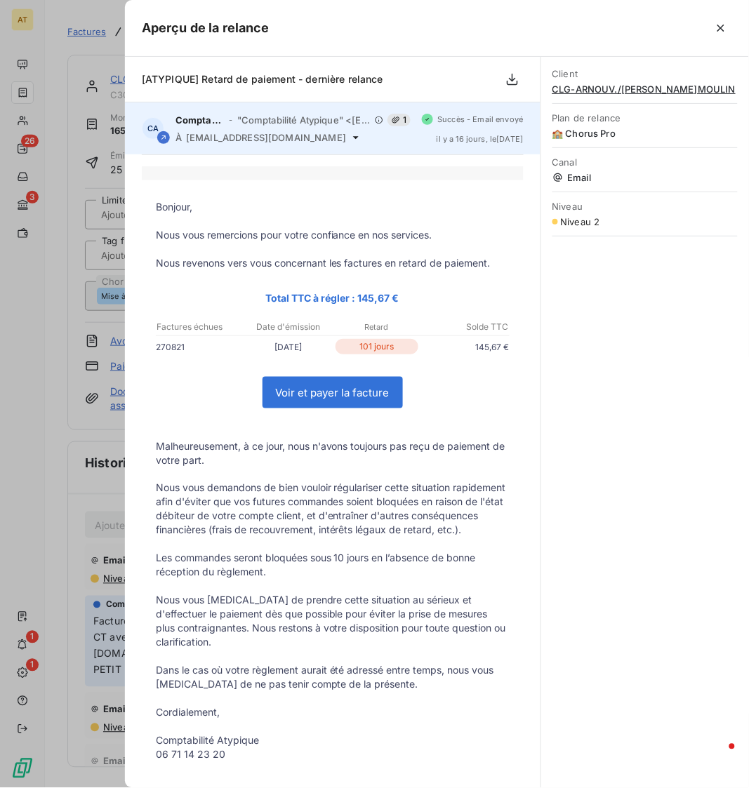
click at [227, 138] on span "[EMAIL_ADDRESS][DOMAIN_NAME]" at bounding box center [266, 137] width 160 height 11
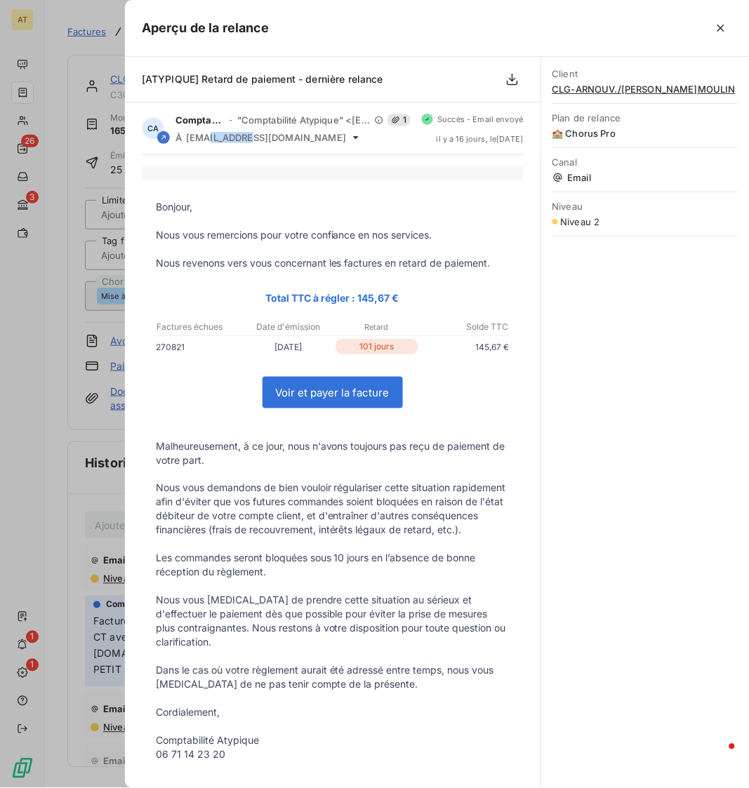
click at [240, 156] on div "Bonjour, Nous vous remercions pour votre confiance en nos services. Nous reveno…" at bounding box center [333, 520] width 416 height 730
click at [594, 91] on span "CLG-ARNOUV./[PERSON_NAME]MOULIN" at bounding box center [645, 89] width 185 height 11
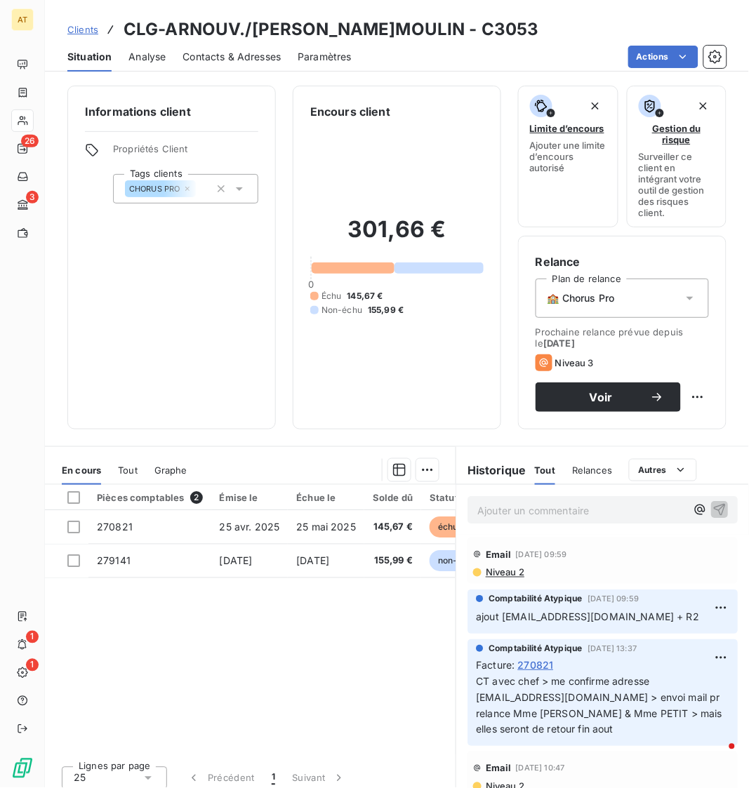
click at [209, 58] on span "Contacts & Adresses" at bounding box center [232, 57] width 98 height 14
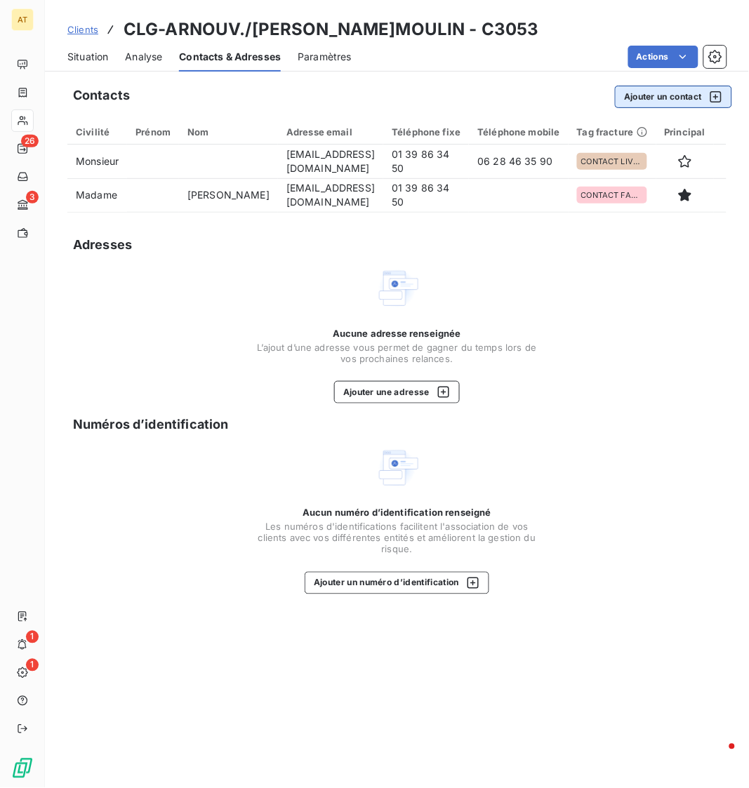
click at [649, 94] on button "Ajouter un contact" at bounding box center [673, 97] width 117 height 22
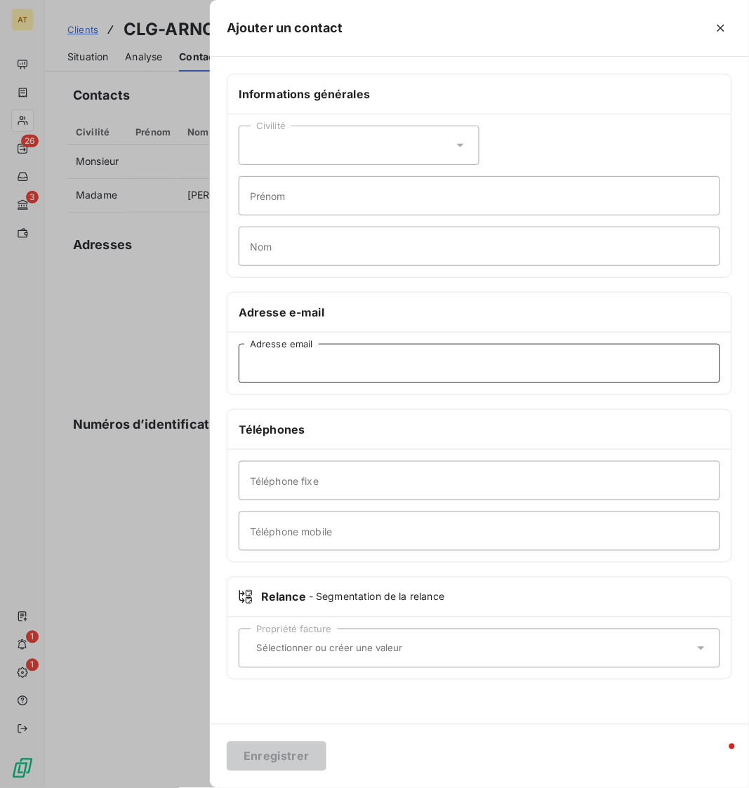
click at [336, 369] on input "Adresse email" at bounding box center [480, 363] width 482 height 39
type input "[EMAIL_ADDRESS][DOMAIN_NAME]"
click at [272, 751] on button "Enregistrer" at bounding box center [277, 756] width 100 height 29
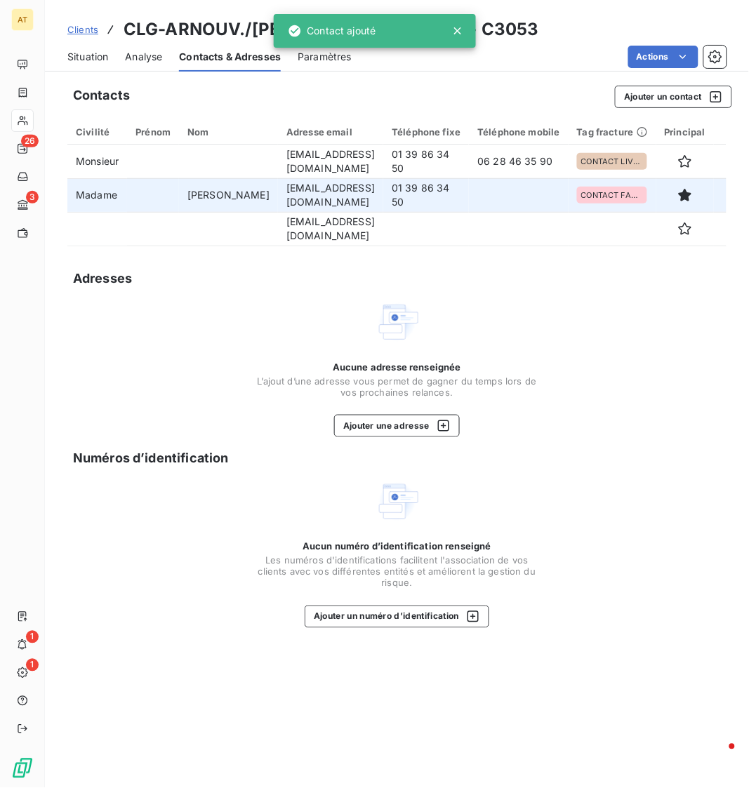
click at [412, 193] on td "01 39 86 34 50" at bounding box center [426, 195] width 86 height 34
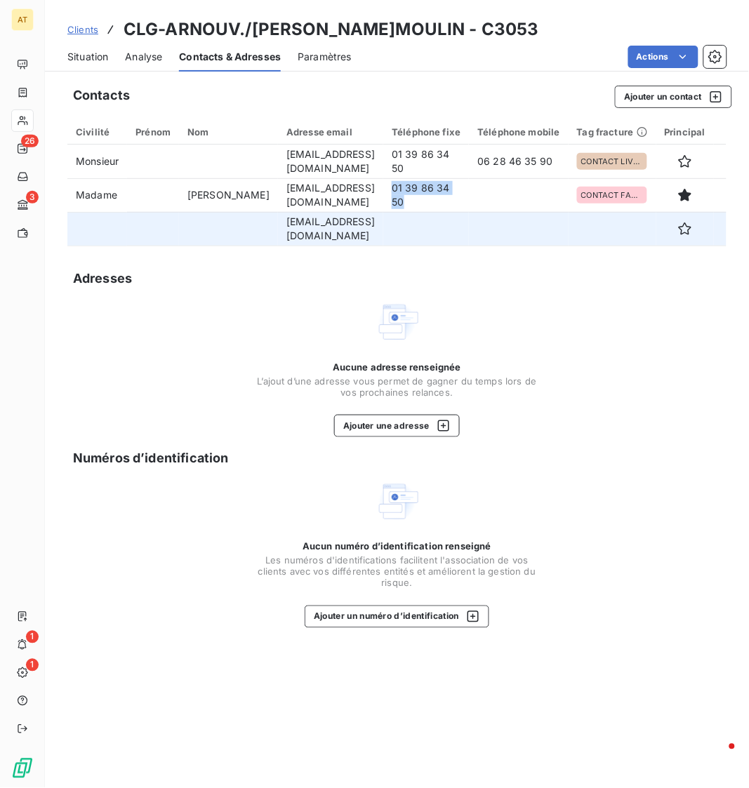
copy td "01 39 86 34 50"
click at [469, 230] on td at bounding box center [426, 229] width 86 height 34
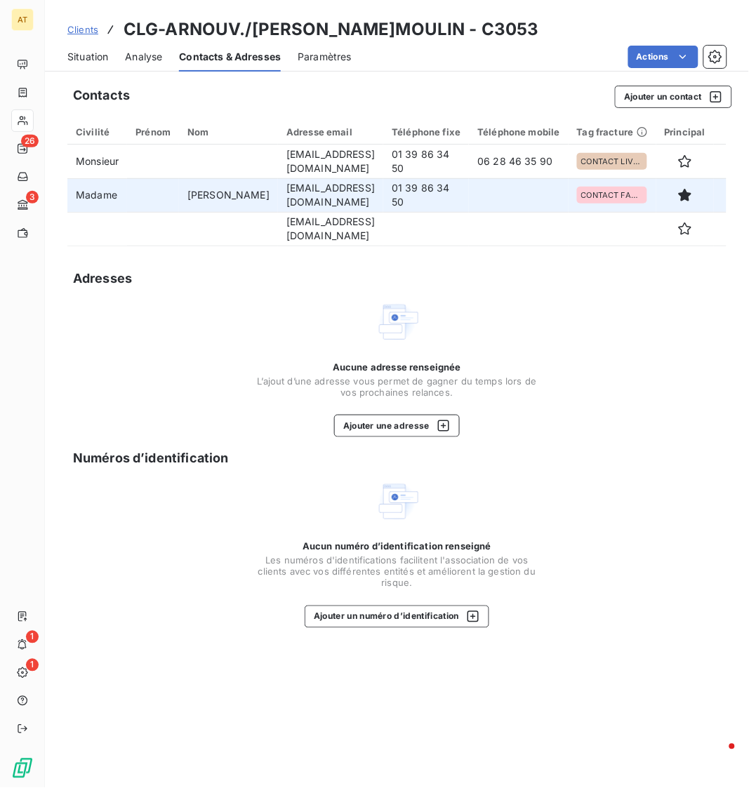
click at [445, 193] on td "01 39 86 34 50" at bounding box center [426, 195] width 86 height 34
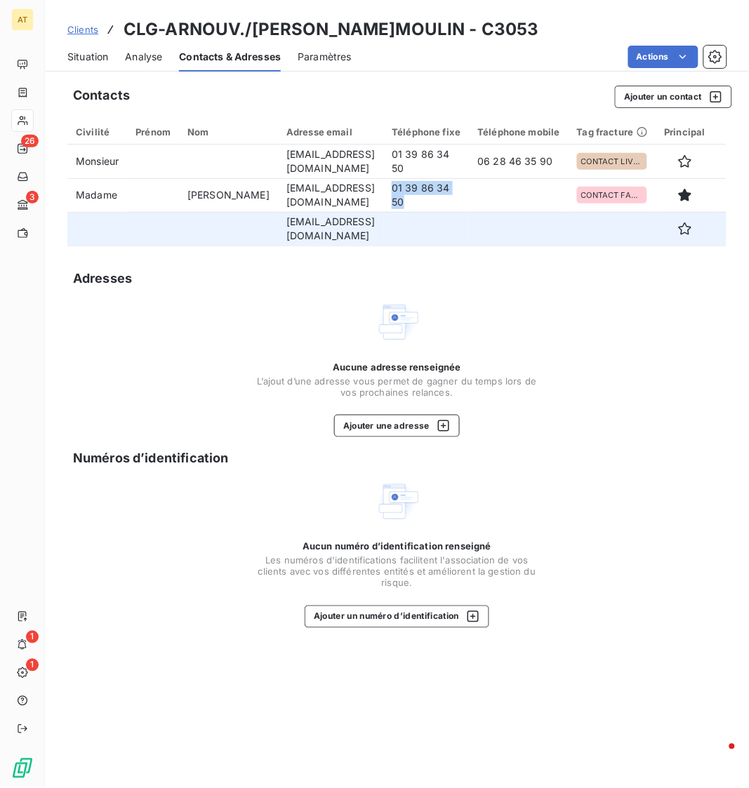
copy td "01 39 86 34 50"
click at [568, 235] on td at bounding box center [518, 229] width 99 height 34
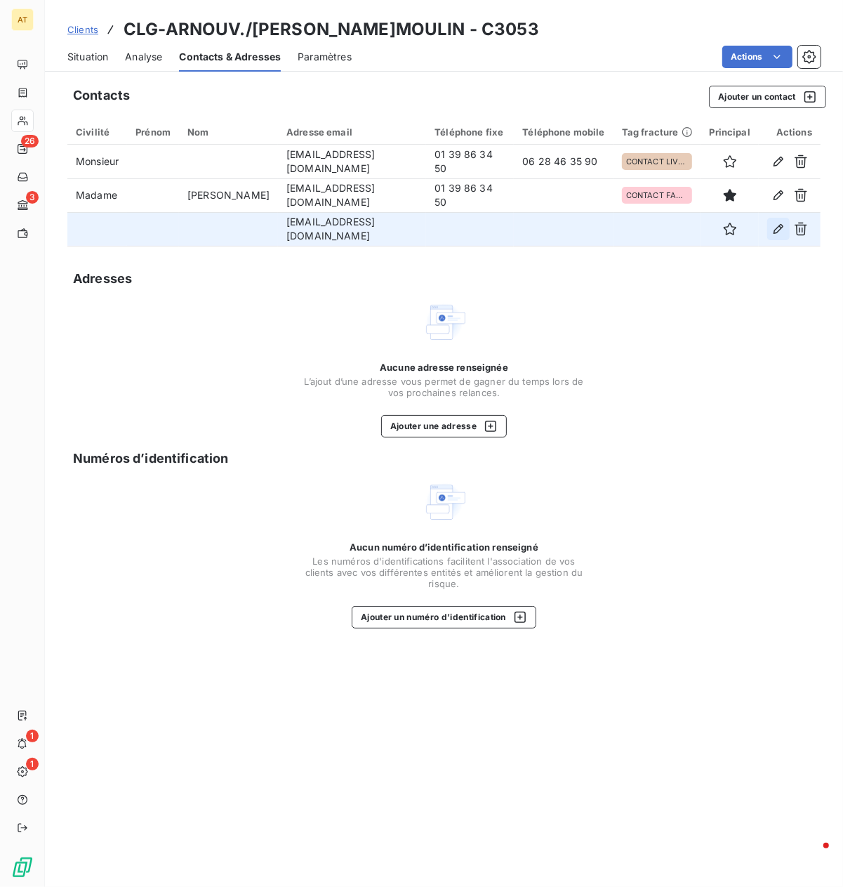
click at [748, 232] on icon "button" at bounding box center [779, 229] width 14 height 14
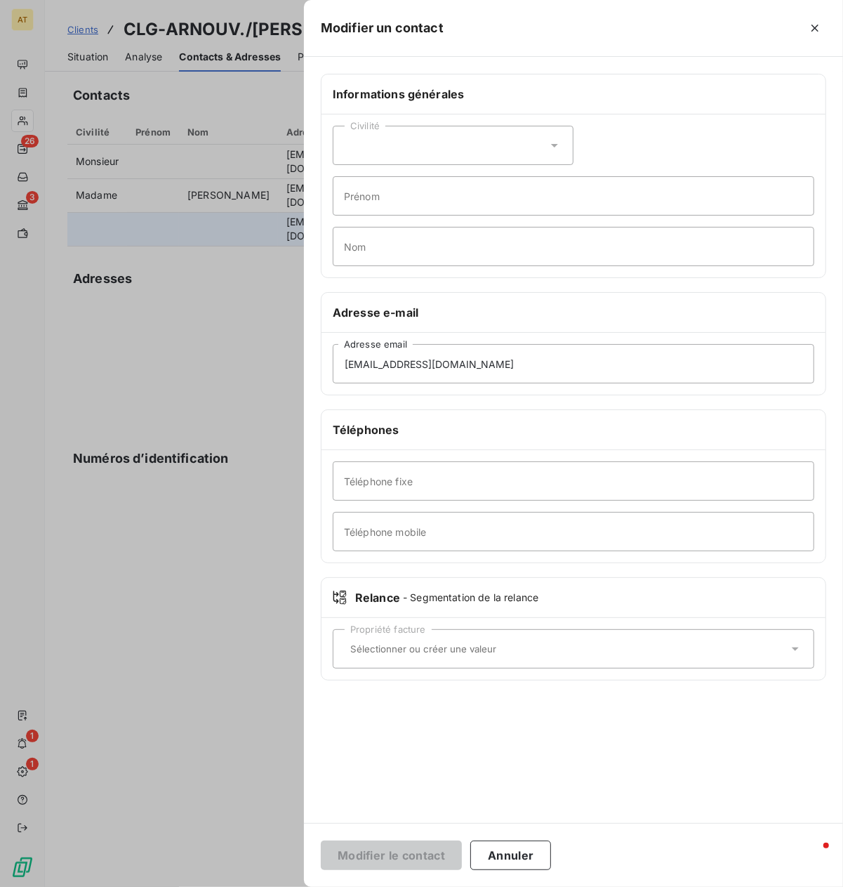
click at [415, 159] on div "Civilité" at bounding box center [453, 145] width 241 height 39
click at [430, 169] on li "Madame" at bounding box center [453, 180] width 241 height 25
click at [430, 169] on div "Civilité Madame Prénom Nom" at bounding box center [574, 195] width 504 height 163
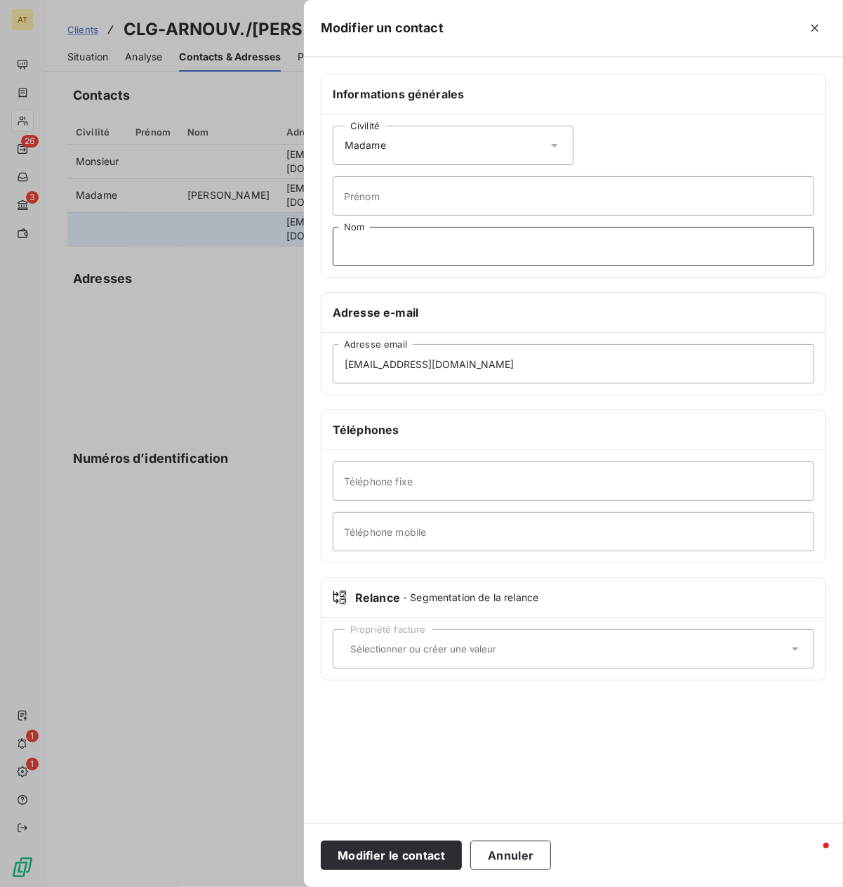
click at [383, 263] on input "Nom" at bounding box center [574, 246] width 482 height 39
type input "[PERSON_NAME]"
click at [383, 662] on div "Propriété facture" at bounding box center [574, 648] width 482 height 39
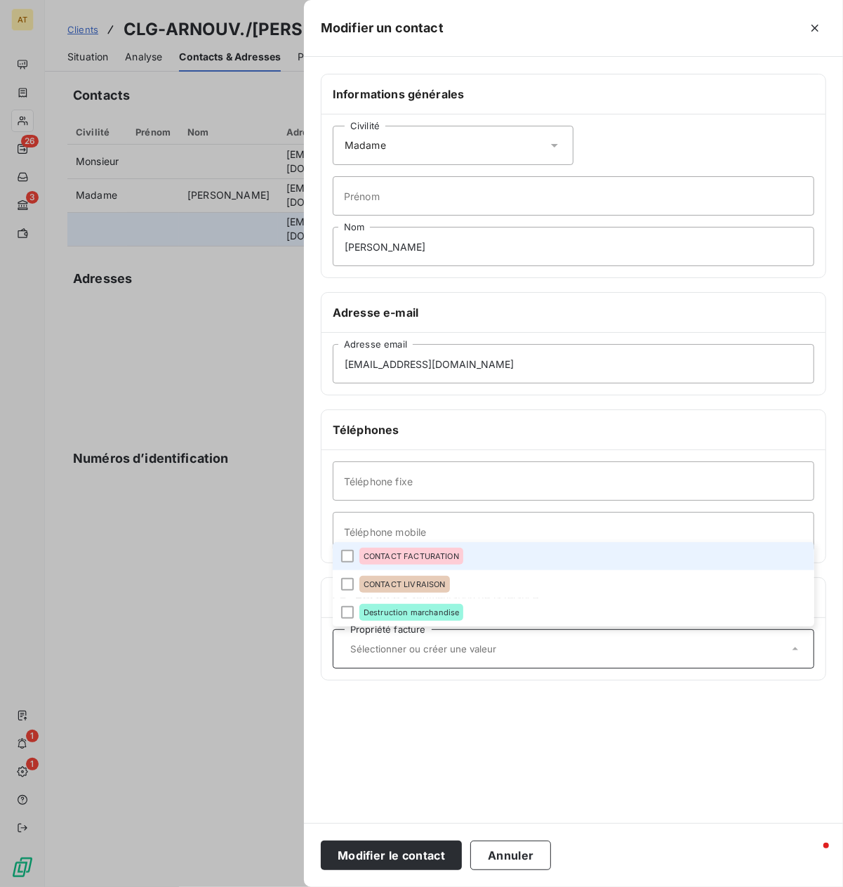
click at [428, 560] on span "CONTACT FACTURATION" at bounding box center [411, 556] width 95 height 8
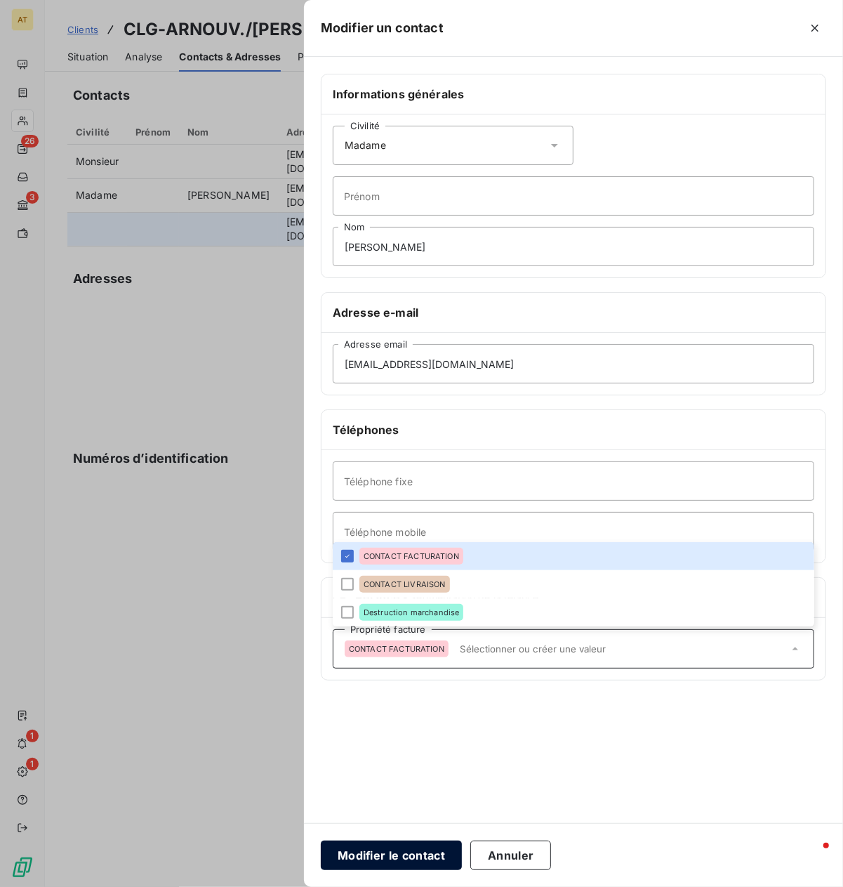
click at [436, 788] on button "Modifier le contact" at bounding box center [391, 854] width 141 height 29
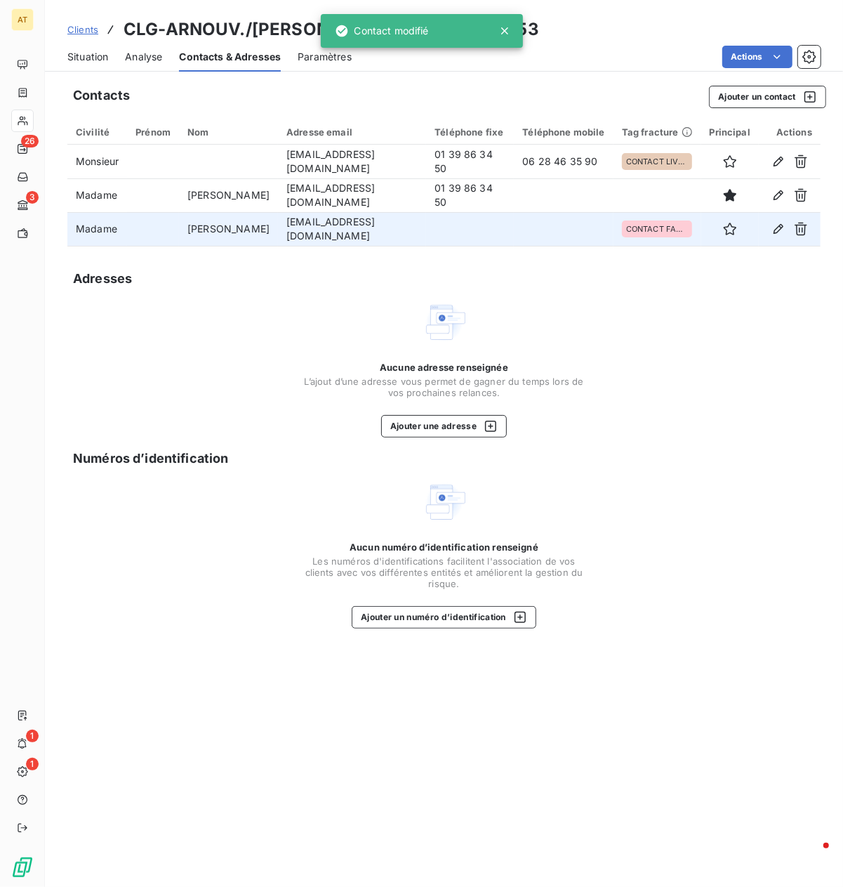
click at [312, 342] on div "Aucune adresse renseignée L’ajout d’une adresse vous permet de gagner du temps …" at bounding box center [444, 369] width 281 height 138
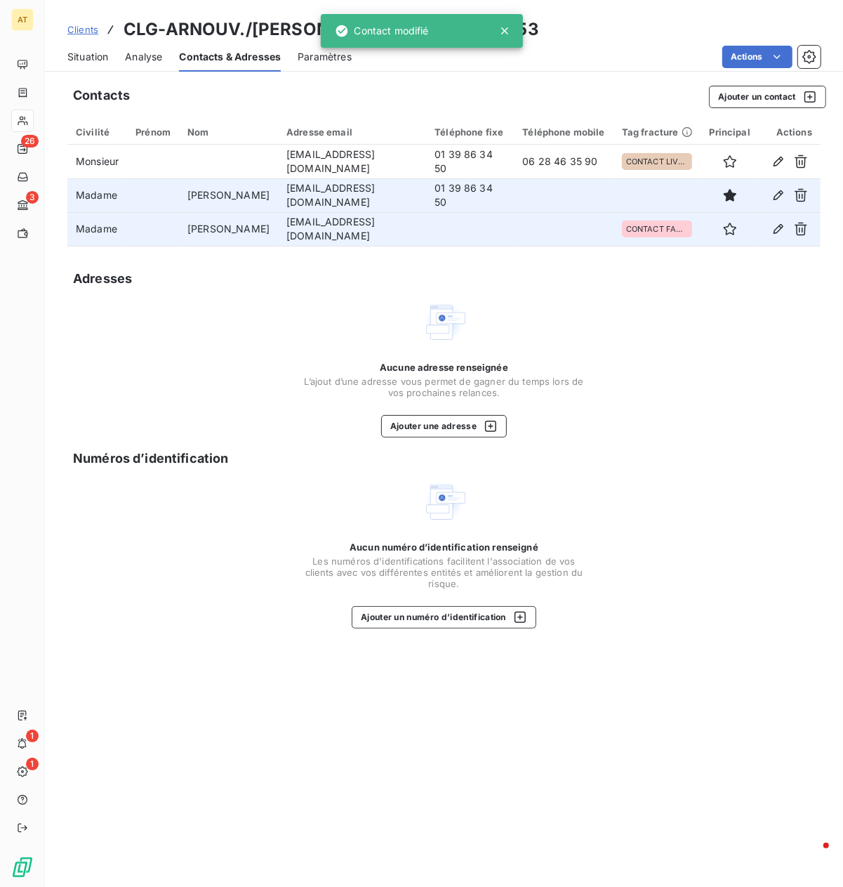
click at [435, 199] on td "01 39 86 34 50" at bounding box center [470, 195] width 88 height 34
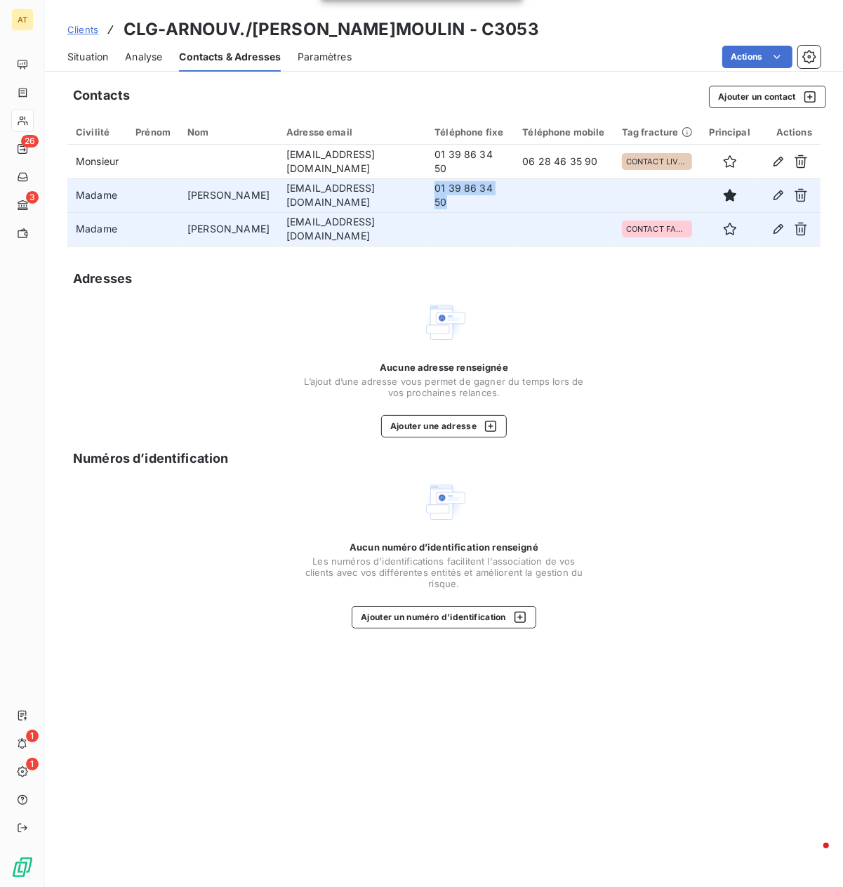
copy td "01 39 86 34 50"
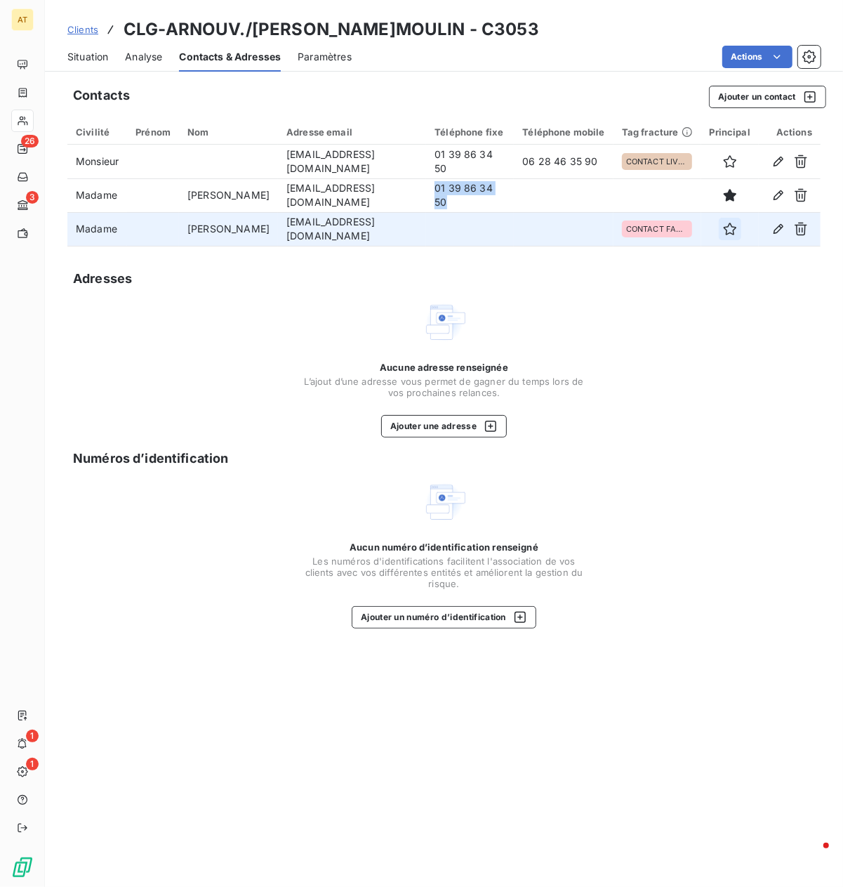
click at [728, 231] on icon "button" at bounding box center [730, 229] width 14 height 14
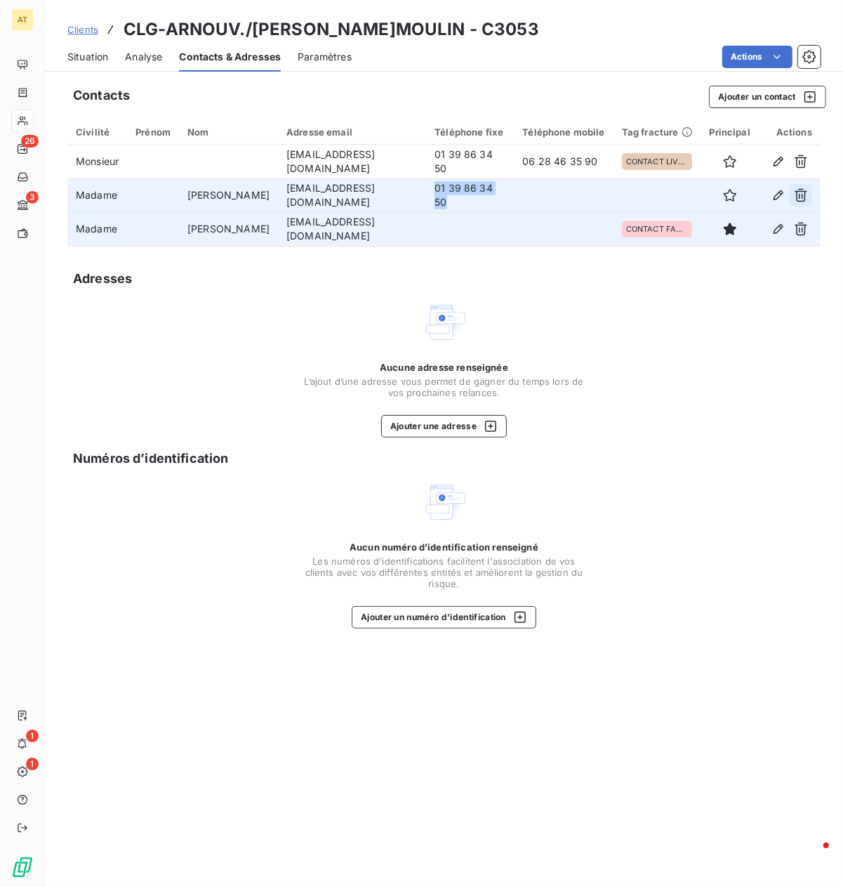
click at [748, 198] on icon "button" at bounding box center [801, 195] width 14 height 14
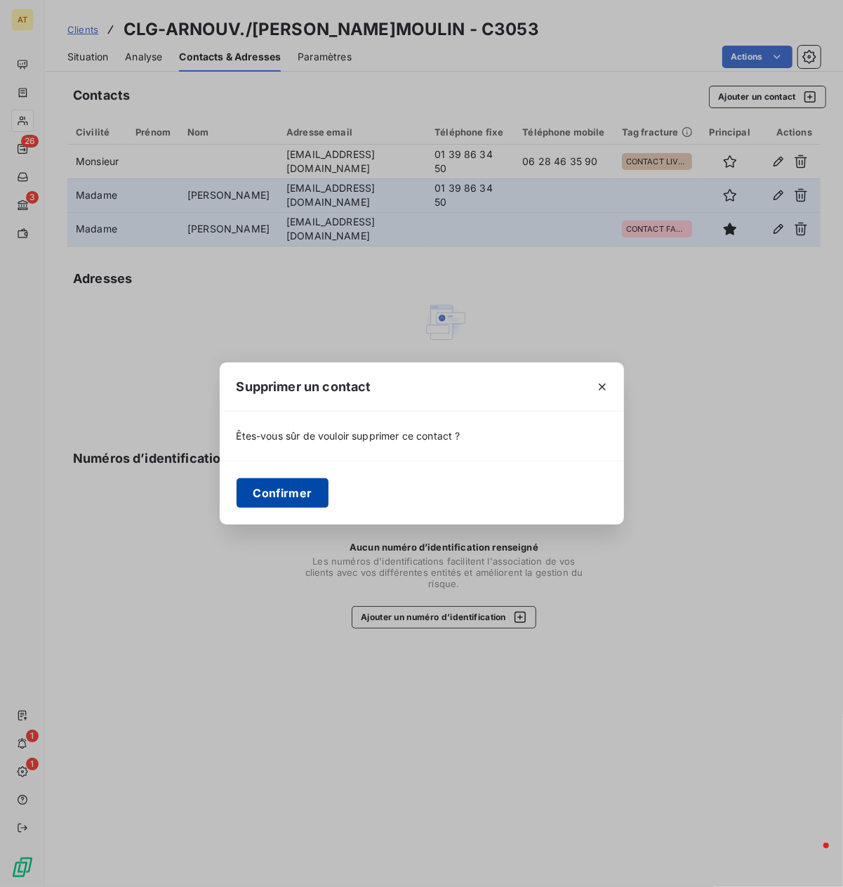
click at [293, 496] on button "Confirmer" at bounding box center [283, 492] width 93 height 29
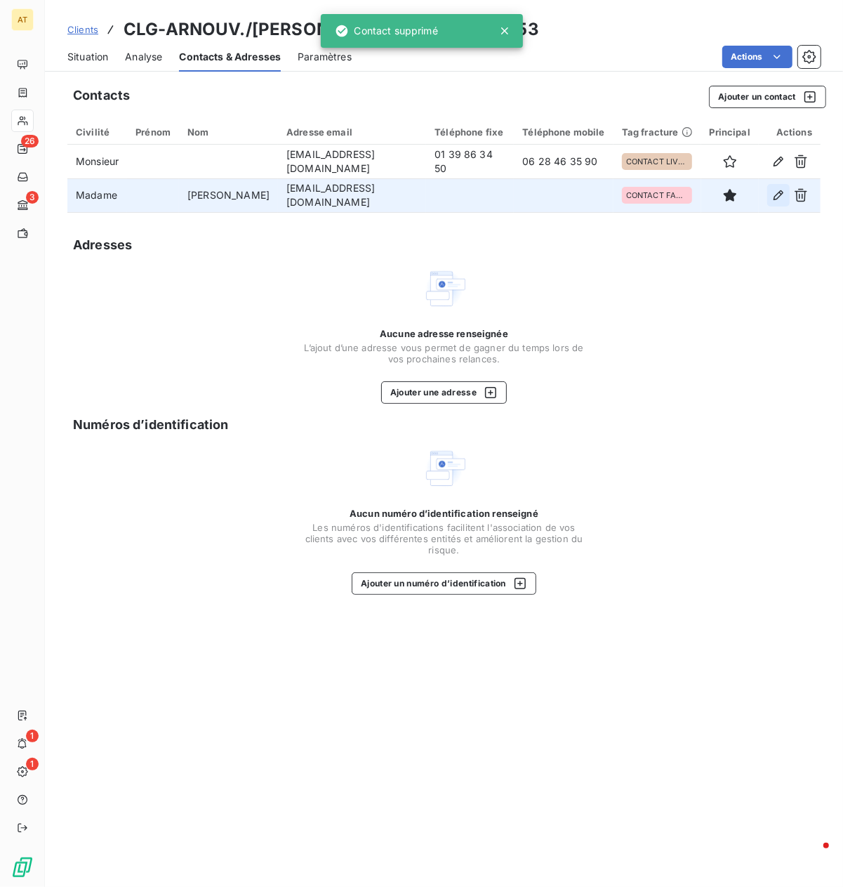
click at [748, 195] on icon "button" at bounding box center [779, 195] width 14 height 14
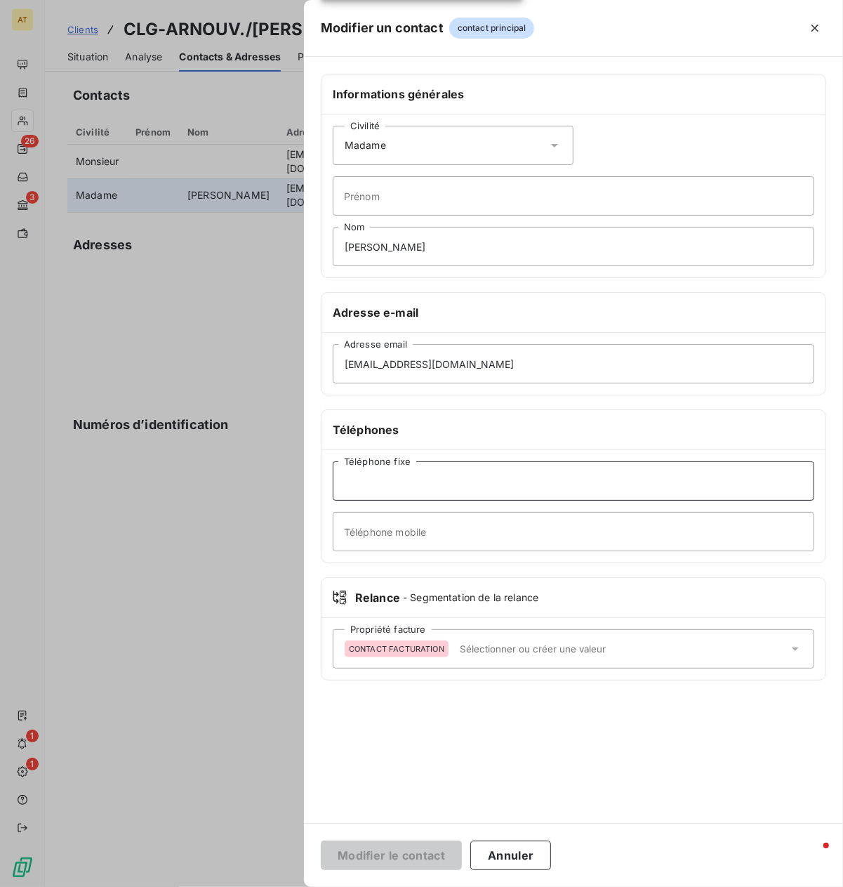
click at [437, 488] on input "Téléphone fixe" at bounding box center [574, 480] width 482 height 39
paste input "01 39 86 34 50"
type input "01 39 86 34 50"
click at [389, 788] on button "Modifier le contact" at bounding box center [391, 854] width 141 height 29
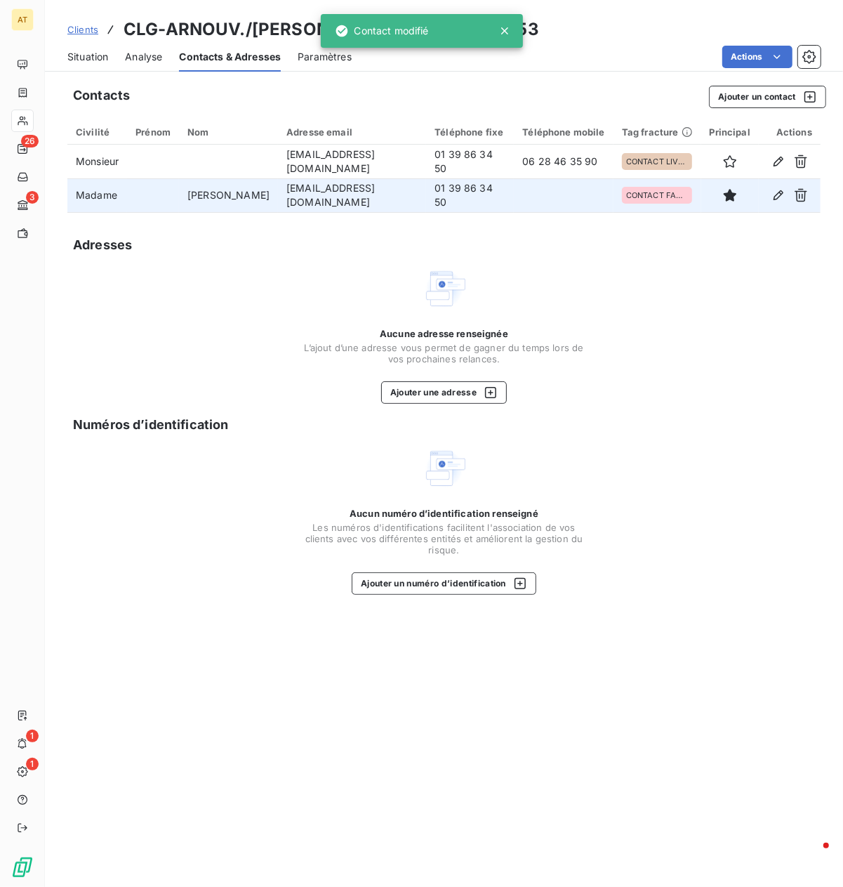
click at [100, 69] on div "Situation" at bounding box center [87, 56] width 41 height 29
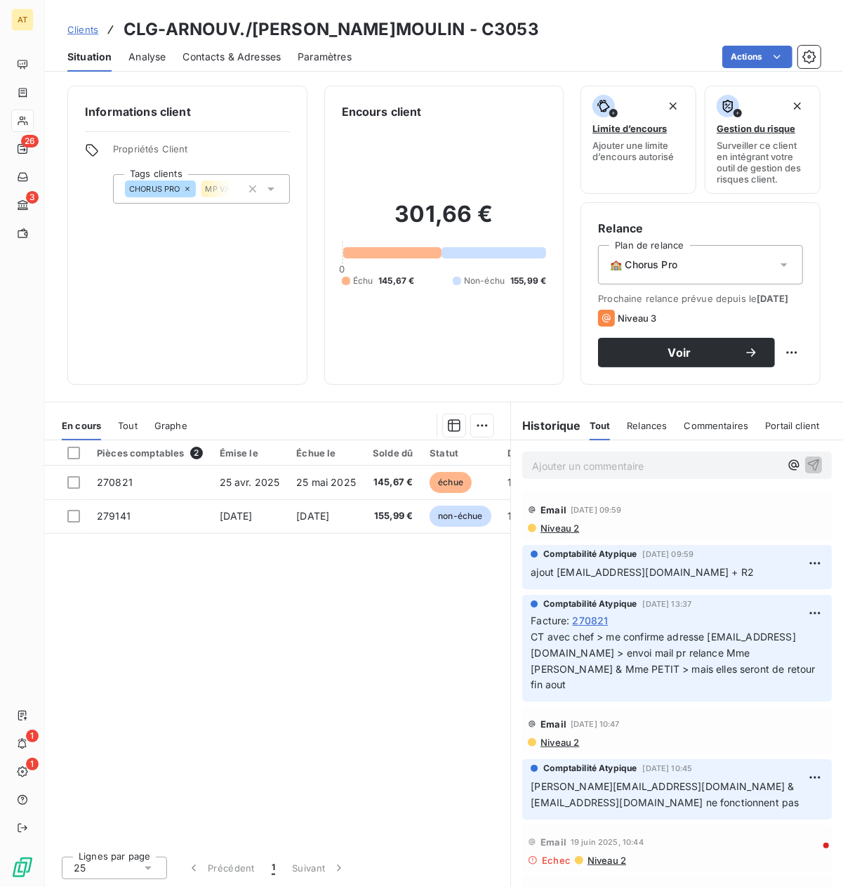
click at [202, 65] on div "Contacts & Adresses" at bounding box center [232, 56] width 98 height 29
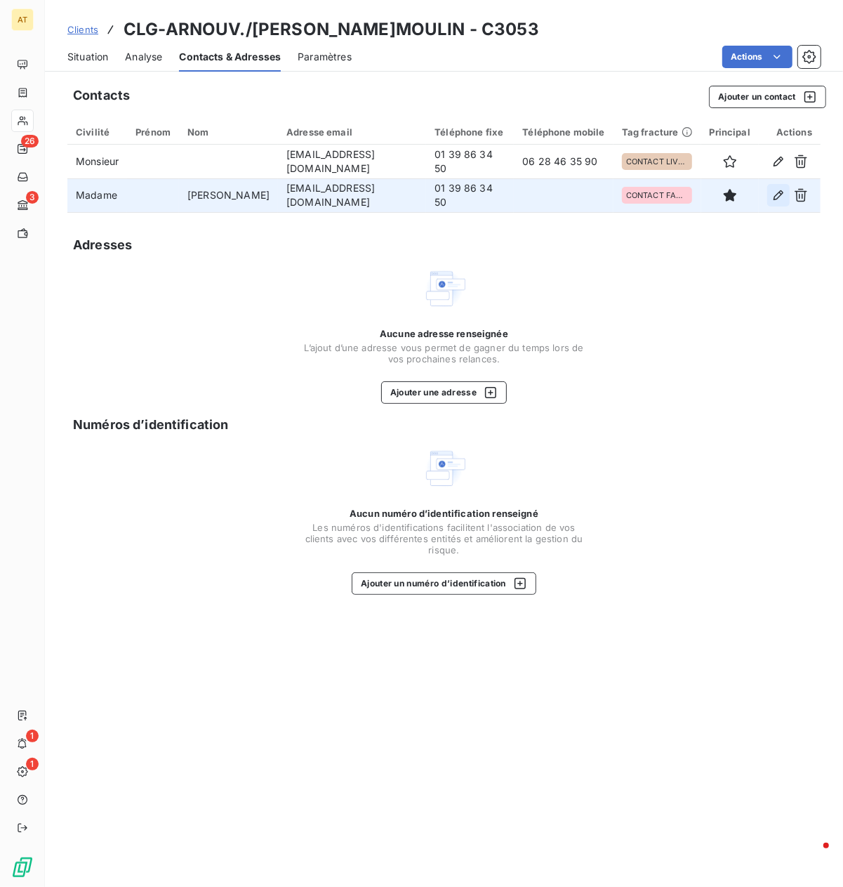
click at [748, 198] on icon "button" at bounding box center [779, 195] width 10 height 10
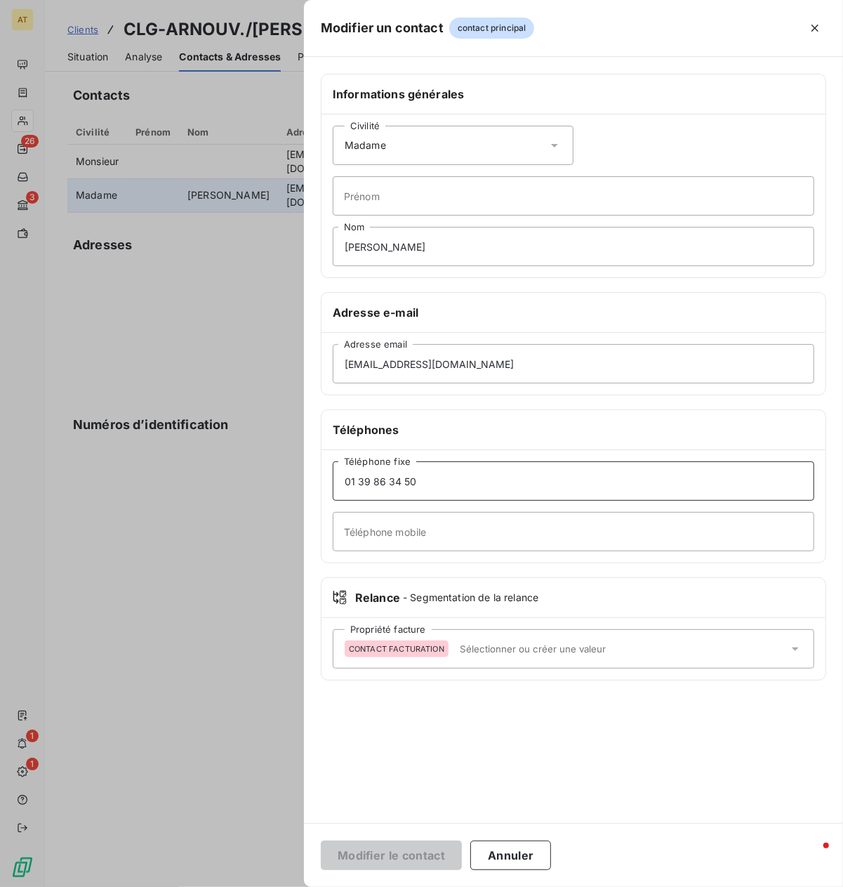
click at [481, 481] on input "01 39 86 34 50" at bounding box center [574, 480] width 482 height 39
click at [410, 548] on input "Téléphone mobile" at bounding box center [574, 531] width 482 height 39
click at [417, 788] on div "Informations générales Civilité Madame Prénom [PERSON_NAME] Adresse e-mail [EMA…" at bounding box center [573, 440] width 539 height 766
click at [490, 788] on button "Annuler" at bounding box center [510, 854] width 81 height 29
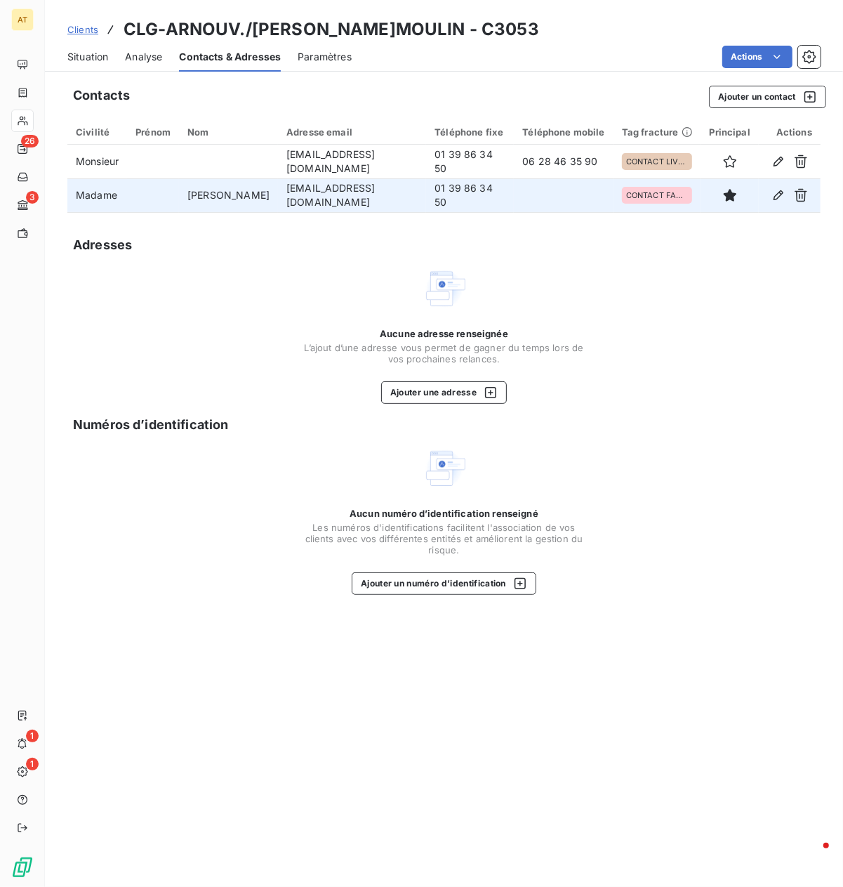
click at [308, 192] on td "[EMAIL_ADDRESS][DOMAIN_NAME]" at bounding box center [352, 195] width 148 height 34
copy td "[EMAIL_ADDRESS][DOMAIN_NAME]"
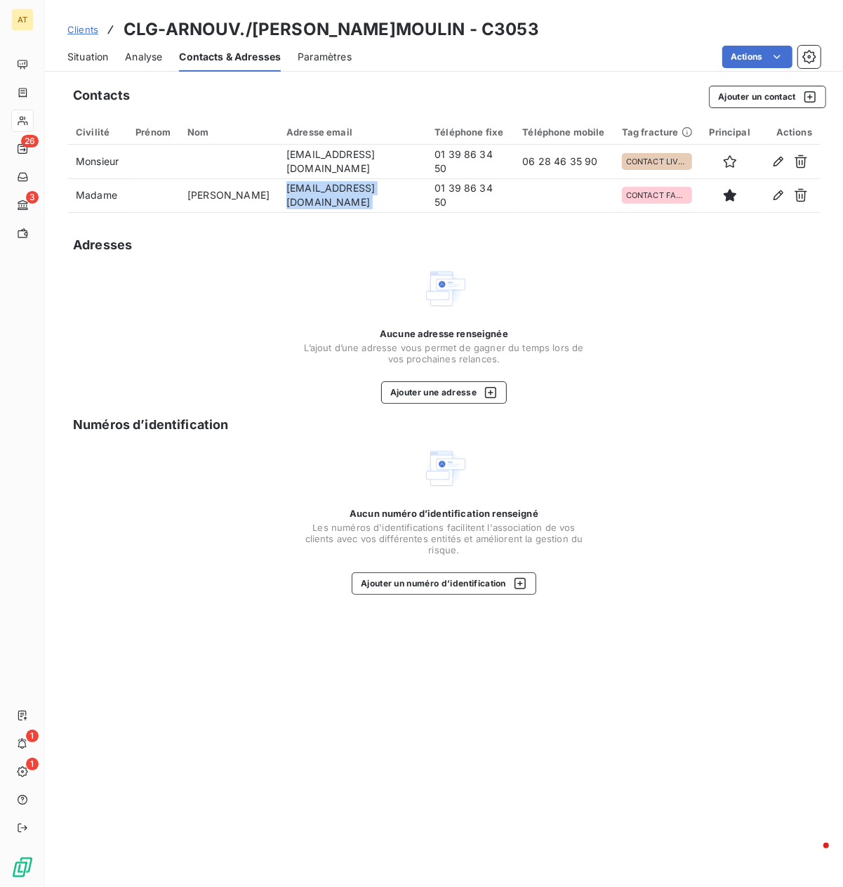
click at [89, 63] on span "Situation" at bounding box center [87, 57] width 41 height 14
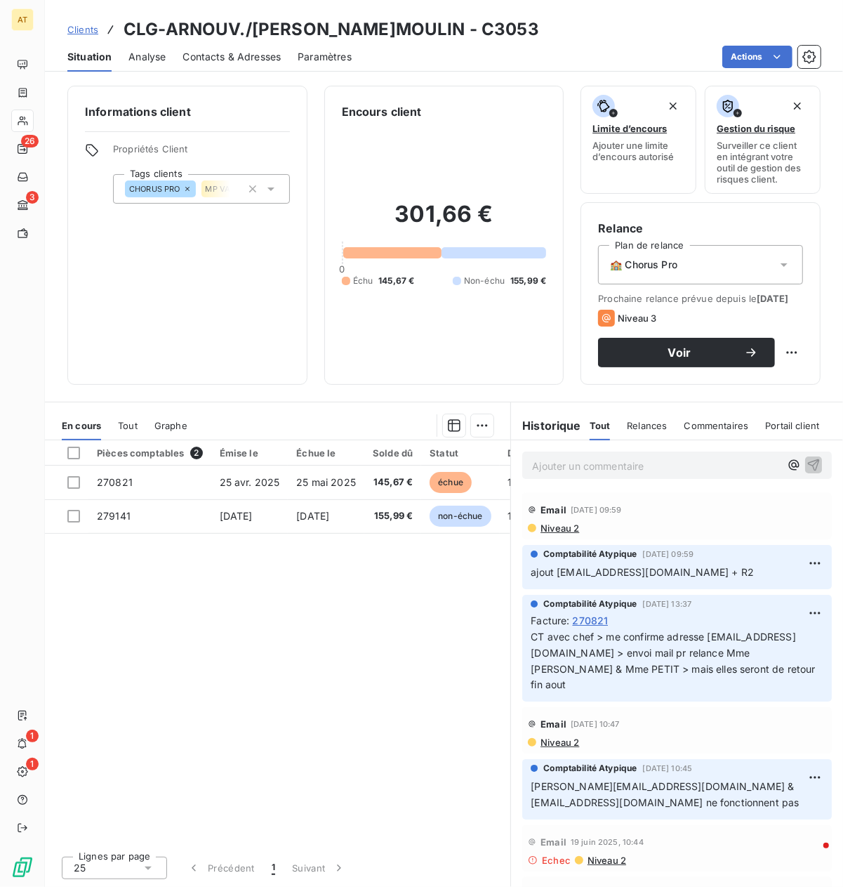
click at [225, 680] on div "Pièces comptables 2 Émise le Échue le Solde dû Statut Délai Retard Tag fracture…" at bounding box center [278, 642] width 466 height 404
click at [136, 431] on span "Tout" at bounding box center [128, 425] width 20 height 11
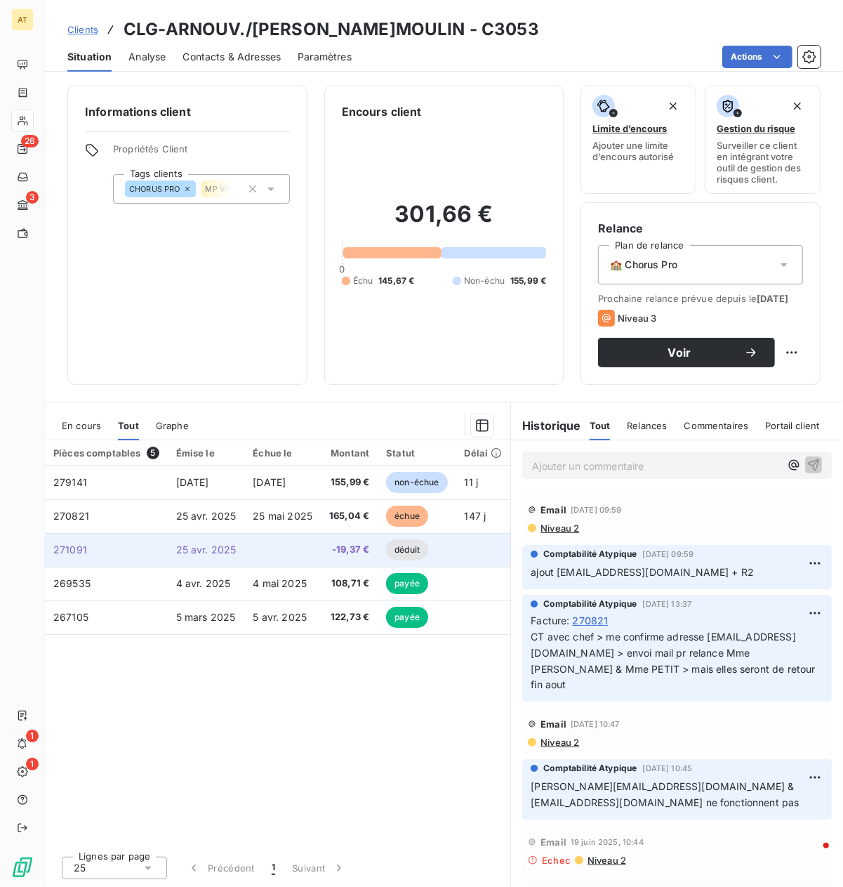
click at [70, 555] on span "271091" at bounding box center [70, 549] width 34 height 12
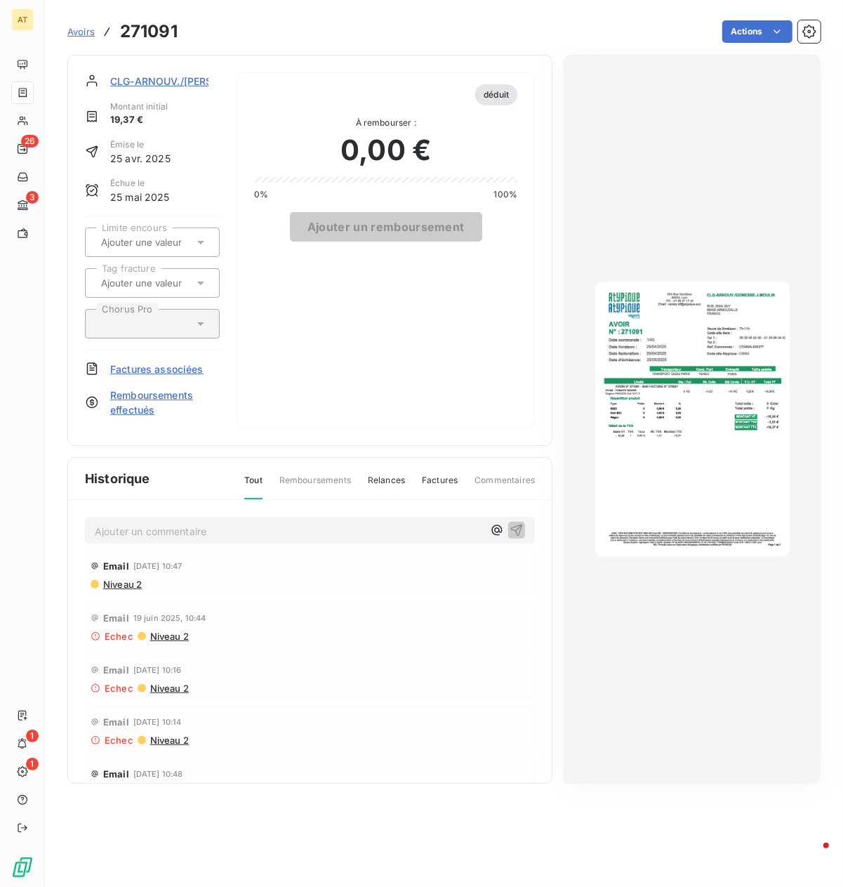
click at [157, 37] on h3 "271091" at bounding box center [149, 31] width 58 height 25
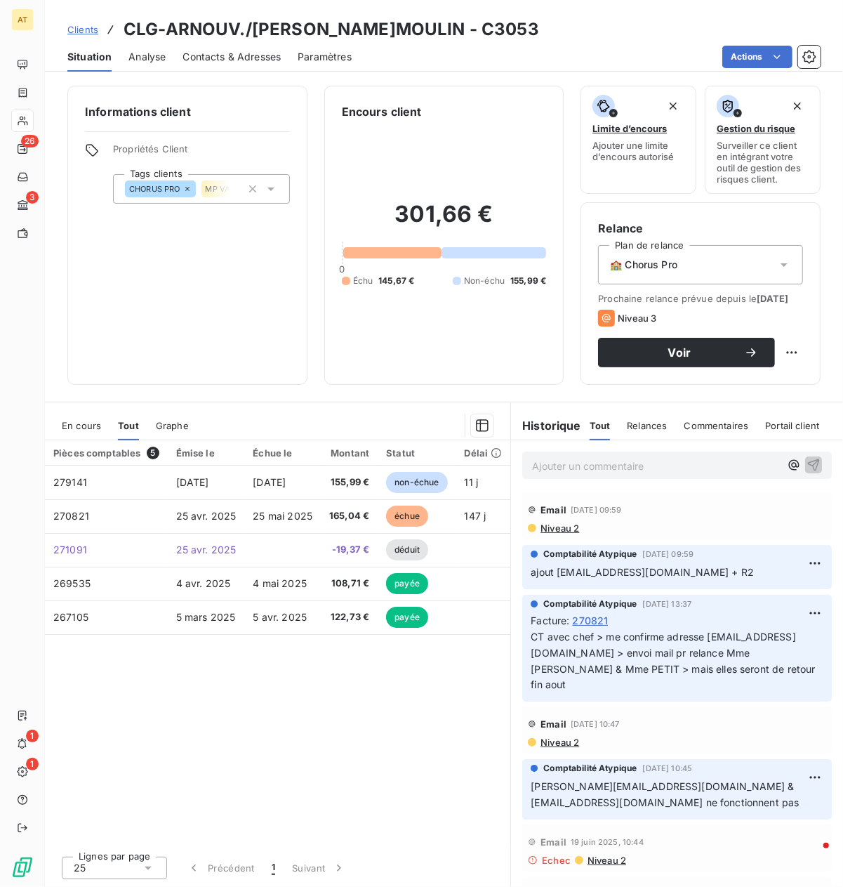
click at [232, 62] on span "Contacts & Adresses" at bounding box center [232, 57] width 98 height 14
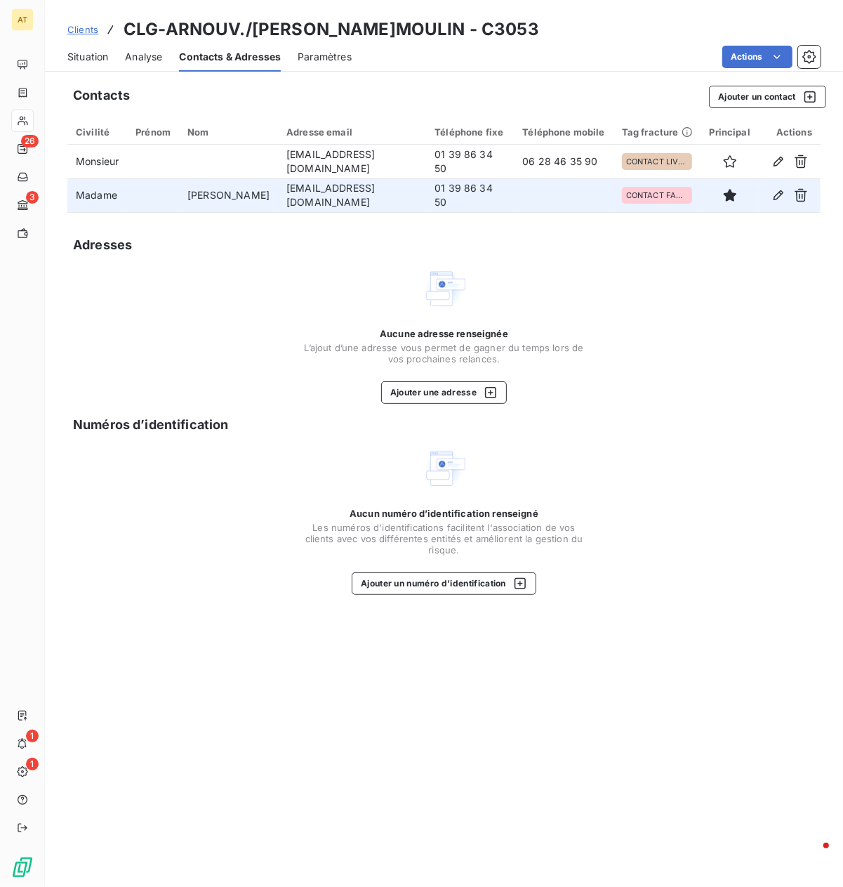
click at [348, 204] on td "[EMAIL_ADDRESS][DOMAIN_NAME]" at bounding box center [352, 195] width 148 height 34
click at [278, 189] on td "[EMAIL_ADDRESS][DOMAIN_NAME]" at bounding box center [352, 195] width 148 height 34
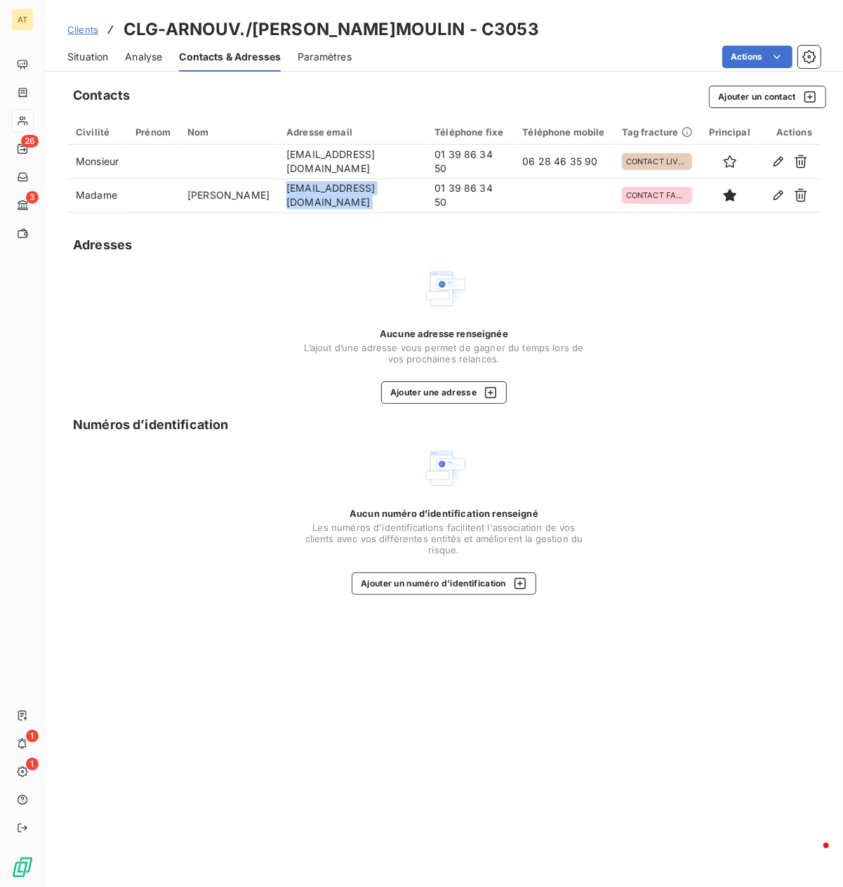
click at [87, 58] on span "Situation" at bounding box center [87, 57] width 41 height 14
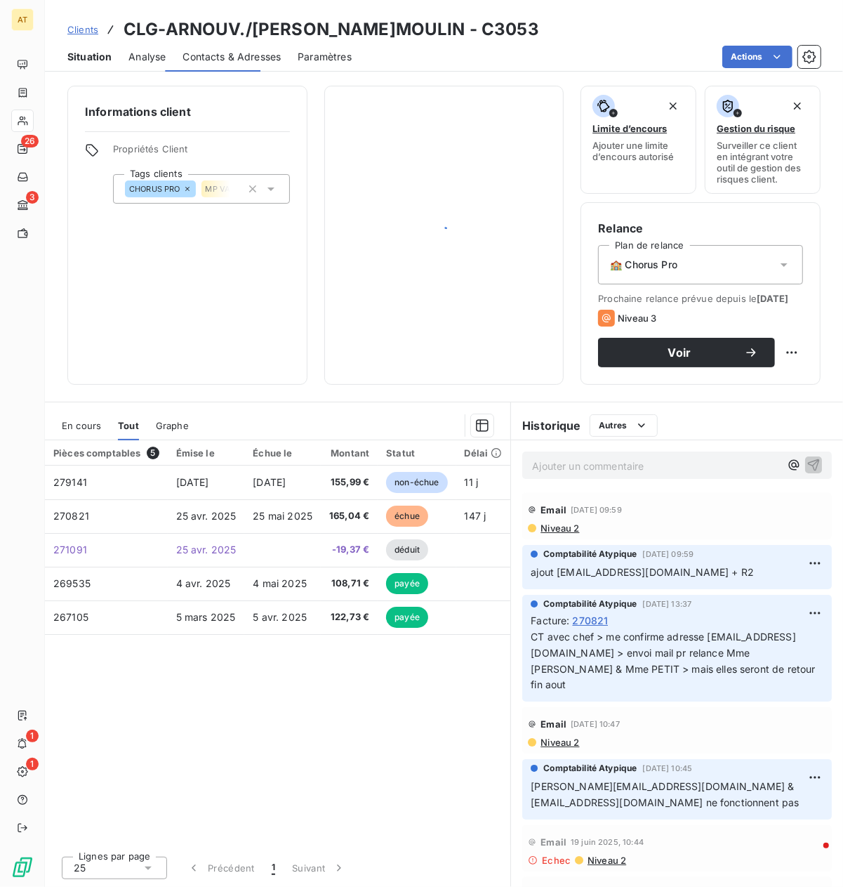
click at [87, 58] on span "Situation" at bounding box center [89, 57] width 44 height 14
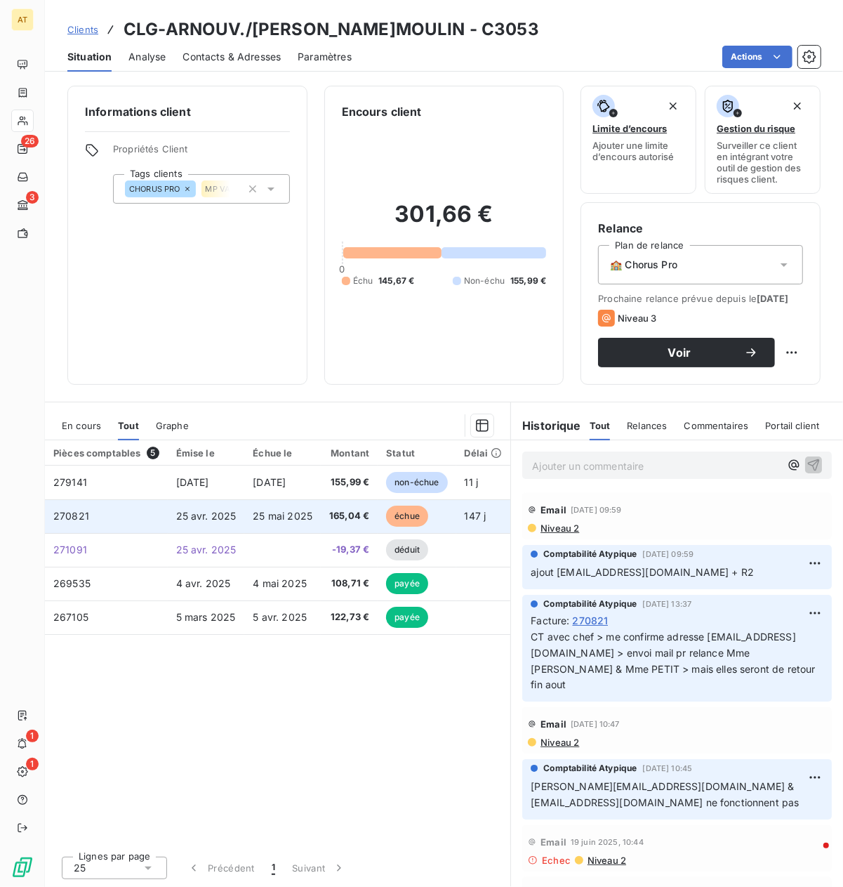
click at [246, 532] on td "25 mai 2025" at bounding box center [282, 516] width 77 height 34
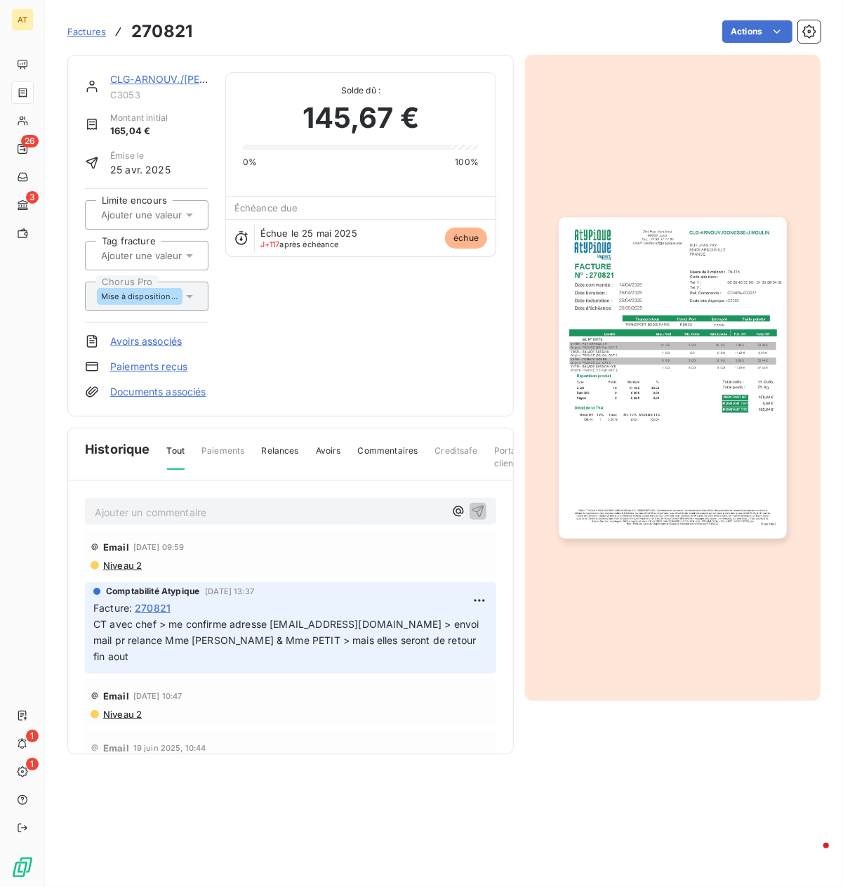
click at [697, 376] on img "button" at bounding box center [672, 378] width 227 height 322
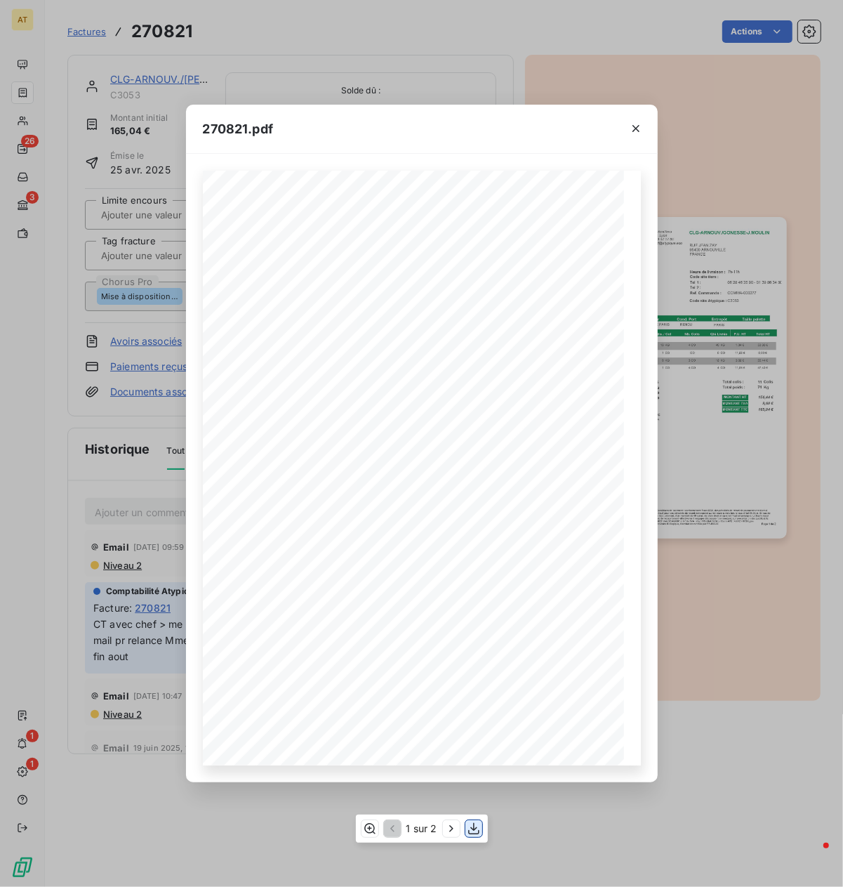
click at [475, 788] on icon "button" at bounding box center [474, 828] width 14 height 14
click at [171, 35] on div "270821.pdf CLG-ARNOUV./[PERSON_NAME][GEOGRAPHIC_DATA][PERSON_NAME] FRANCE FACTU…" at bounding box center [421, 443] width 843 height 887
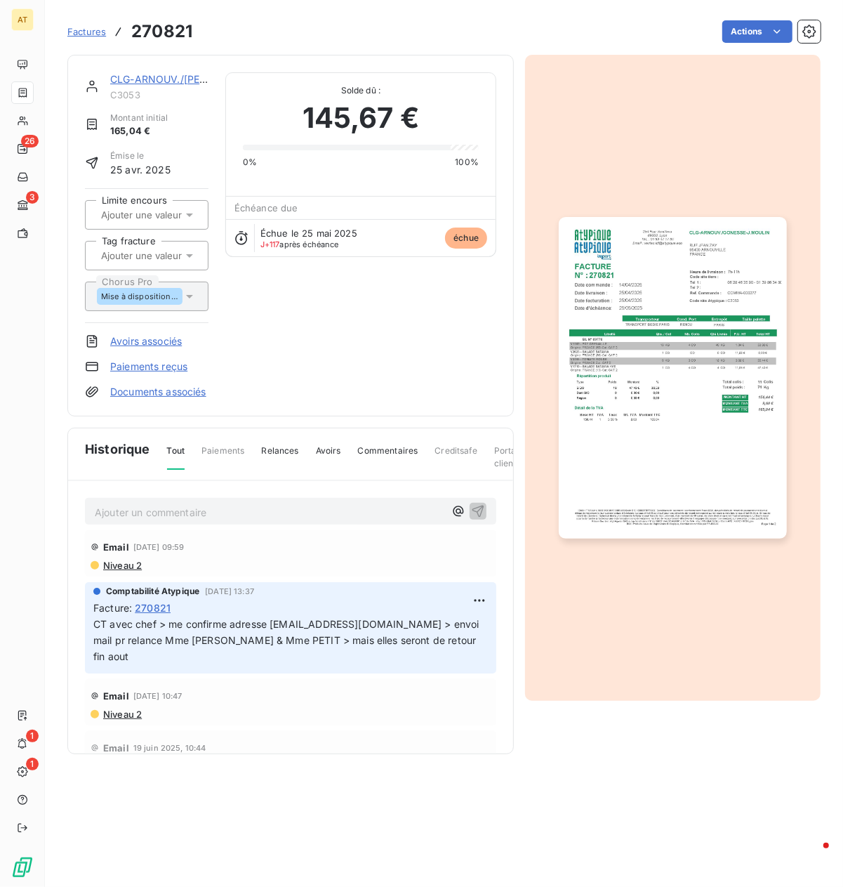
click at [171, 35] on h3 "270821" at bounding box center [161, 31] width 61 height 25
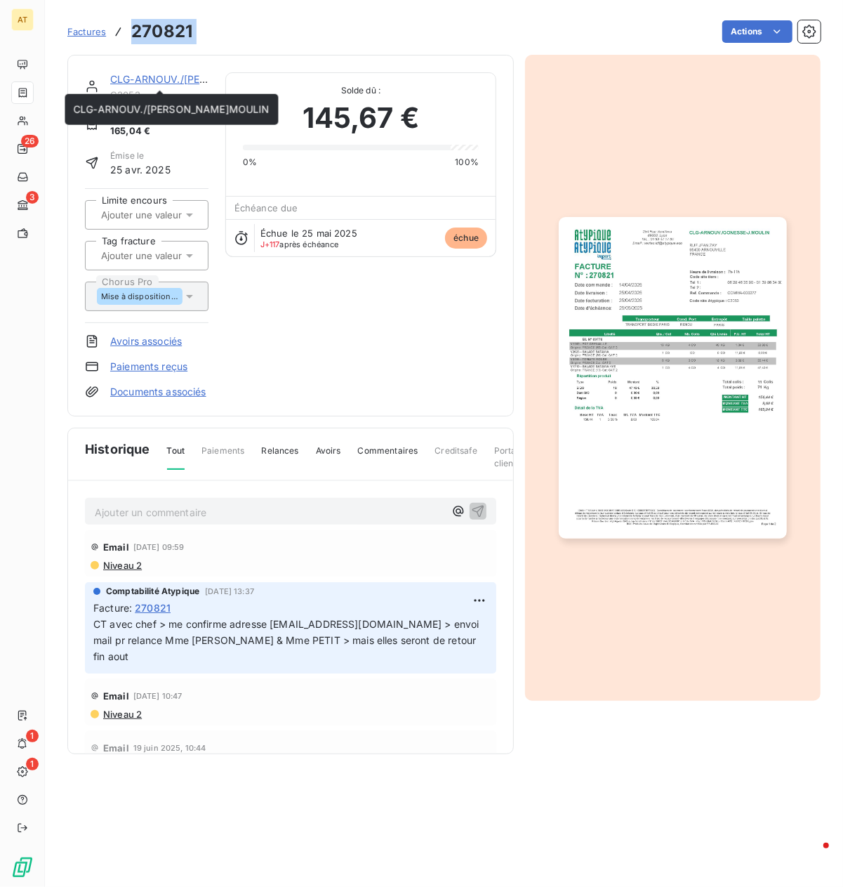
click at [179, 79] on link "CLG-ARNOUV./[PERSON_NAME]MOULIN" at bounding box center [208, 79] width 197 height 12
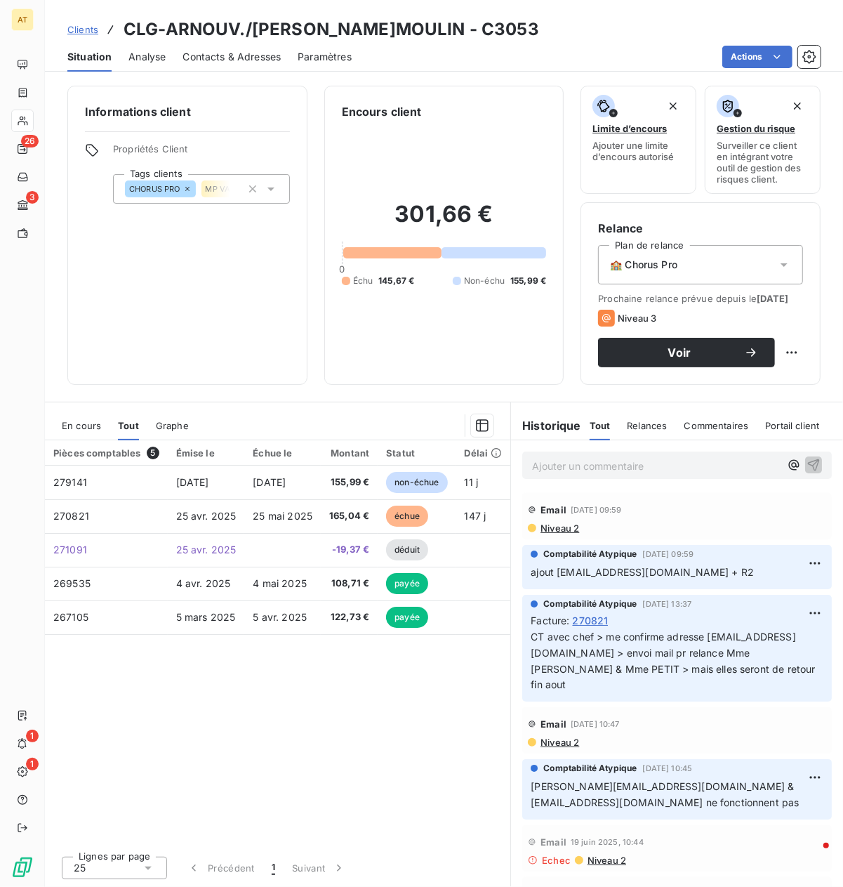
click at [230, 50] on span "Contacts & Adresses" at bounding box center [232, 57] width 98 height 14
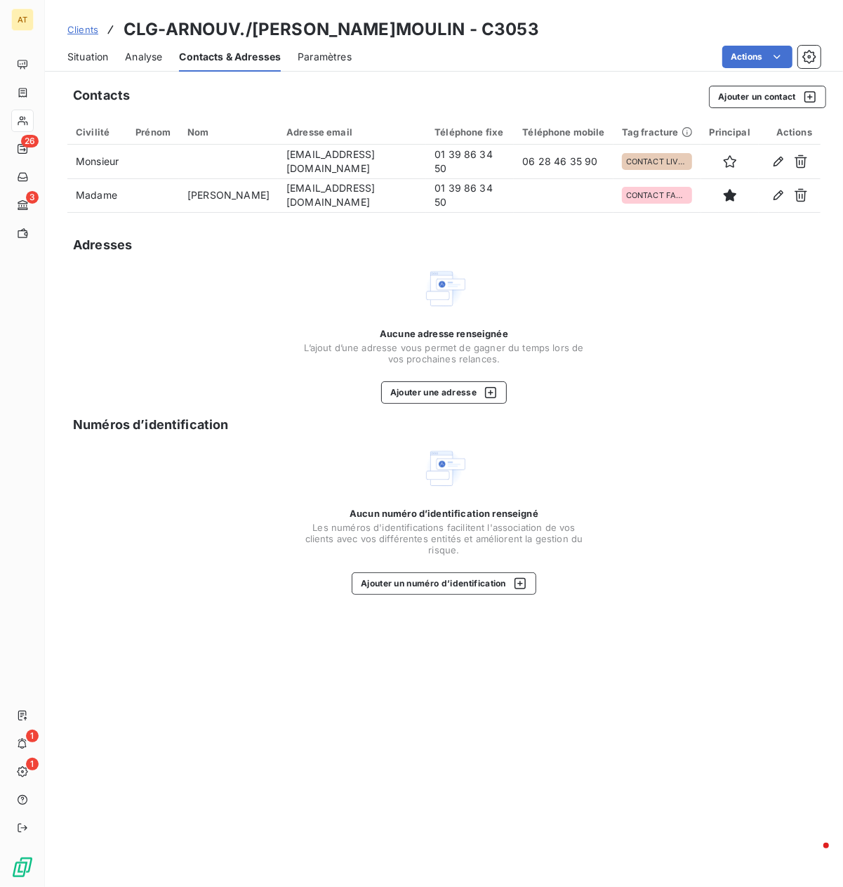
click at [103, 62] on span "Situation" at bounding box center [87, 57] width 41 height 14
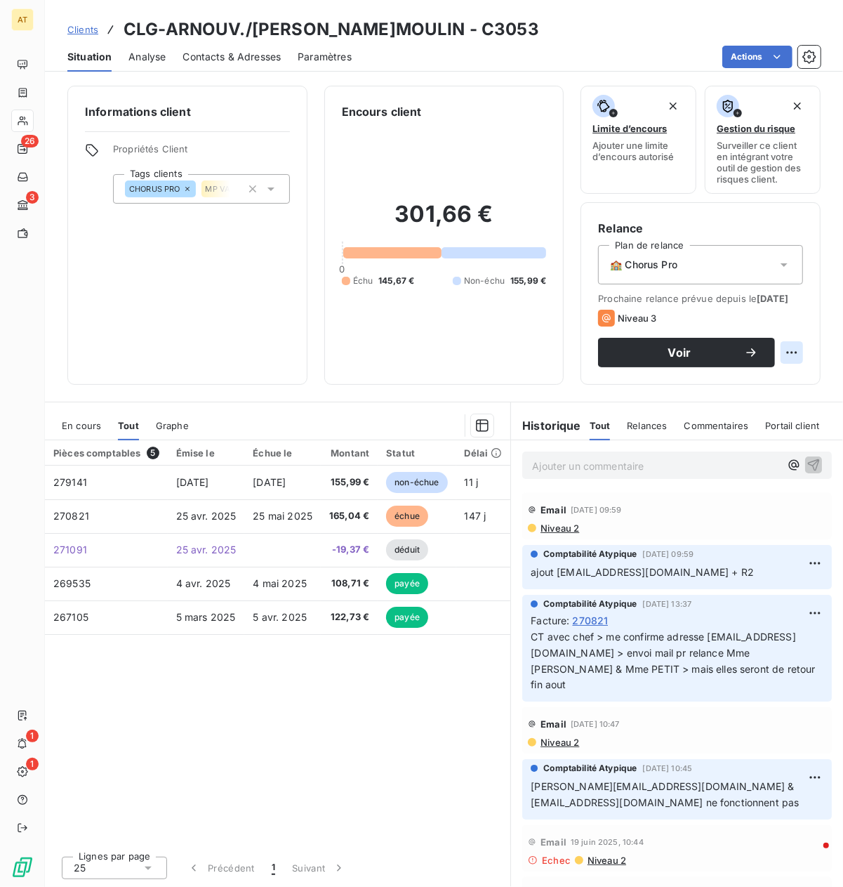
click at [748, 369] on html "AT 26 3 1 1 Clients CLG-ARNOUV./[PERSON_NAME]MOULIN - C3053 Situation Analyse C…" at bounding box center [421, 443] width 843 height 887
click at [686, 517] on html "AT 26 3 1 1 Clients CLG-ARNOUV./[PERSON_NAME]MOULIN - C3053 Situation Analyse C…" at bounding box center [421, 443] width 843 height 887
click at [260, 53] on span "Contacts & Adresses" at bounding box center [232, 57] width 98 height 14
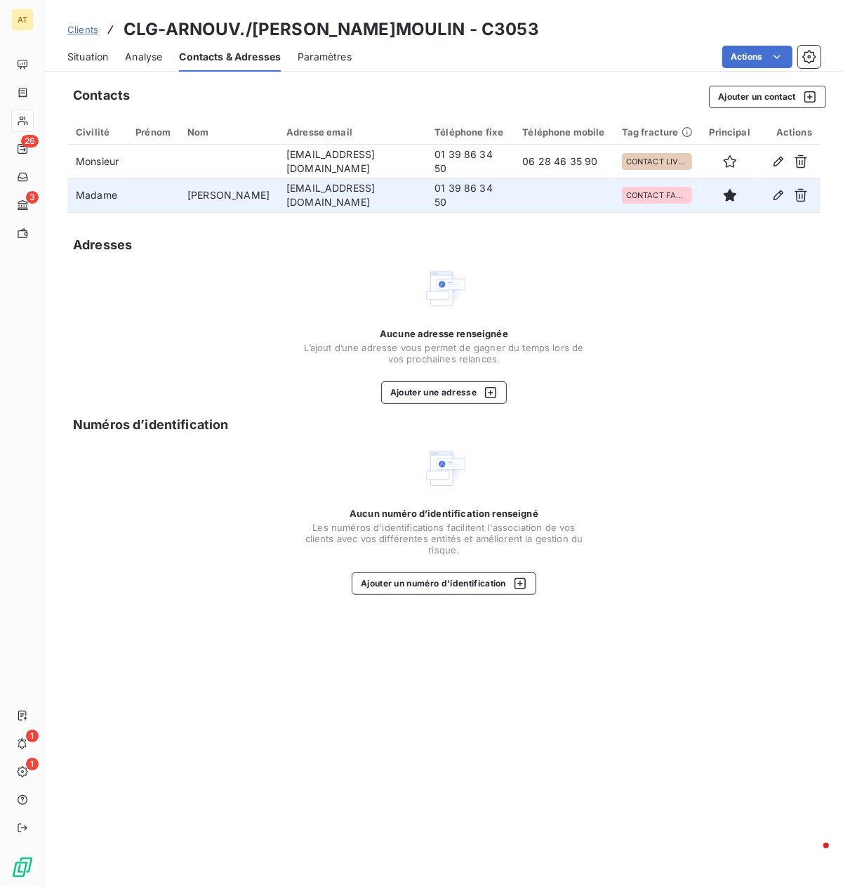
click at [290, 201] on td "[EMAIL_ADDRESS][DOMAIN_NAME]" at bounding box center [352, 195] width 148 height 34
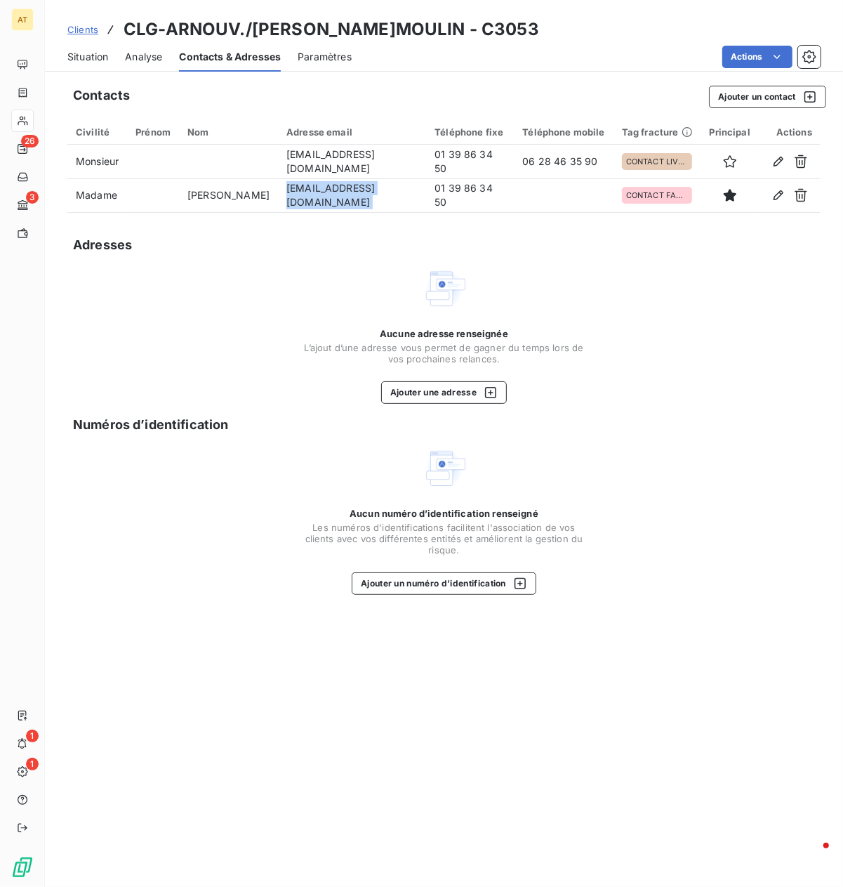
click at [84, 55] on span "Situation" at bounding box center [87, 57] width 41 height 14
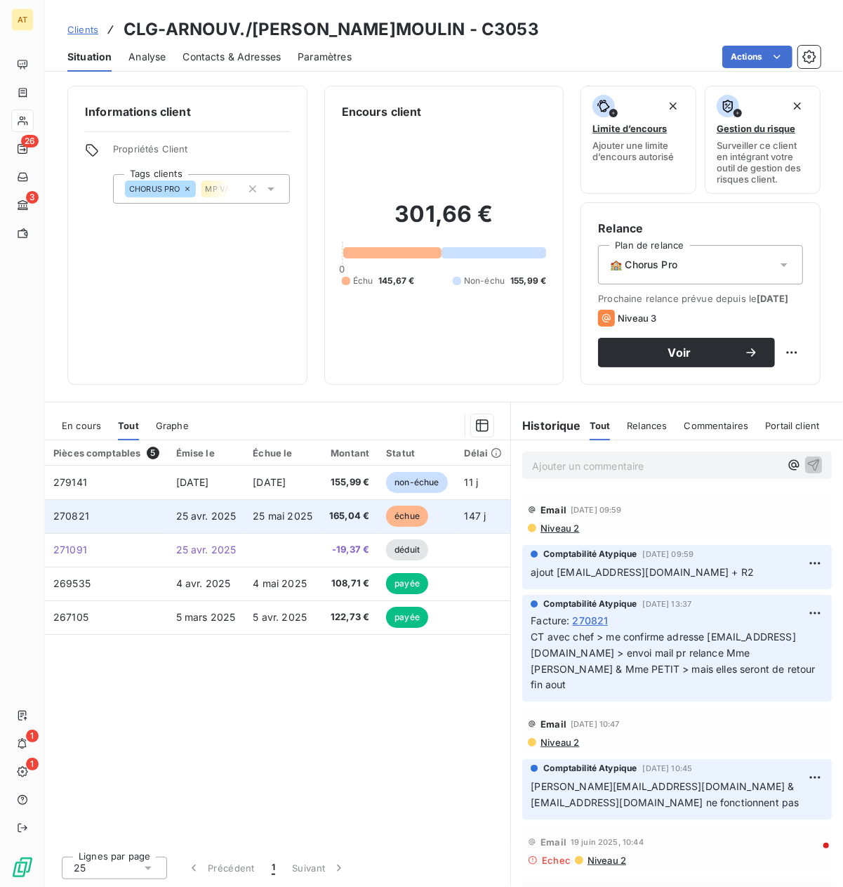
click at [225, 522] on span "25 avr. 2025" at bounding box center [206, 516] width 60 height 12
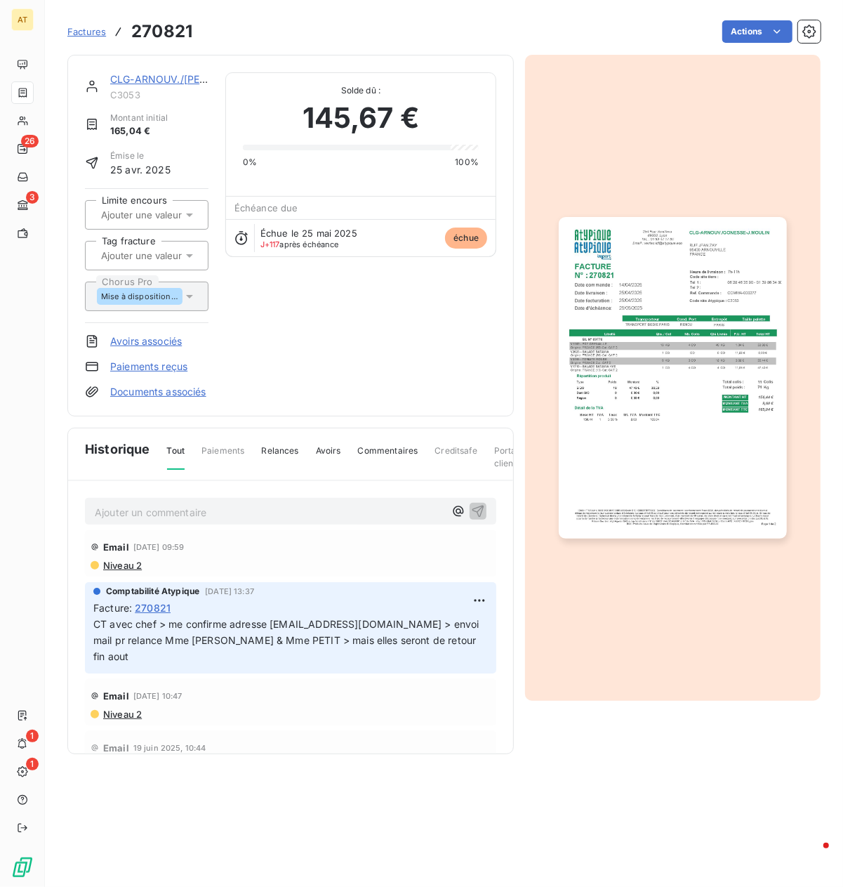
click at [158, 521] on p "Ajouter un commentaire ﻿" at bounding box center [270, 512] width 350 height 18
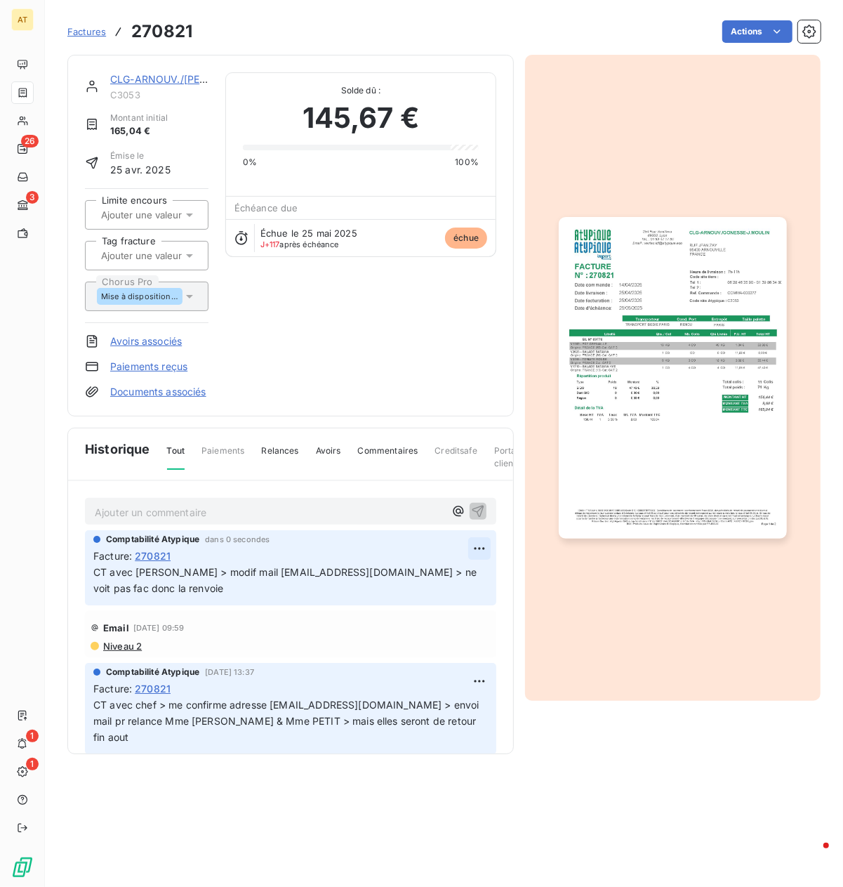
click at [478, 565] on html "AT 26 3 1 1 Factures 270821 Actions CLG-ARNOUV./[PERSON_NAME]MOULIN C3053 Monta…" at bounding box center [421, 443] width 843 height 887
click at [456, 583] on div "Editer" at bounding box center [446, 594] width 79 height 22
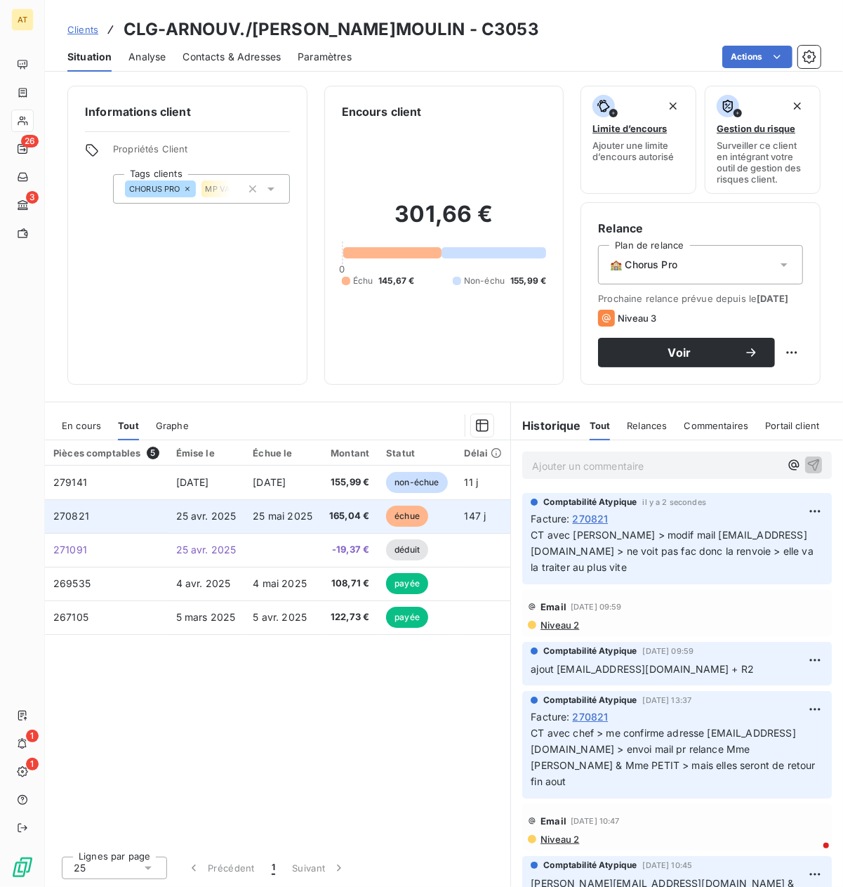
click at [308, 522] on span "25 mai 2025" at bounding box center [283, 516] width 60 height 12
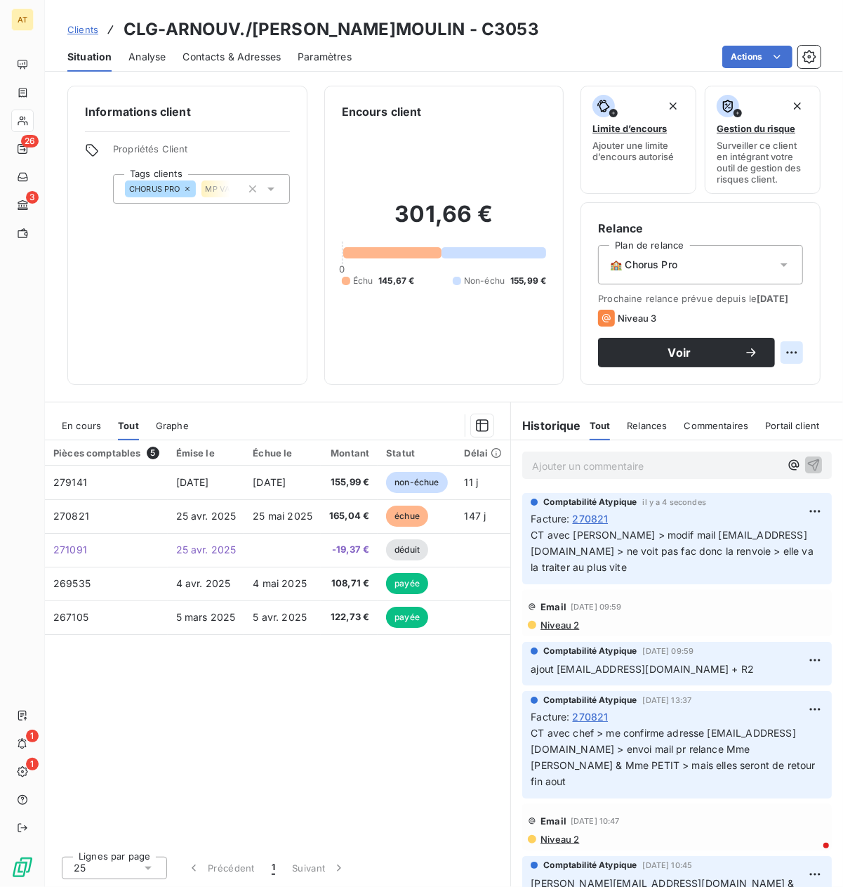
click at [748, 369] on html "AT 26 3 1 1 Clients CLG-ARNOUV./[PERSON_NAME]MOULIN - C3053 Situation Analyse C…" at bounding box center [421, 443] width 843 height 887
click at [748, 395] on div "Replanifier cette action" at bounding box center [735, 395] width 126 height 22
select select "8"
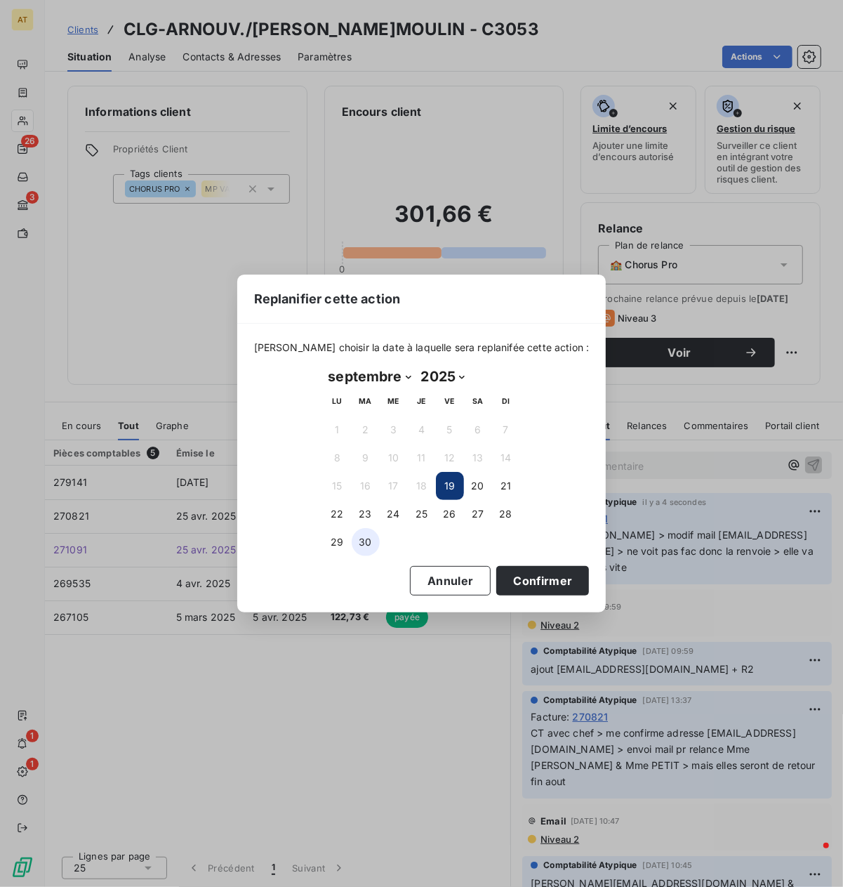
click at [357, 546] on button "30" at bounding box center [366, 542] width 28 height 28
click at [563, 592] on button "Confirmer" at bounding box center [542, 580] width 93 height 29
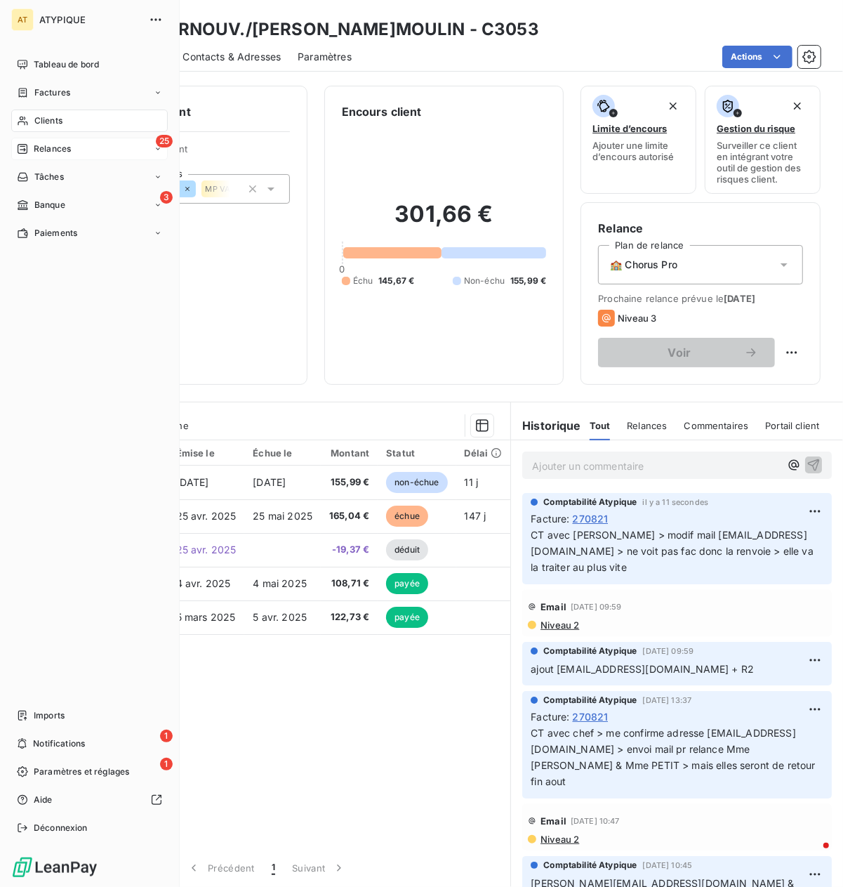
click at [21, 151] on icon at bounding box center [22, 148] width 11 height 11
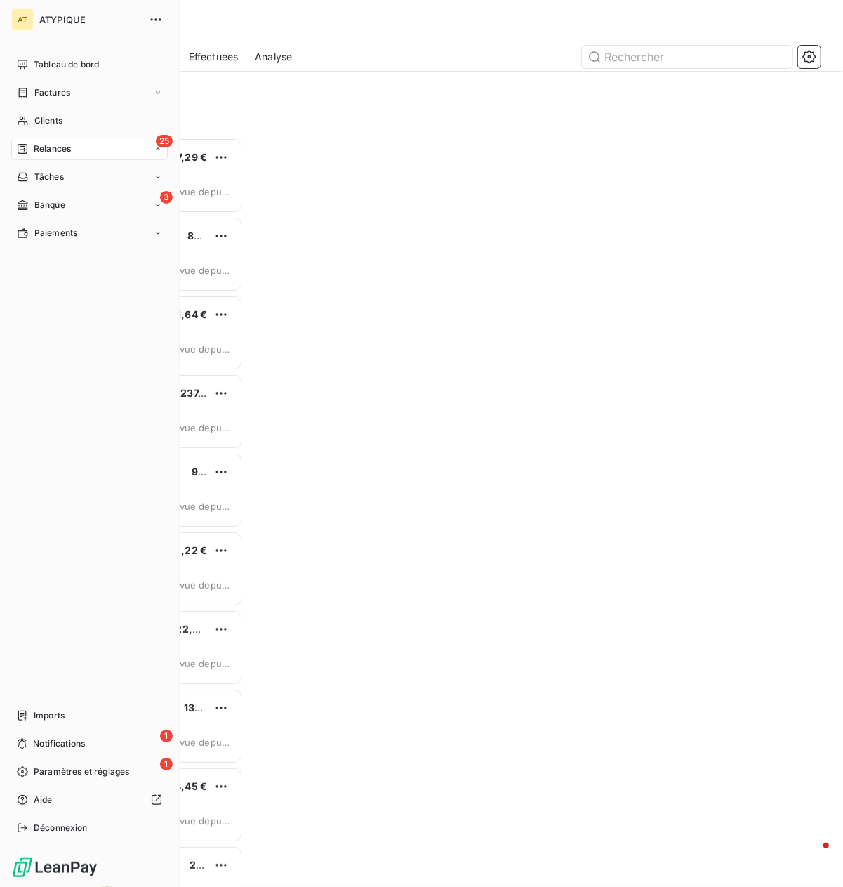
click at [21, 151] on icon at bounding box center [22, 148] width 11 height 11
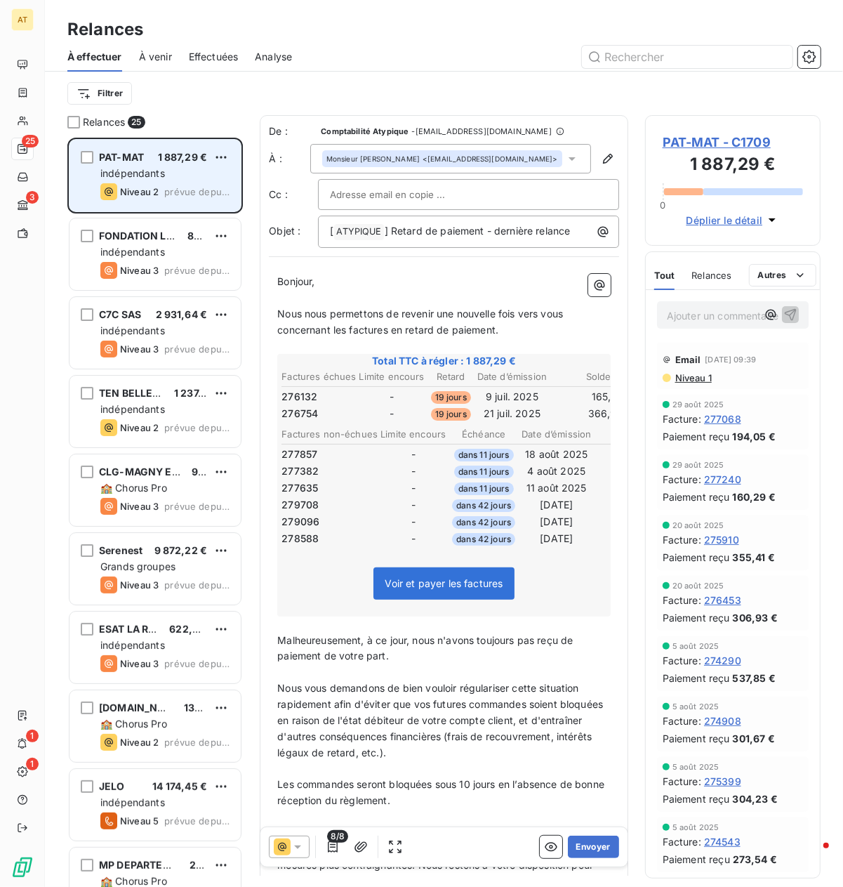
click at [160, 166] on div "PAT-MAT 1 887,29 € indépendants Niveau 2 prévue depuis 9 jours" at bounding box center [155, 176] width 171 height 72
click at [157, 183] on div "PAT-MAT 1 887,29 € indépendants Niveau 2 prévue depuis 9 jours" at bounding box center [155, 176] width 171 height 72
click at [221, 159] on html "AT 25 3 1 1 Relances À effectuer À venir Effectuées Analyse Filtrer Relances 25…" at bounding box center [421, 443] width 843 height 887
click at [209, 185] on div "Replanifier cette action" at bounding box center [161, 185] width 126 height 22
select select "8"
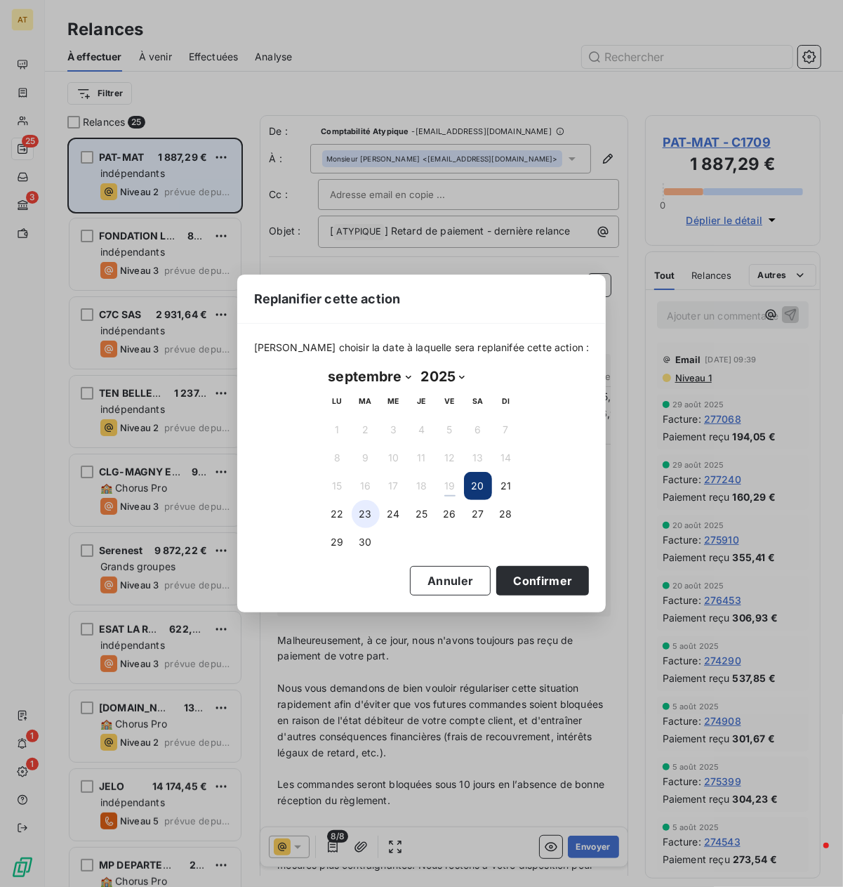
click at [361, 520] on button "23" at bounding box center [366, 514] width 28 height 28
click at [521, 572] on button "Confirmer" at bounding box center [542, 580] width 93 height 29
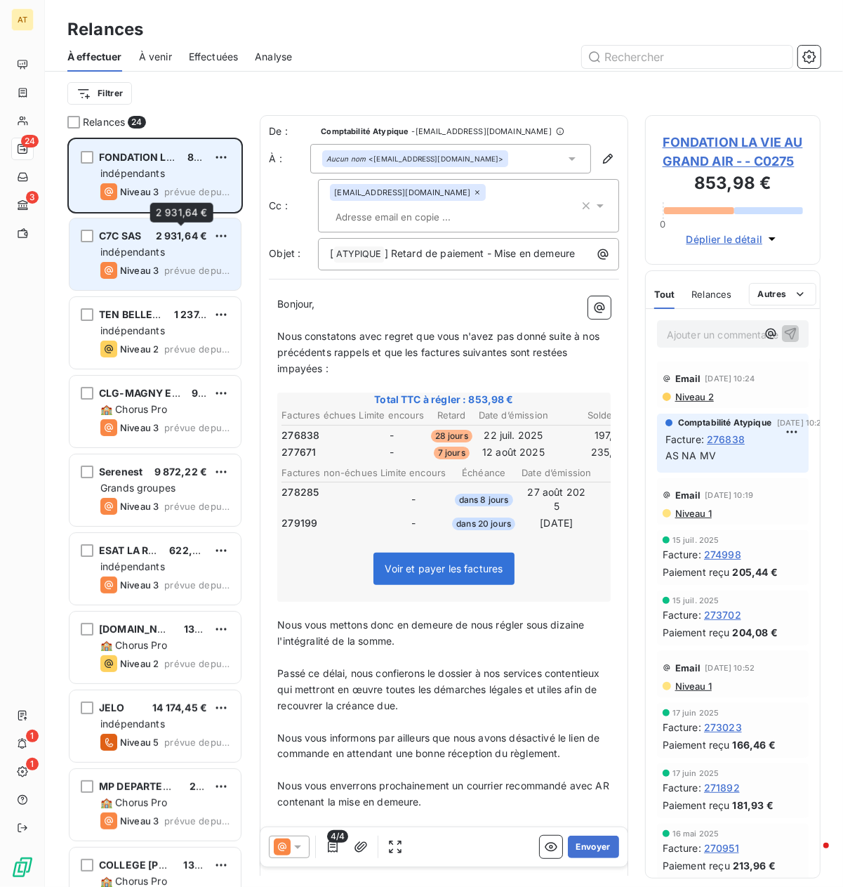
click at [161, 204] on div "2 931,64 € 2 931,64 €" at bounding box center [181, 213] width 63 height 20
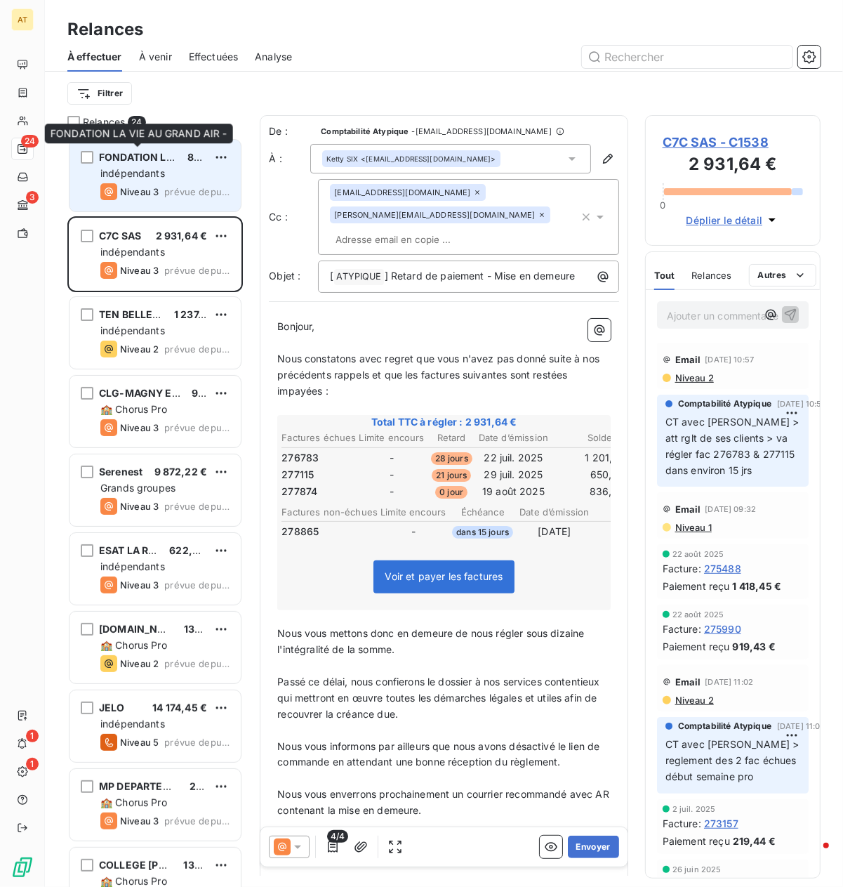
click at [110, 159] on span "FONDATION LA VIE AU GRAND AIR -" at bounding box center [186, 157] width 174 height 12
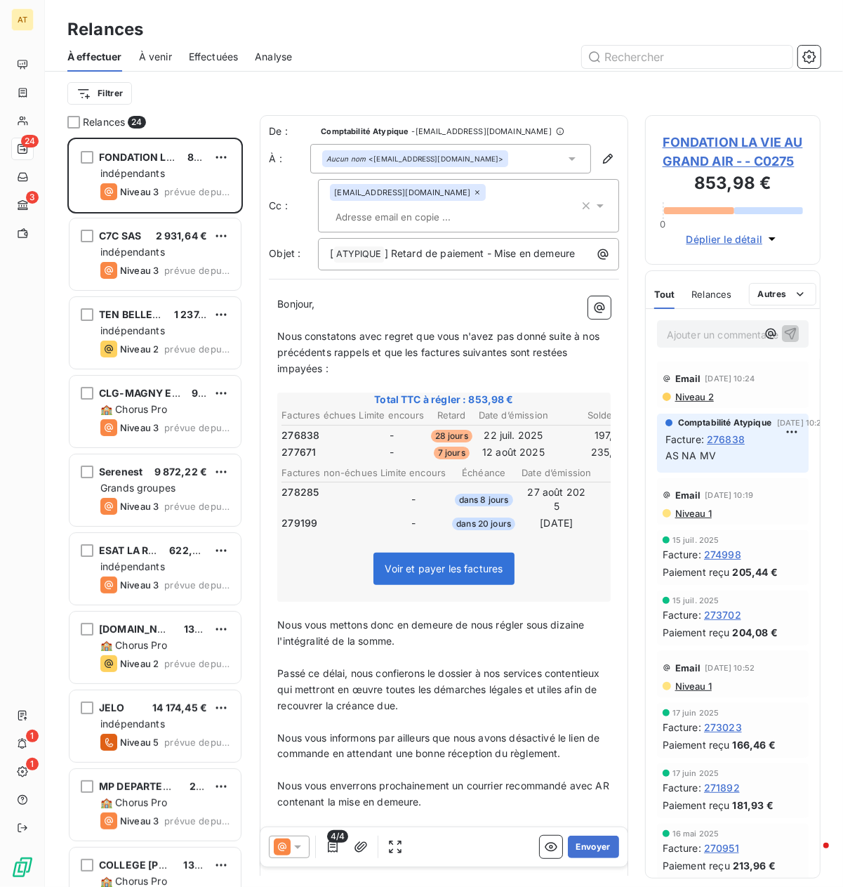
click at [714, 160] on span "FONDATION LA VIE AU GRAND AIR - - C0275" at bounding box center [733, 152] width 140 height 38
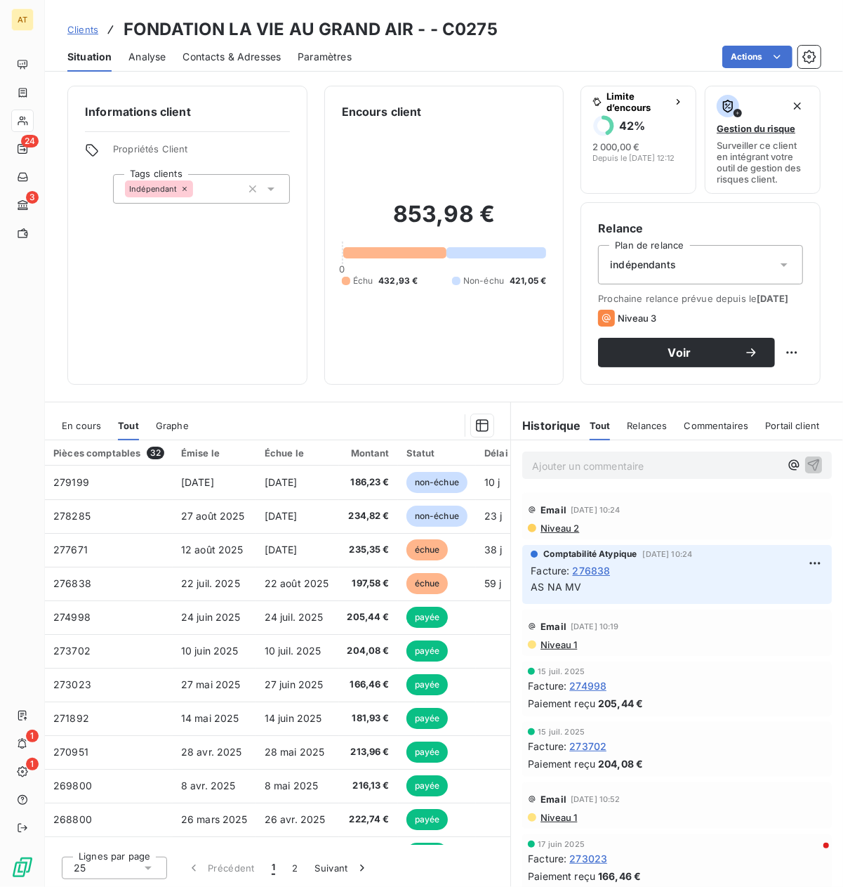
click at [66, 431] on span "En cours" at bounding box center [81, 425] width 39 height 11
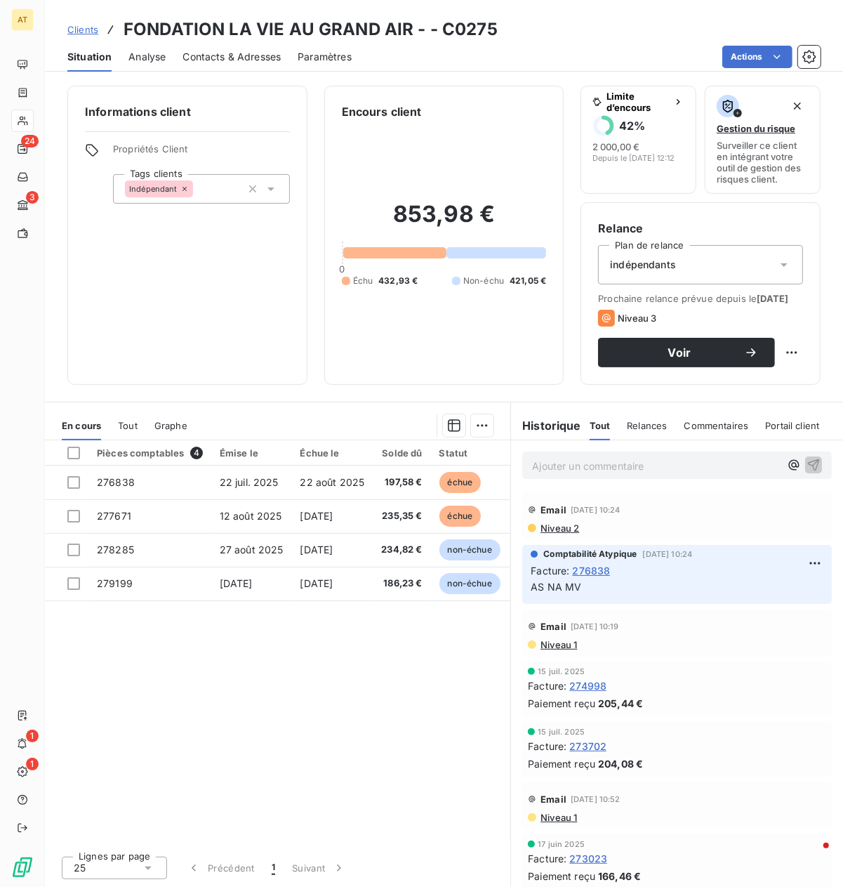
click at [225, 50] on span "Contacts & Adresses" at bounding box center [232, 57] width 98 height 14
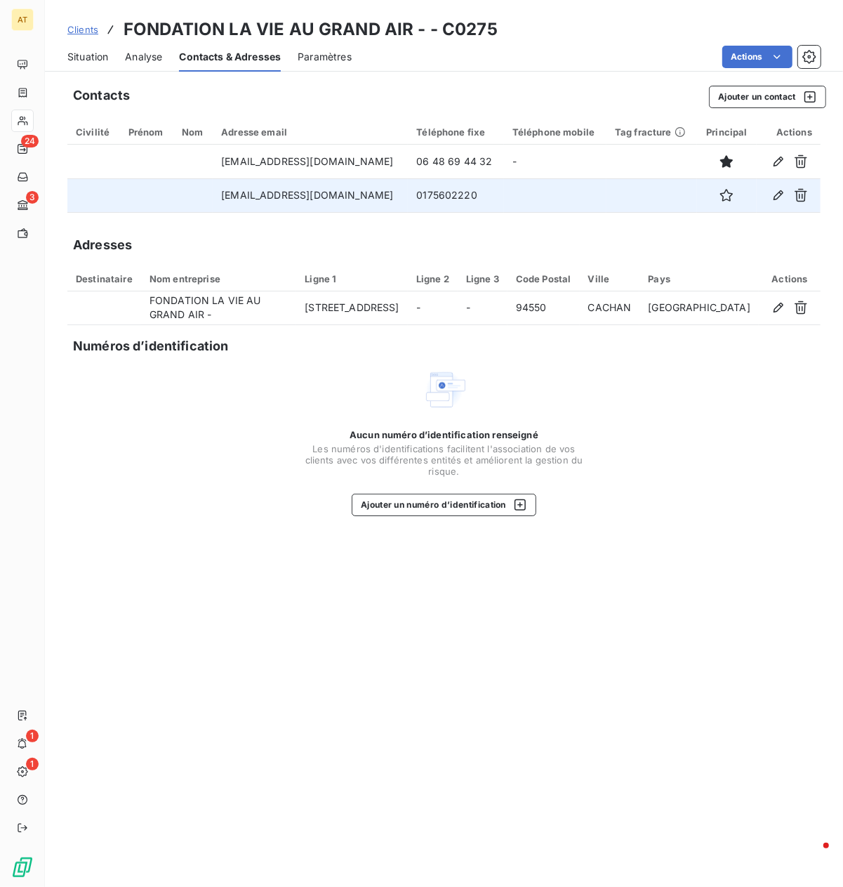
click at [417, 190] on td "0175602220" at bounding box center [456, 195] width 96 height 34
click at [309, 197] on td "[EMAIL_ADDRESS][DOMAIN_NAME]" at bounding box center [310, 195] width 195 height 34
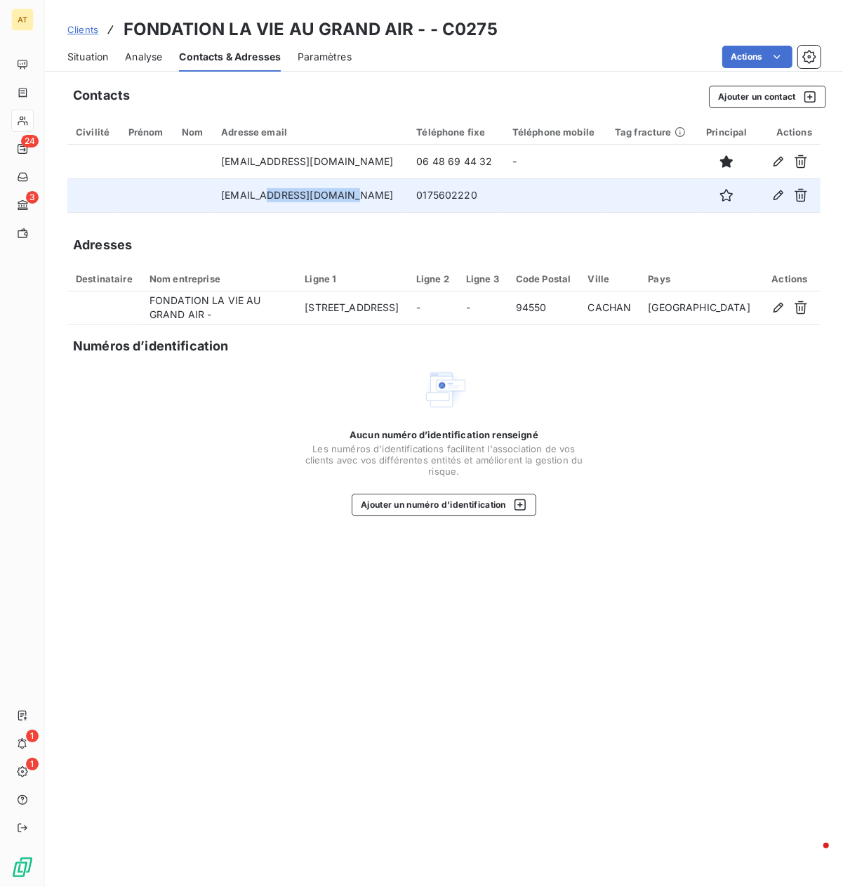
click at [309, 197] on td "[EMAIL_ADDRESS][DOMAIN_NAME]" at bounding box center [310, 195] width 195 height 34
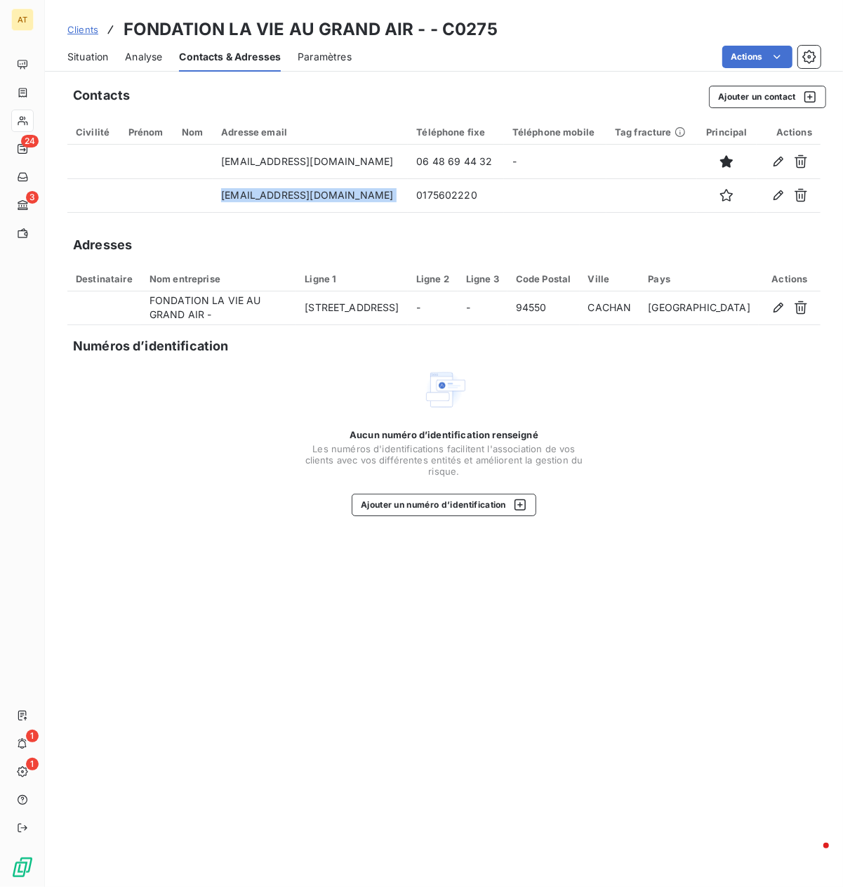
click at [94, 60] on span "Situation" at bounding box center [87, 57] width 41 height 14
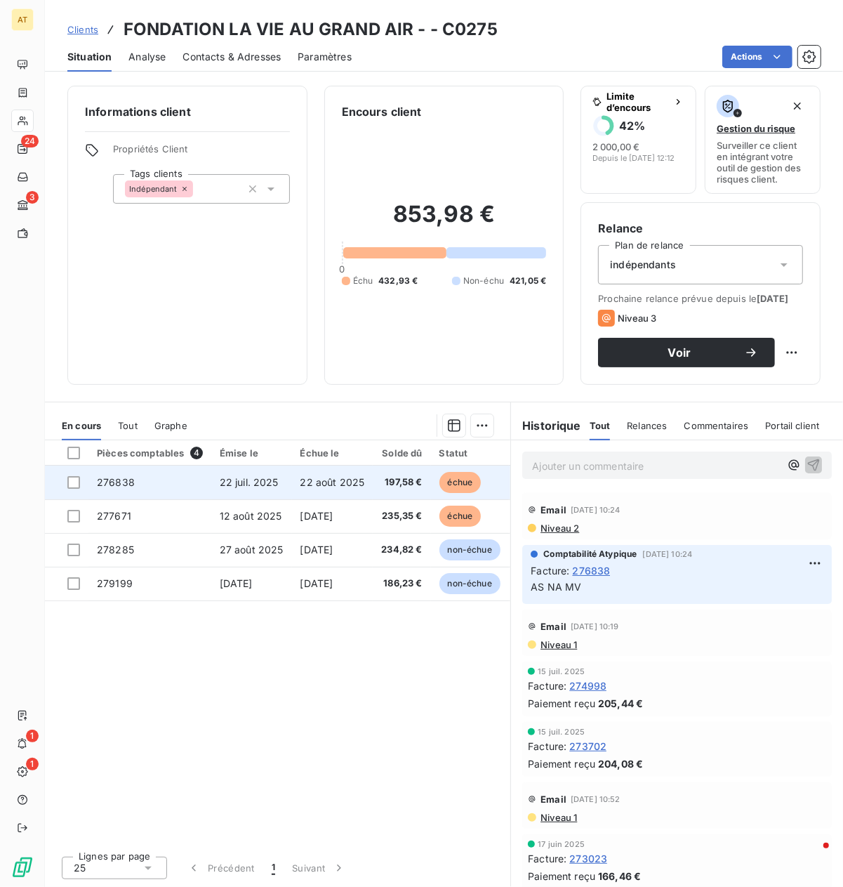
click at [150, 499] on td "276838" at bounding box center [149, 483] width 123 height 34
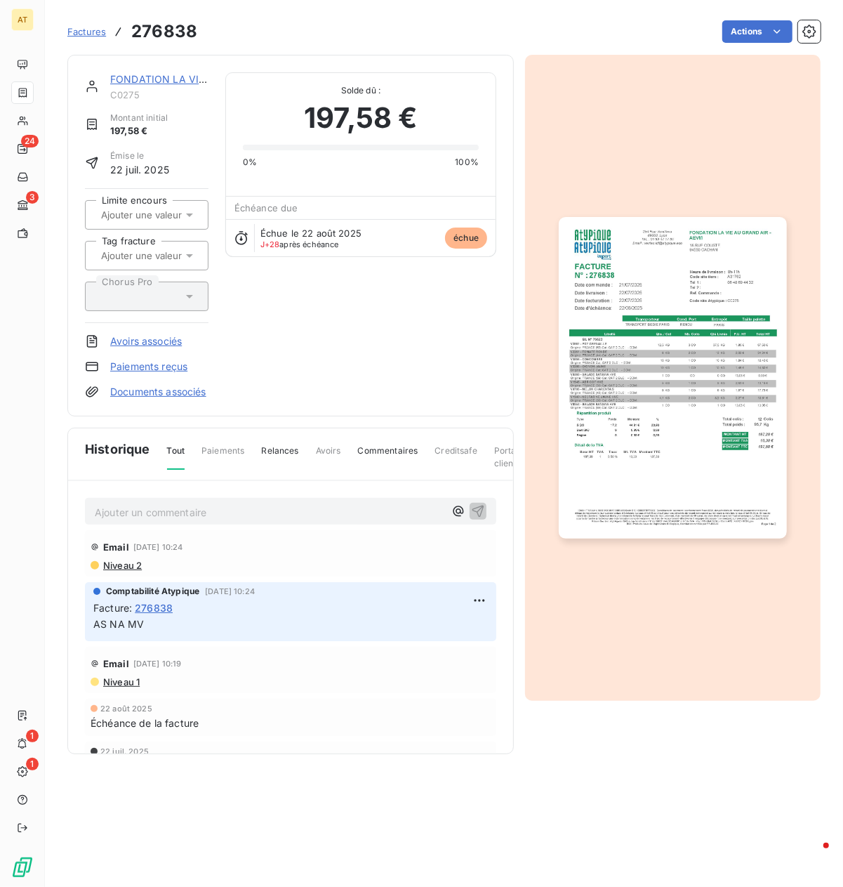
click at [668, 348] on img "button" at bounding box center [672, 378] width 227 height 322
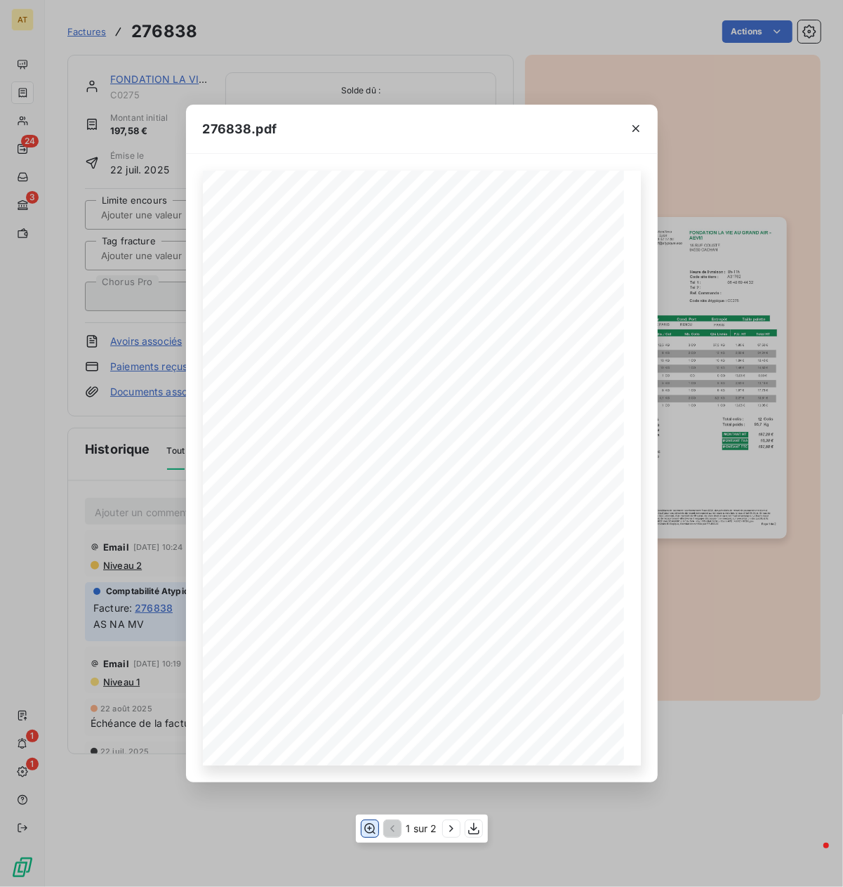
click at [371, 788] on icon "button" at bounding box center [369, 828] width 14 height 14
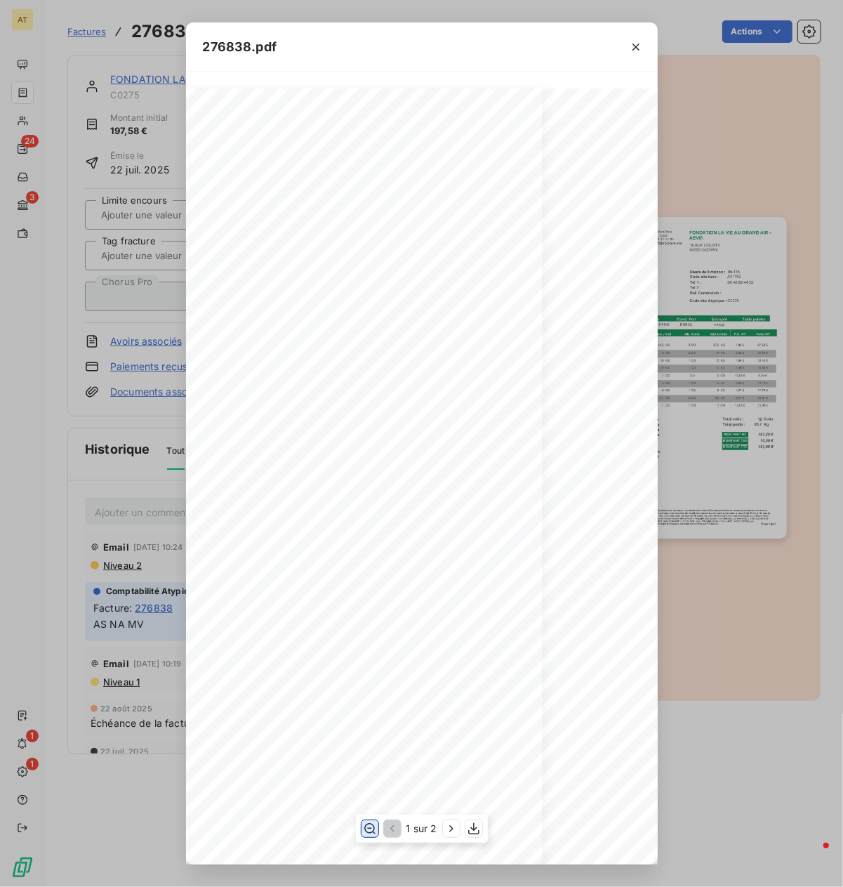
scroll to position [0, 157]
click at [748, 236] on div "276838.pdf FONDATION LA VIE AU GRAND AIR - AEVM [STREET_ADDRESS] FACTURE 276838…" at bounding box center [421, 443] width 843 height 887
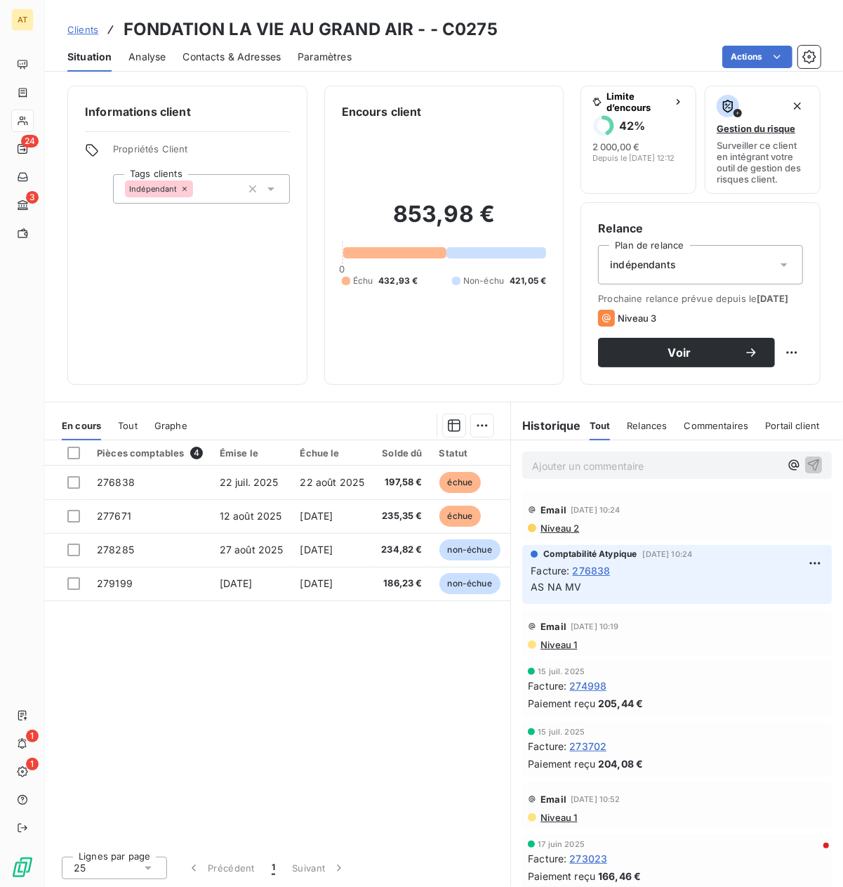
click at [255, 50] on span "Contacts & Adresses" at bounding box center [232, 57] width 98 height 14
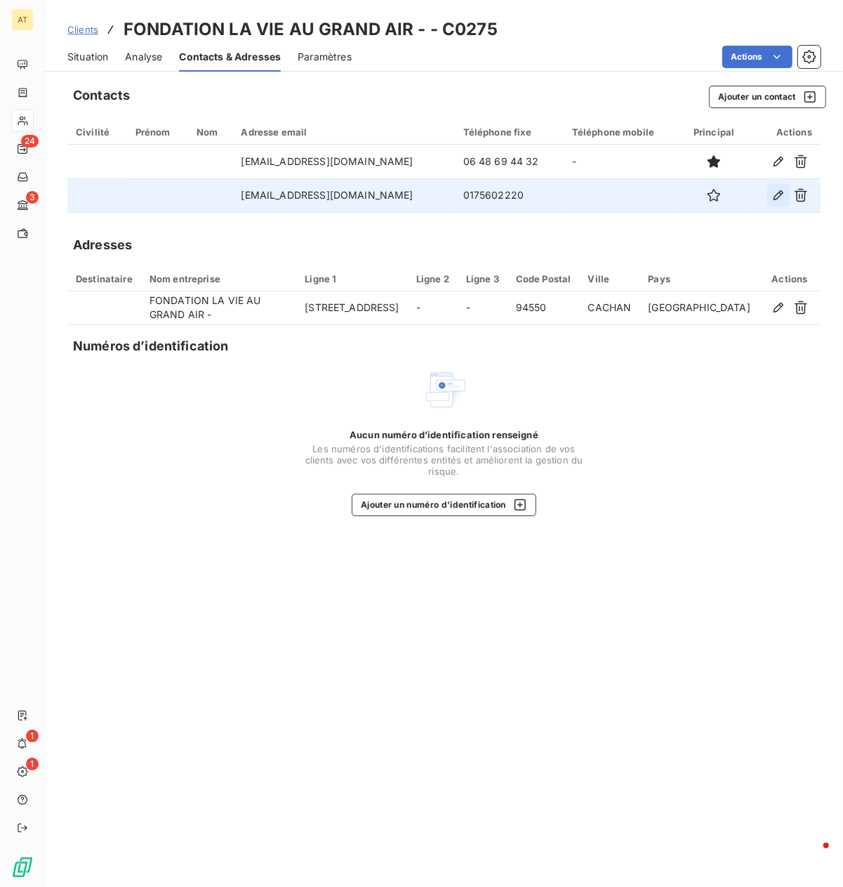
click at [748, 195] on button "button" at bounding box center [778, 195] width 22 height 22
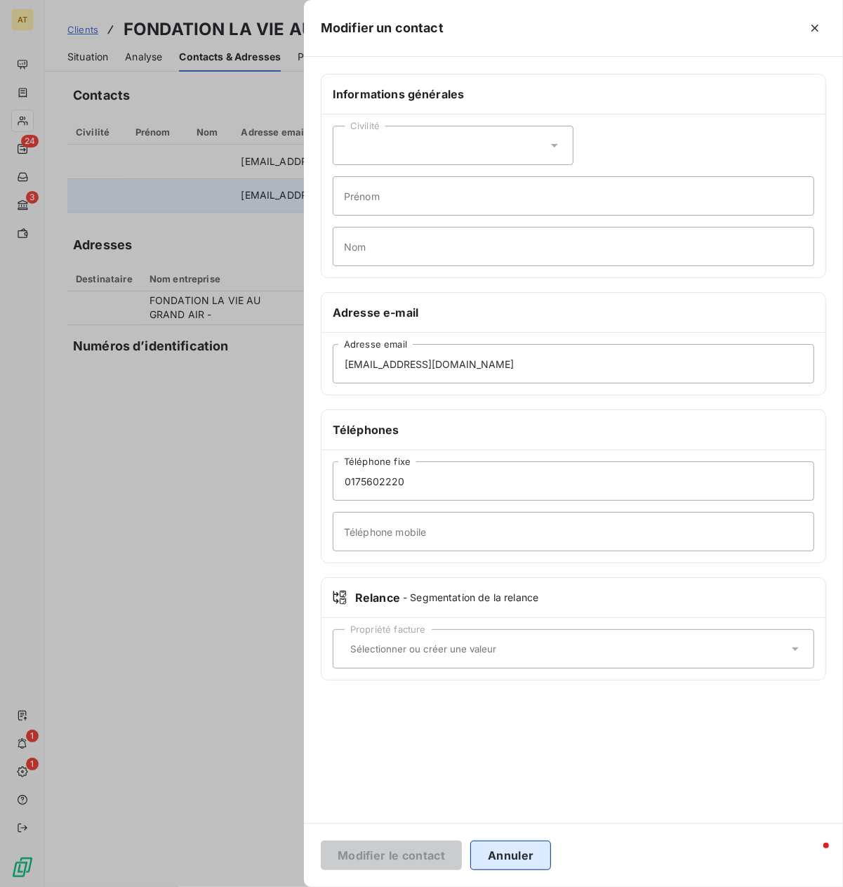
click at [512, 788] on button "Annuler" at bounding box center [510, 854] width 81 height 29
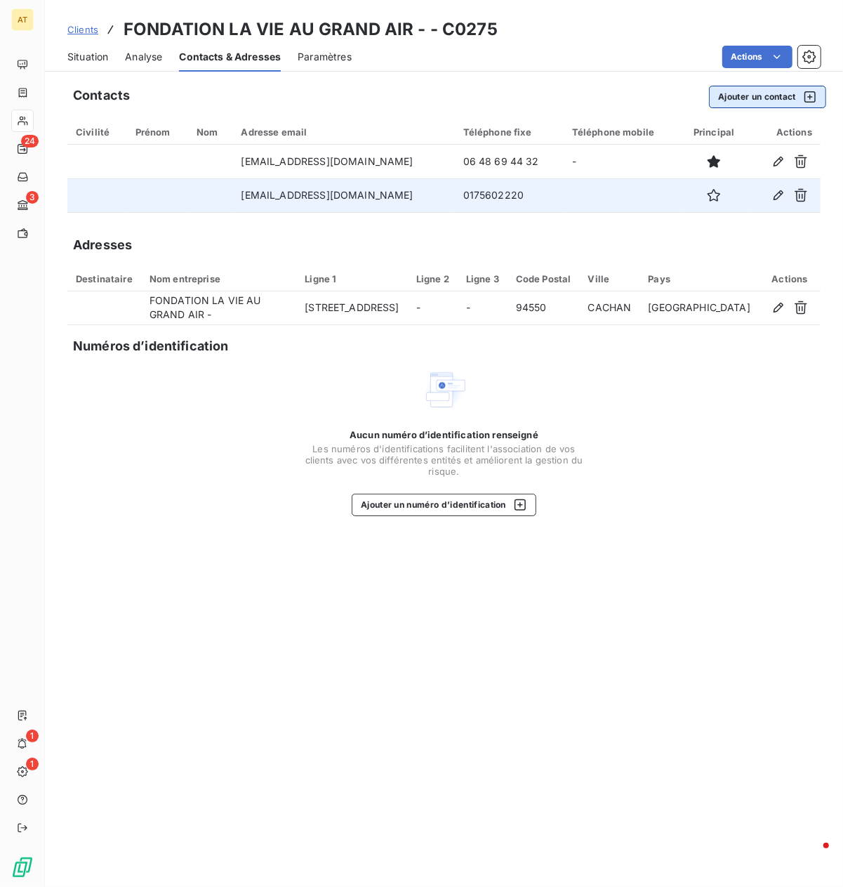
click at [748, 100] on button "Ajouter un contact" at bounding box center [767, 97] width 117 height 22
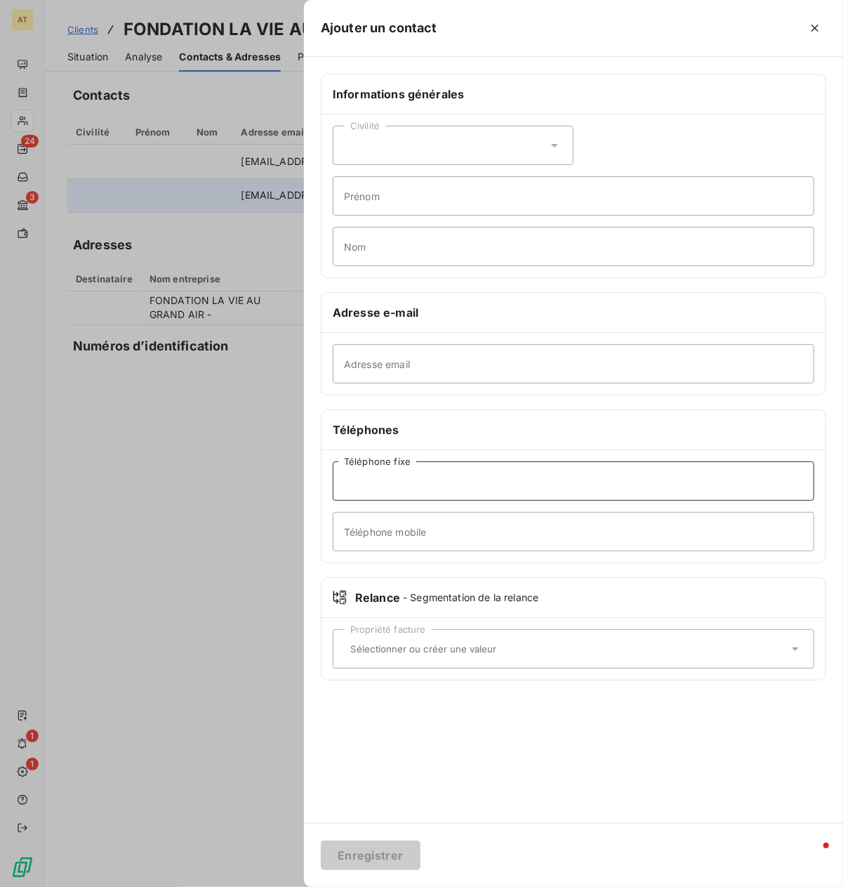
click at [439, 480] on input "Téléphone fixe" at bounding box center [574, 480] width 482 height 39
type input "01 46 63 24 00"
click at [390, 374] on input "Adresse email" at bounding box center [574, 363] width 482 height 39
click at [377, 363] on input "Adresse email" at bounding box center [574, 363] width 482 height 39
click at [406, 651] on input "text" at bounding box center [567, 648] width 444 height 13
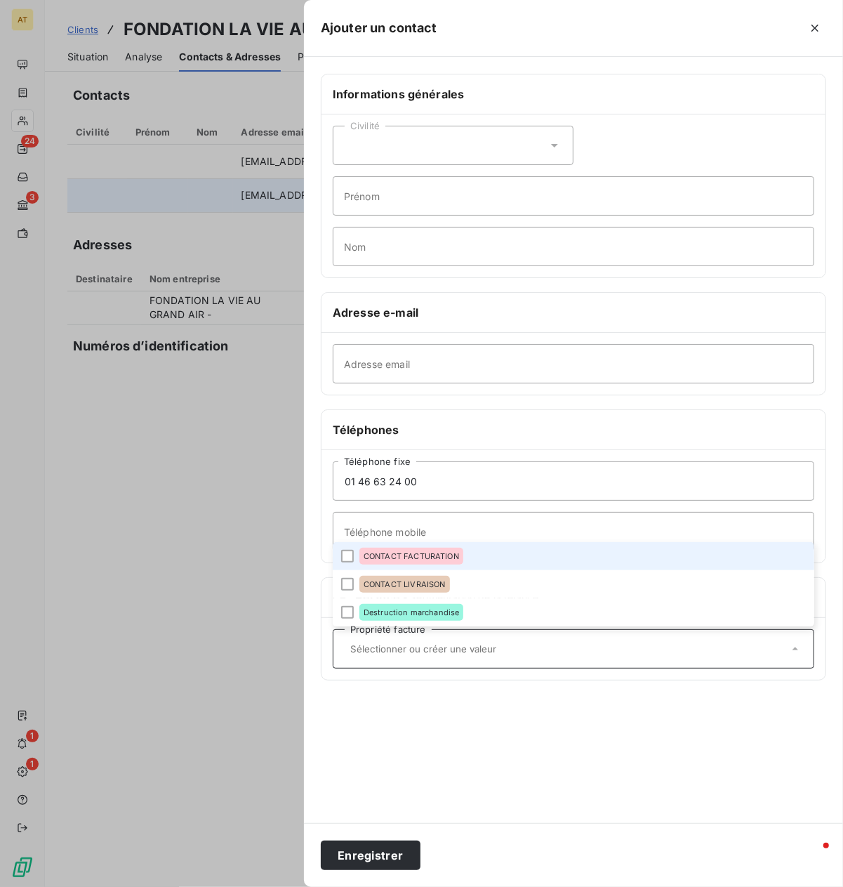
click at [427, 562] on div "CONTACT FACTURATION" at bounding box center [411, 556] width 104 height 17
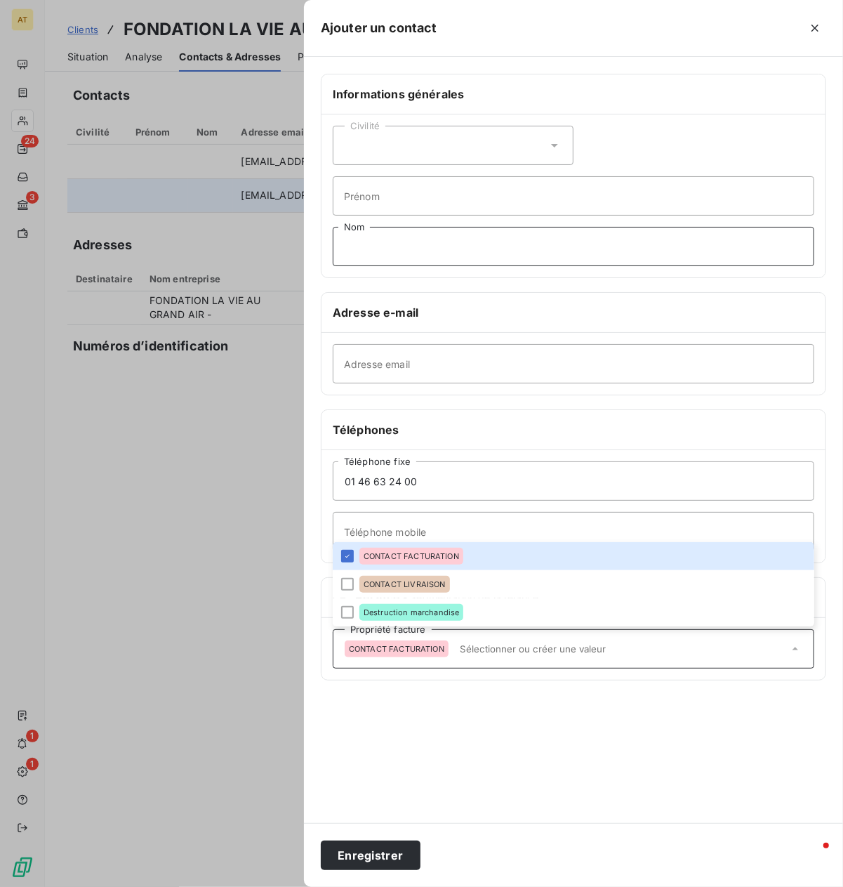
click at [427, 237] on input "Nom" at bounding box center [574, 246] width 482 height 39
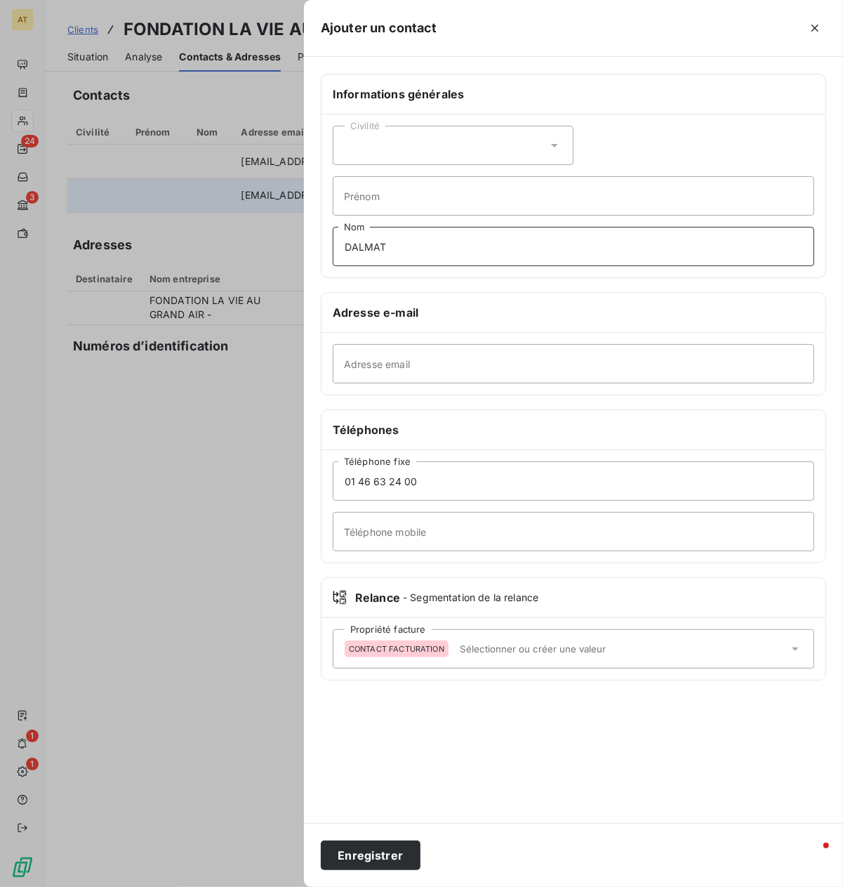
type input "DALMAT"
click at [465, 143] on div "Civilité" at bounding box center [453, 145] width 241 height 39
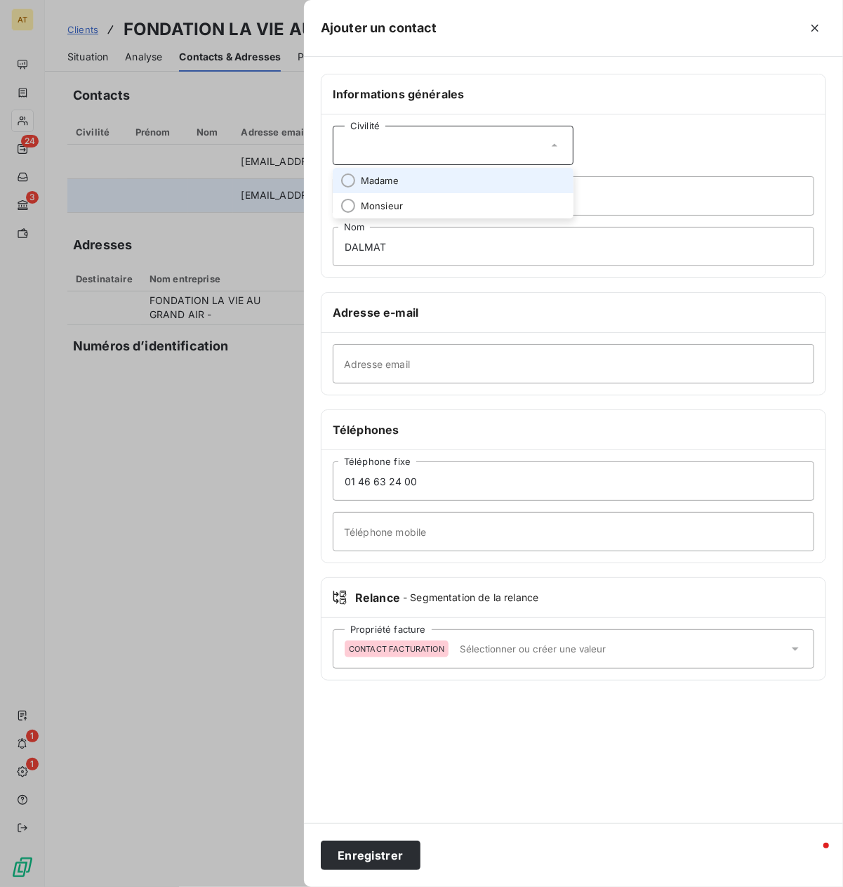
click at [456, 185] on li "Madame" at bounding box center [453, 180] width 241 height 25
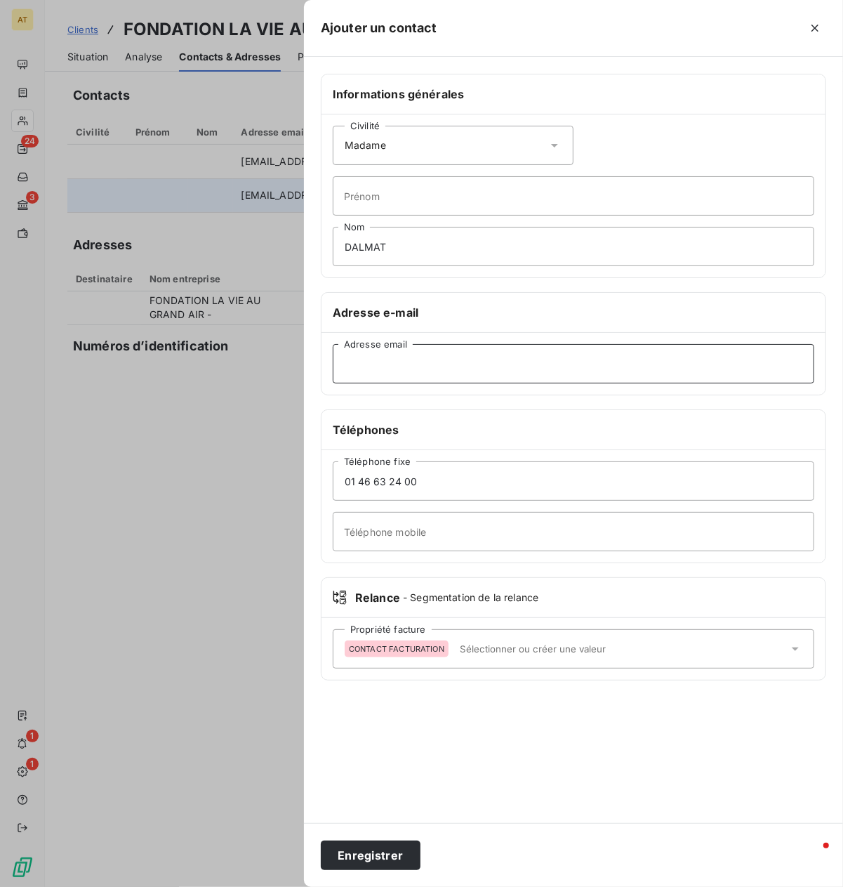
click at [399, 378] on input "Adresse email" at bounding box center [574, 363] width 482 height 39
type input "[EMAIL_ADDRESS][DOMAIN_NAME]"
click at [345, 788] on button "Enregistrer" at bounding box center [371, 854] width 100 height 29
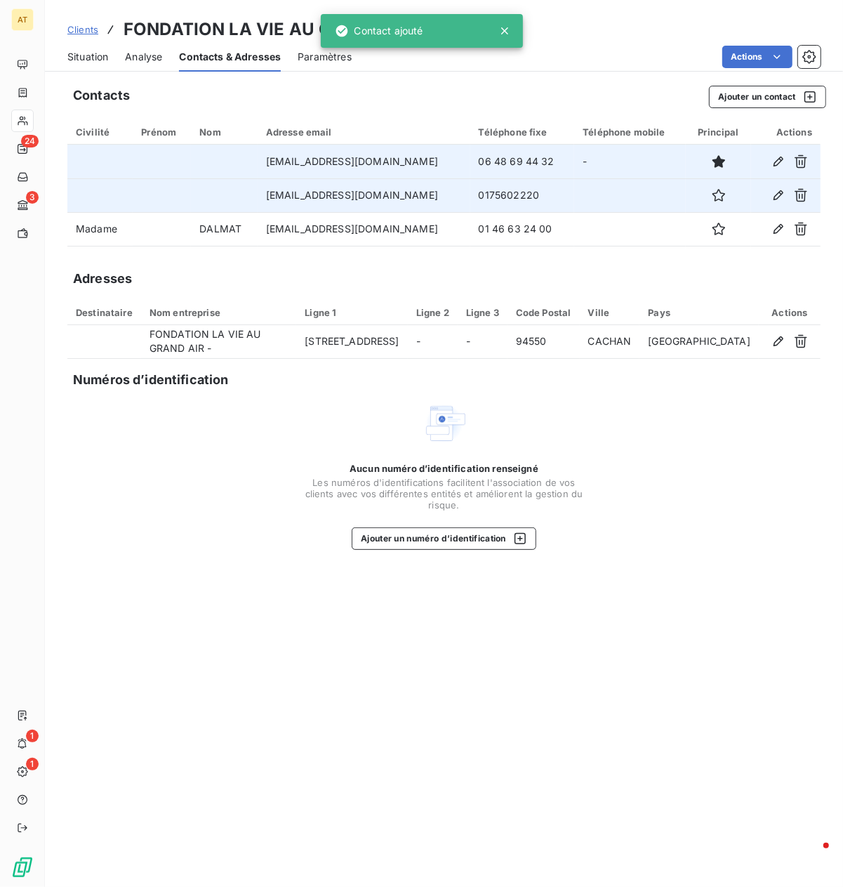
click at [377, 157] on td "[EMAIL_ADDRESS][DOMAIN_NAME]" at bounding box center [364, 162] width 213 height 34
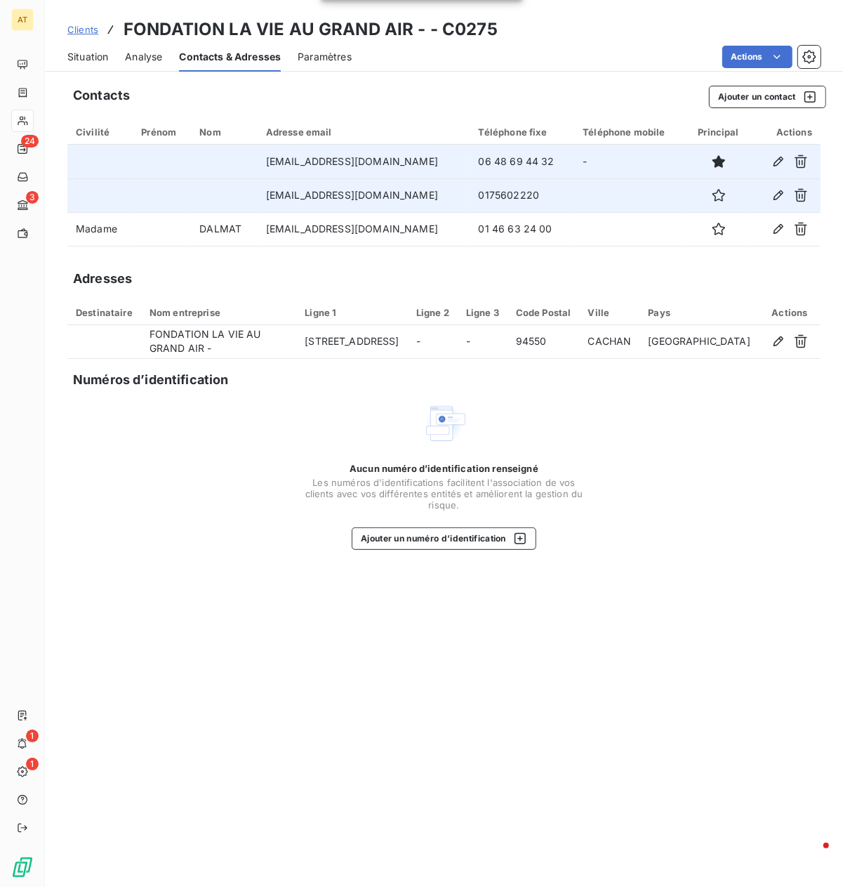
click at [377, 157] on td "[EMAIL_ADDRESS][DOMAIN_NAME]" at bounding box center [364, 162] width 213 height 34
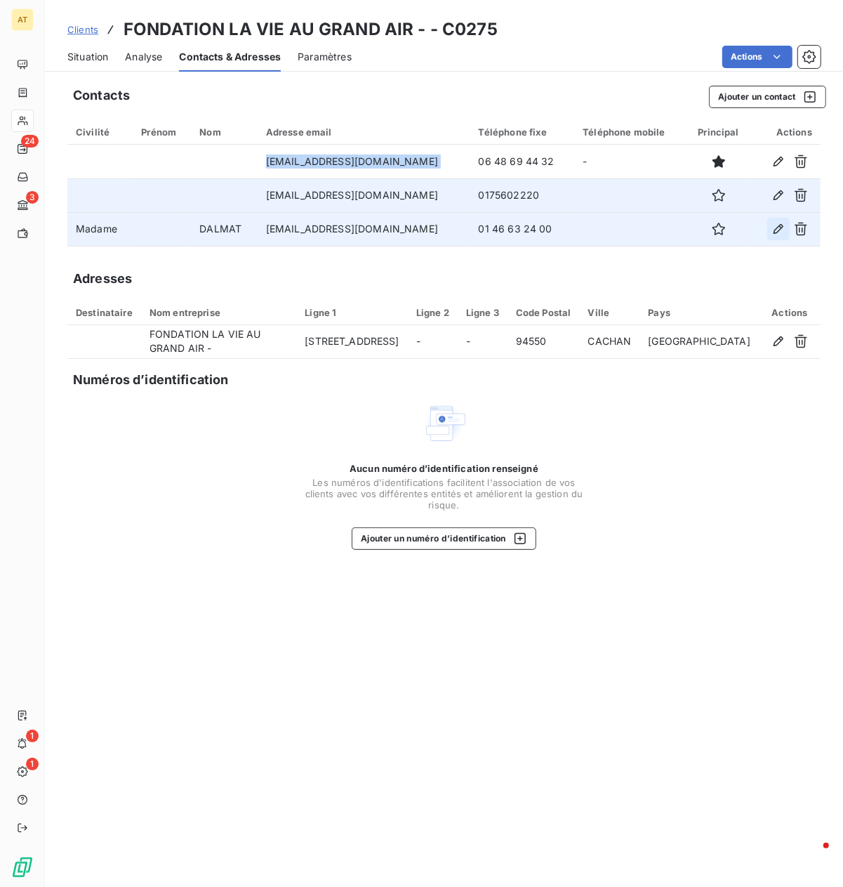
click at [748, 229] on icon "button" at bounding box center [779, 229] width 14 height 14
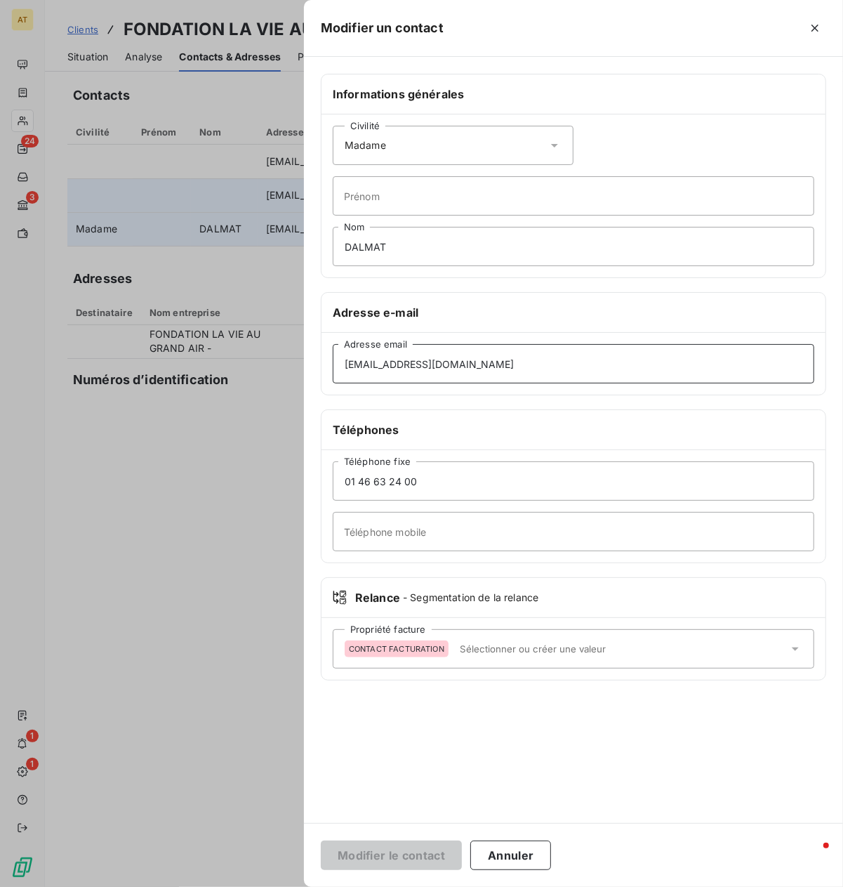
click at [453, 358] on input "[EMAIL_ADDRESS][DOMAIN_NAME]" at bounding box center [574, 363] width 482 height 39
paste input
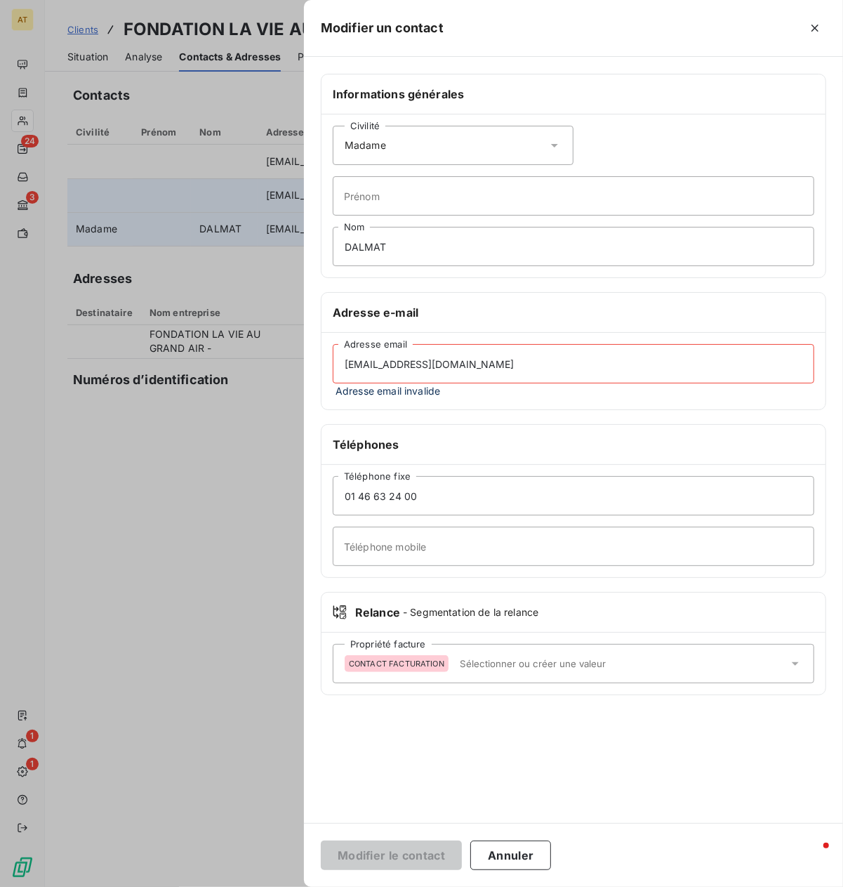
type input "[EMAIL_ADDRESS][DOMAIN_NAME]"
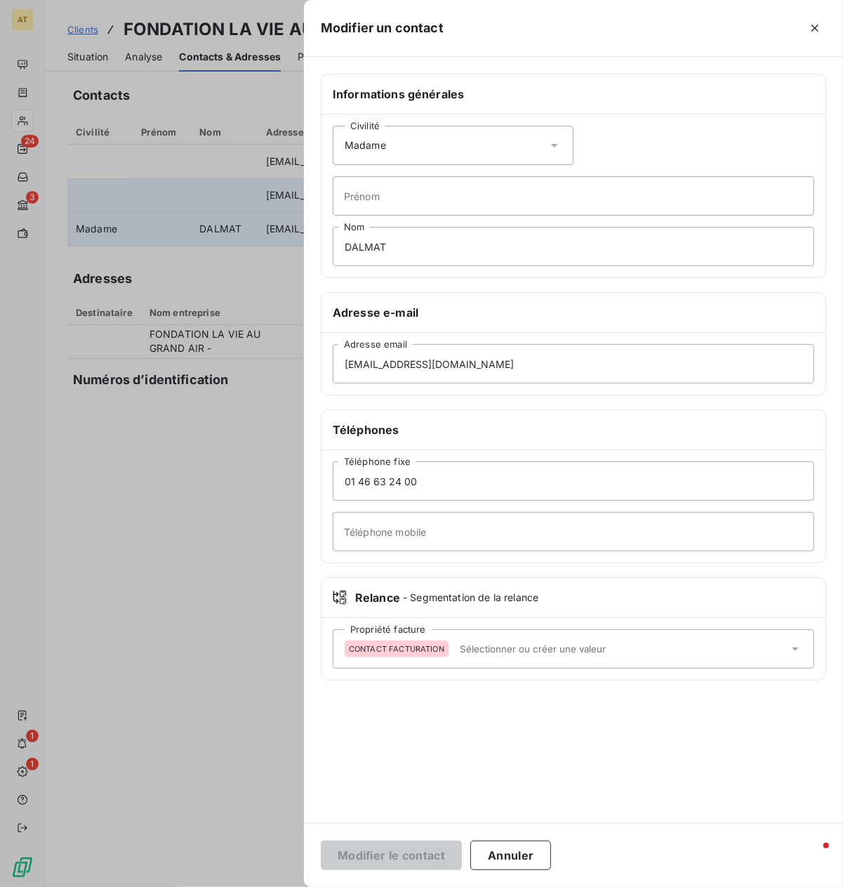
click at [515, 788] on div "Modifier le contact Annuler" at bounding box center [573, 855] width 539 height 64
click at [440, 477] on input "01 46 63 24 00" at bounding box center [574, 480] width 482 height 39
click at [499, 788] on button "Annuler" at bounding box center [510, 854] width 81 height 29
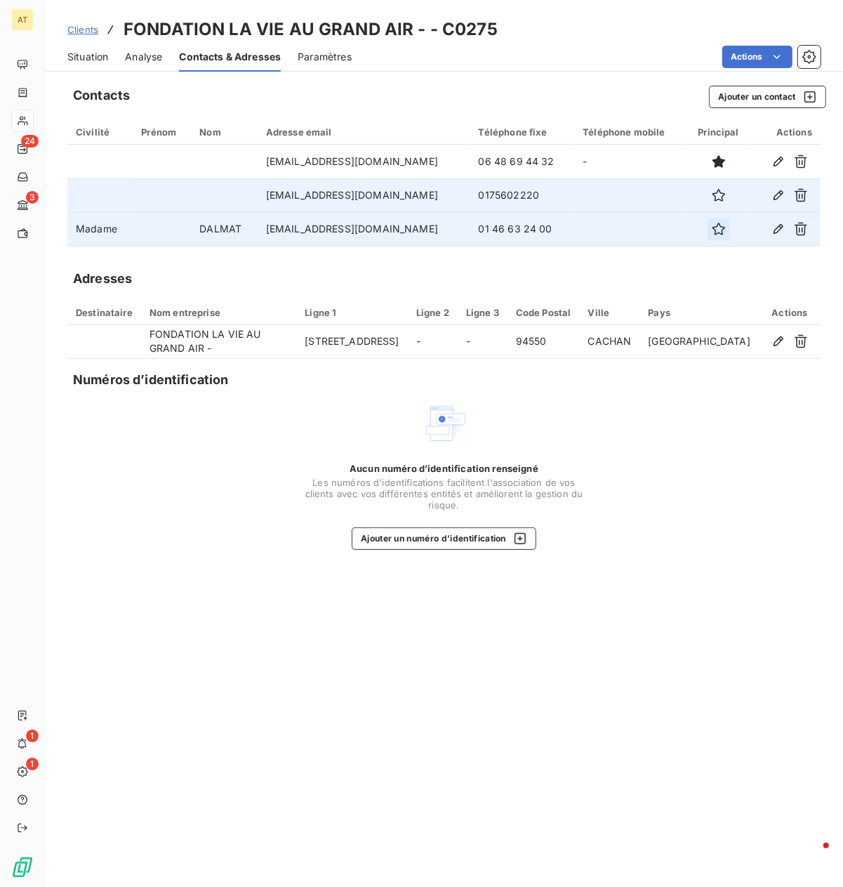
click at [713, 233] on icon "button" at bounding box center [719, 229] width 13 height 13
click at [88, 66] on div "Situation" at bounding box center [87, 56] width 41 height 29
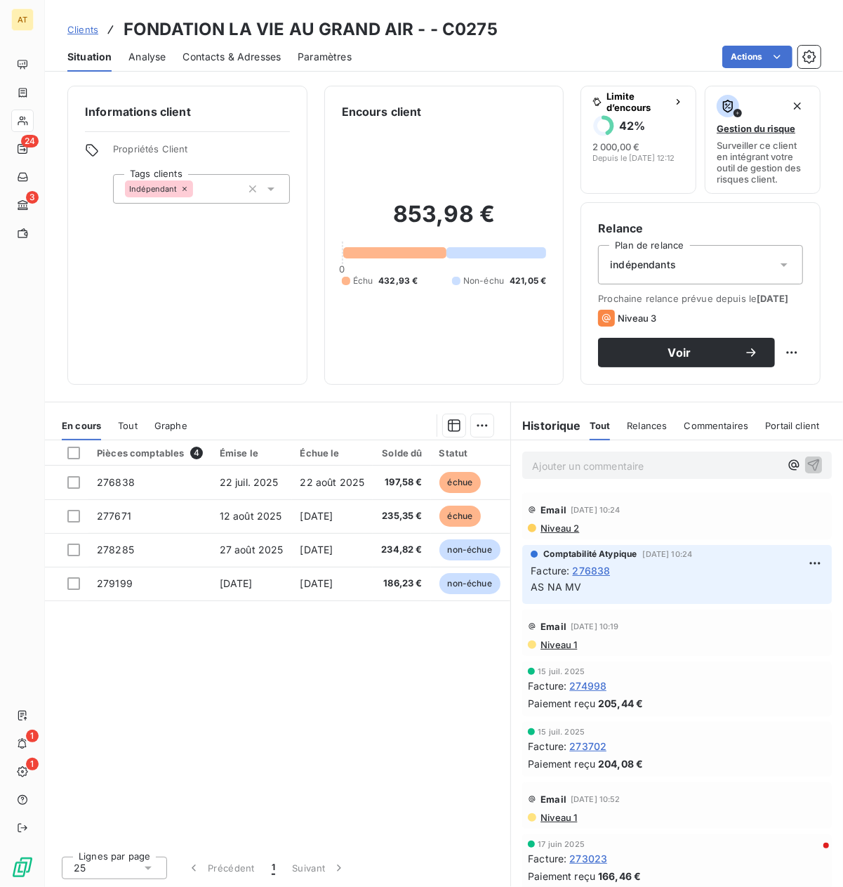
click at [246, 50] on span "Contacts & Adresses" at bounding box center [232, 57] width 98 height 14
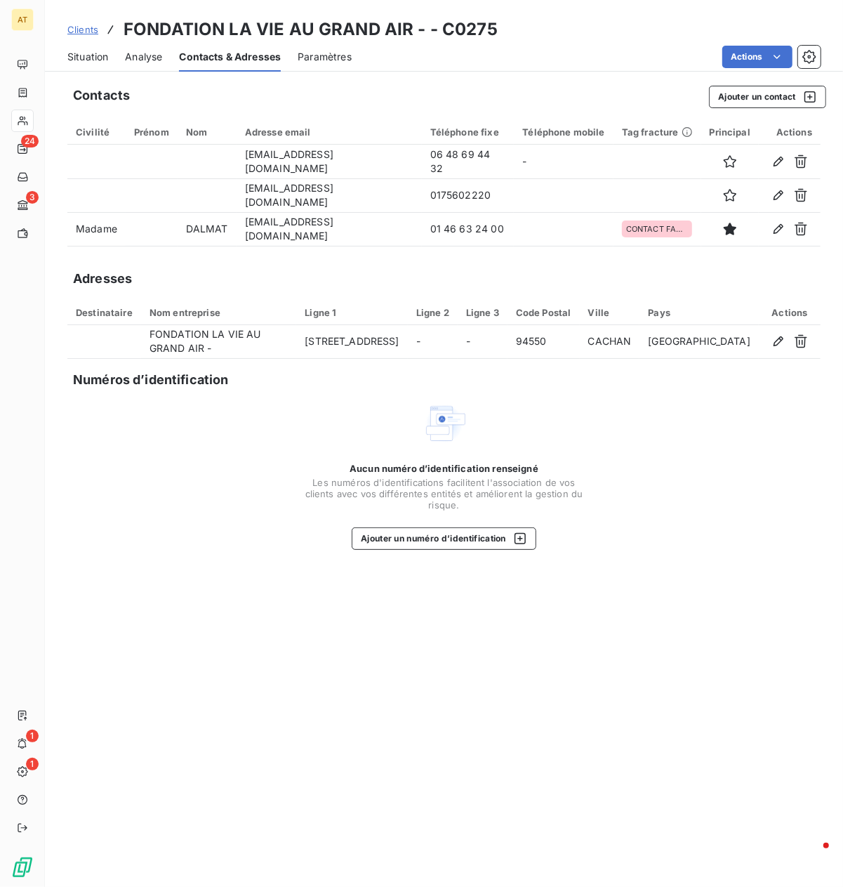
click at [167, 508] on div "Aucun numéro d’identification renseigné Les numéros d'identifications faciliten…" at bounding box center [443, 475] width 753 height 149
click at [95, 64] on div "Situation" at bounding box center [87, 56] width 41 height 29
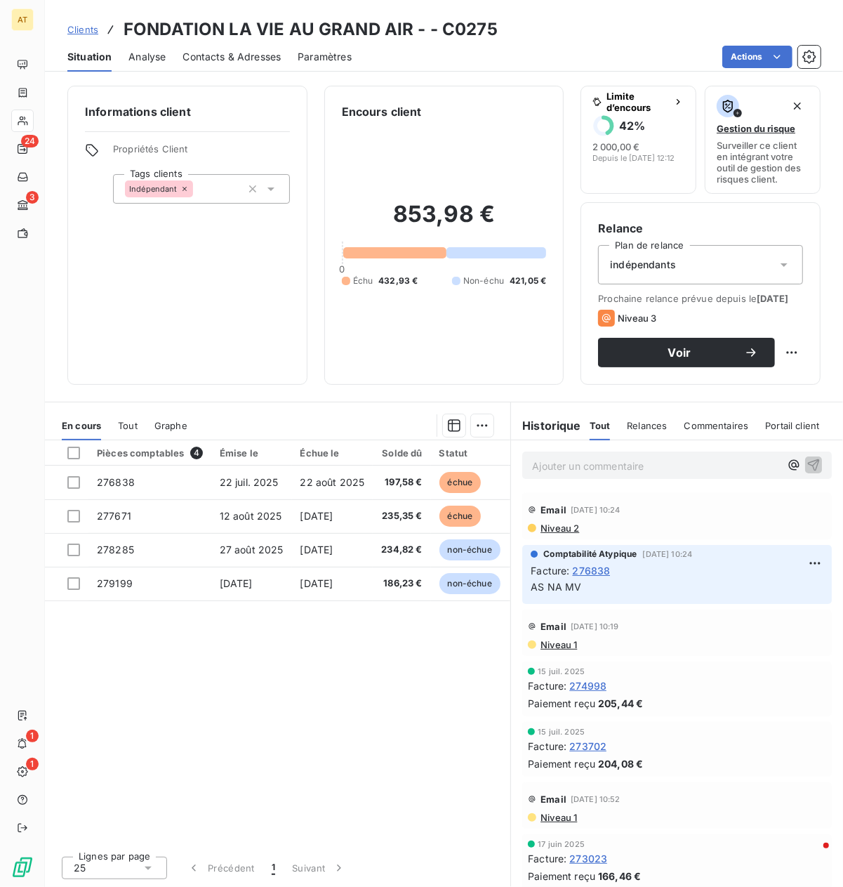
click at [385, 706] on div "Pièces comptables 4 Émise le Échue le Solde dû Statut Délai Retard Tag fracture…" at bounding box center [278, 642] width 466 height 404
click at [228, 65] on div "Contacts & Adresses" at bounding box center [232, 56] width 98 height 29
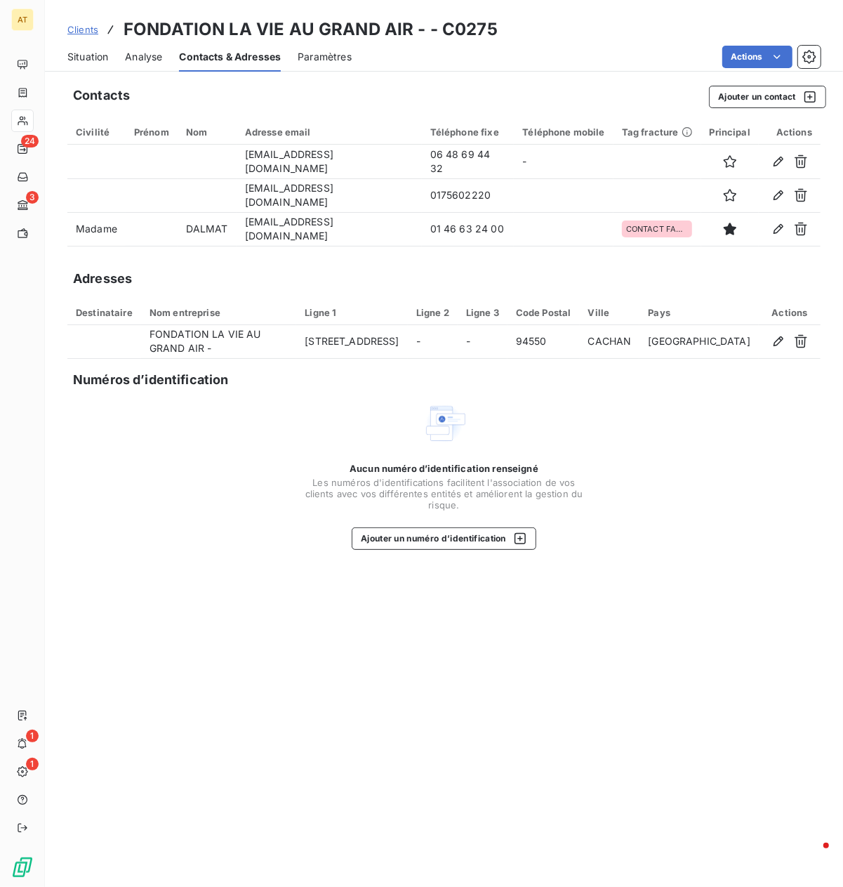
click at [86, 61] on span "Situation" at bounding box center [87, 57] width 41 height 14
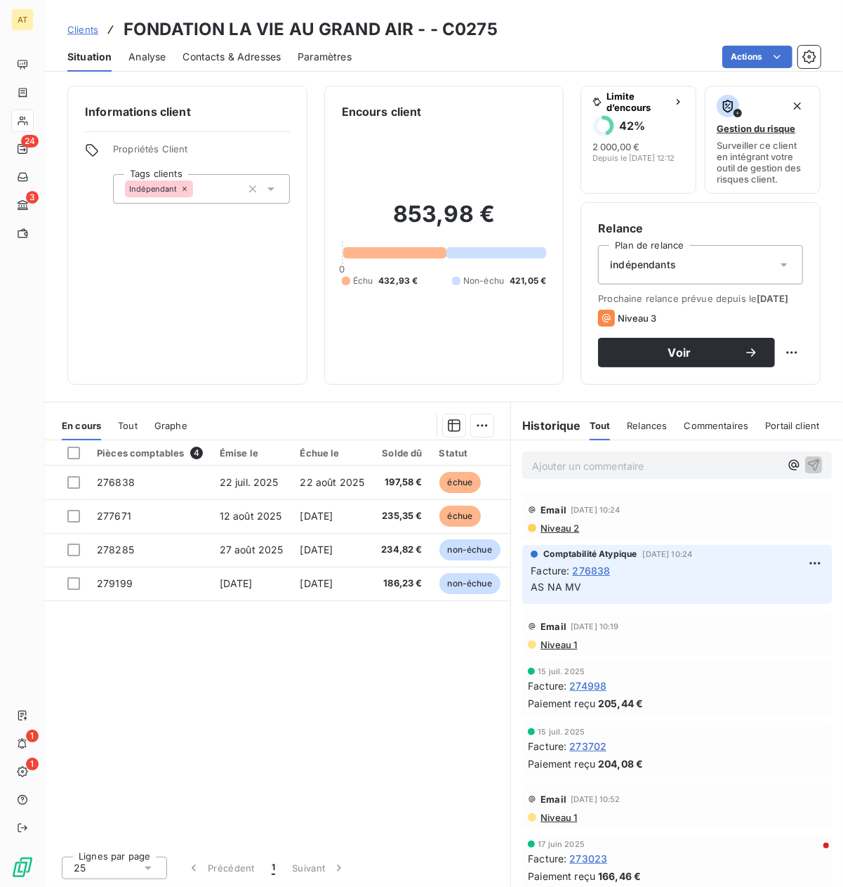
click at [258, 58] on span "Contacts & Adresses" at bounding box center [232, 57] width 98 height 14
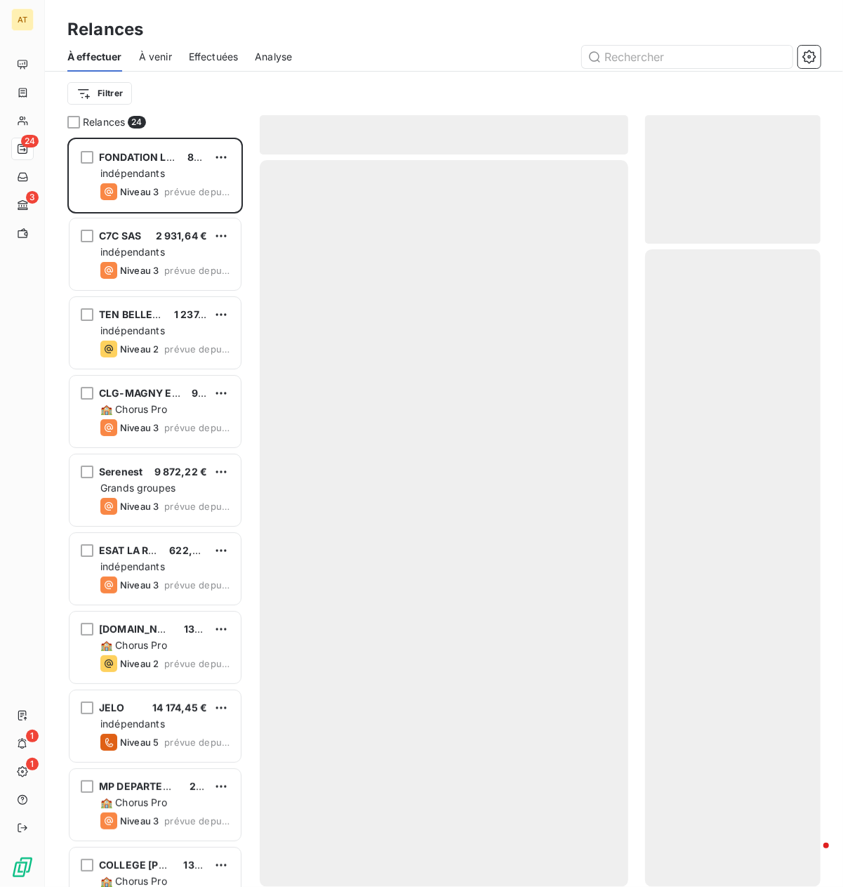
scroll to position [750, 176]
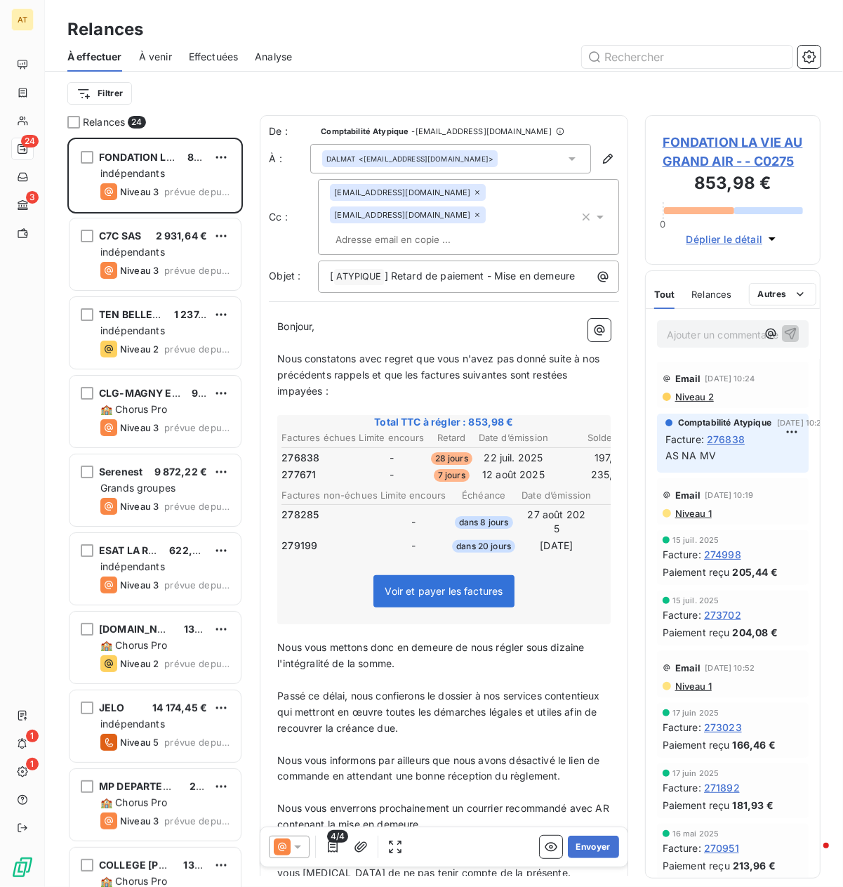
click at [720, 171] on span "FONDATION LA VIE AU GRAND AIR - - C0275" at bounding box center [733, 152] width 140 height 38
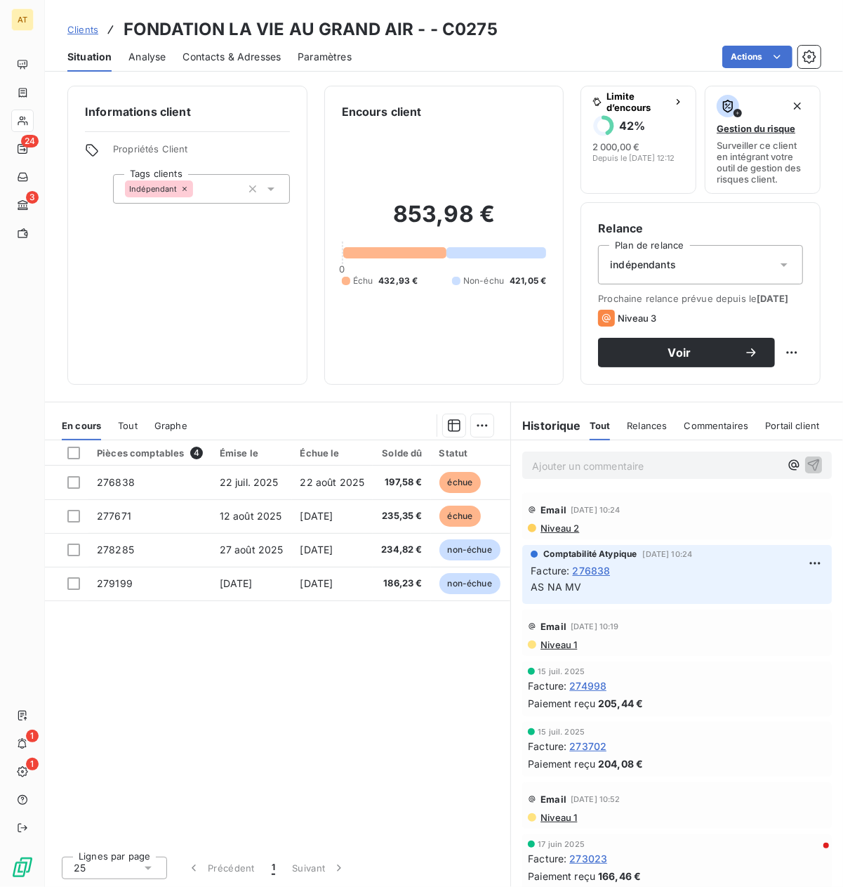
click at [357, 734] on div "Pièces comptables 4 Émise le Échue le Solde dû Statut Délai Retard Tag fracture…" at bounding box center [278, 642] width 466 height 404
click at [568, 475] on p "Ajouter un commentaire ﻿" at bounding box center [656, 466] width 248 height 18
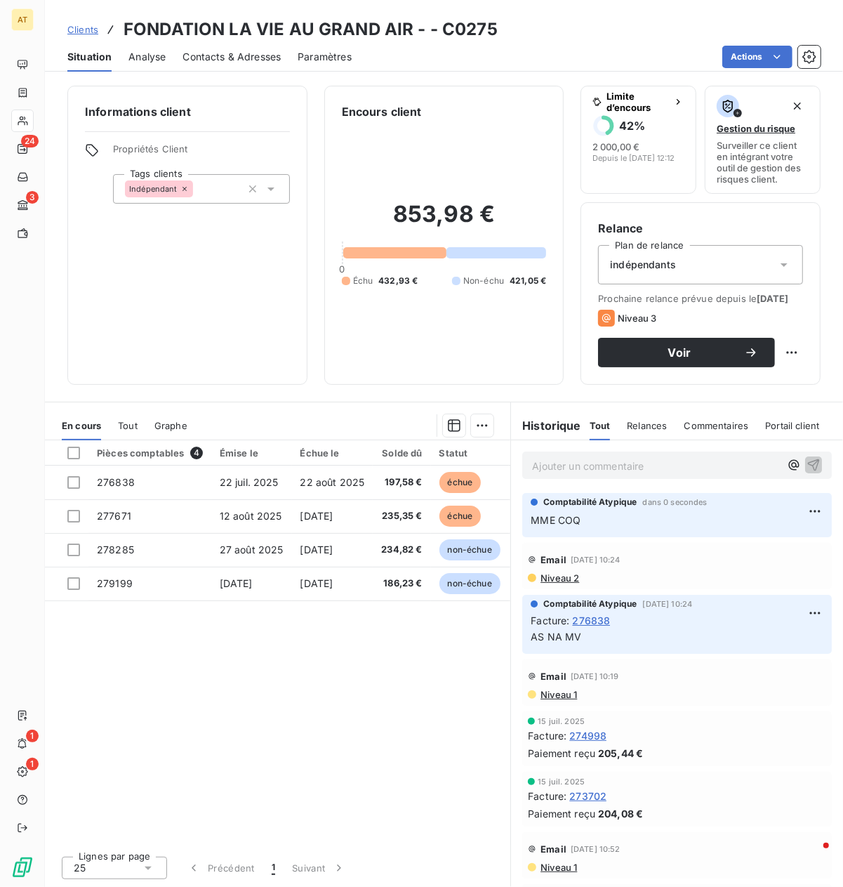
click at [235, 59] on span "Contacts & Adresses" at bounding box center [232, 57] width 98 height 14
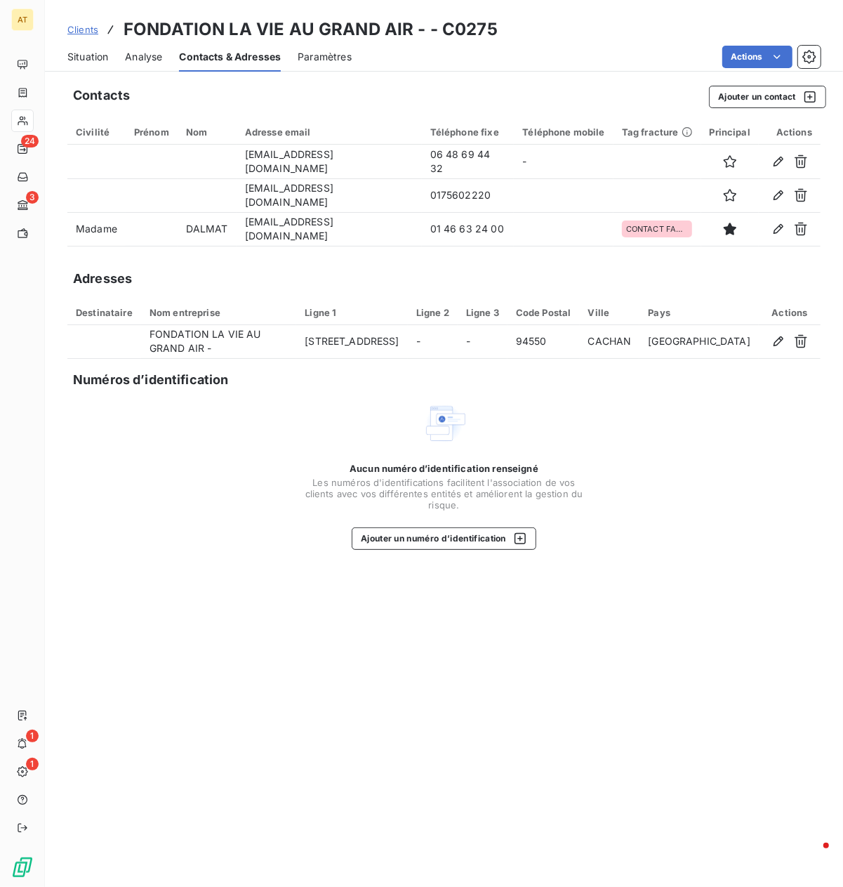
click at [85, 59] on span "Situation" at bounding box center [87, 57] width 41 height 14
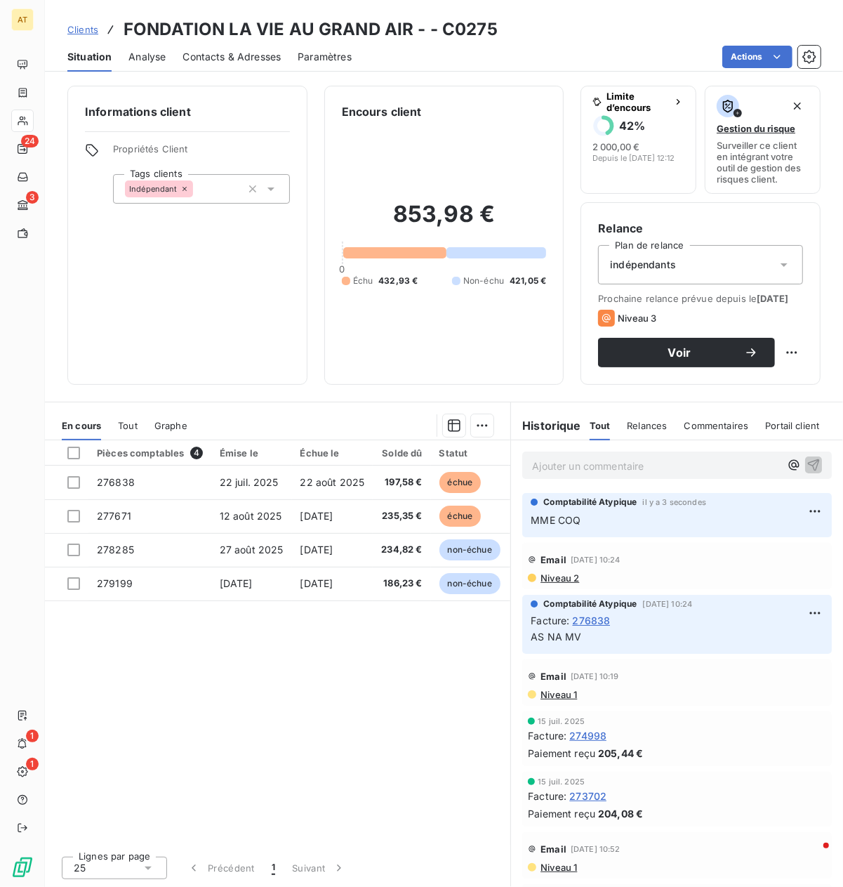
click at [241, 65] on div "Contacts & Adresses" at bounding box center [232, 56] width 98 height 29
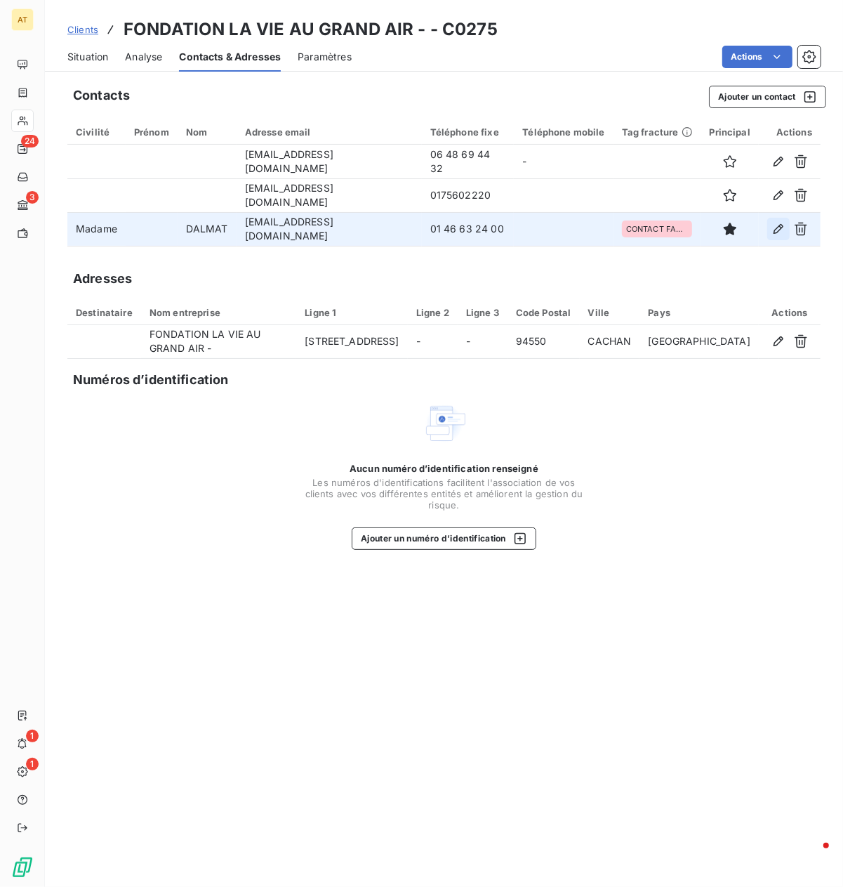
click at [748, 231] on icon "button" at bounding box center [779, 229] width 10 height 10
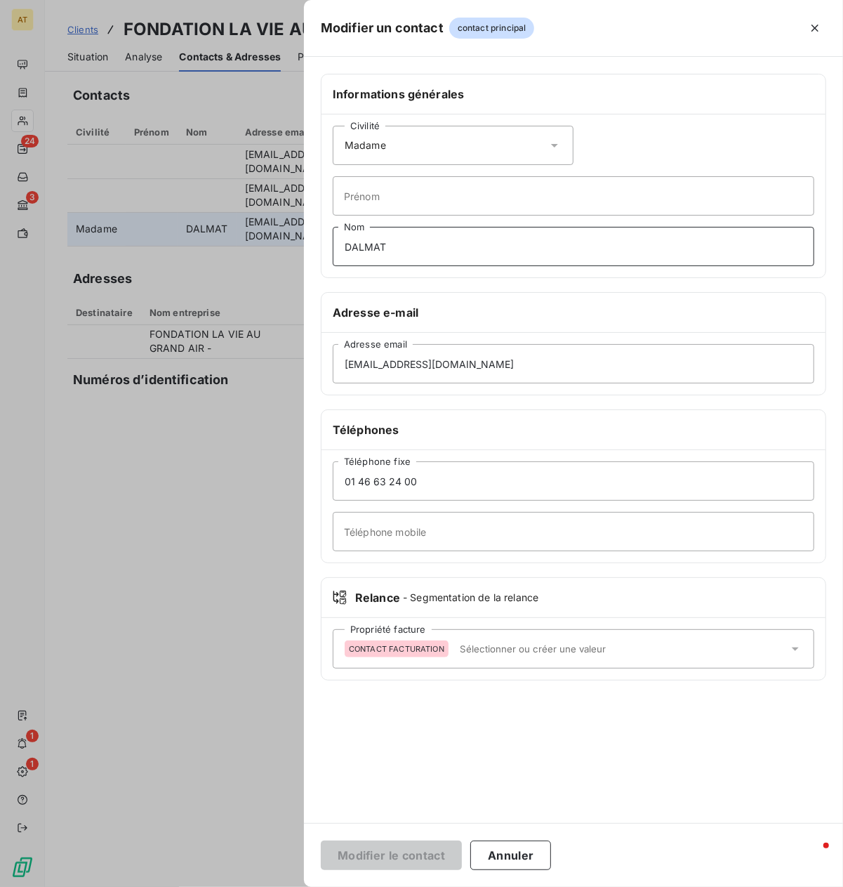
click at [374, 250] on input "DALMAT" at bounding box center [574, 246] width 482 height 39
type input "COQ"
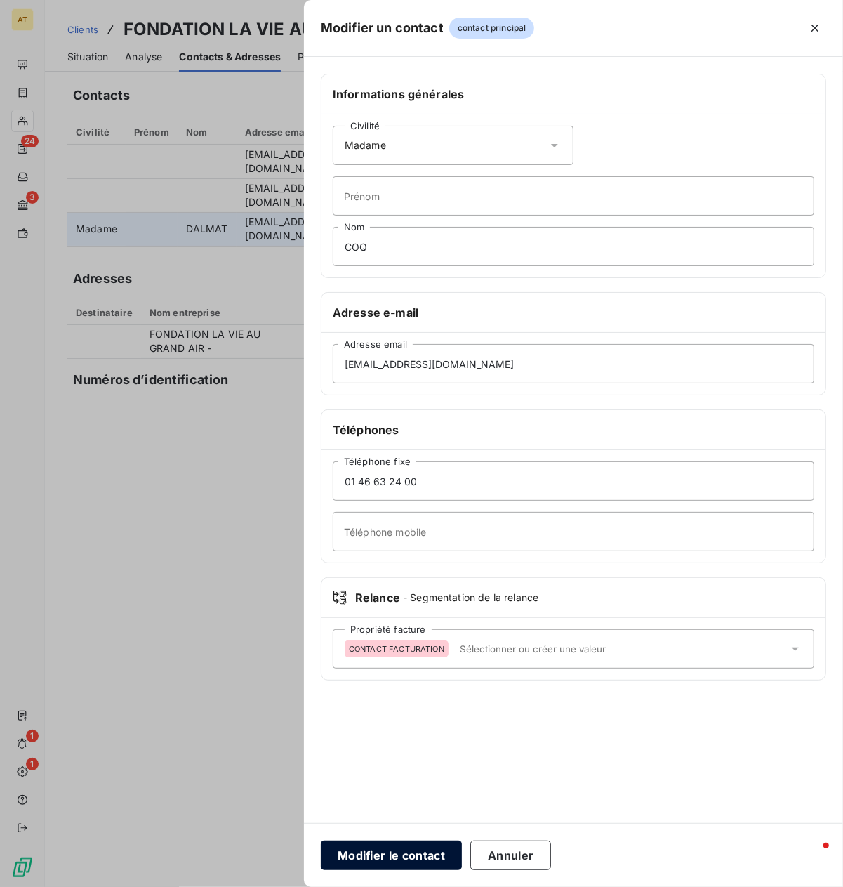
click at [400, 788] on button "Modifier le contact" at bounding box center [391, 854] width 141 height 29
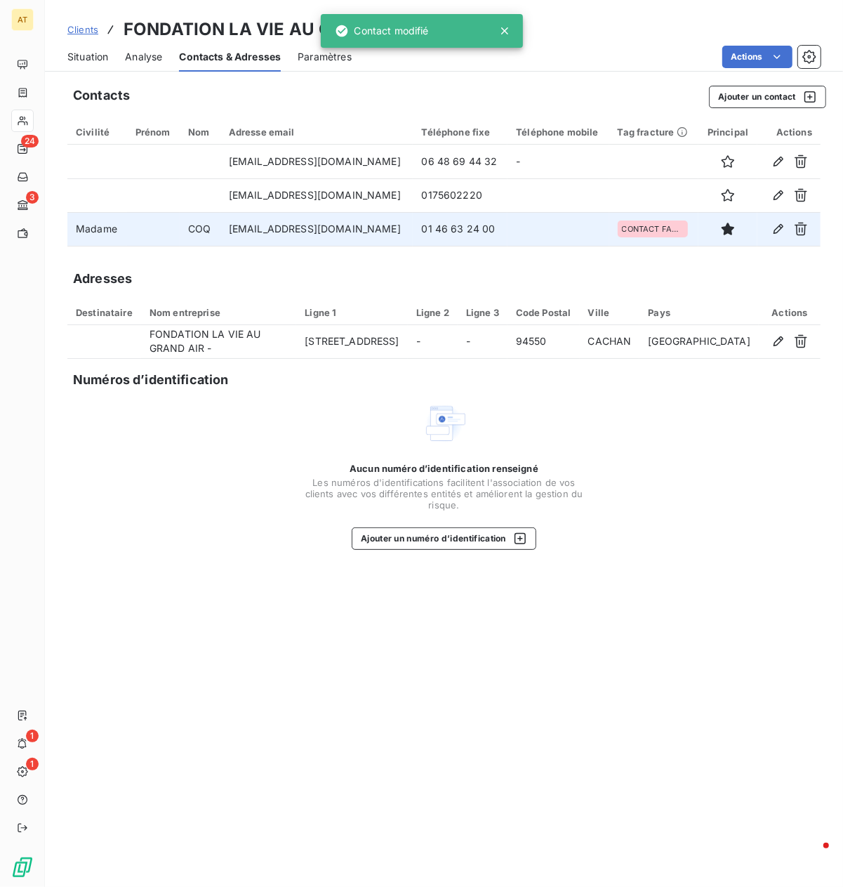
click at [304, 628] on div "Contacts Ajouter un contact Civilité Prénom Nom Adresse email Téléphone fixe Té…" at bounding box center [444, 482] width 798 height 810
click at [93, 59] on span "Situation" at bounding box center [87, 57] width 41 height 14
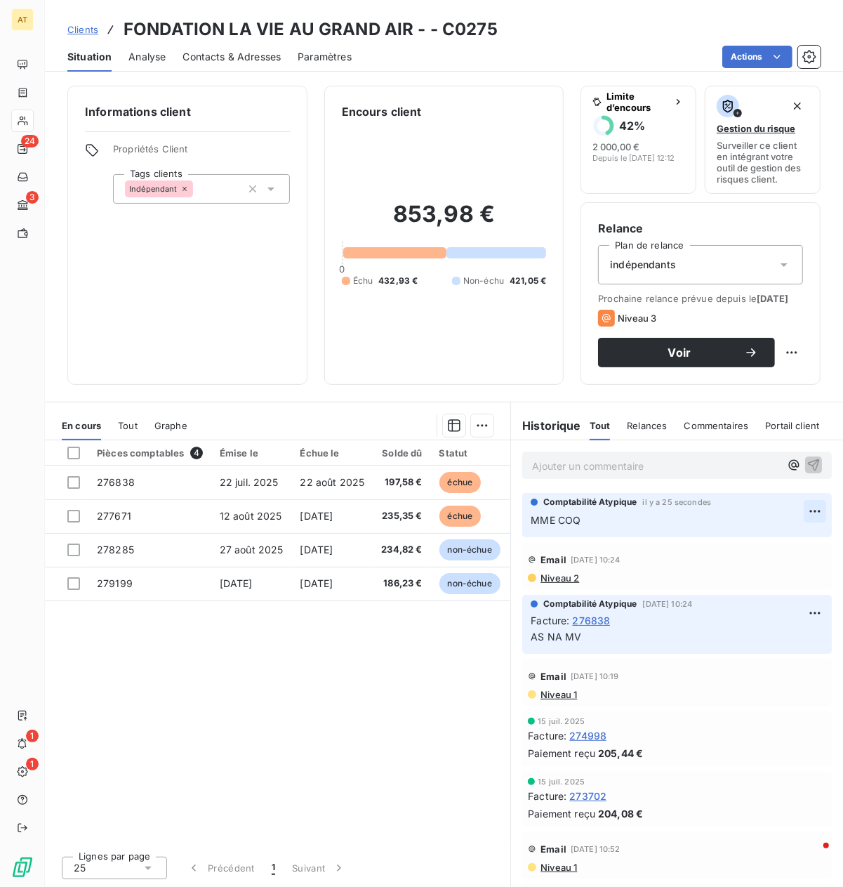
click at [748, 517] on html "AT 24 3 1 1 Clients FONDATION LA VIE AU GRAND AIR - - C0275 Situation Analyse C…" at bounding box center [421, 443] width 843 height 887
click at [632, 540] on html "AT 24 3 1 1 Clients FONDATION LA VIE AU GRAND AIR - - C0275 Situation Analyse C…" at bounding box center [421, 443] width 843 height 887
click at [748, 529] on html "AT 24 3 1 1 Clients FONDATION LA VIE AU GRAND AIR - - C0275 Situation Analyse C…" at bounding box center [421, 443] width 843 height 887
click at [731, 550] on html "AT 24 3 1 1 Clients FONDATION LA VIE AU GRAND AIR - - C0275 Situation Analyse C…" at bounding box center [421, 443] width 843 height 887
click at [748, 530] on html "AT 24 3 1 1 Clients FONDATION LA VIE AU GRAND AIR - - C0275 Situation Analyse C…" at bounding box center [421, 443] width 843 height 887
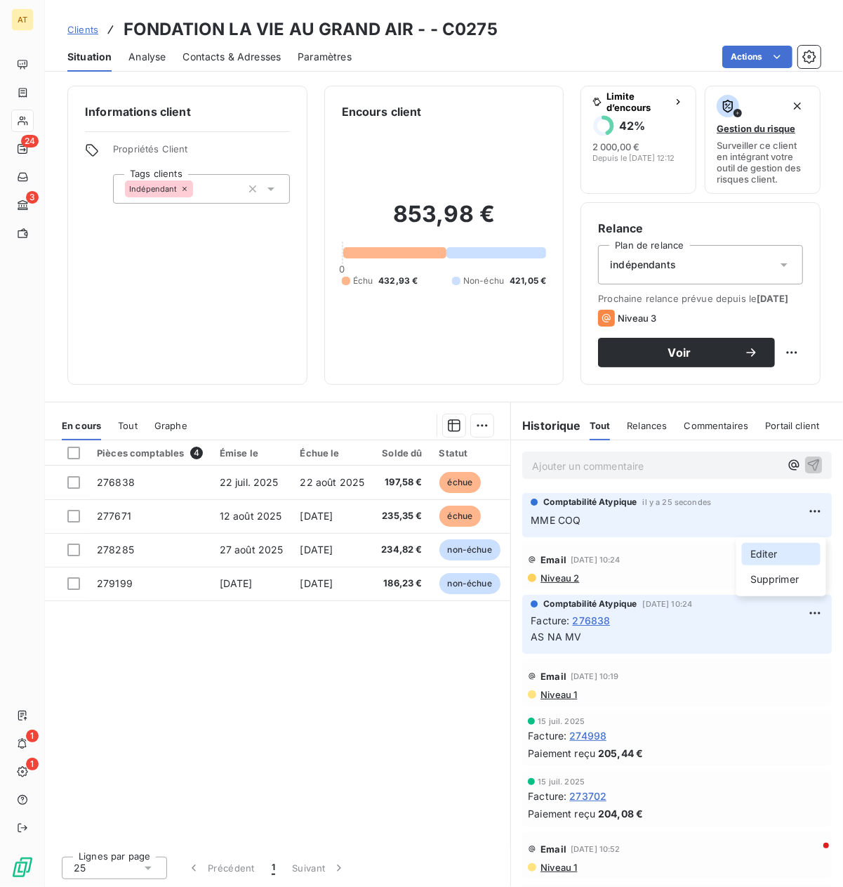
click at [748, 548] on div "Editer" at bounding box center [781, 554] width 79 height 22
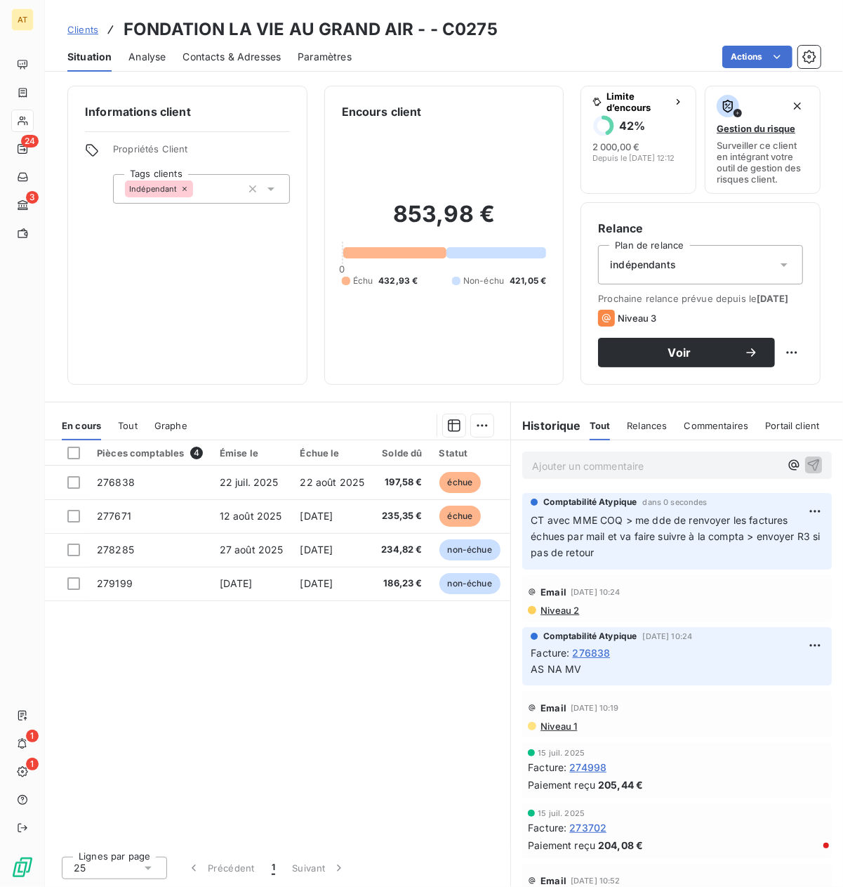
click at [569, 616] on span "Niveau 2" at bounding box center [559, 610] width 40 height 11
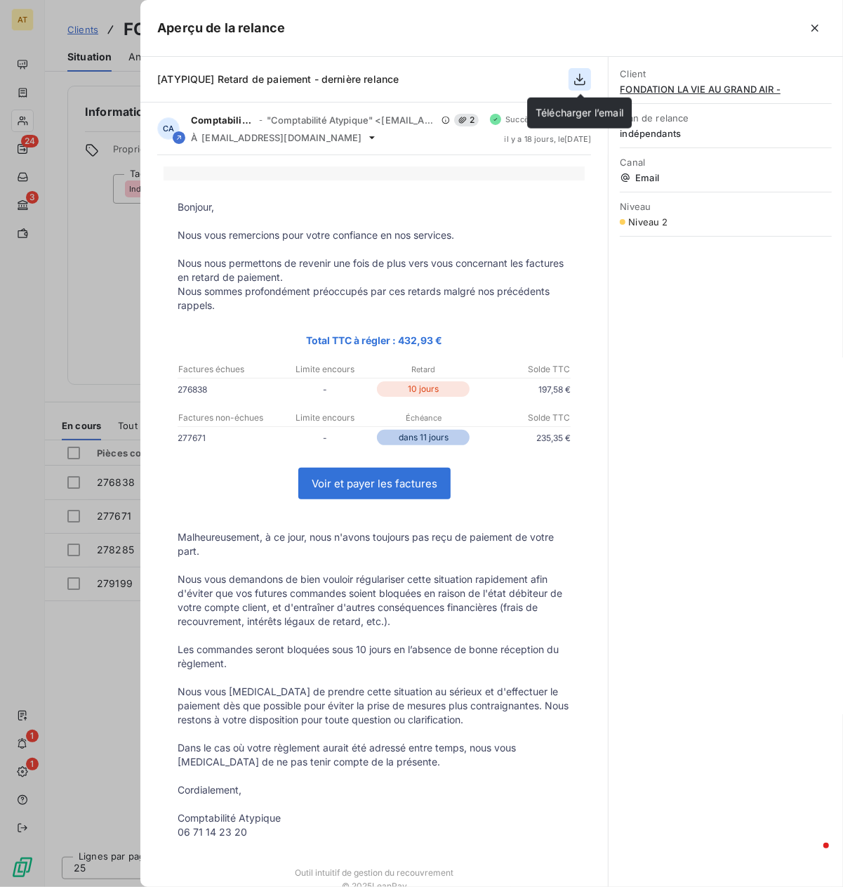
click at [577, 81] on icon "button" at bounding box center [580, 79] width 14 height 14
click at [119, 325] on div at bounding box center [421, 443] width 843 height 887
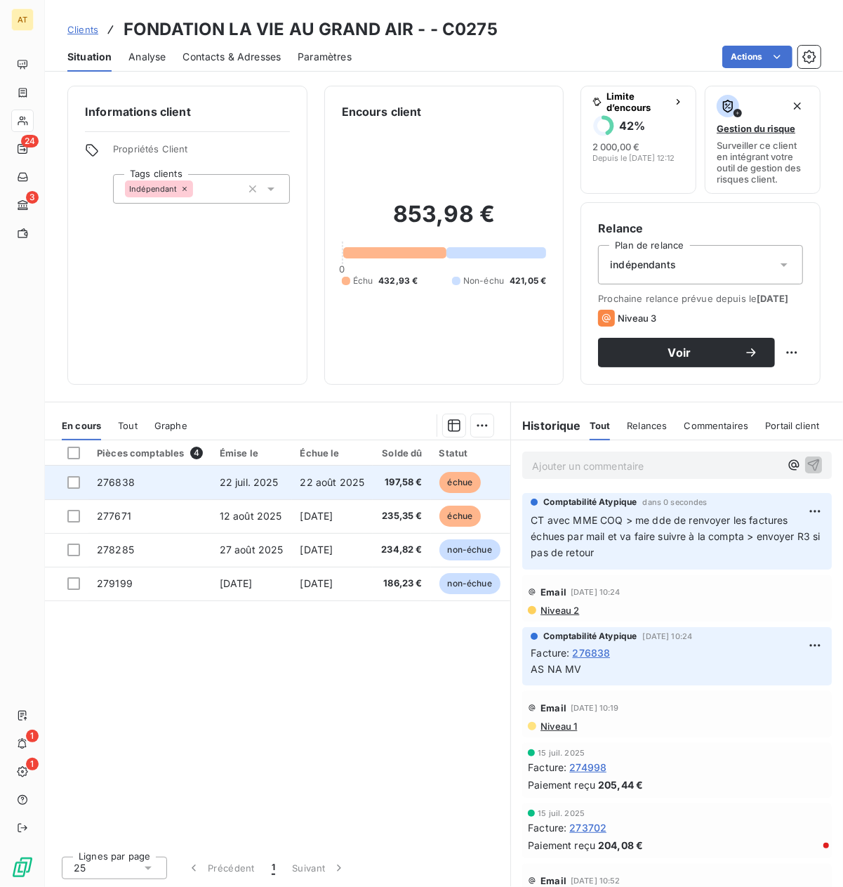
click at [381, 485] on td "197,58 €" at bounding box center [402, 483] width 58 height 34
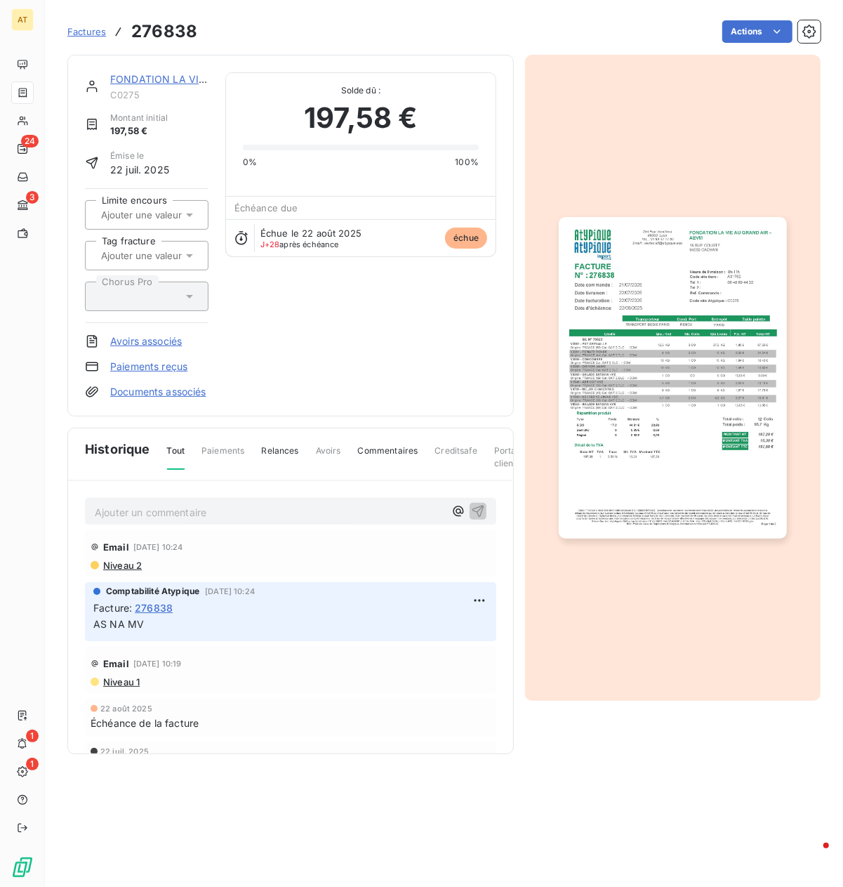
click at [642, 488] on img "button" at bounding box center [672, 378] width 227 height 322
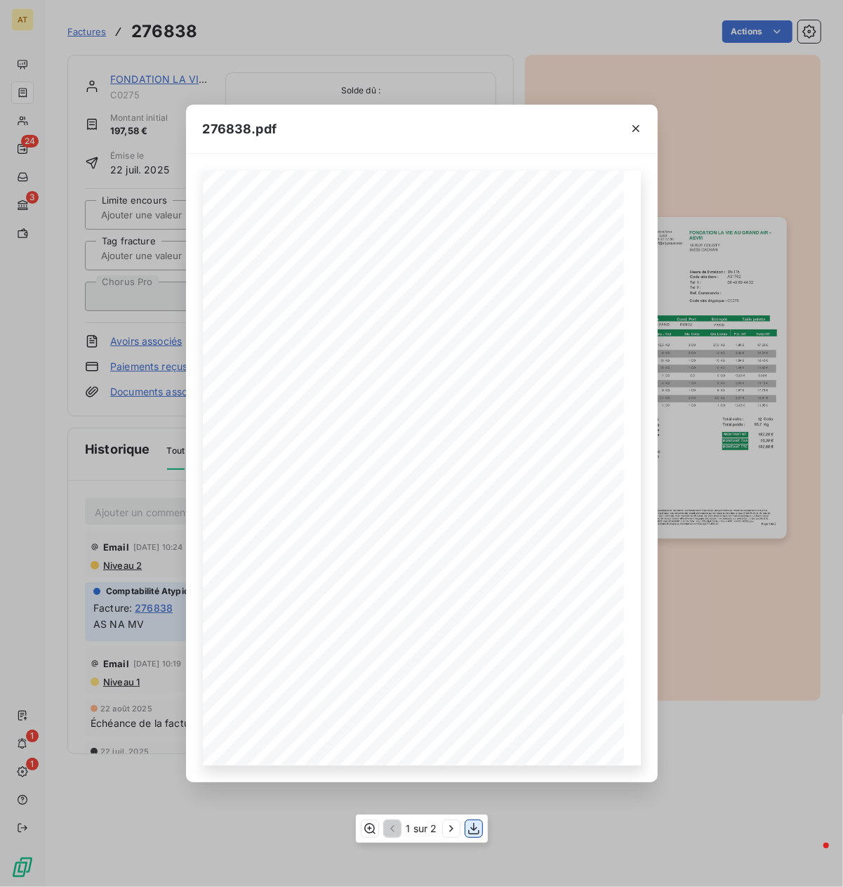
click at [475, 788] on button "button" at bounding box center [474, 828] width 17 height 17
click at [725, 475] on div "276838.pdf FONDATION LA VIE AU GRAND AIR - AEVM [STREET_ADDRESS] FACTURE 276838…" at bounding box center [421, 443] width 843 height 887
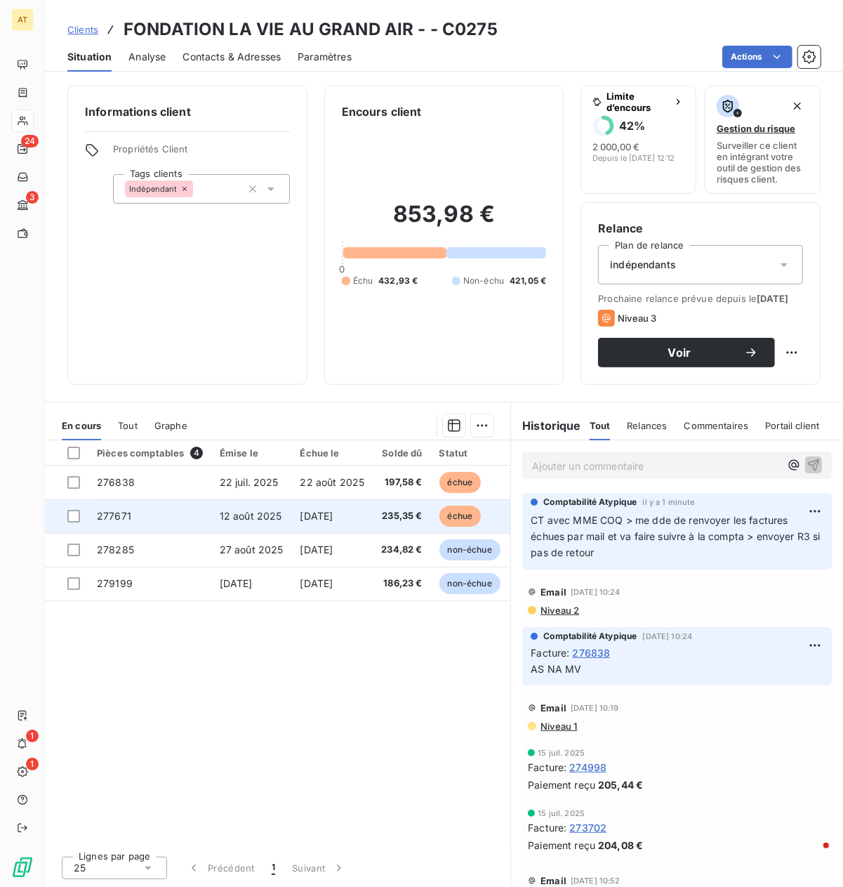
click at [285, 515] on td "12 août 2025" at bounding box center [251, 516] width 81 height 34
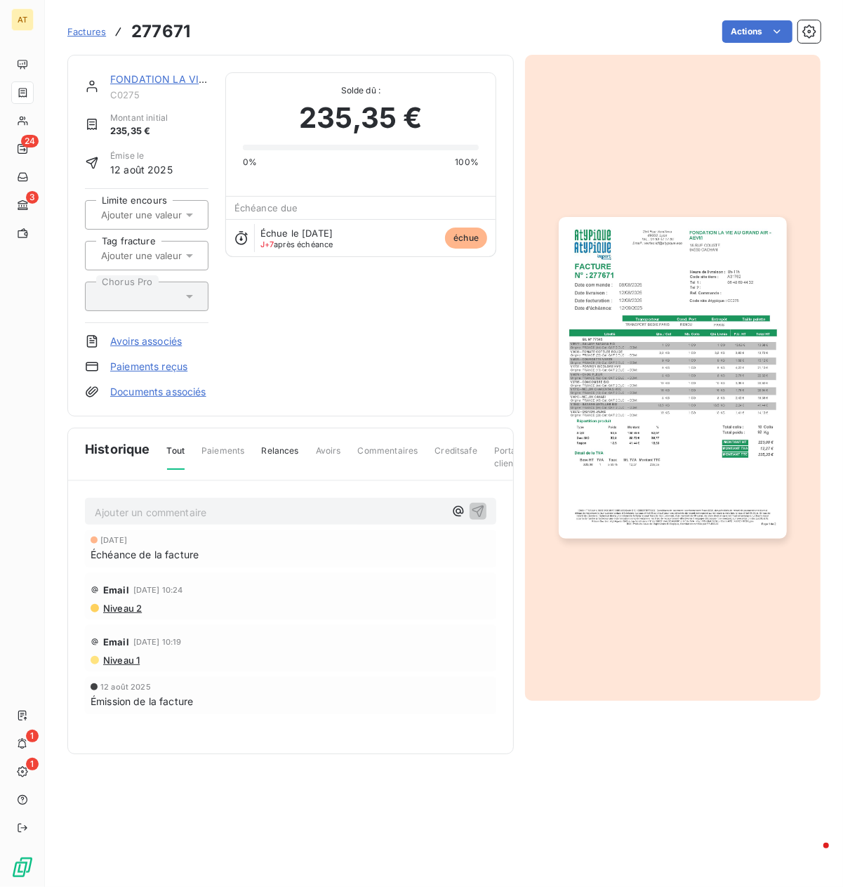
click at [702, 371] on img "button" at bounding box center [672, 378] width 227 height 322
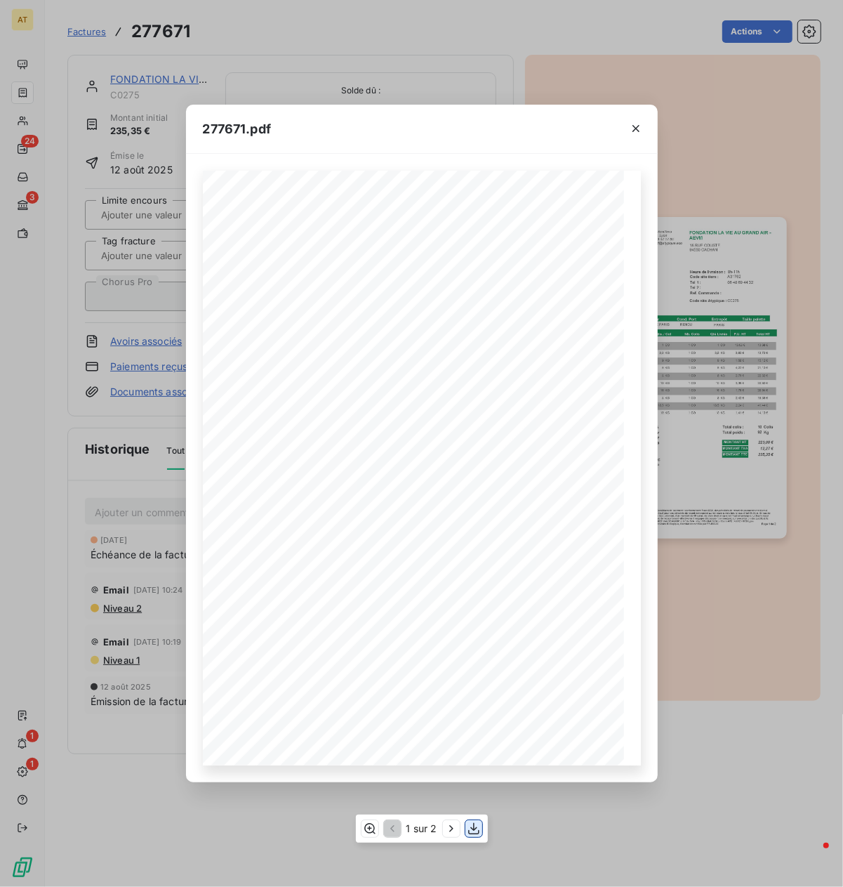
click at [468, 788] on icon "button" at bounding box center [474, 828] width 14 height 14
click at [154, 303] on div "277671.pdf FONDATION LA VIE AU GRAND AIR - AEVM [STREET_ADDRESS] FACTURE 277671…" at bounding box center [421, 443] width 843 height 887
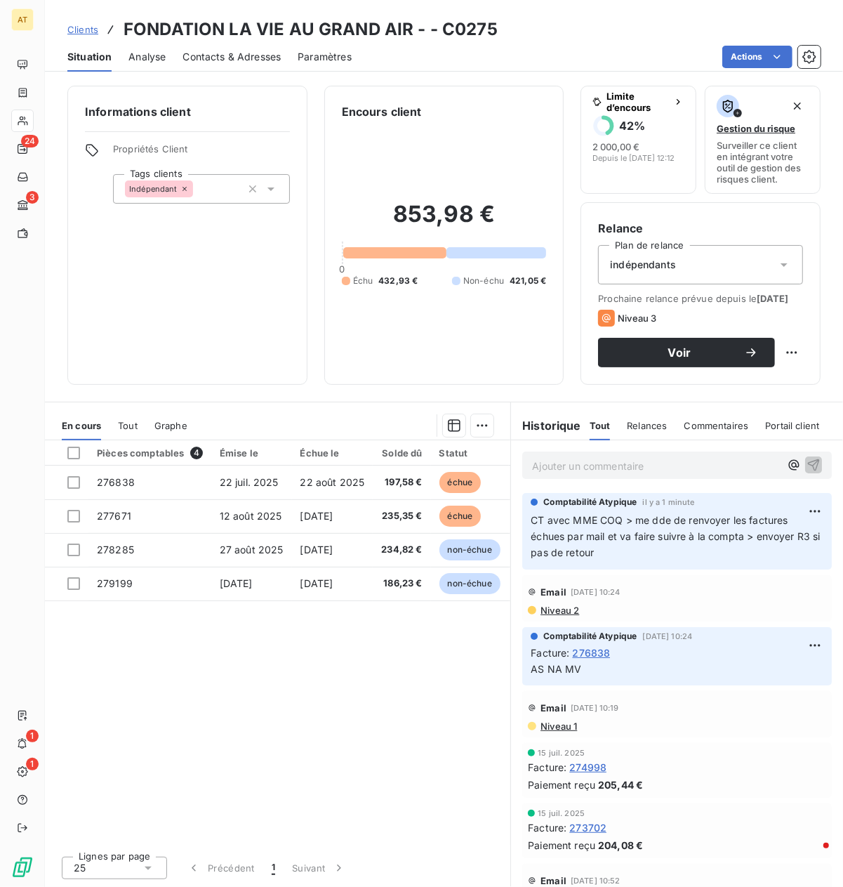
click at [253, 47] on div "Contacts & Adresses" at bounding box center [232, 56] width 98 height 29
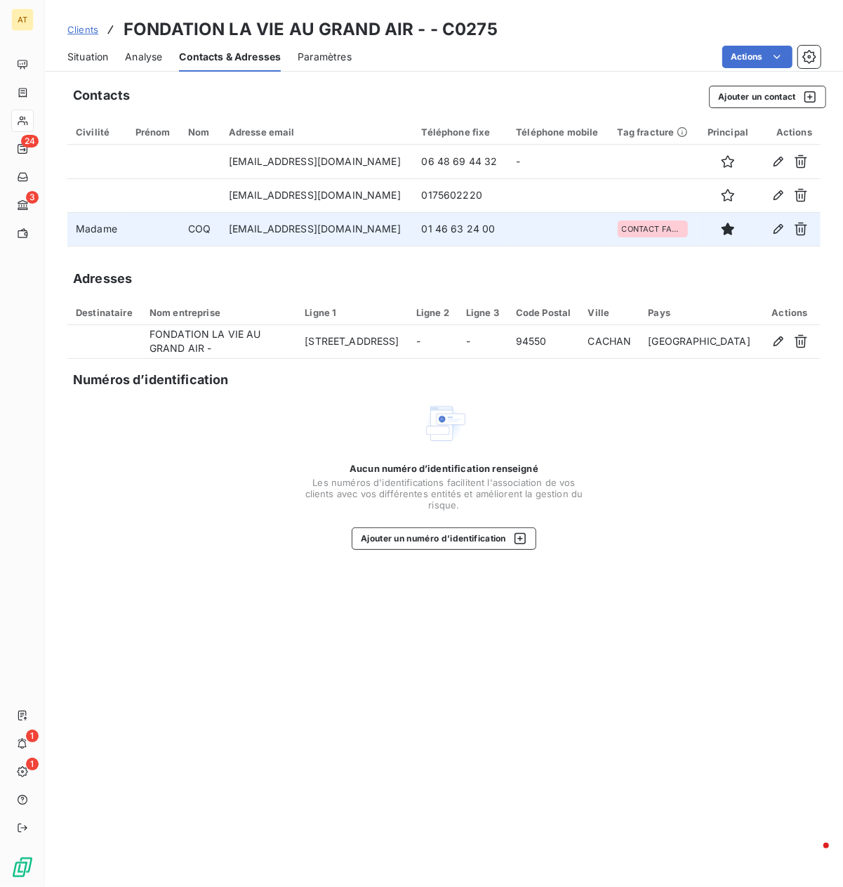
click at [279, 225] on td "[EMAIL_ADDRESS][DOMAIN_NAME]" at bounding box center [316, 229] width 193 height 34
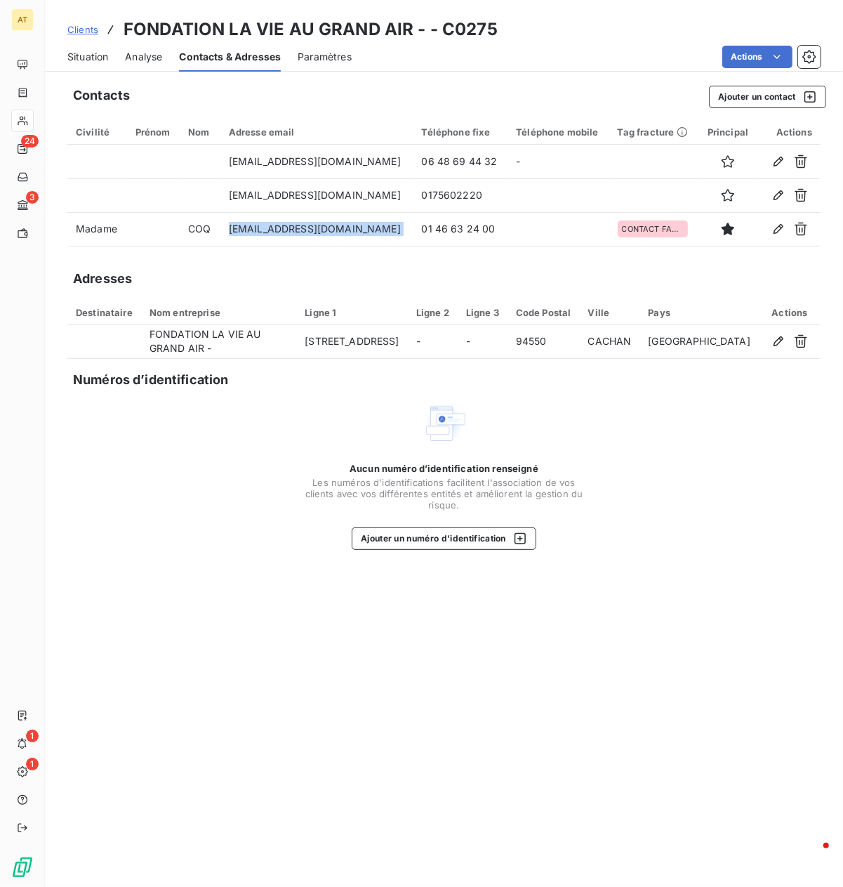
click at [83, 55] on span "Situation" at bounding box center [87, 57] width 41 height 14
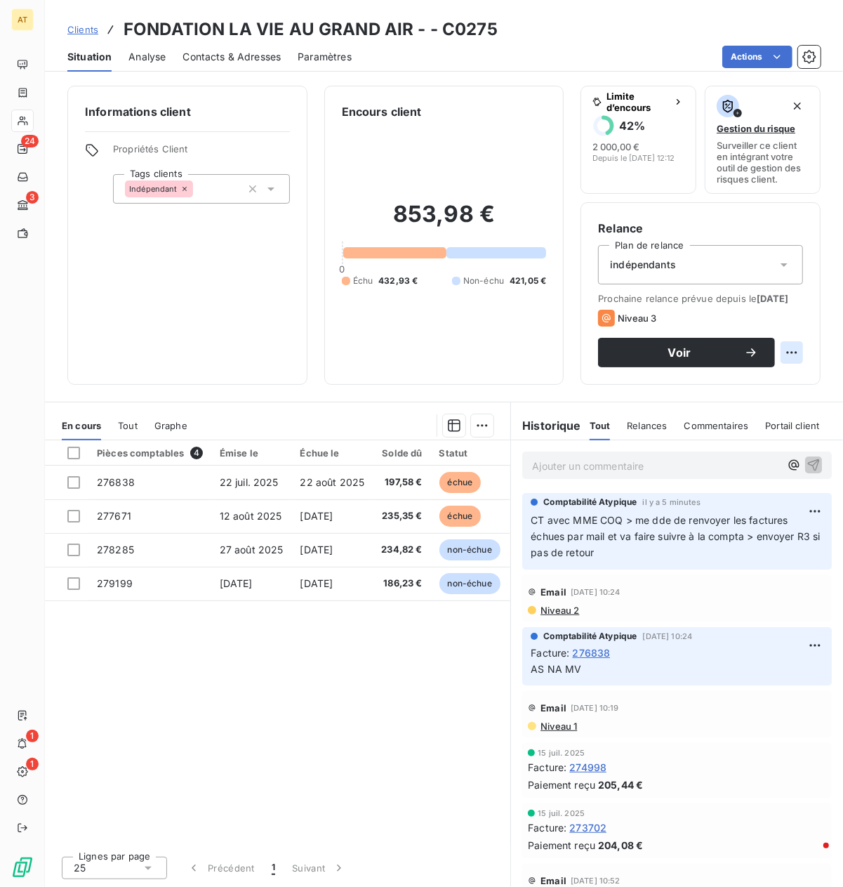
click at [748, 362] on html "AT 24 3 1 1 Clients FONDATION LA VIE AU GRAND AIR - - C0275 Situation Analyse C…" at bounding box center [421, 443] width 843 height 887
click at [748, 397] on div "Replanifier cette action" at bounding box center [735, 395] width 126 height 22
select select "8"
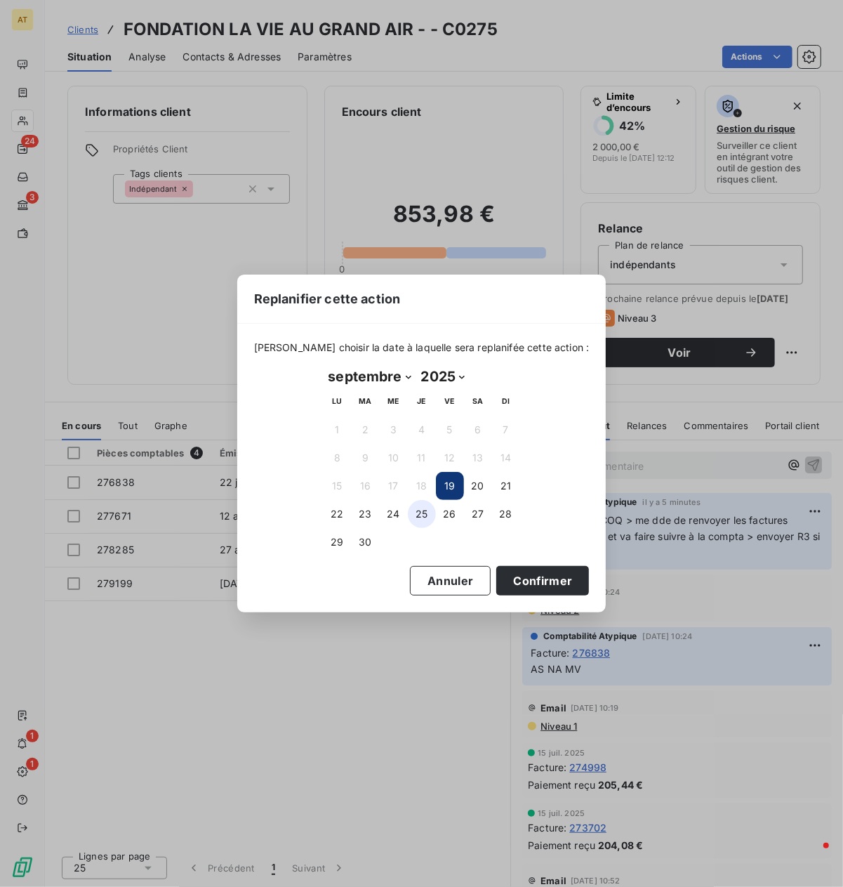
click at [418, 515] on button "25" at bounding box center [422, 514] width 28 height 28
click at [383, 514] on button "24" at bounding box center [394, 514] width 28 height 28
click at [509, 576] on button "Confirmer" at bounding box center [542, 580] width 93 height 29
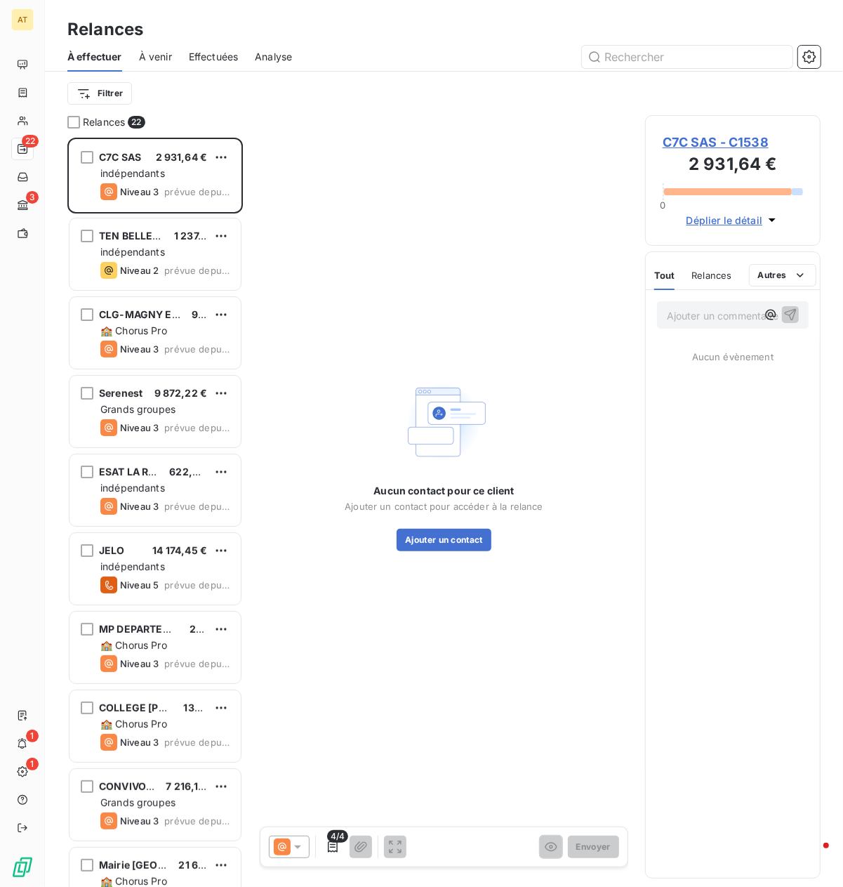
scroll to position [750, 176]
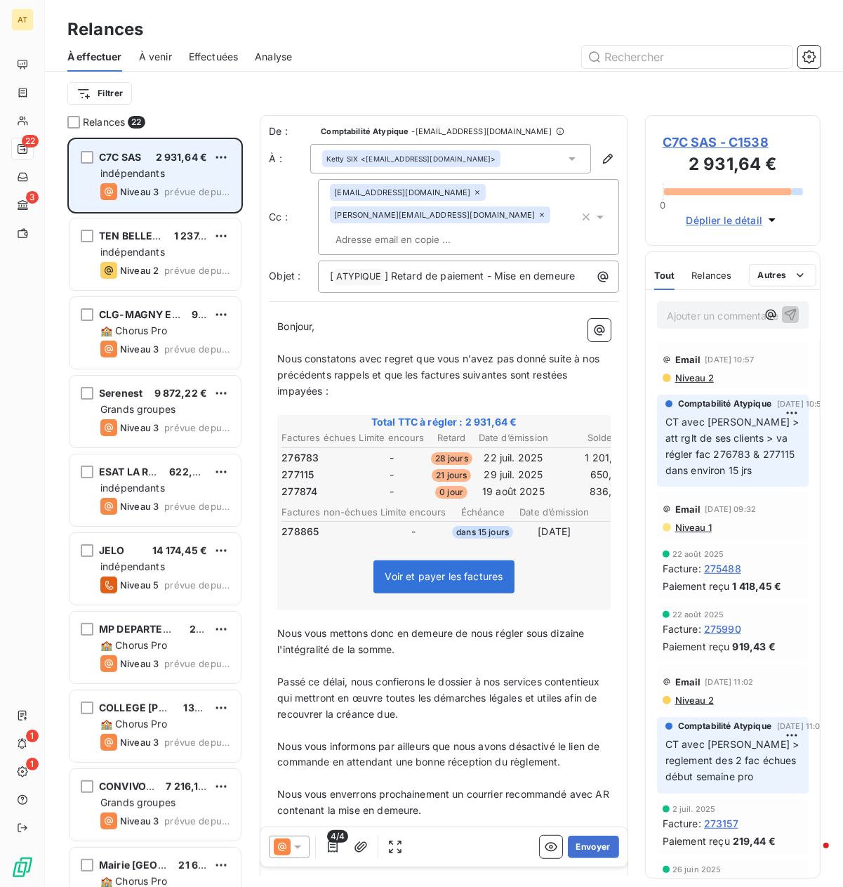
click at [137, 190] on span "Niveau 3" at bounding box center [139, 191] width 39 height 11
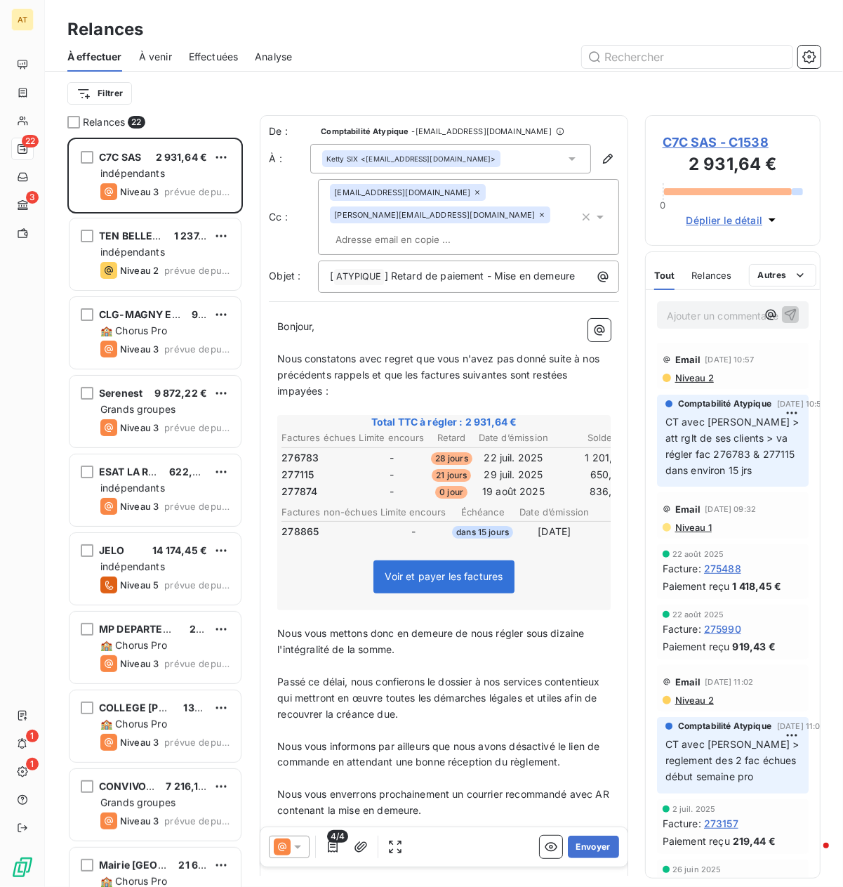
click at [306, 451] on span "276783" at bounding box center [300, 458] width 37 height 14
click at [293, 468] on span "277115" at bounding box center [298, 475] width 32 height 14
click at [306, 484] on span "277874" at bounding box center [300, 491] width 36 height 14
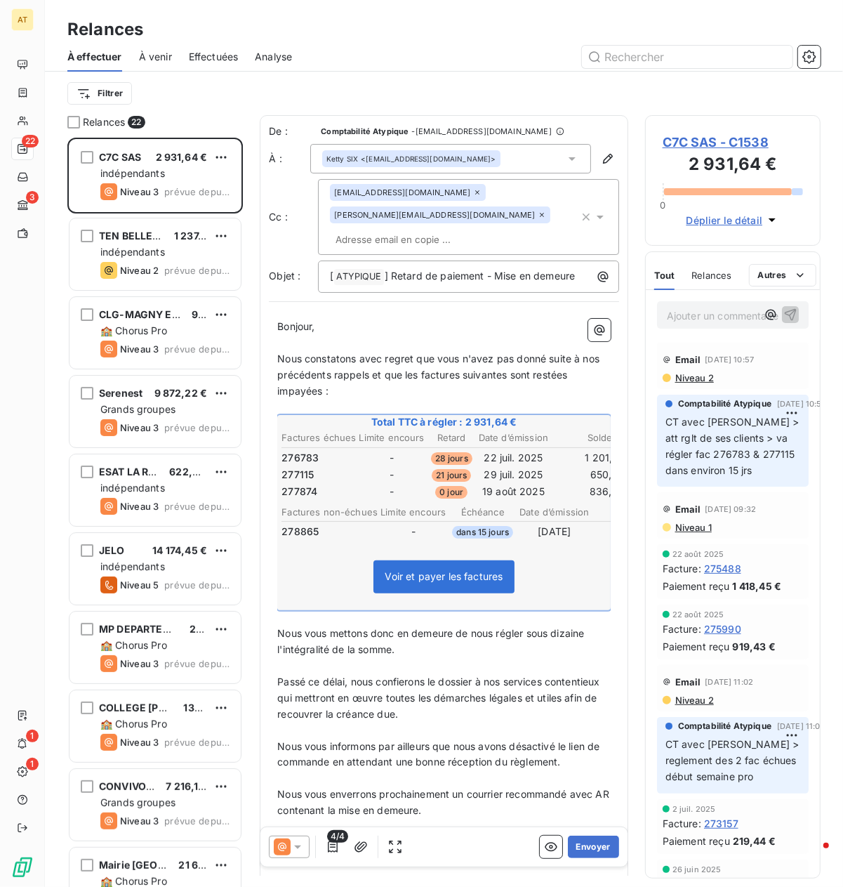
click at [306, 484] on span "277874" at bounding box center [300, 491] width 36 height 14
click at [305, 484] on span "277874" at bounding box center [300, 491] width 36 height 14
click at [709, 138] on span "C7C SAS - C1538" at bounding box center [733, 142] width 140 height 19
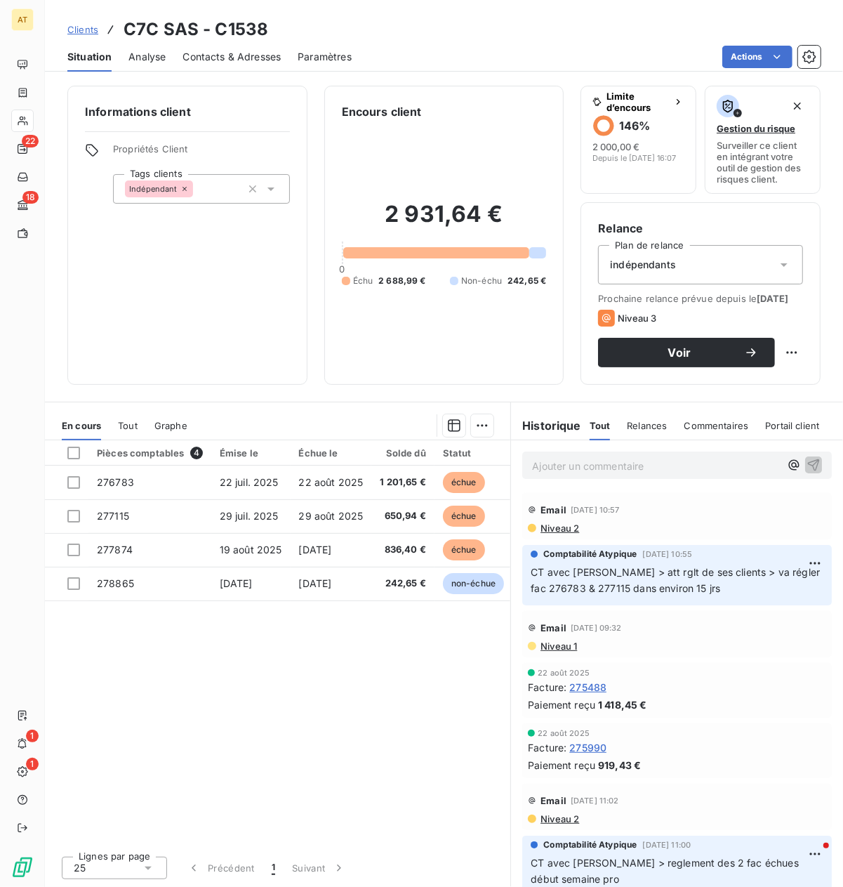
click at [235, 28] on h3 "C7C SAS - C1538" at bounding box center [196, 29] width 145 height 25
click at [663, 358] on span "Voir" at bounding box center [679, 352] width 129 height 11
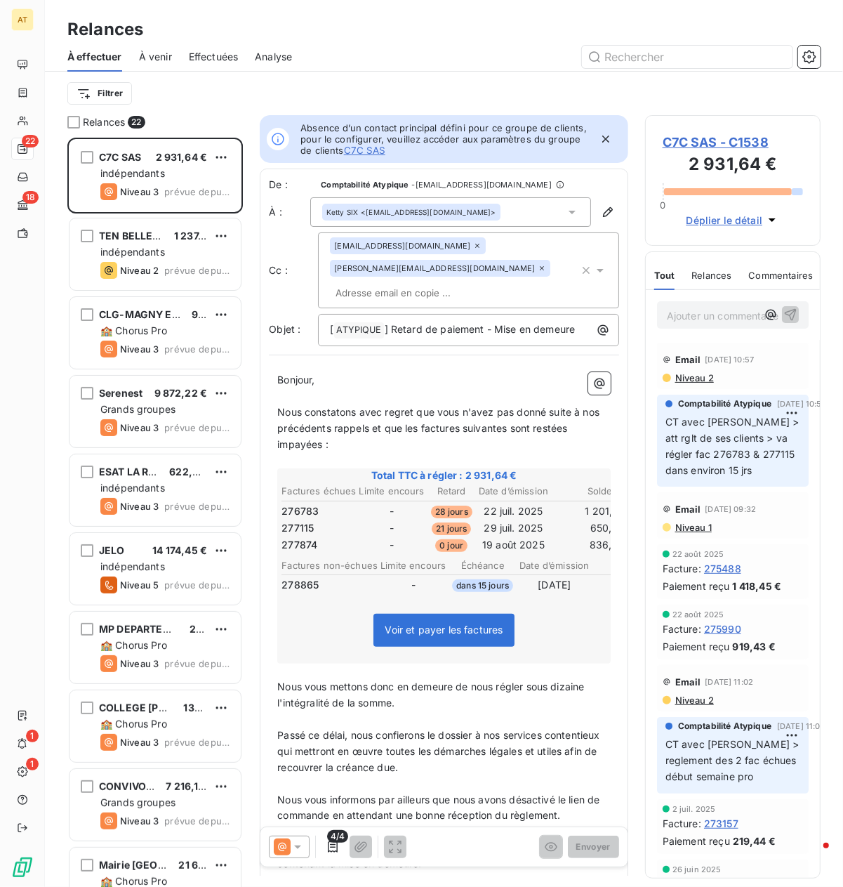
scroll to position [1, 1]
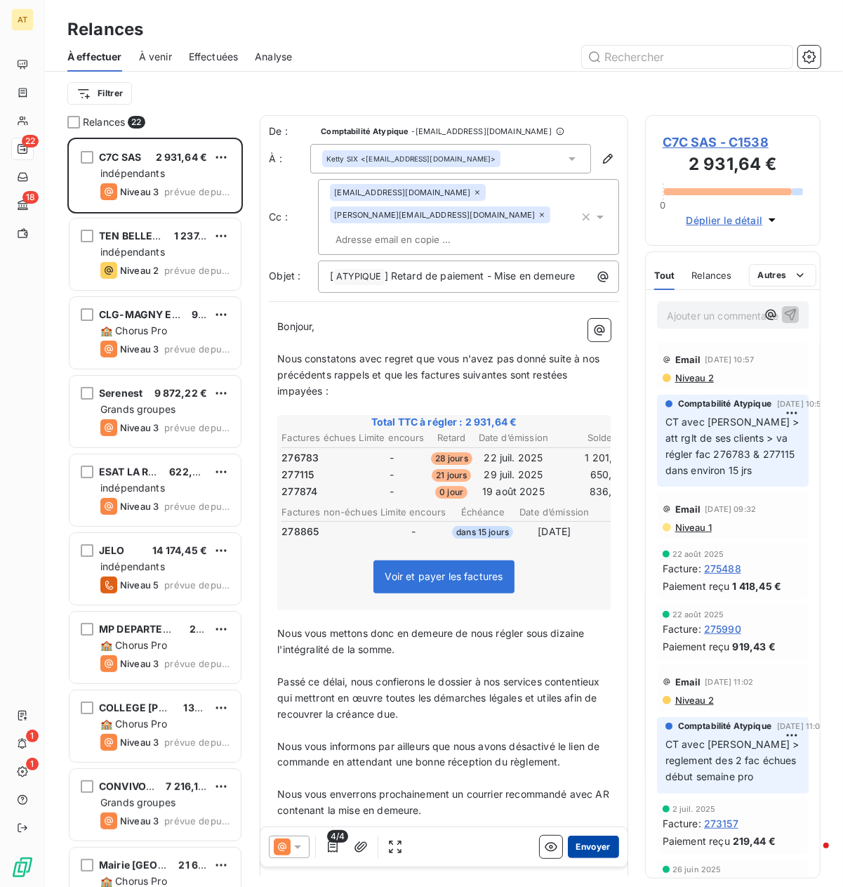
click at [581, 788] on button "Envoyer" at bounding box center [593, 847] width 51 height 22
